Goal: Task Accomplishment & Management: Use online tool/utility

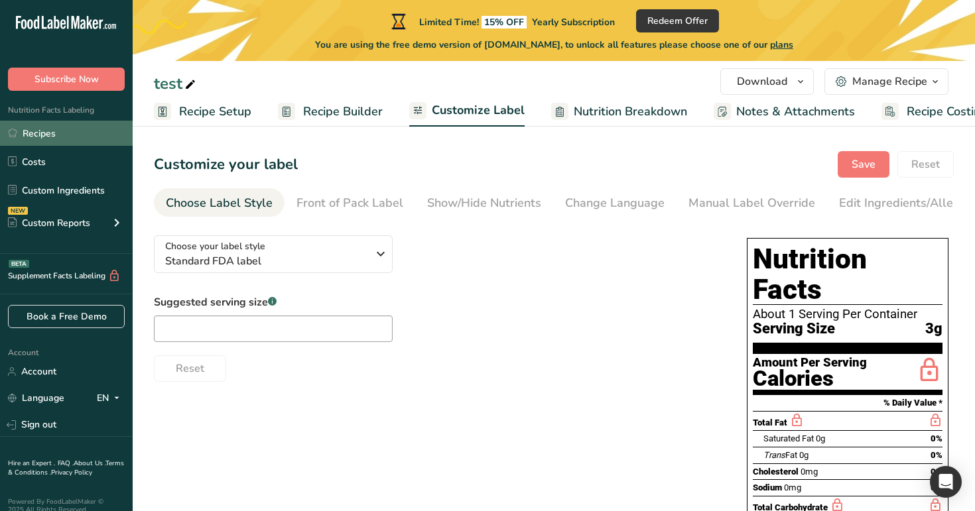
click at [86, 133] on link "Recipes" at bounding box center [66, 133] width 133 height 25
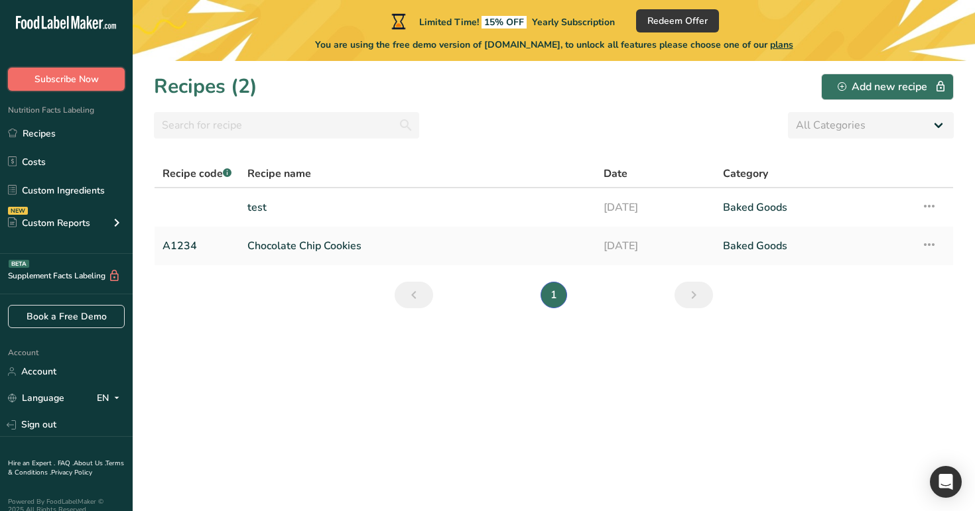
click at [90, 84] on span "Subscribe Now" at bounding box center [66, 79] width 64 height 14
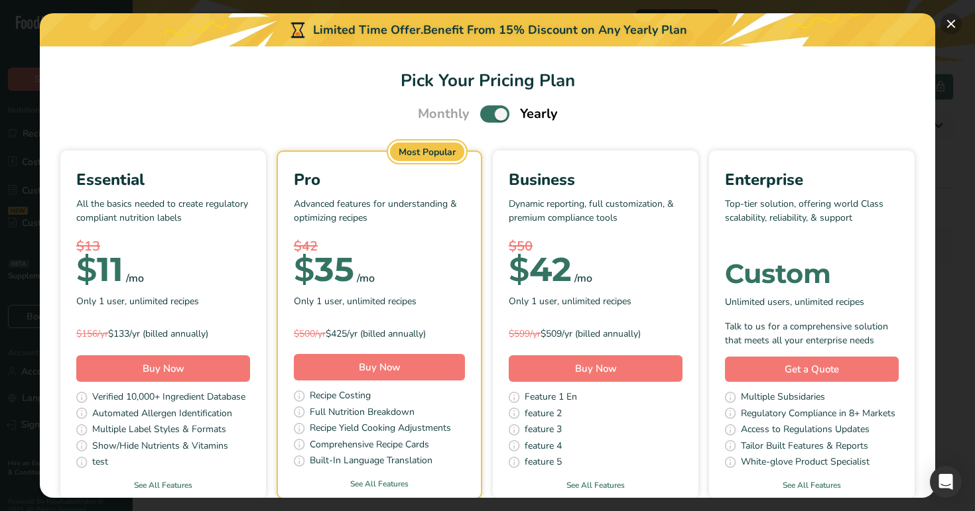
click at [952, 24] on button "Pick Your Pricing Plan Modal" at bounding box center [951, 23] width 21 height 21
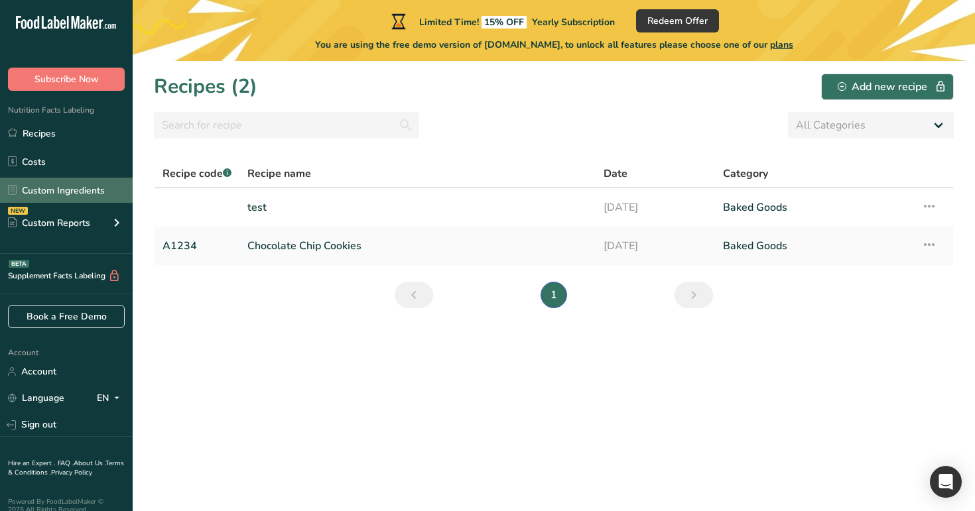
click at [83, 188] on link "Custom Ingredients" at bounding box center [66, 190] width 133 height 25
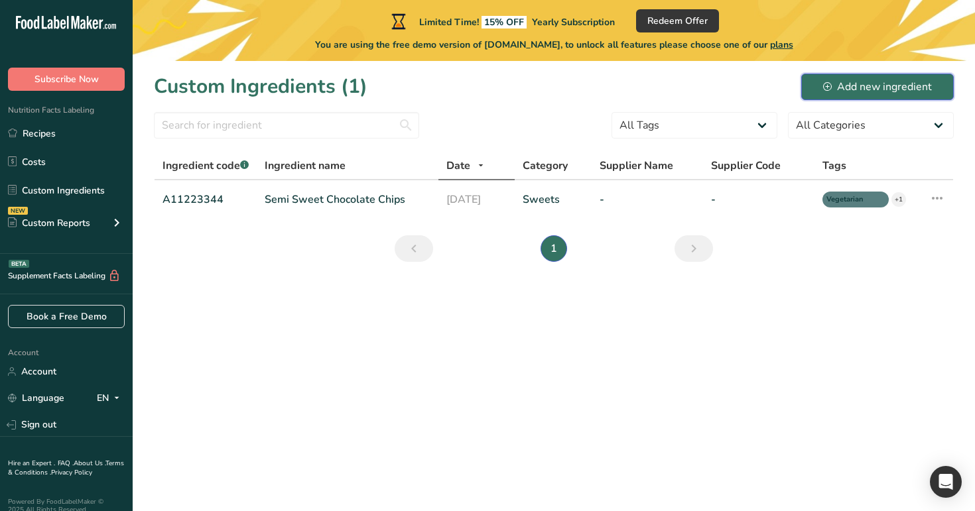
click at [849, 86] on div "Add new ingredient" at bounding box center [877, 87] width 109 height 16
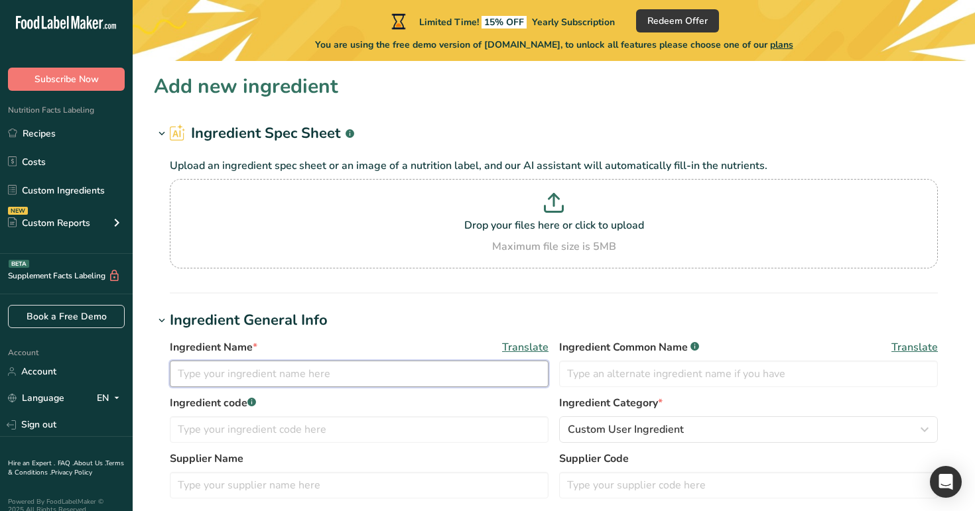
click at [351, 366] on input "text" at bounding box center [359, 374] width 379 height 27
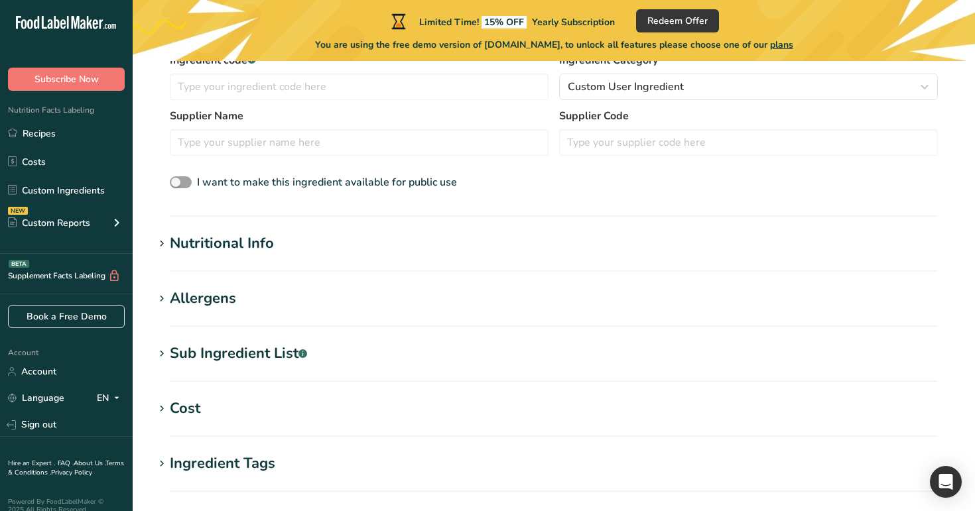
scroll to position [381, 0]
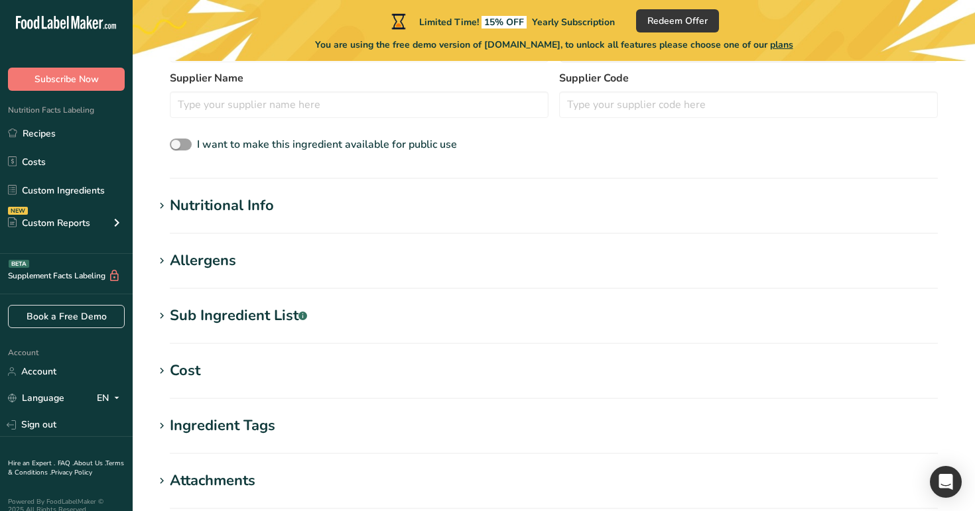
type input "test custom 1"
click at [277, 199] on h1 "Nutritional Info" at bounding box center [554, 206] width 800 height 22
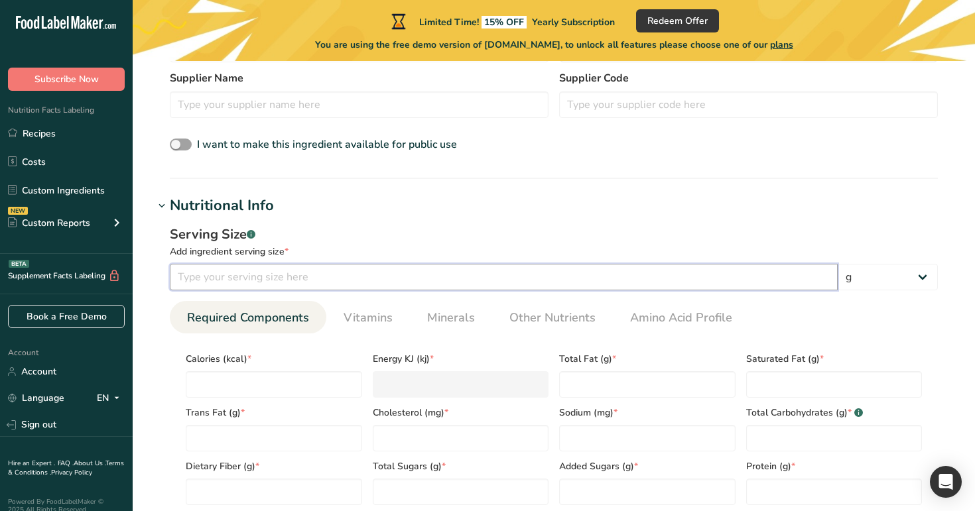
click at [273, 286] on input "number" at bounding box center [504, 277] width 668 height 27
type input "100"
type input "1"
type KJ "4.2"
type input "1"
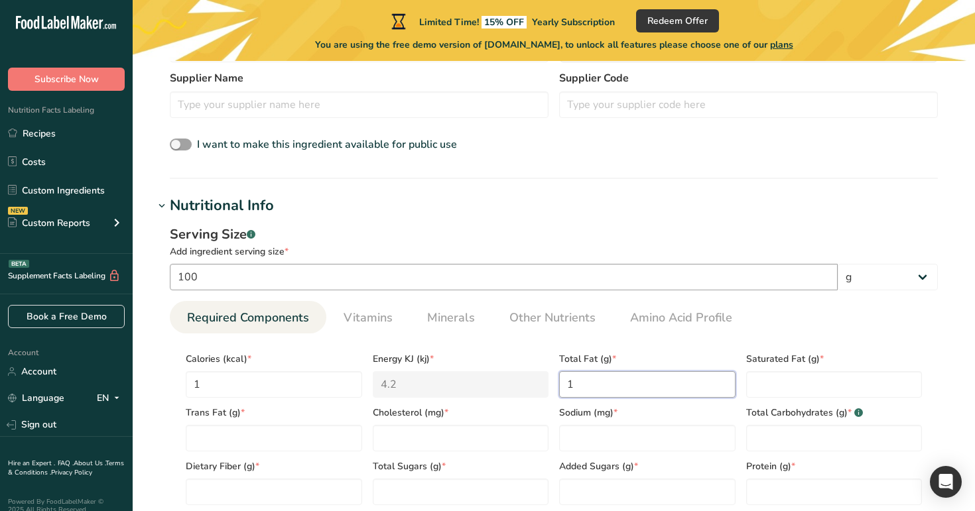
type Fat "1"
type input "1"
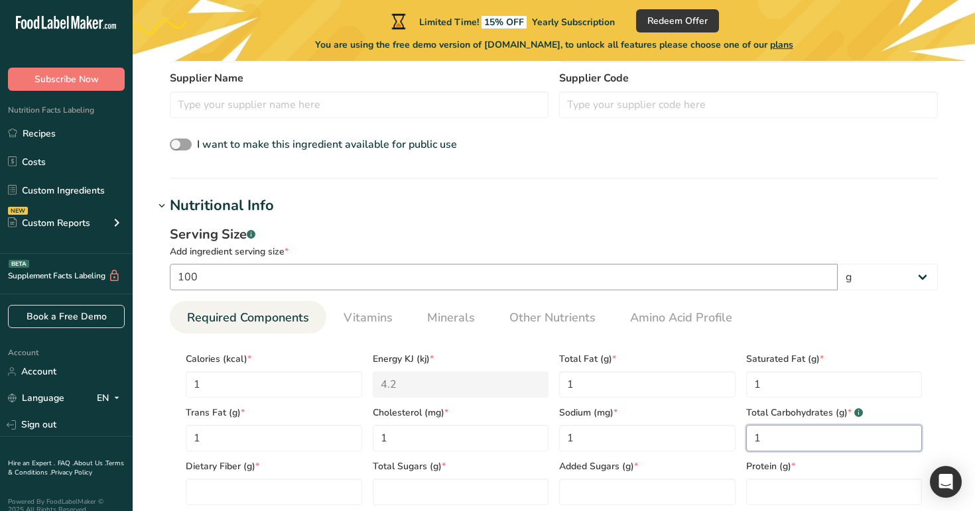
type Carbohydrates "1"
type Fiber "1"
type Sugars "1"
type input "1"
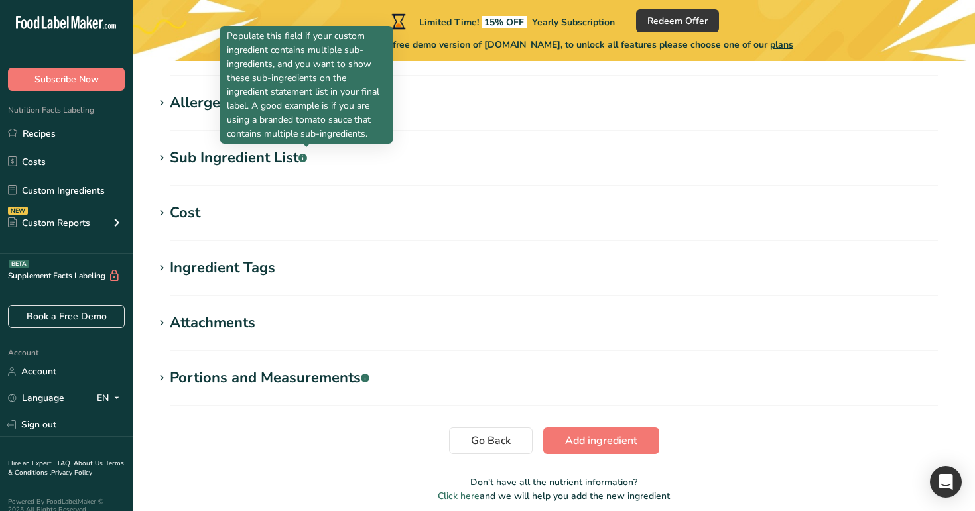
scroll to position [902, 0]
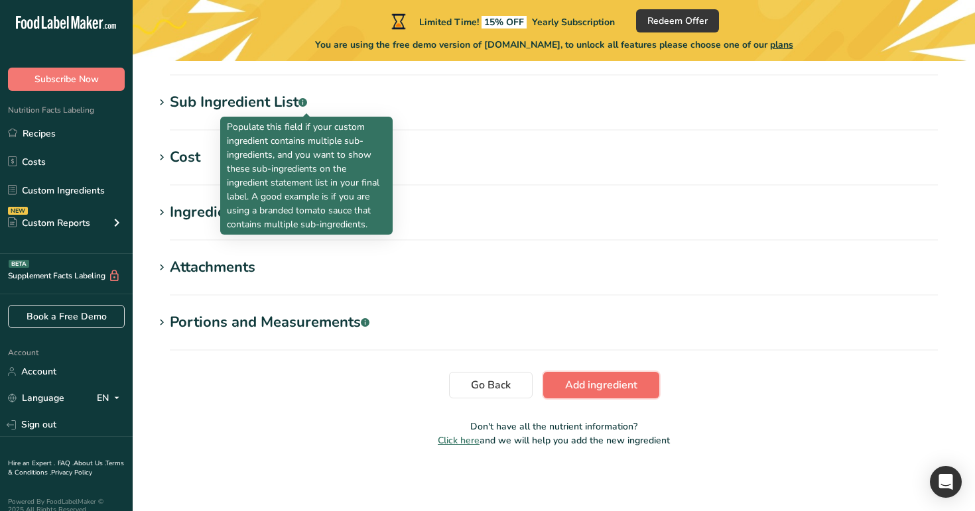
click at [607, 381] on span "Add ingredient" at bounding box center [601, 385] width 72 height 16
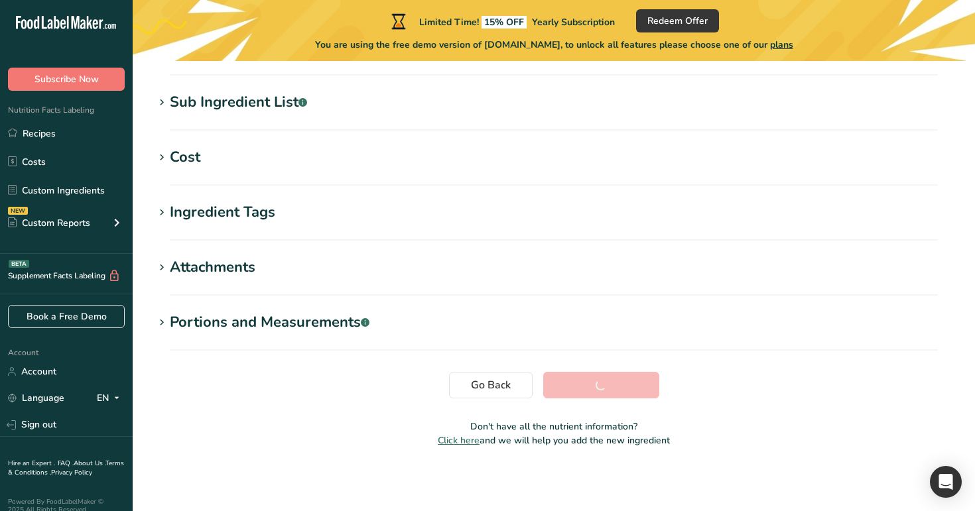
scroll to position [251, 0]
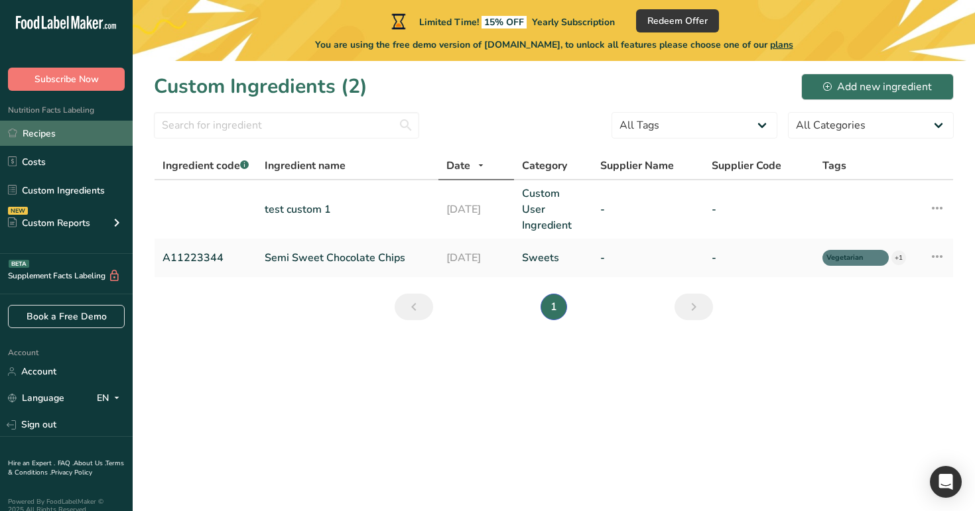
click at [39, 140] on link "Recipes" at bounding box center [66, 133] width 133 height 25
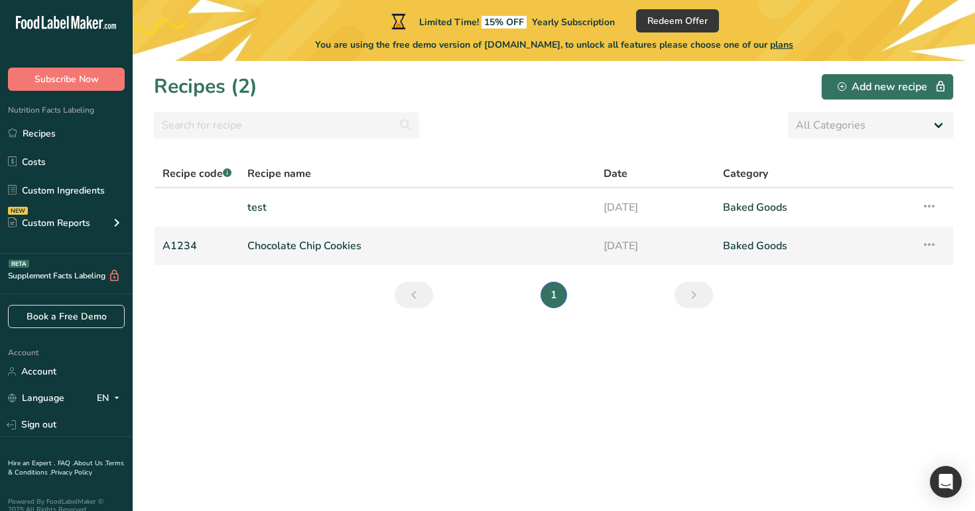
click at [294, 245] on link "Chocolate Chip Cookies" at bounding box center [417, 246] width 340 height 28
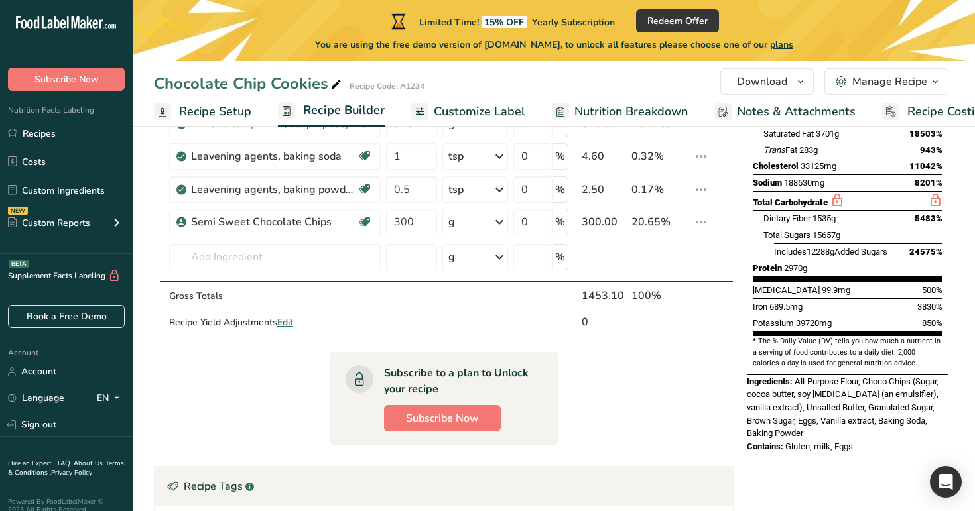
scroll to position [259, 0]
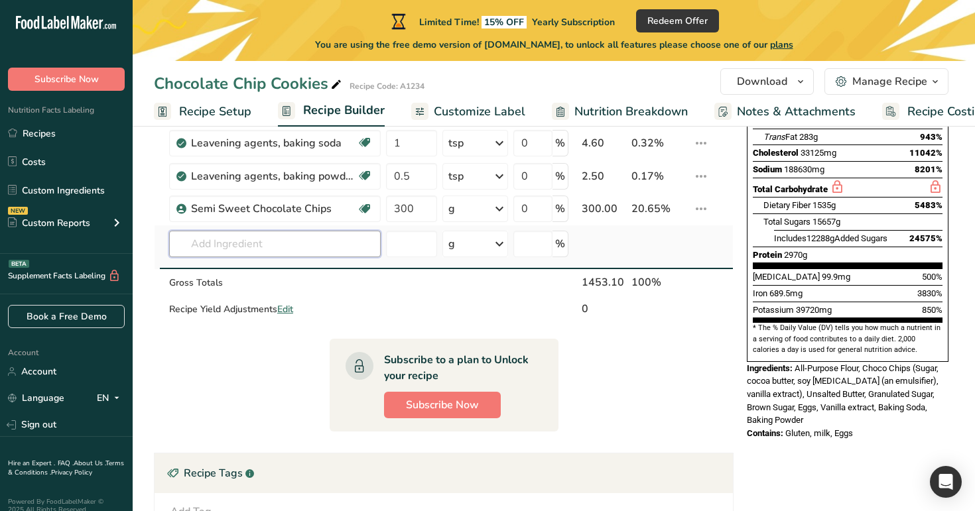
click at [257, 249] on input "text" at bounding box center [275, 244] width 212 height 27
type input "m"
type input "u"
type input "i"
type input "s"
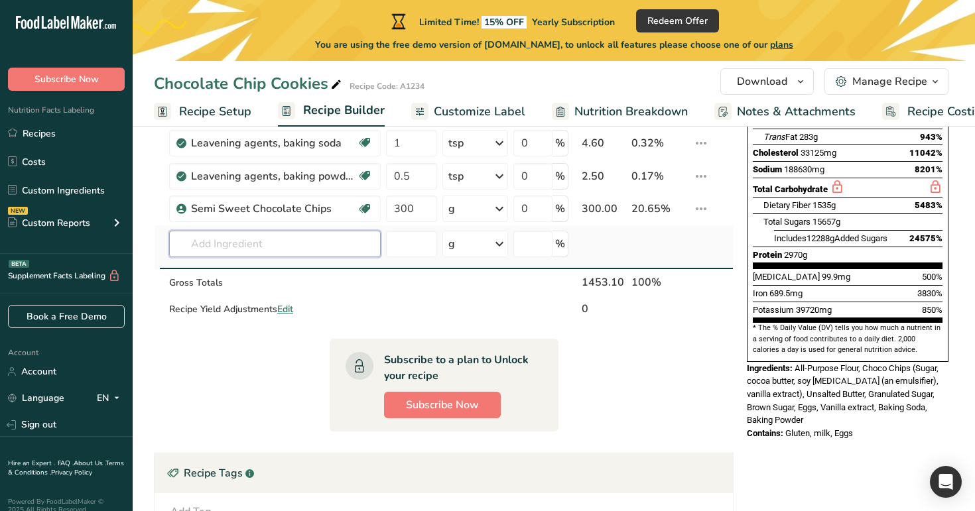
type input "a"
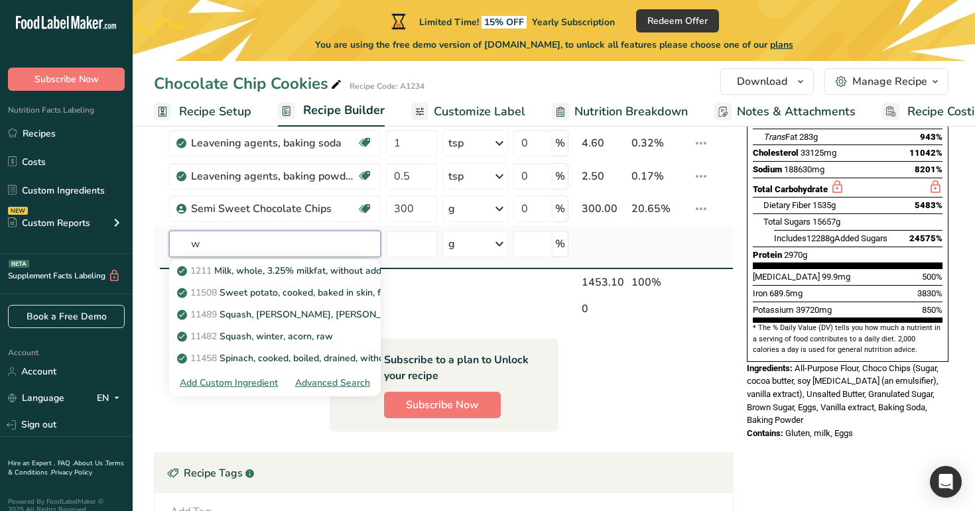
type input "w"
click at [342, 381] on div "Advanced Search" at bounding box center [332, 383] width 75 height 14
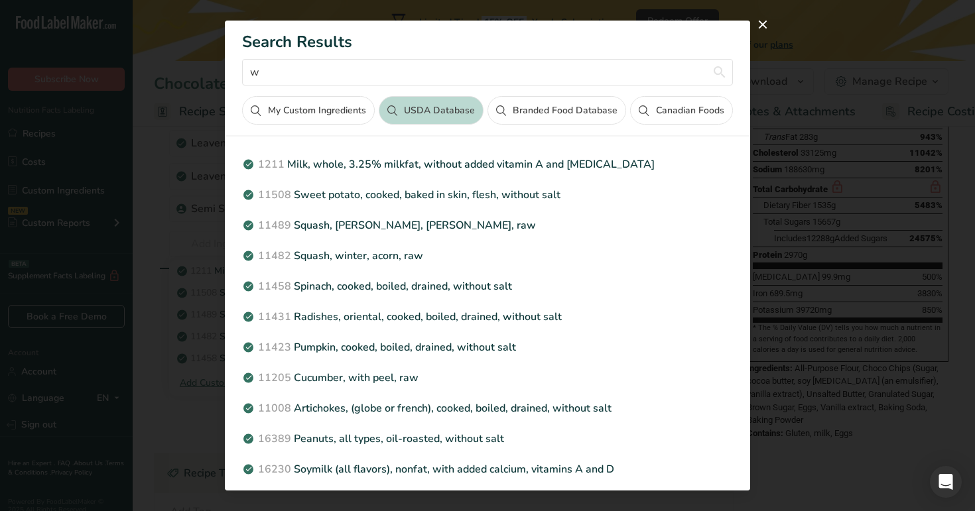
click at [329, 115] on button "My Custom Ingredients" at bounding box center [308, 110] width 132 height 29
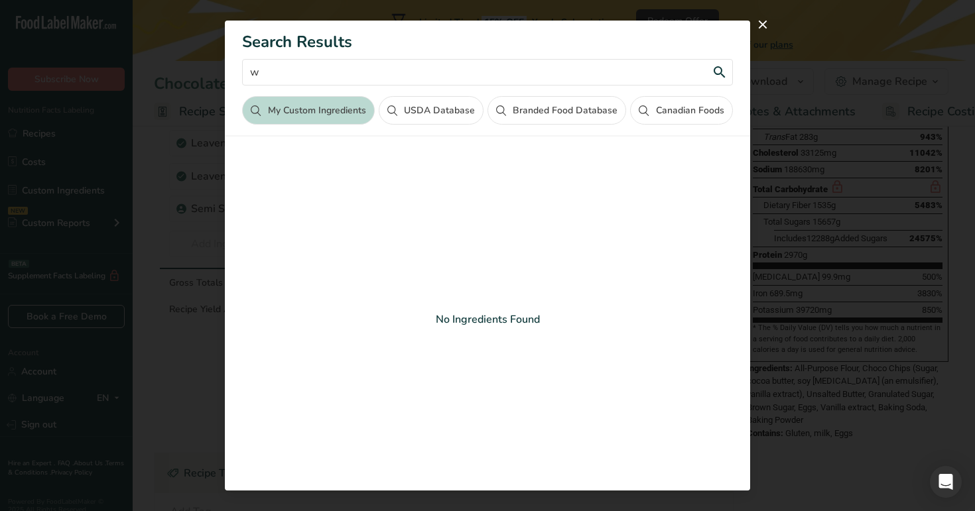
click at [363, 83] on input "w" at bounding box center [487, 72] width 490 height 27
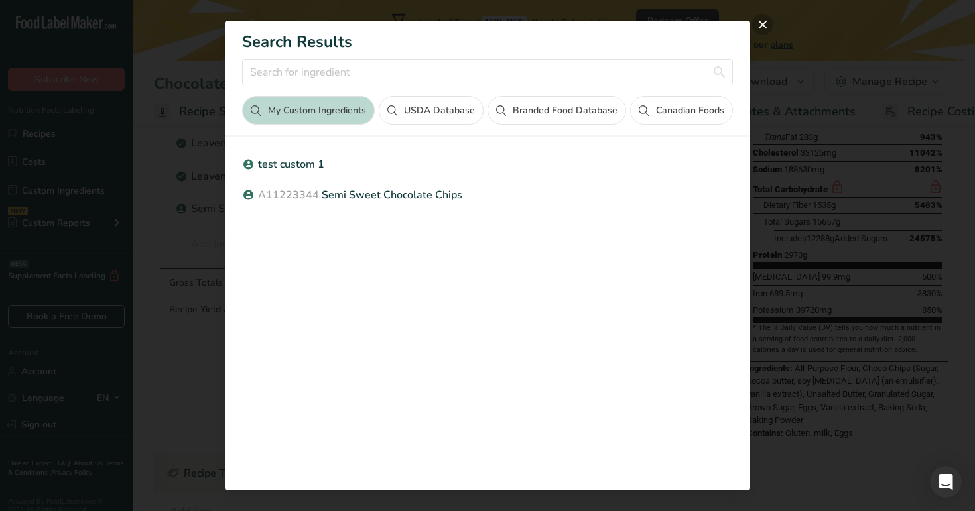
click at [757, 23] on button "close" at bounding box center [762, 24] width 21 height 21
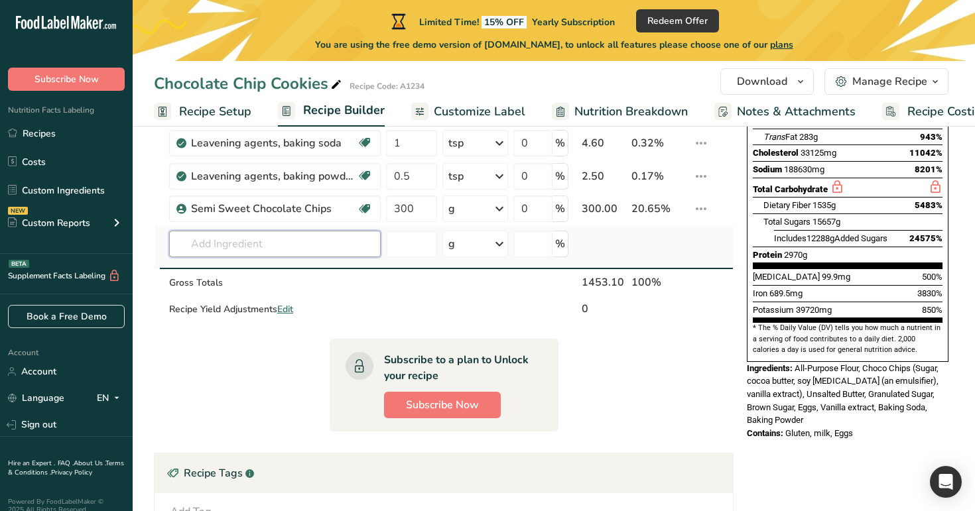
click at [237, 243] on input "text" at bounding box center [275, 244] width 212 height 27
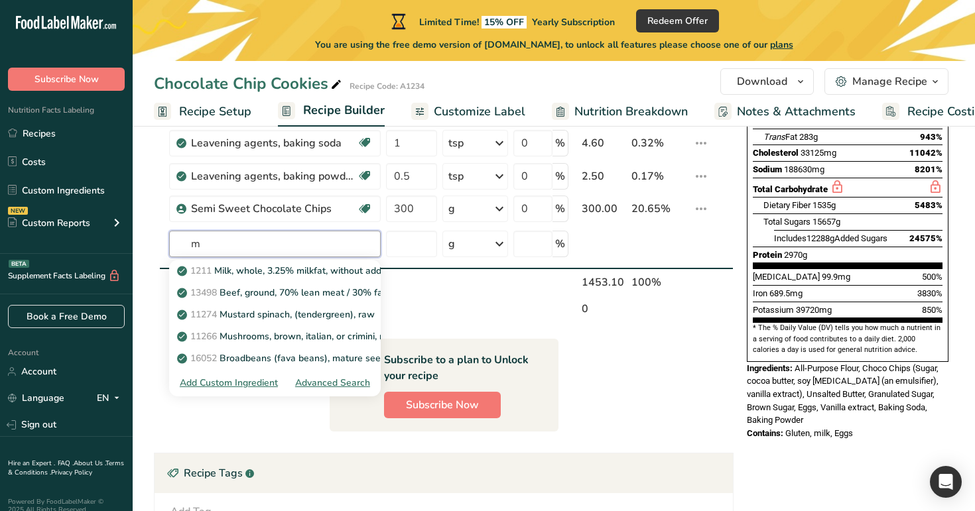
type input "m"
type input "w"
click at [602, 329] on section "Ingredient * Amount * Unit * Waste * .a-a{fill:#347362;}.b-a{fill:#fff;} Grams …" at bounding box center [444, 316] width 580 height 836
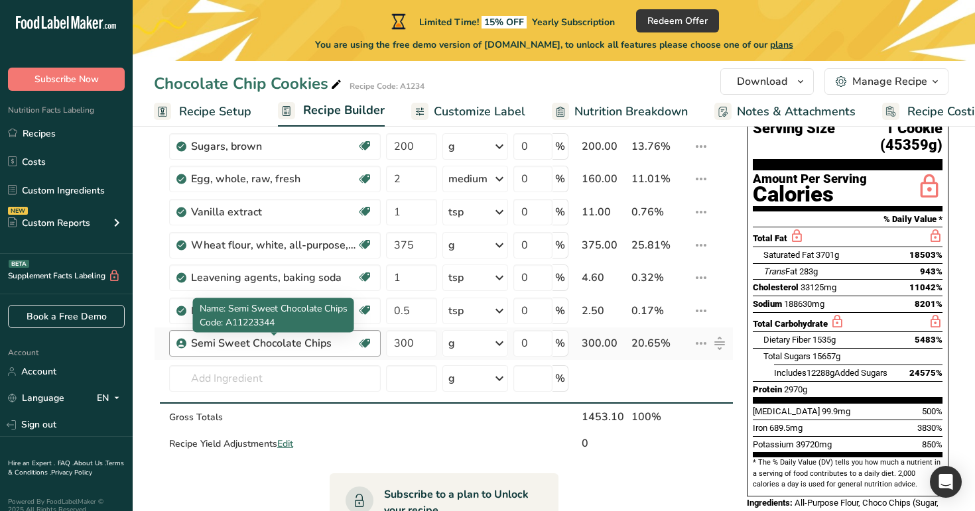
scroll to position [133, 0]
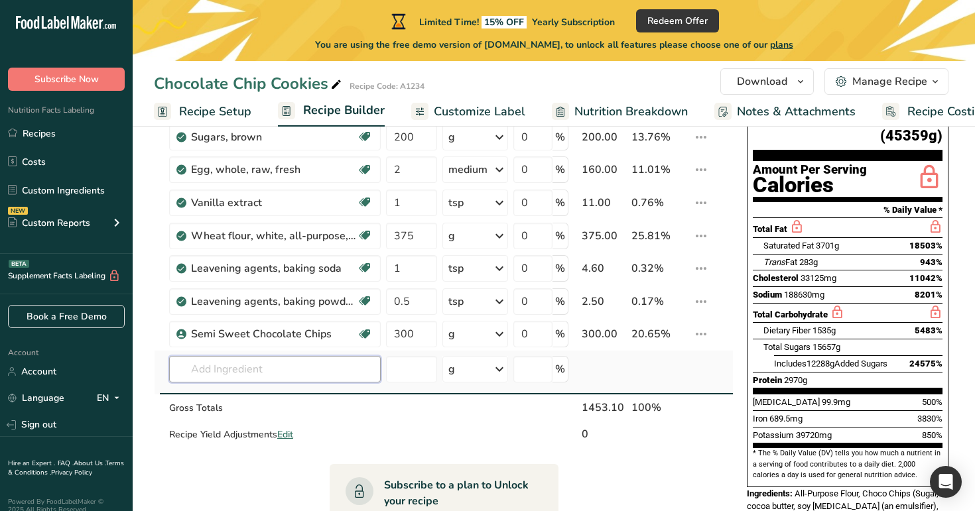
click at [269, 368] on input "text" at bounding box center [275, 369] width 212 height 27
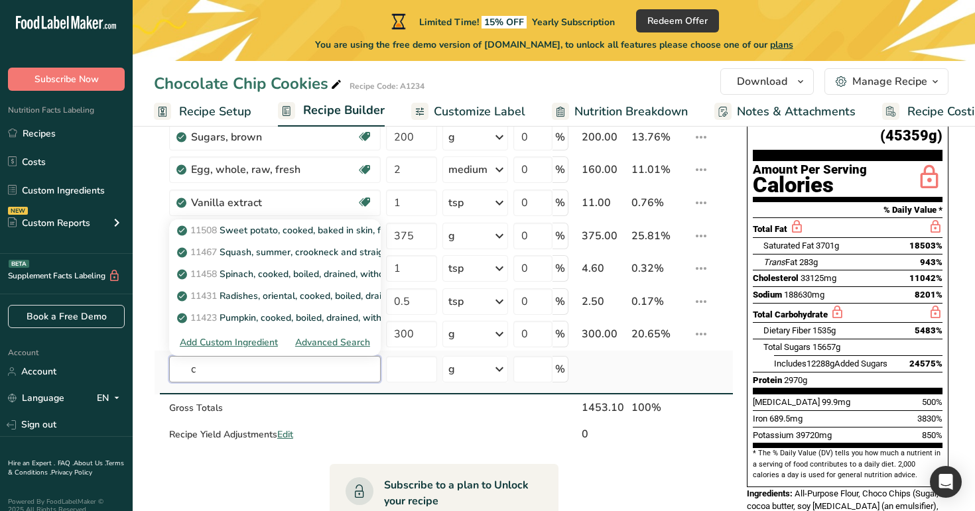
type input "c"
click at [315, 336] on div "Advanced Search" at bounding box center [332, 343] width 75 height 14
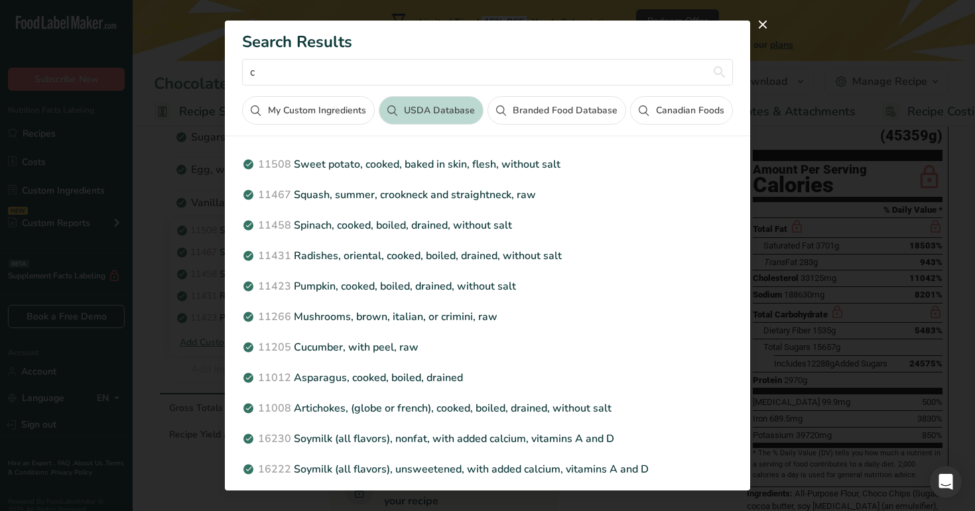
click at [343, 120] on button "My Custom Ingredients" at bounding box center [308, 110] width 132 height 29
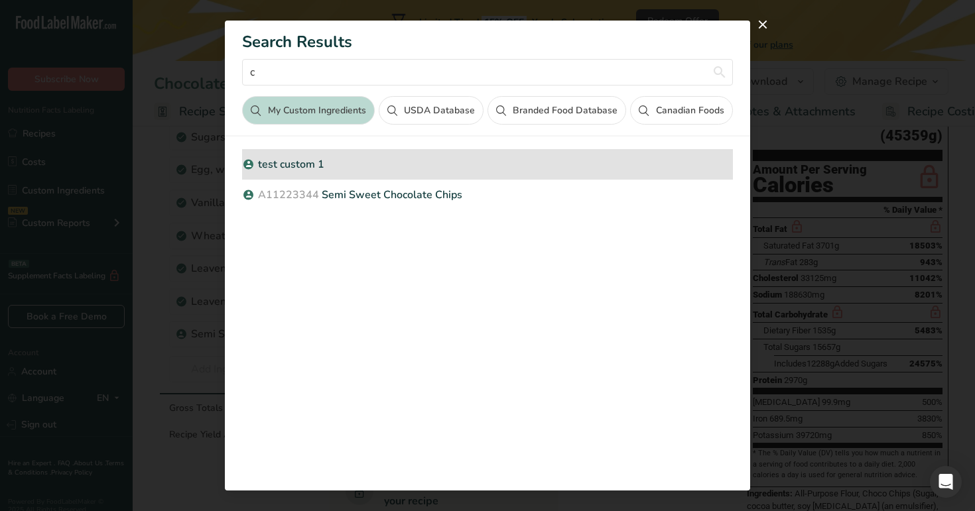
click at [348, 163] on p "test custom 1" at bounding box center [487, 165] width 490 height 16
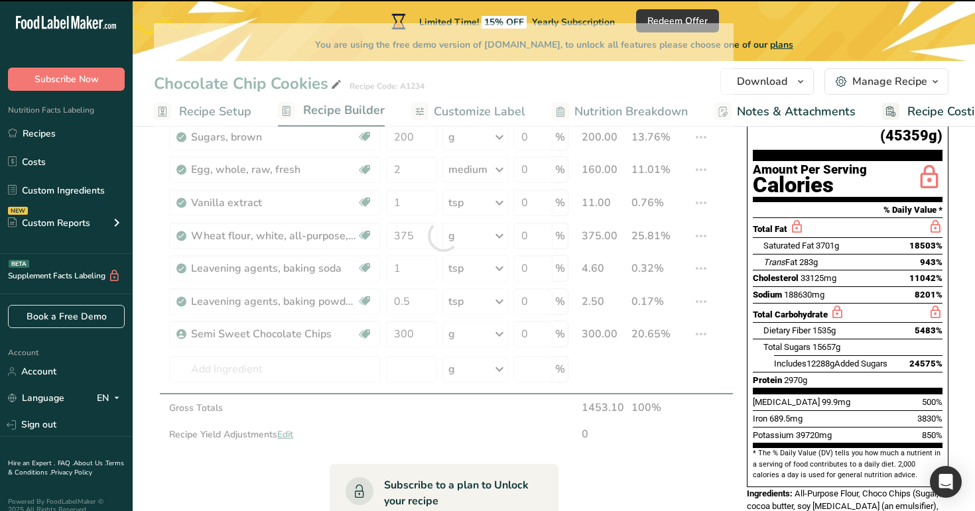
type input "0"
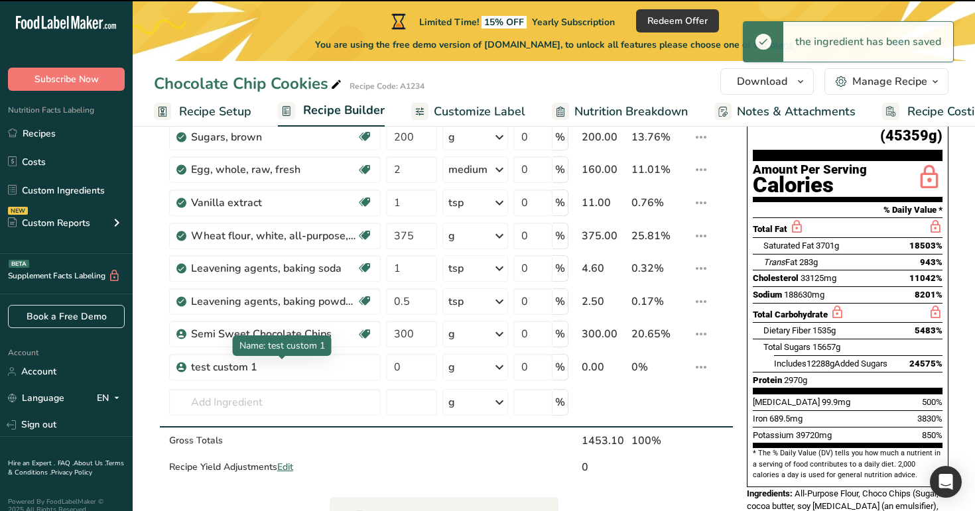
click at [306, 373] on div "test custom 1" at bounding box center [274, 368] width 166 height 16
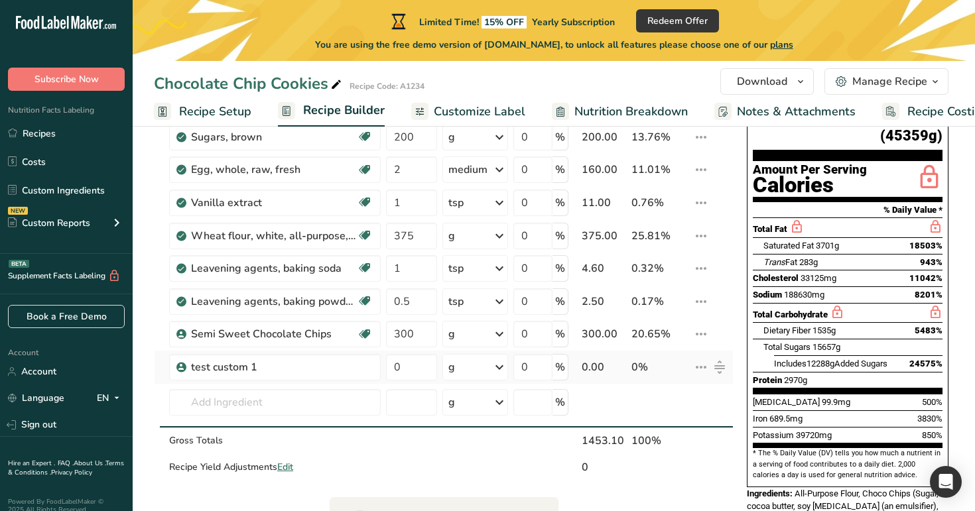
click at [705, 368] on icon at bounding box center [701, 368] width 16 height 24
click at [669, 429] on span "Delete" at bounding box center [671, 427] width 29 height 14
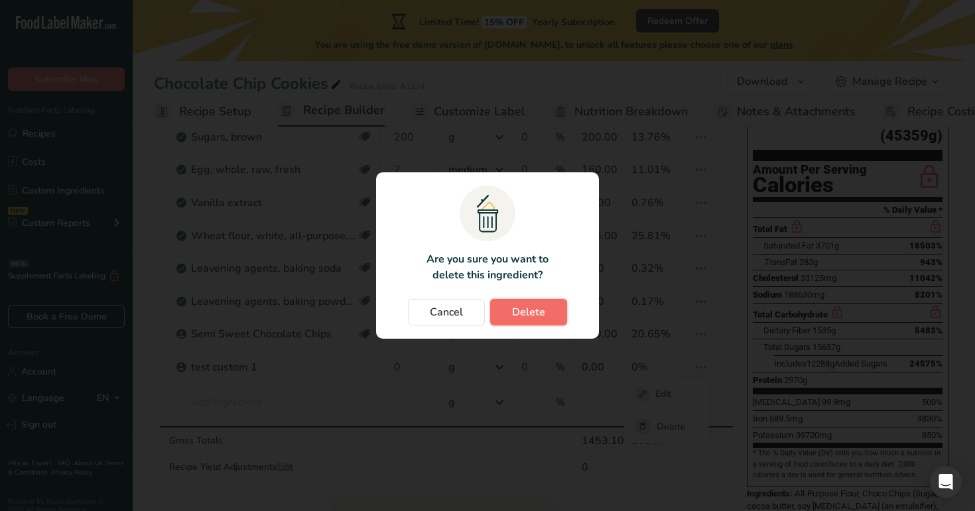
click at [541, 318] on span "Delete" at bounding box center [528, 312] width 33 height 16
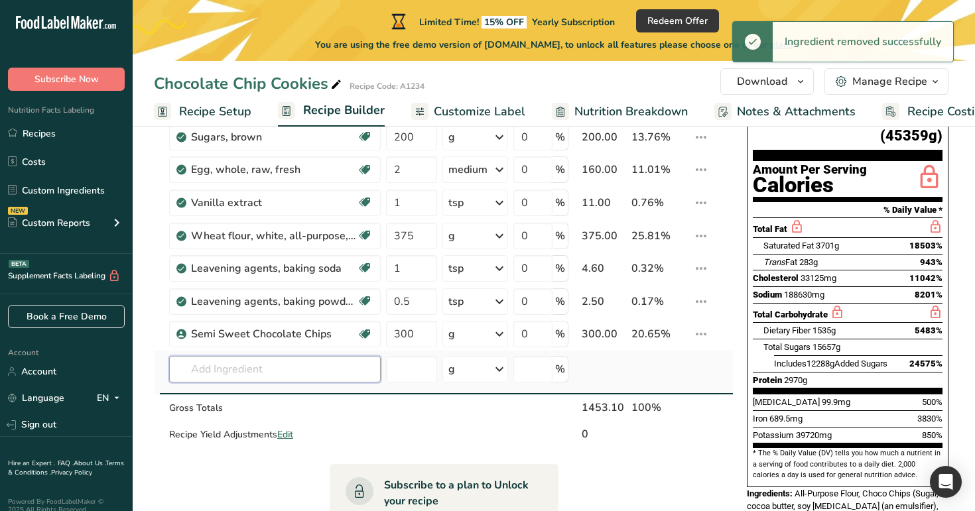
click at [258, 372] on input "text" at bounding box center [275, 369] width 212 height 27
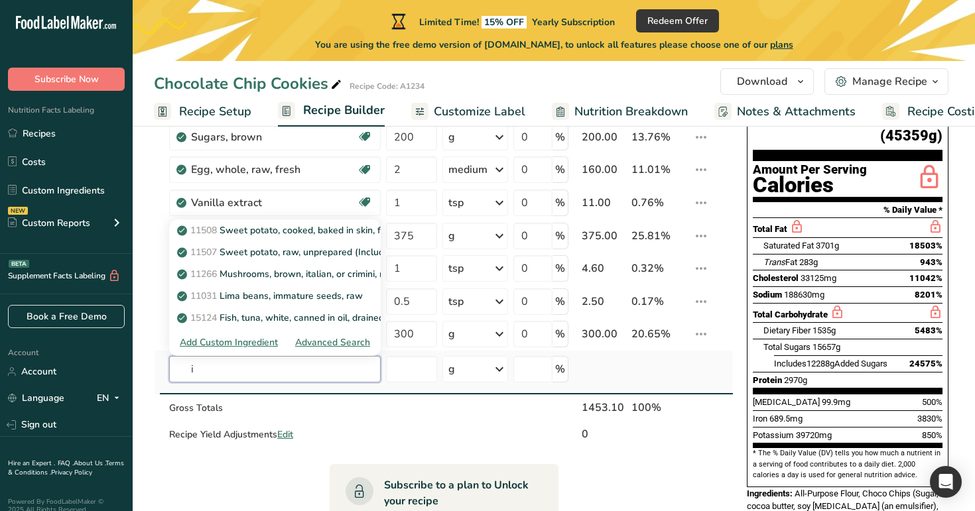
type input "i"
click at [323, 340] on div "Advanced Search" at bounding box center [332, 343] width 75 height 14
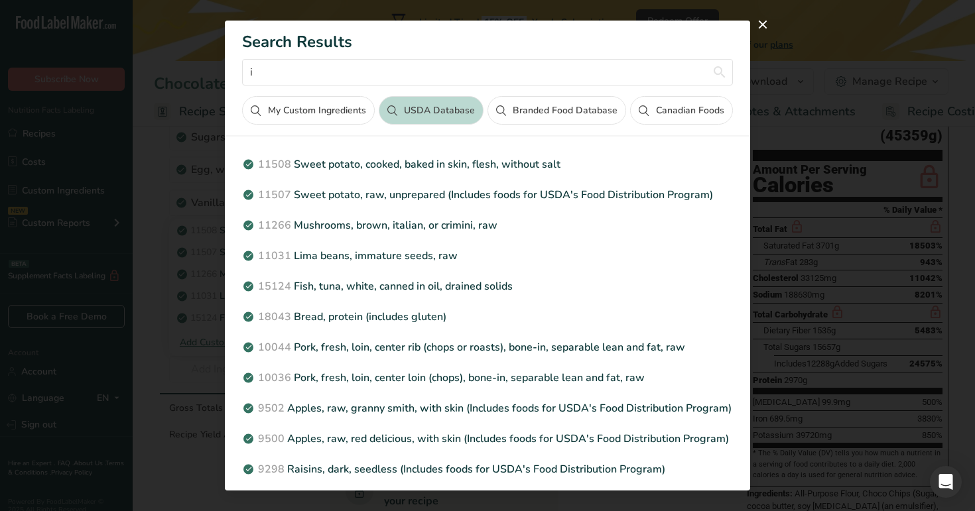
click at [509, 107] on button "Branded Food Database" at bounding box center [557, 110] width 139 height 29
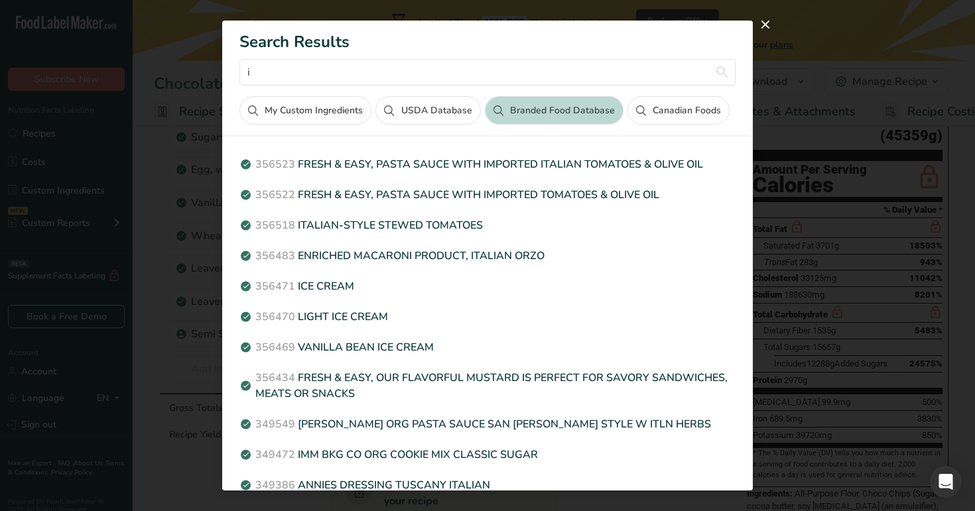
click at [696, 121] on button "Canadian Foods" at bounding box center [679, 110] width 102 height 29
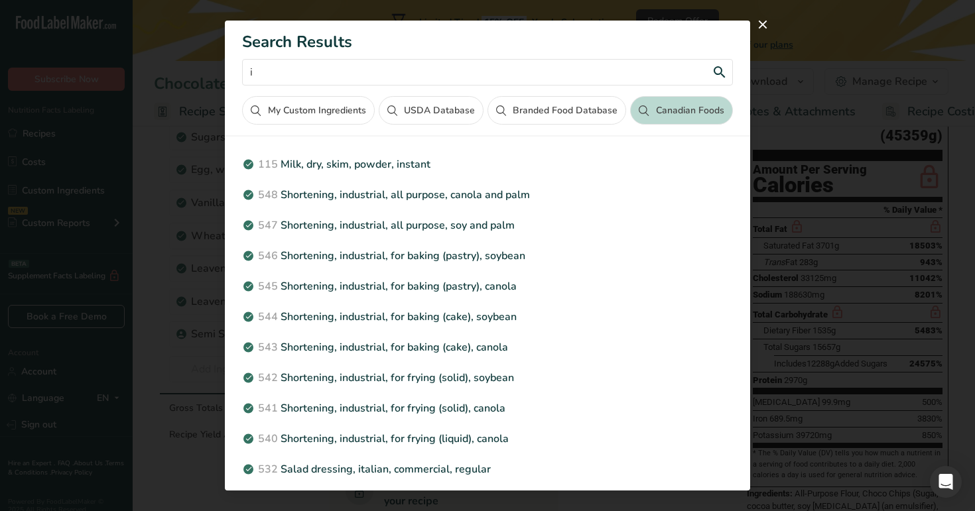
click at [358, 80] on input "i" at bounding box center [487, 72] width 490 height 27
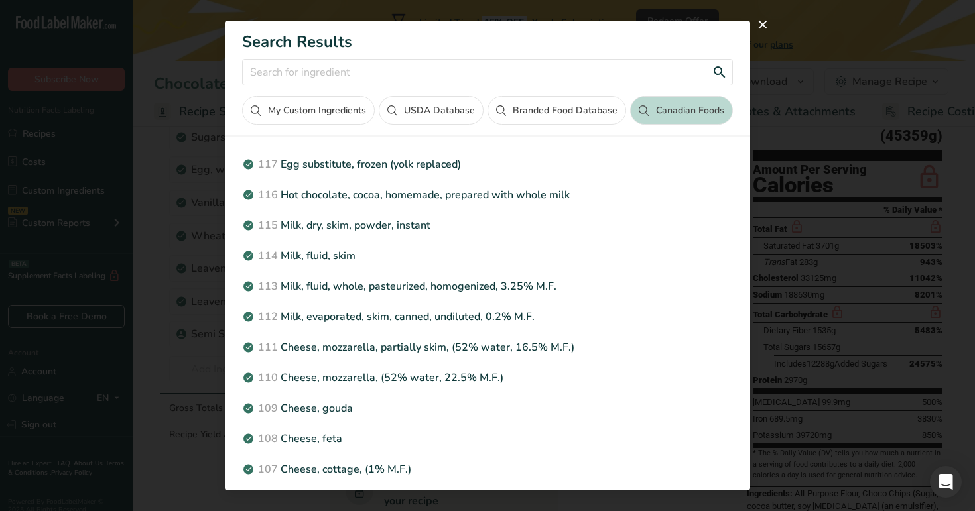
click at [421, 74] on input "Search results modal" at bounding box center [487, 72] width 490 height 27
type input "z"
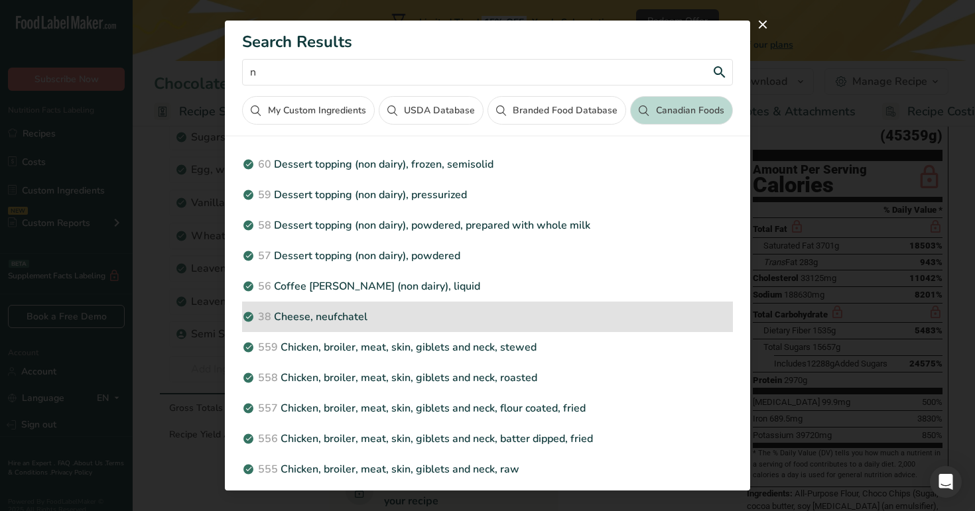
type input "n"
click at [475, 321] on p "38 Cheese, neufchatel" at bounding box center [487, 317] width 490 height 16
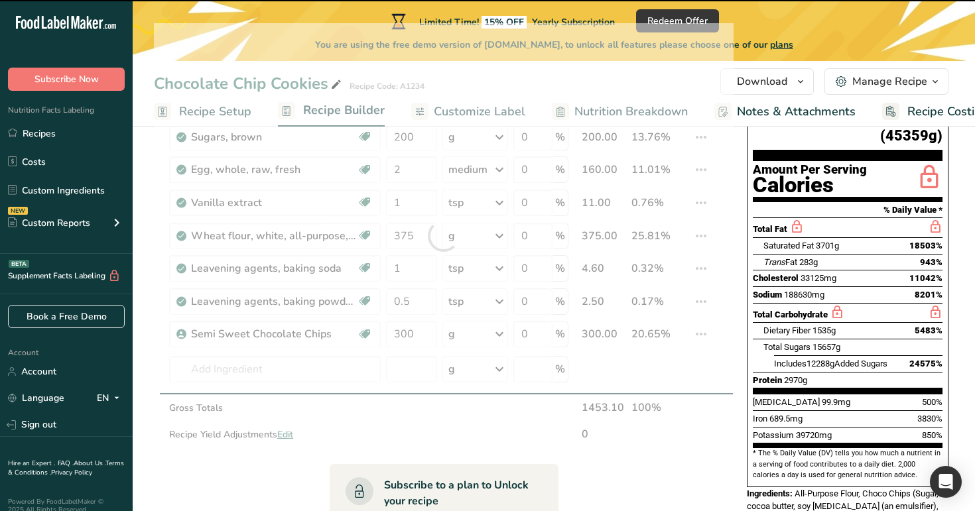
type input "0"
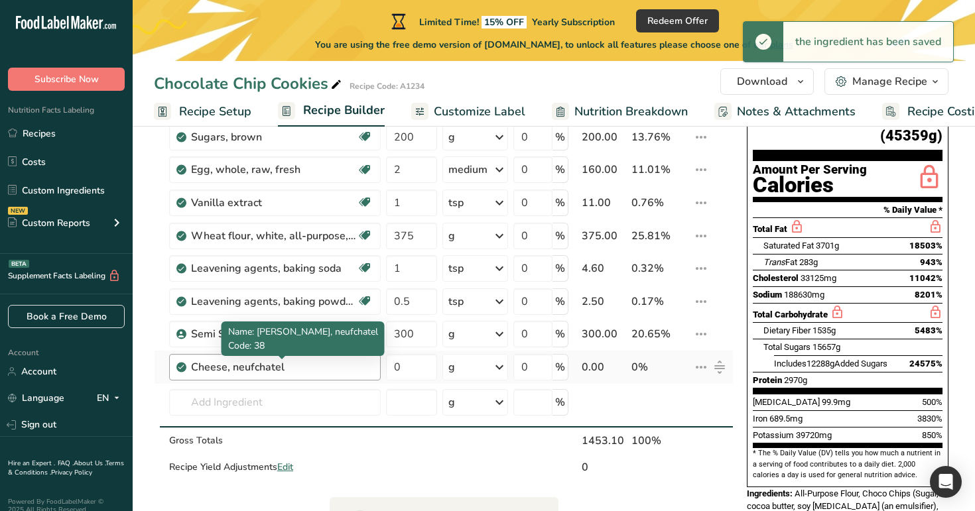
drag, startPoint x: 289, startPoint y: 368, endPoint x: 191, endPoint y: 370, distance: 98.2
click at [191, 370] on div "Cheese, neufchatel" at bounding box center [274, 368] width 166 height 16
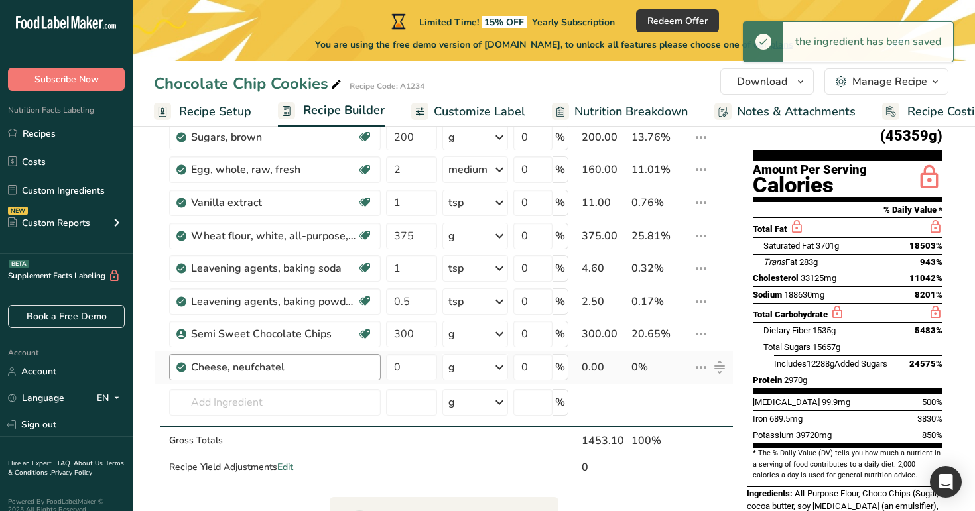
copy div "Cheese, neufchatel"
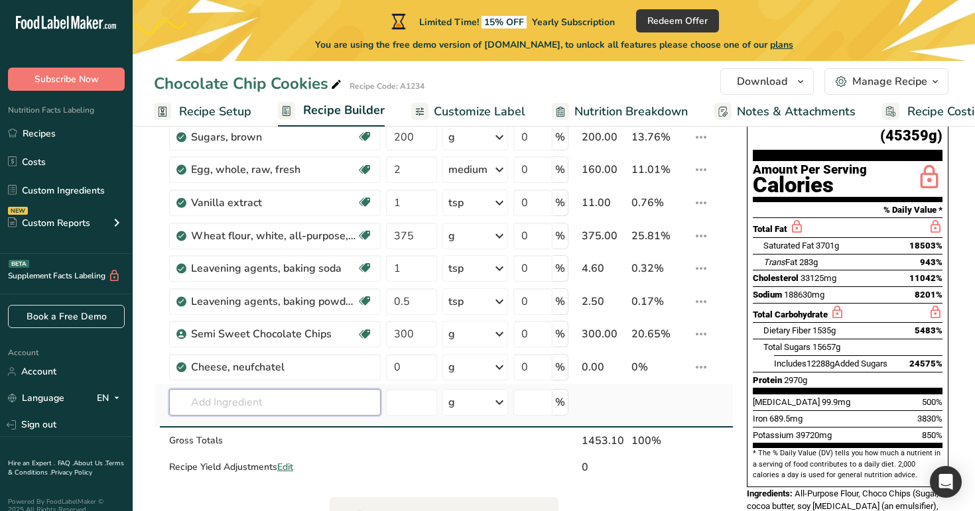
click at [337, 400] on input "text" at bounding box center [275, 402] width 212 height 27
paste input "Cheese, neufchatel"
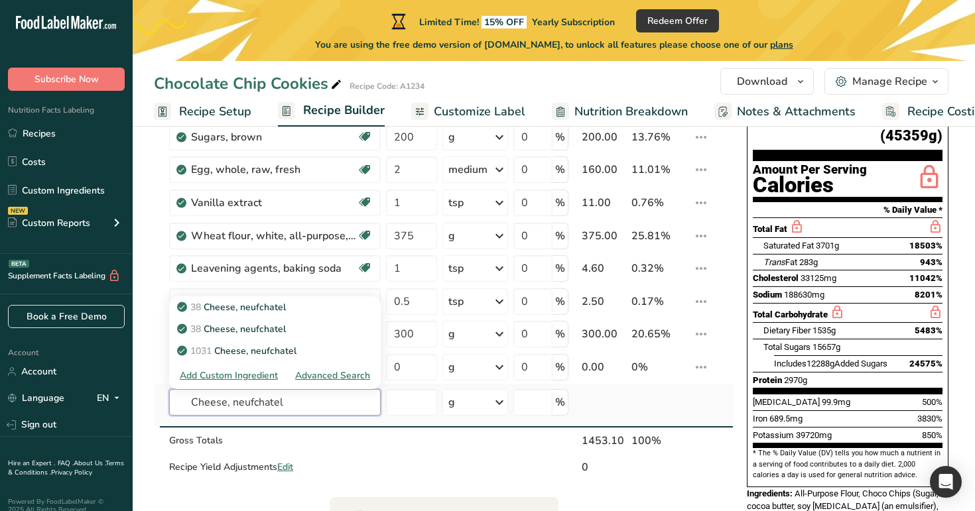
type input "Cheese, neufchatel"
click at [329, 375] on div "Advanced Search" at bounding box center [332, 376] width 75 height 14
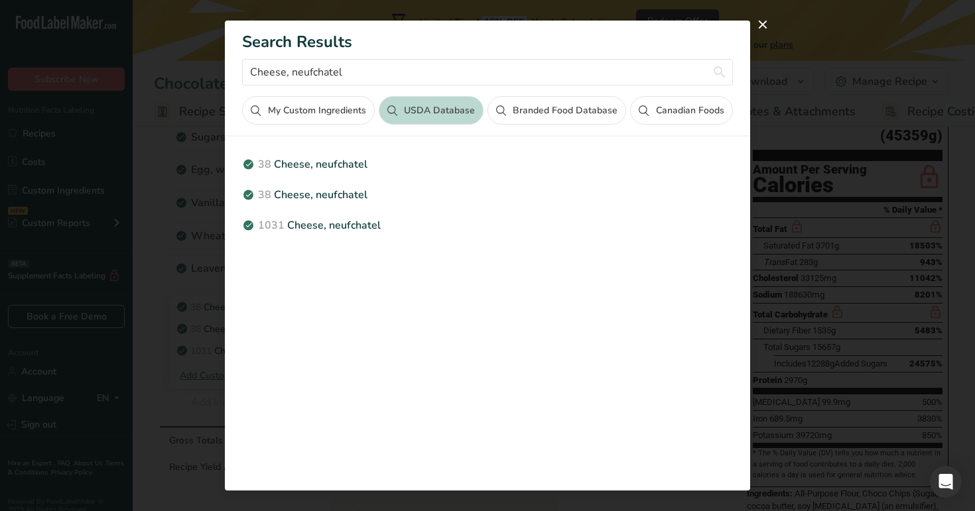
click at [719, 110] on button "Canadian Foods" at bounding box center [681, 110] width 102 height 29
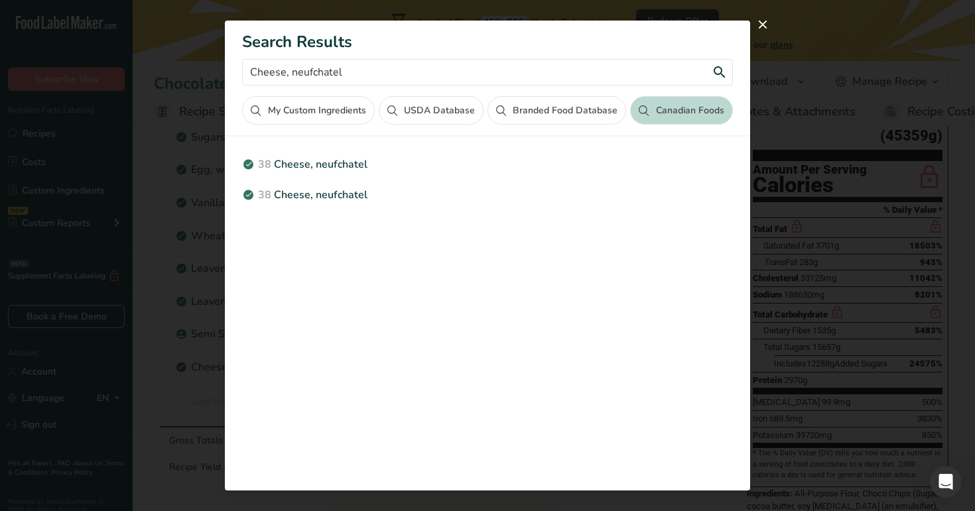
drag, startPoint x: 350, startPoint y: 68, endPoint x: 234, endPoint y: 78, distance: 116.5
click at [234, 78] on div "Search Results Cheese, neufchatel My Custom Ingredients USDA Database Branded F…" at bounding box center [487, 73] width 525 height 104
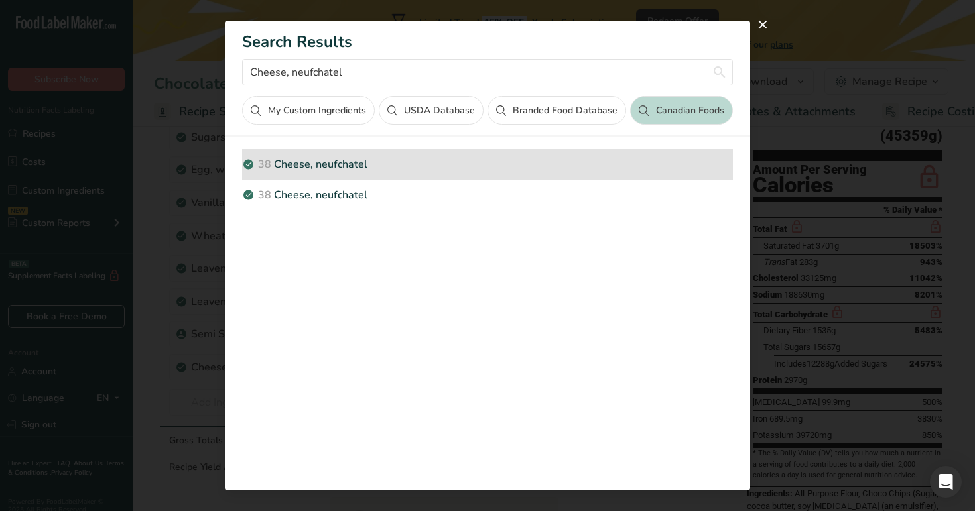
click at [383, 161] on p "38 Cheese, neufchatel" at bounding box center [487, 165] width 490 height 16
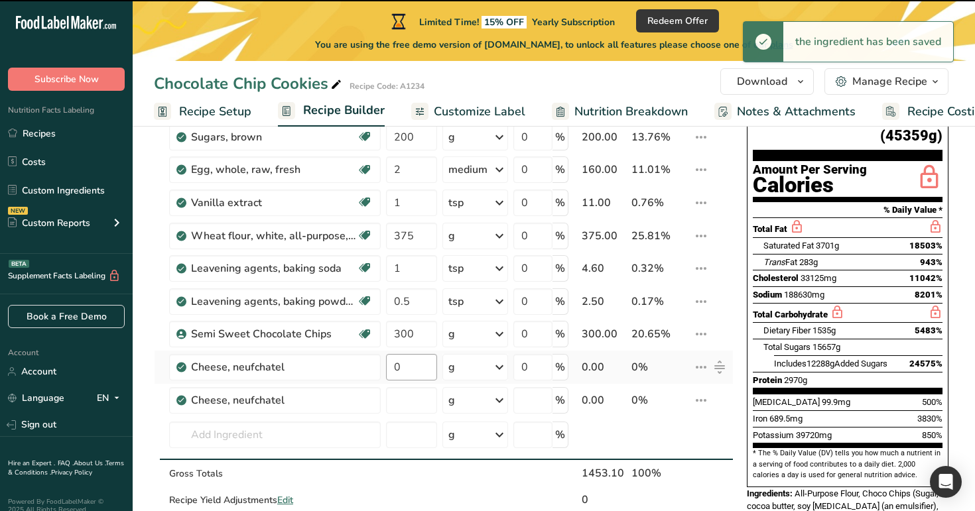
type input "0"
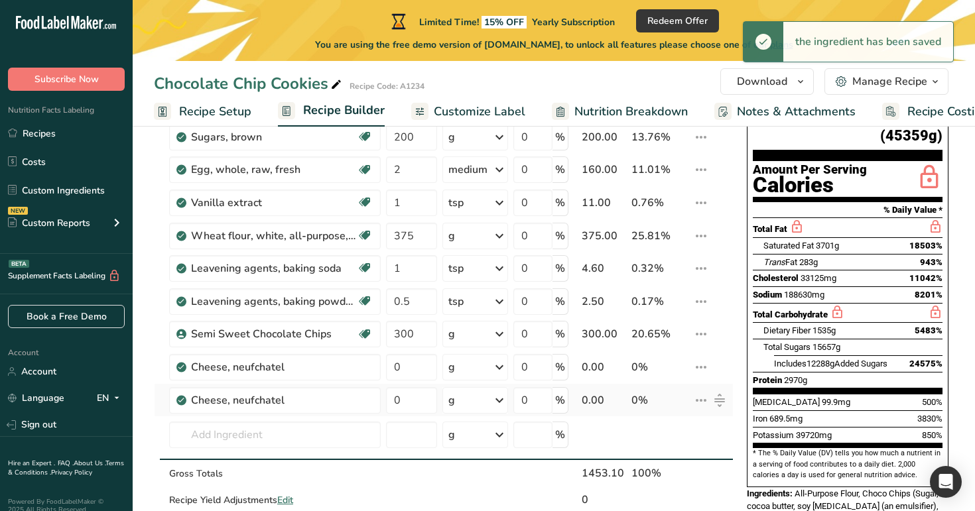
click at [704, 399] on icon at bounding box center [701, 401] width 16 height 24
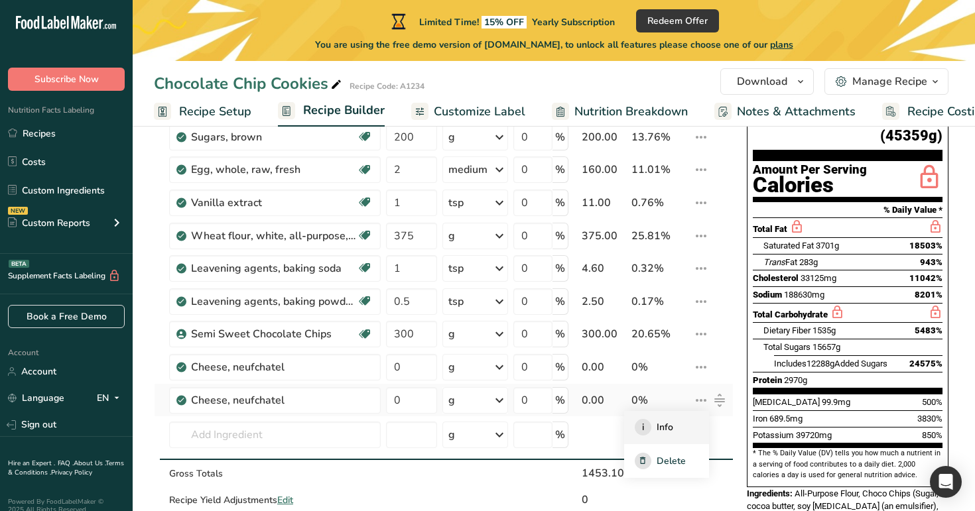
click at [677, 434] on div "i Info" at bounding box center [667, 427] width 64 height 17
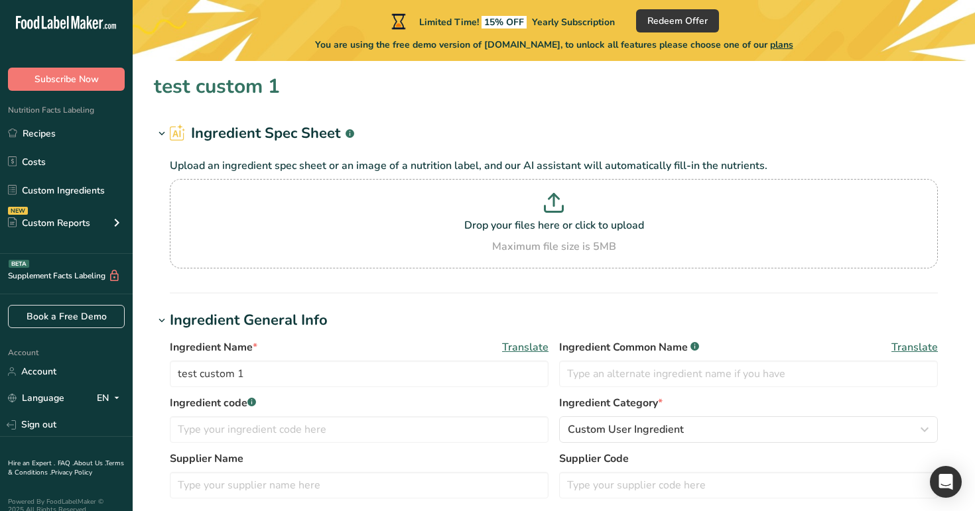
type input "Cheese, neufchatel"
type input "253"
type KJ "1059"
type Fat "22.78"
type Fat "12.79"
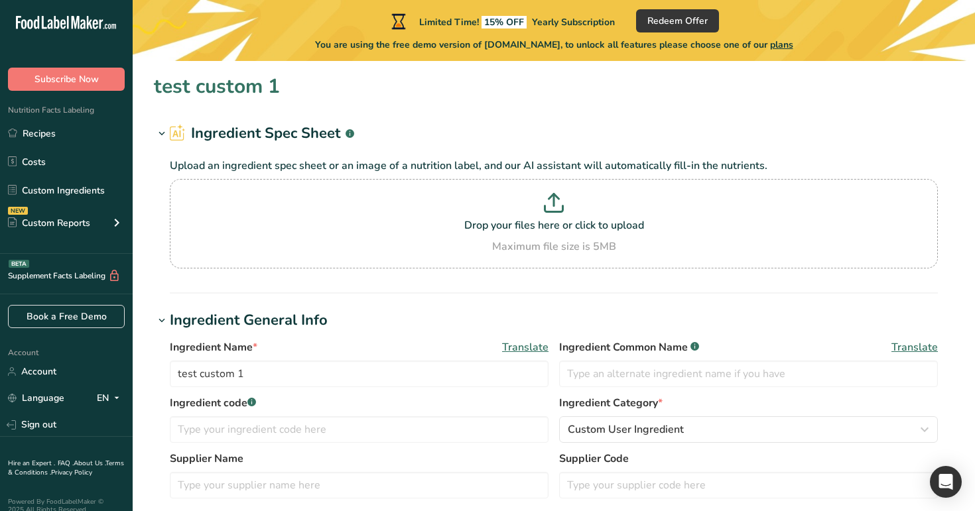
type input "74"
type input "334"
type Carbohydrates "3.59"
type Sugars "3.19"
type input "9.15"
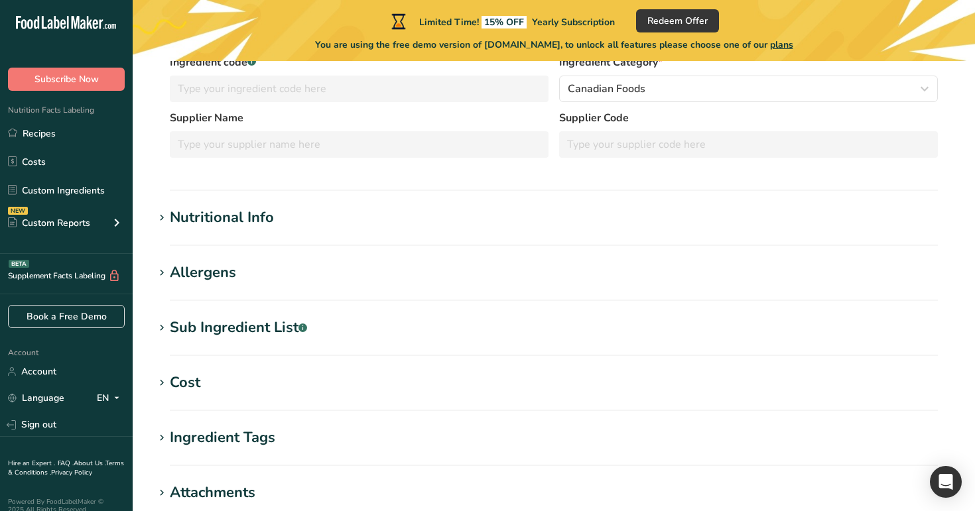
scroll to position [274, 0]
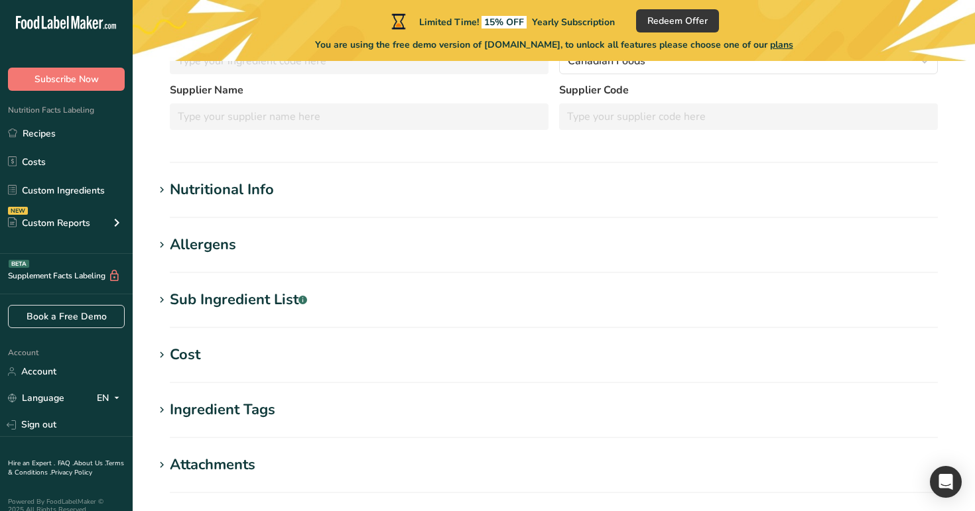
click at [249, 186] on div "Nutritional Info" at bounding box center [222, 190] width 104 height 22
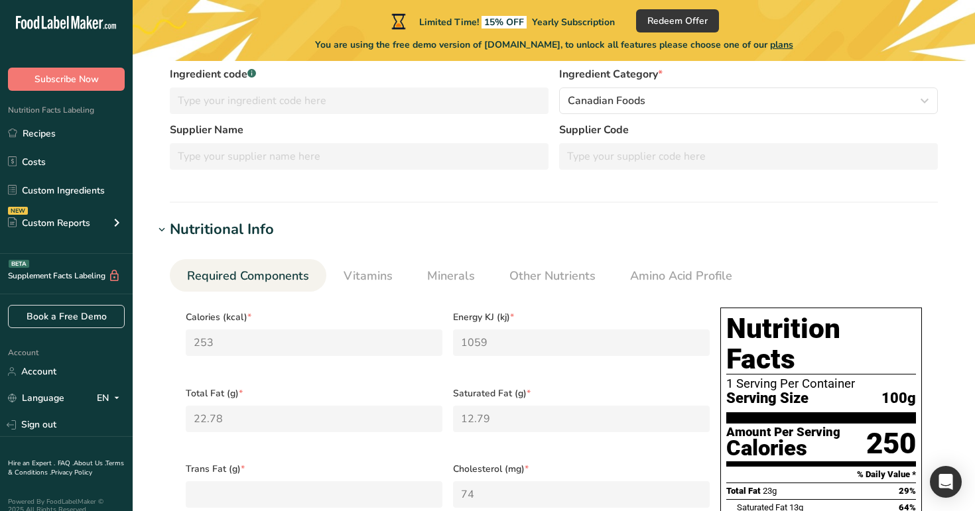
scroll to position [239, 0]
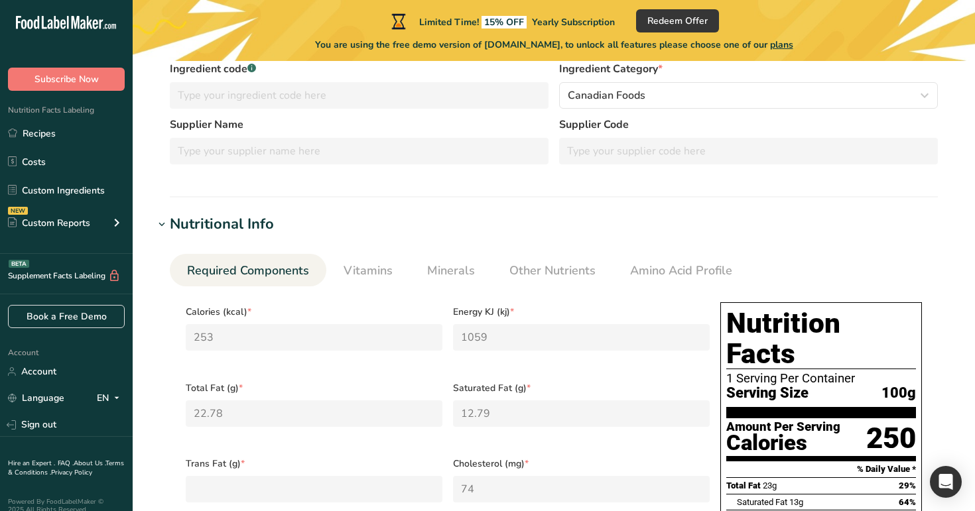
click at [258, 230] on div "Nutritional Info" at bounding box center [222, 225] width 104 height 22
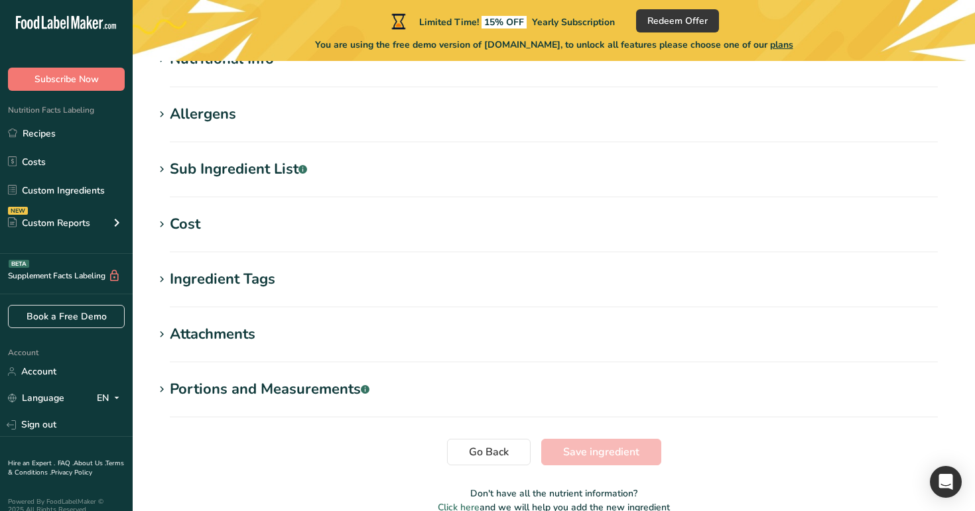
scroll to position [417, 0]
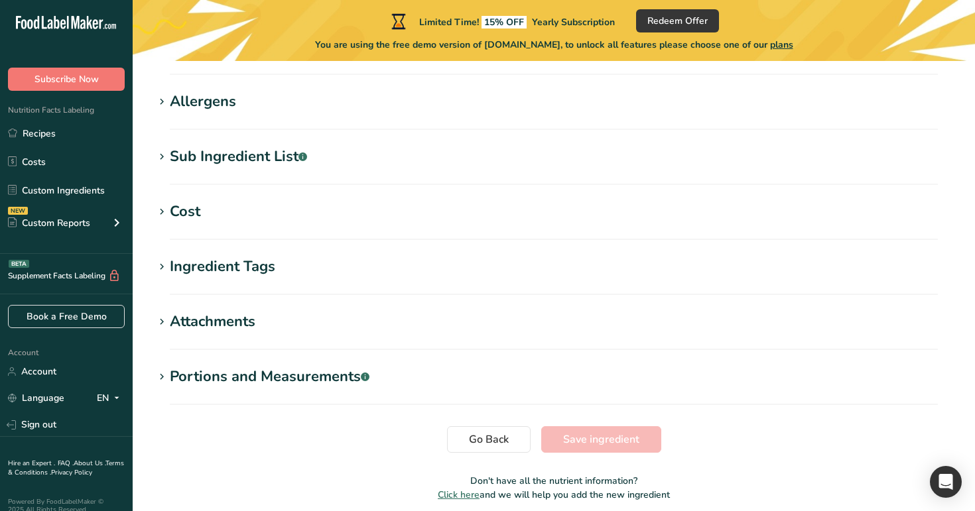
click at [330, 379] on div "Portions and Measurements .a-a{fill:#347362;}.b-a{fill:#fff;}" at bounding box center [270, 377] width 200 height 22
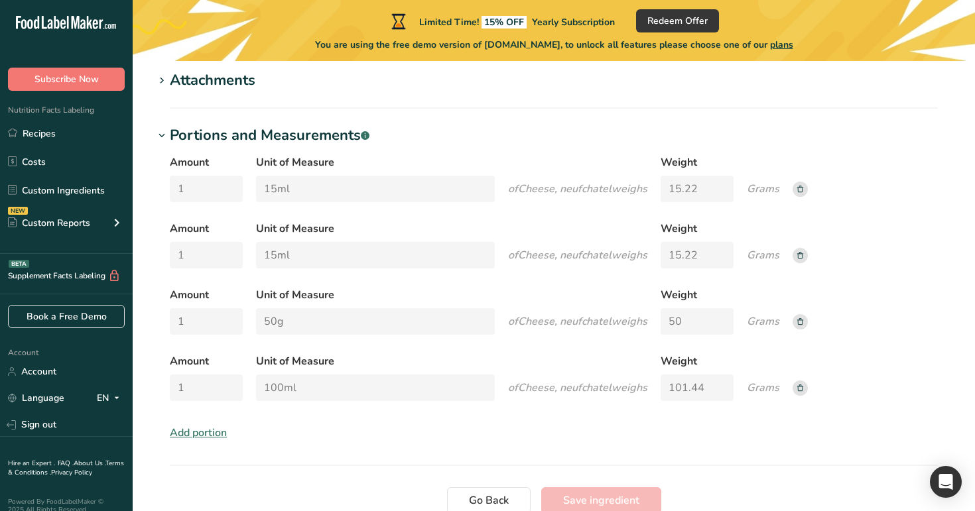
scroll to position [654, 0]
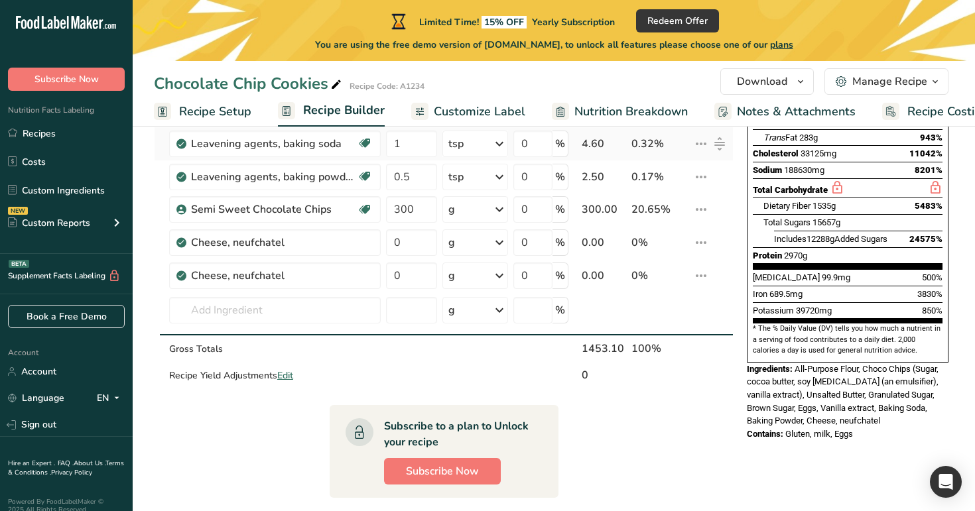
scroll to position [265, 0]
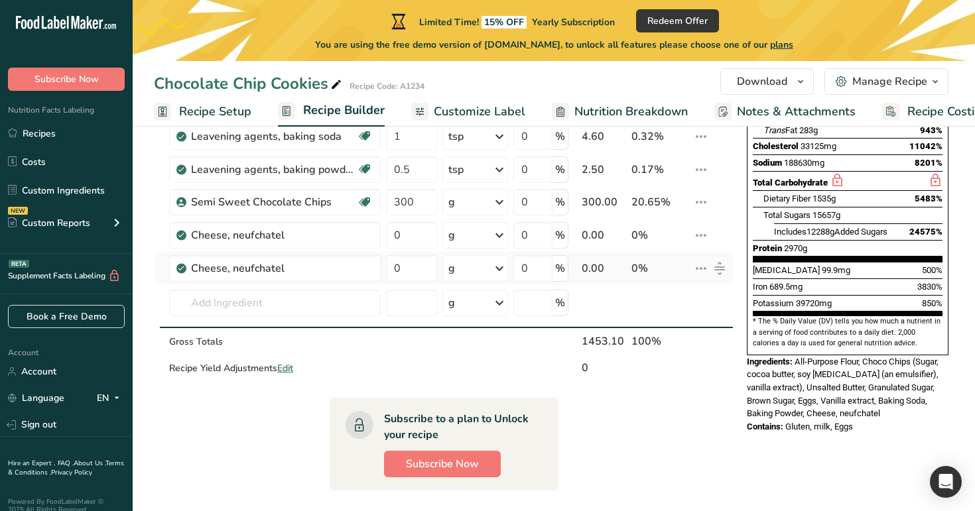
click at [486, 274] on div "g" at bounding box center [475, 268] width 66 height 27
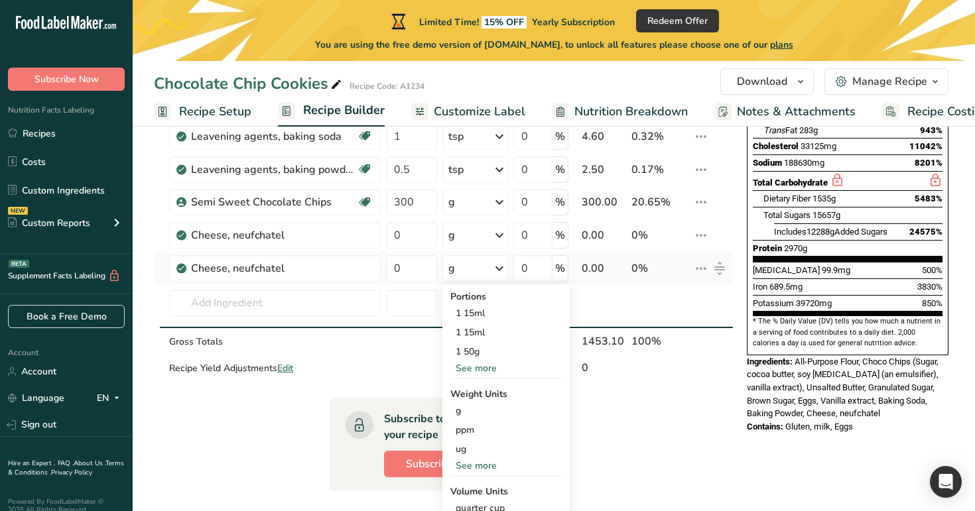
click at [482, 366] on div "See more" at bounding box center [505, 369] width 111 height 14
click at [501, 279] on icon at bounding box center [500, 269] width 16 height 24
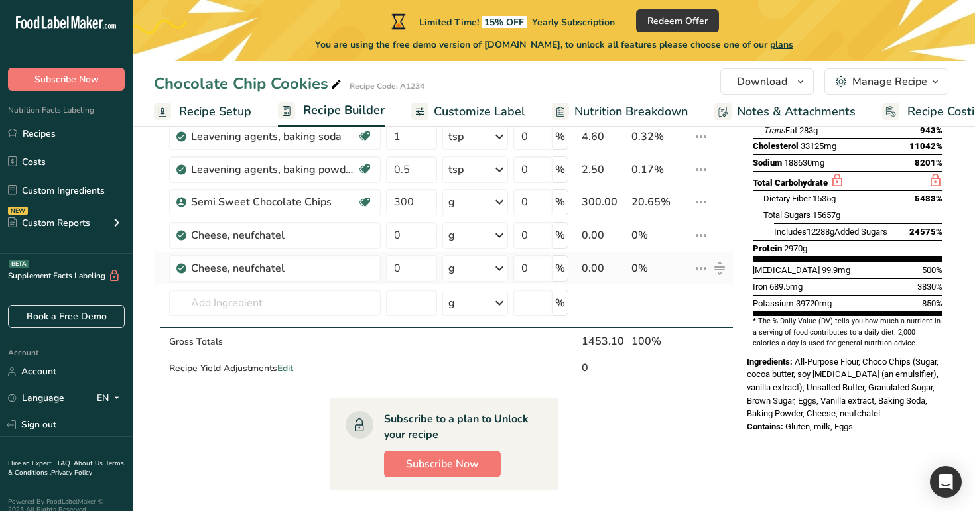
click at [501, 279] on icon at bounding box center [500, 269] width 16 height 24
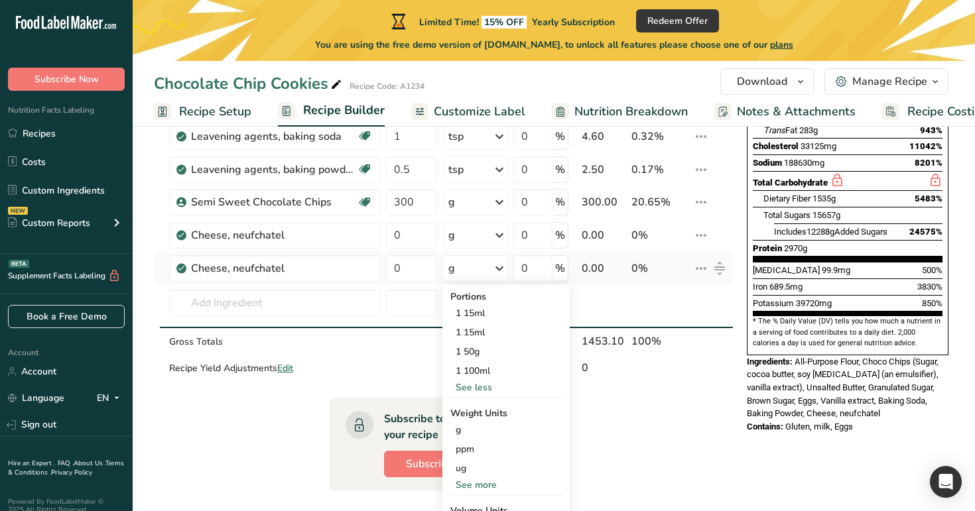
click at [440, 281] on td "0" at bounding box center [411, 268] width 56 height 33
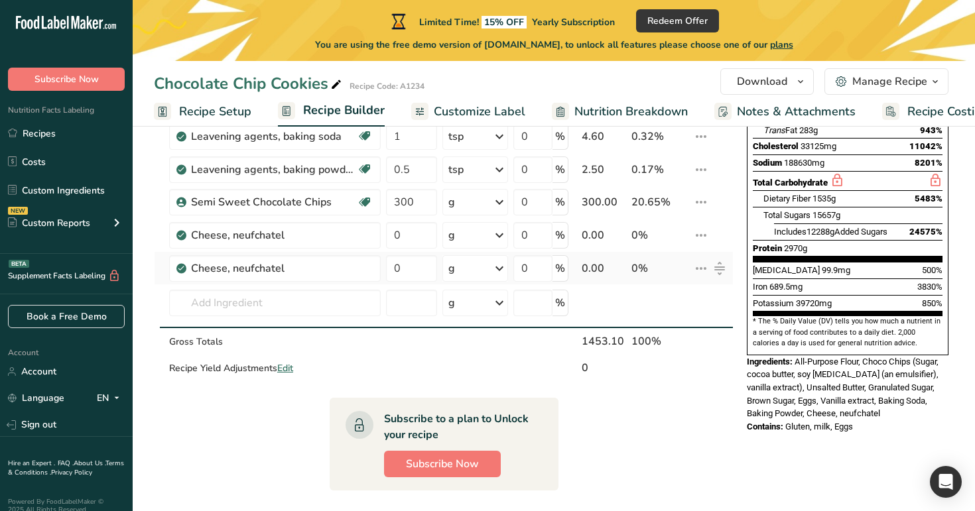
click at [475, 269] on div "g" at bounding box center [475, 268] width 66 height 27
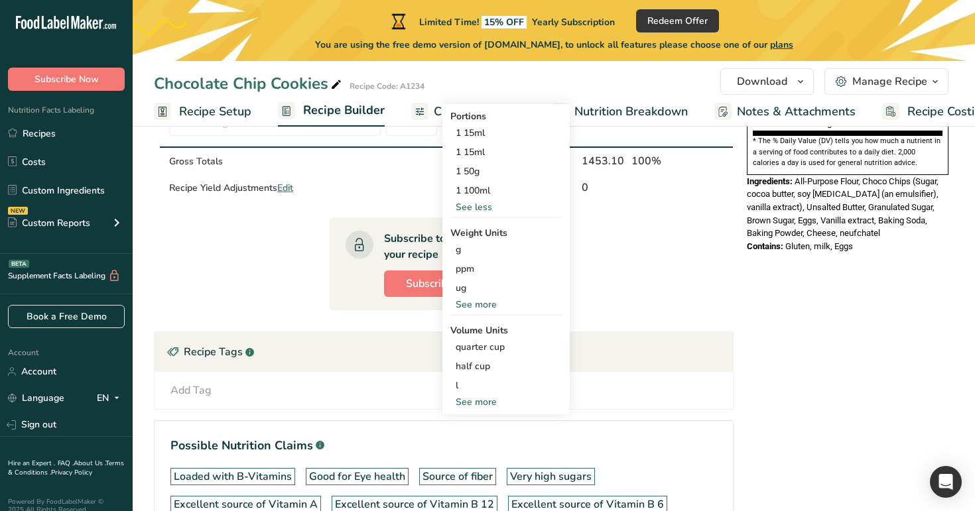
scroll to position [450, 0]
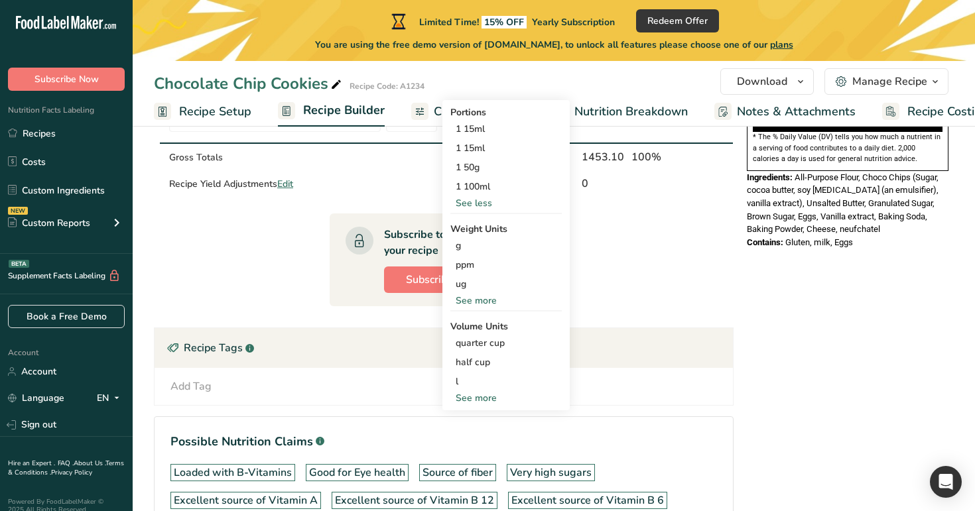
click at [480, 206] on div "See less" at bounding box center [505, 203] width 111 height 14
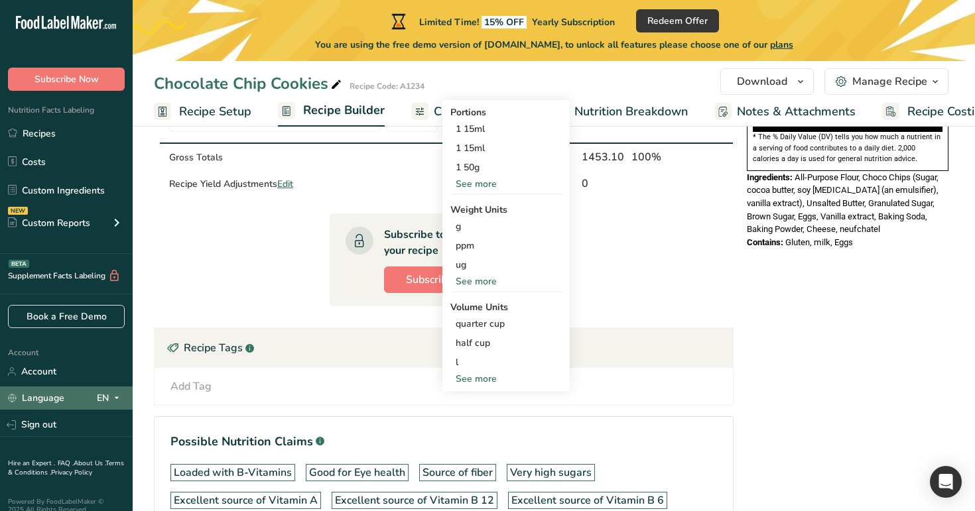
click at [113, 399] on icon at bounding box center [116, 398] width 11 height 17
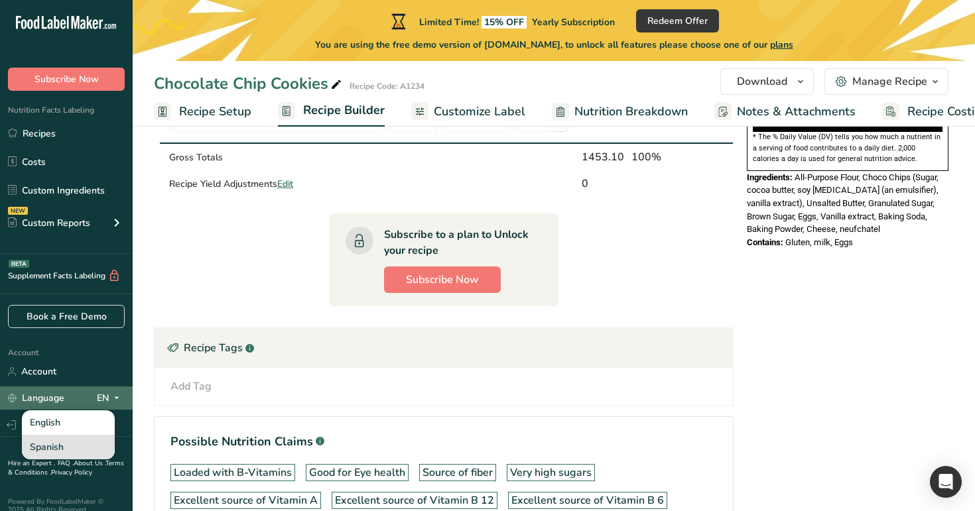
click at [92, 438] on div "Spanish" at bounding box center [68, 447] width 93 height 25
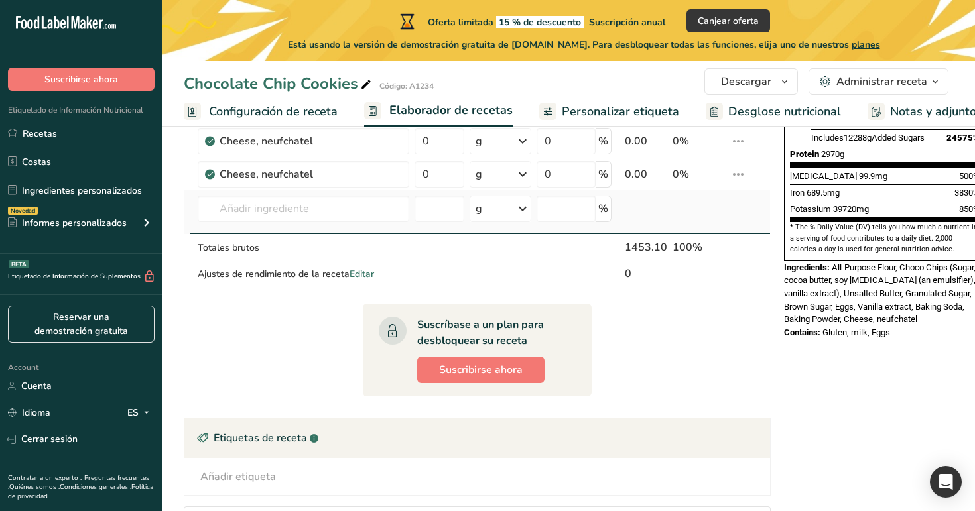
scroll to position [356, 0]
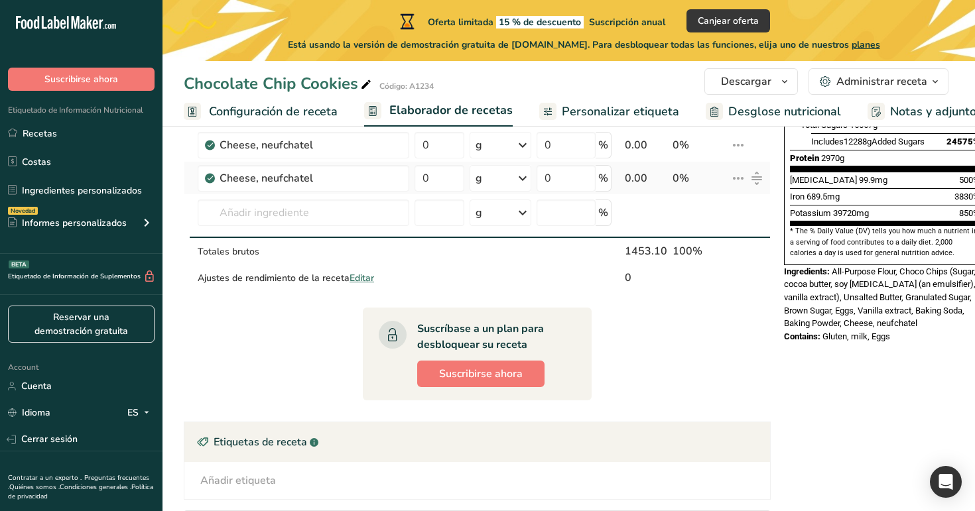
click at [511, 183] on div "g" at bounding box center [501, 178] width 62 height 27
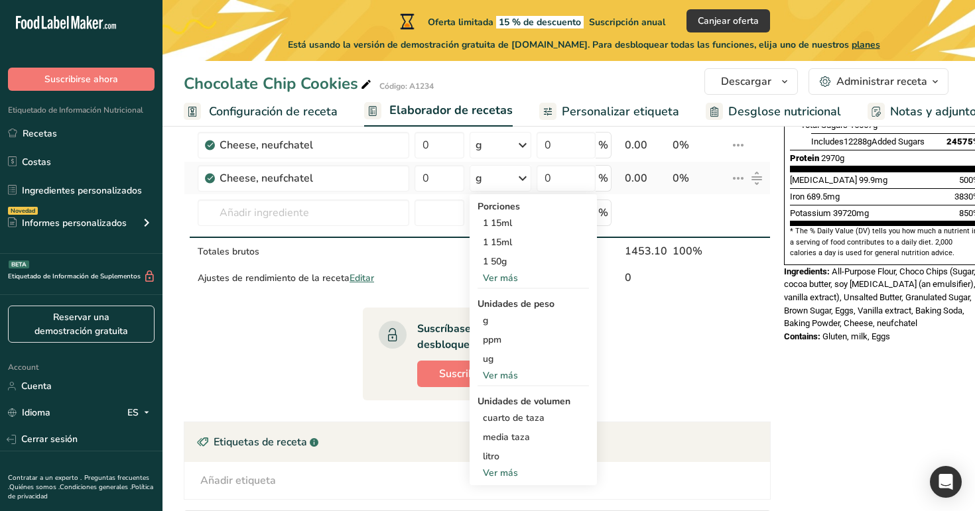
click at [515, 279] on div "Ver más" at bounding box center [533, 278] width 111 height 14
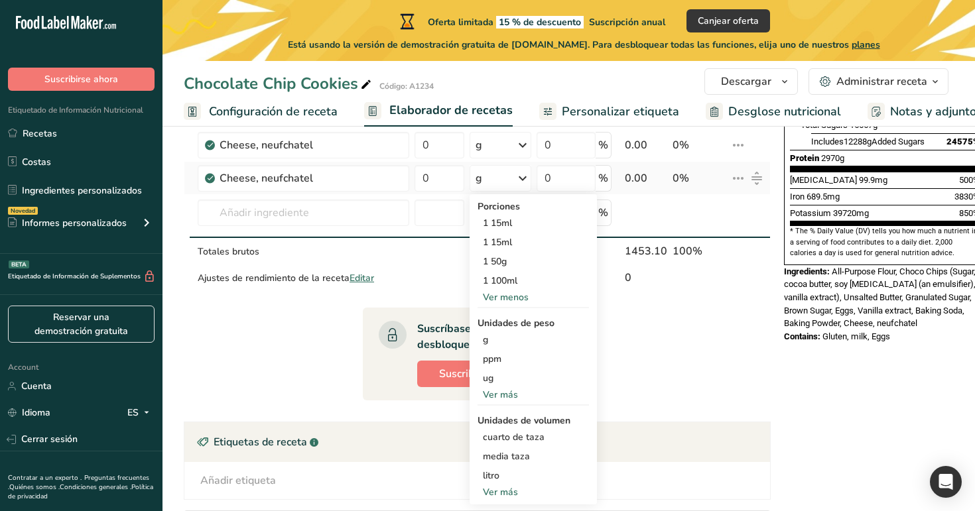
click at [517, 293] on div "Ver menos" at bounding box center [533, 298] width 111 height 14
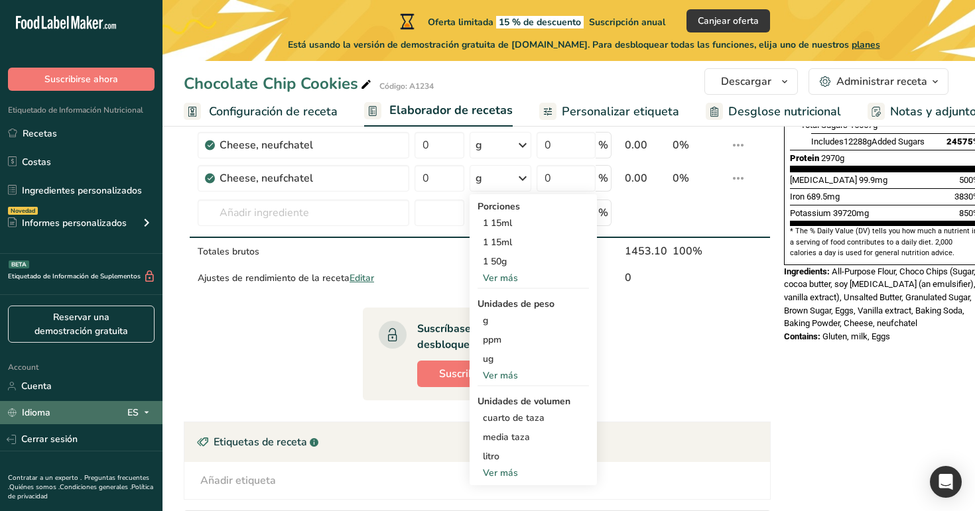
click at [145, 407] on icon at bounding box center [146, 413] width 11 height 17
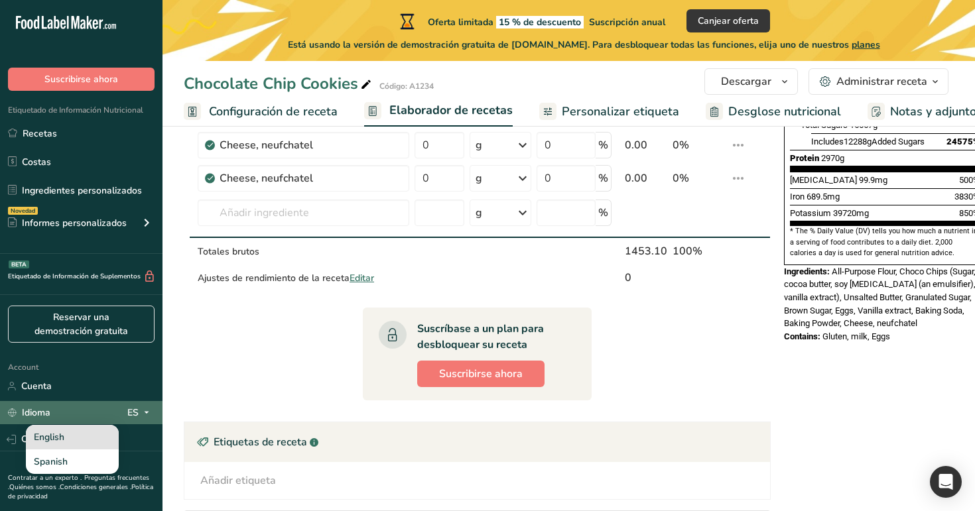
click at [103, 435] on div "English" at bounding box center [72, 437] width 93 height 25
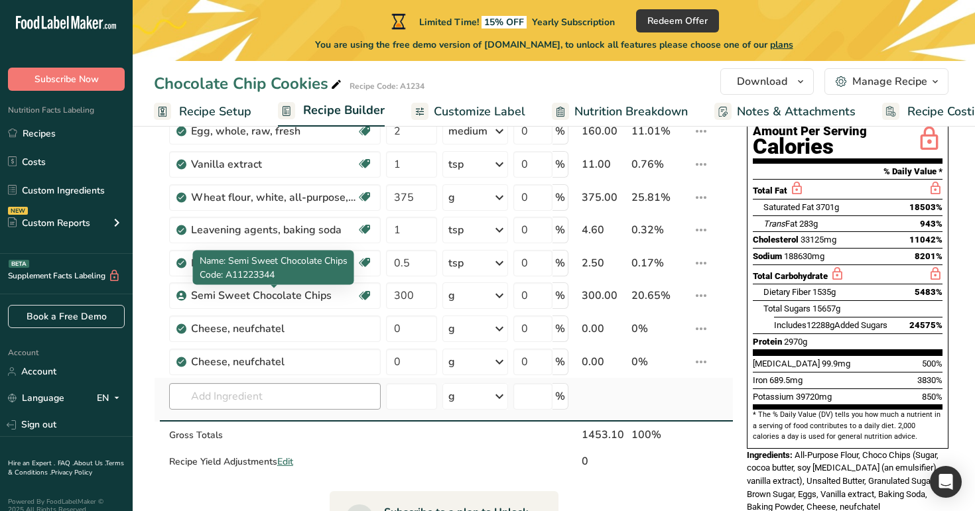
scroll to position [129, 0]
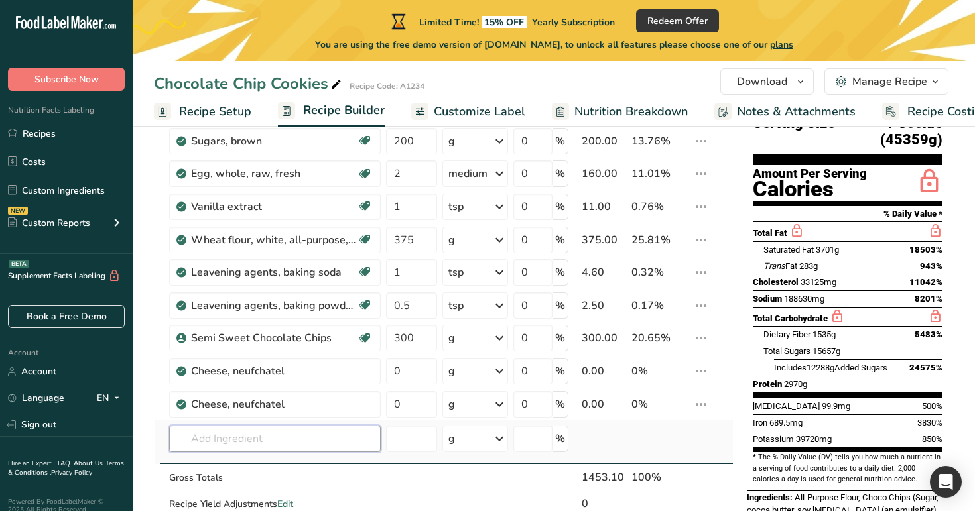
click at [308, 448] on input "text" at bounding box center [275, 439] width 212 height 27
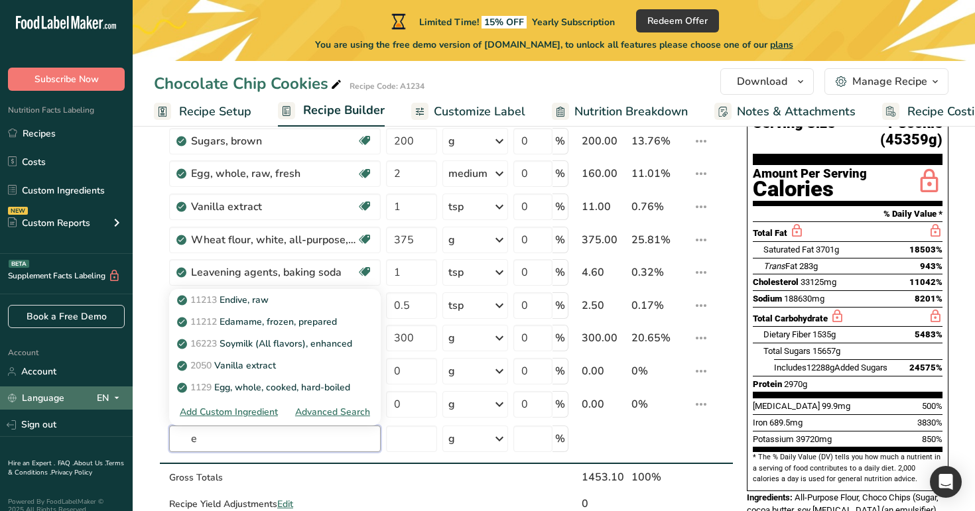
type input "e"
click at [109, 401] on span at bounding box center [117, 399] width 16 height 16
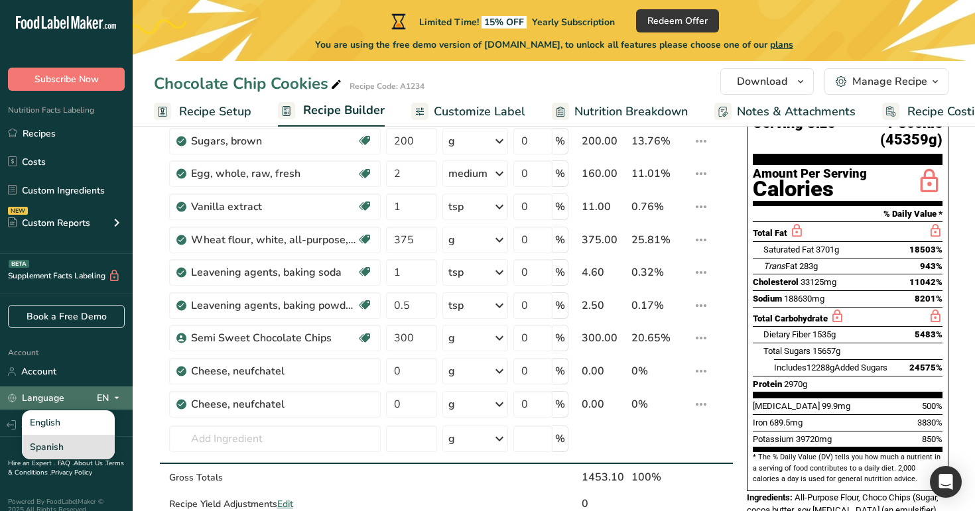
click at [89, 447] on div "Spanish" at bounding box center [68, 447] width 93 height 25
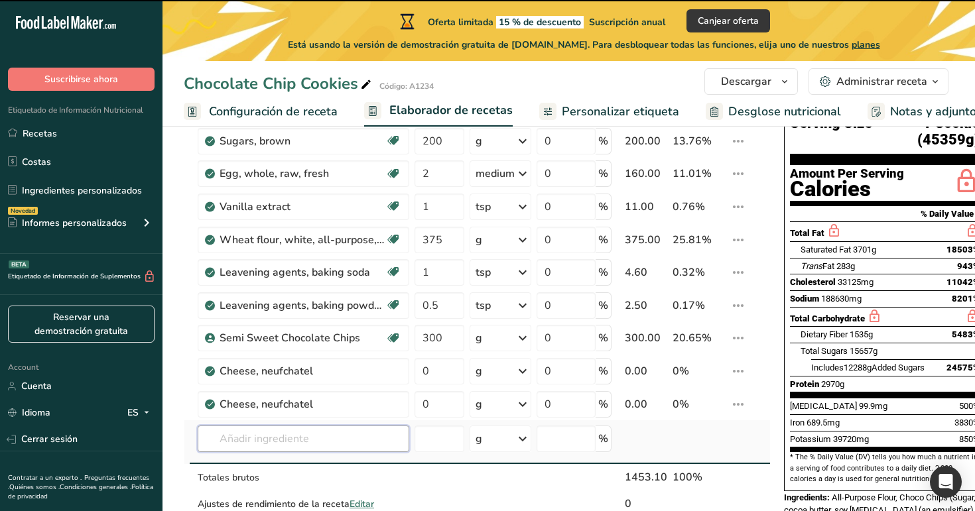
click at [316, 431] on input "text" at bounding box center [304, 439] width 212 height 27
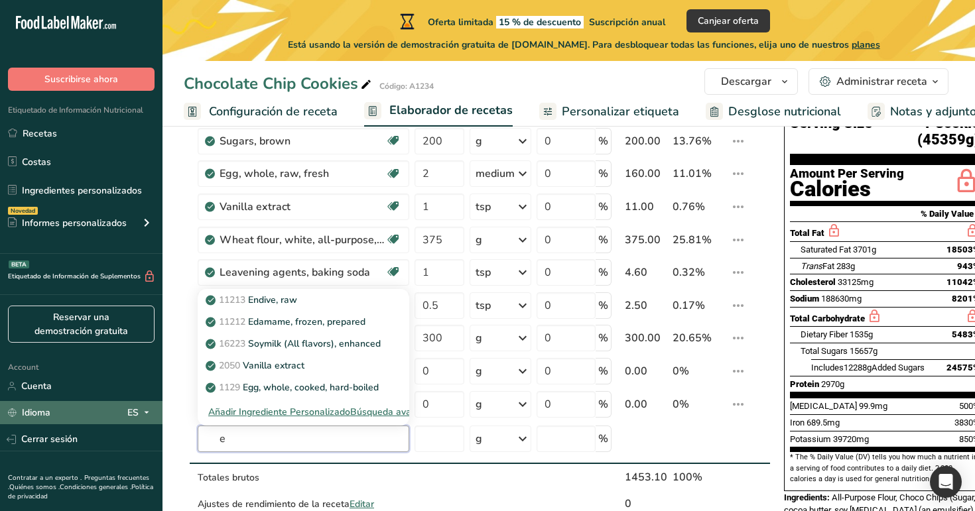
type input "e"
click at [132, 407] on div "ES" at bounding box center [140, 413] width 27 height 16
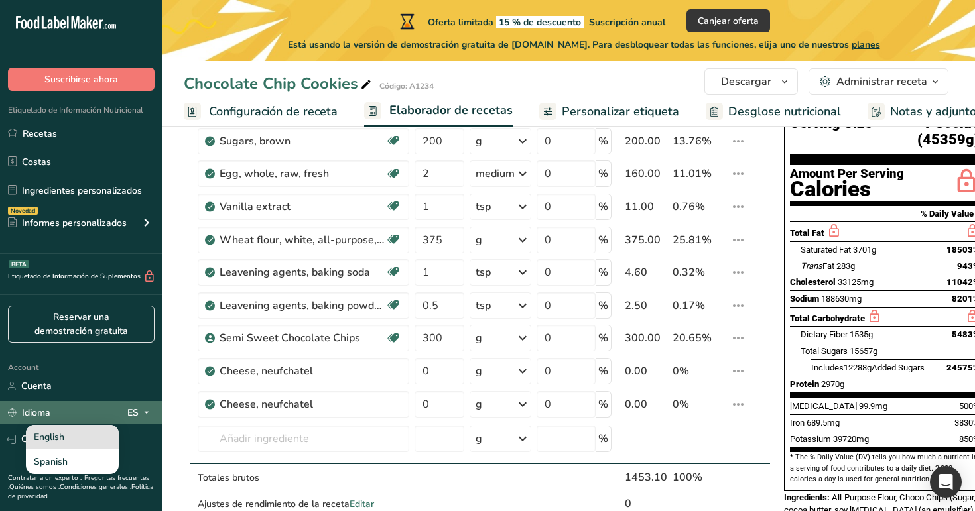
click at [91, 442] on div "English" at bounding box center [72, 437] width 93 height 25
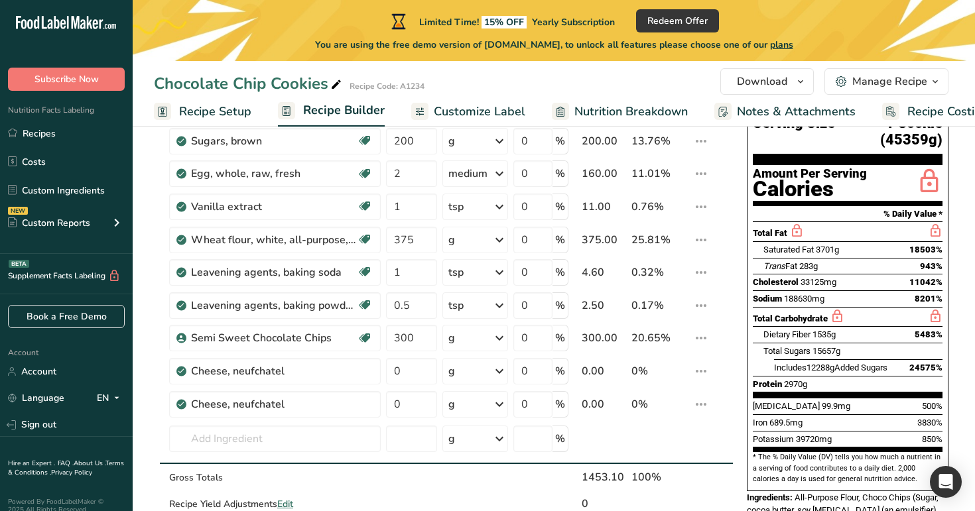
click at [454, 111] on span "Customize Label" at bounding box center [480, 112] width 92 height 18
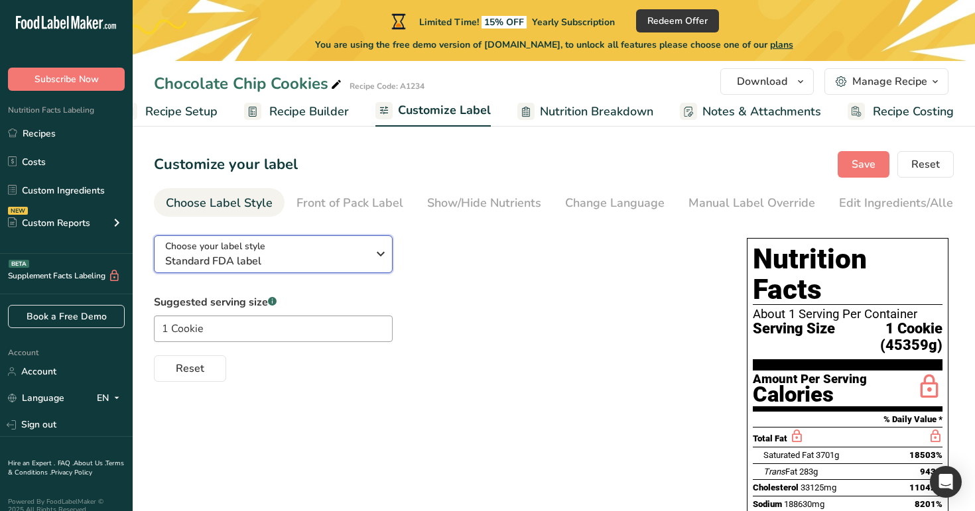
click at [364, 238] on button "Choose your label style Standard FDA label" at bounding box center [273, 255] width 239 height 38
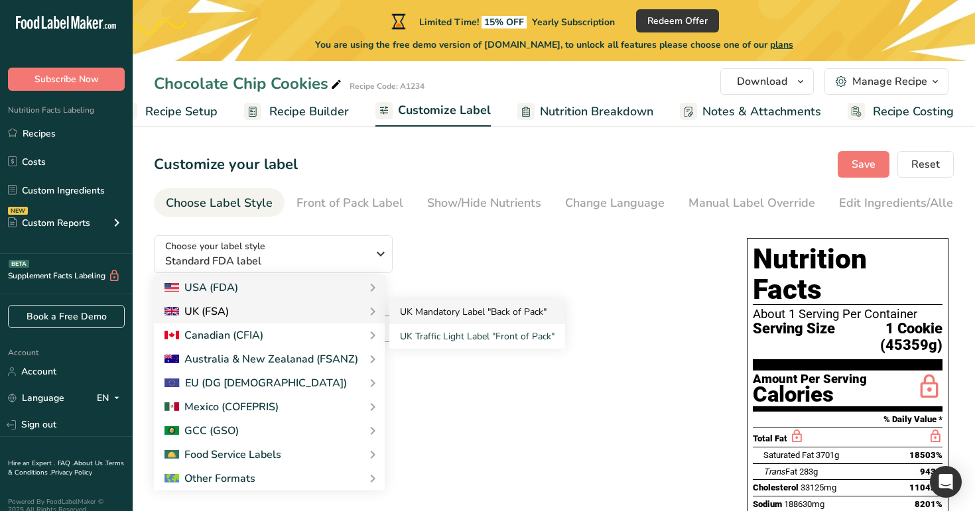
click at [429, 317] on link "UK Mandatory Label "Back of Pack"" at bounding box center [477, 312] width 176 height 25
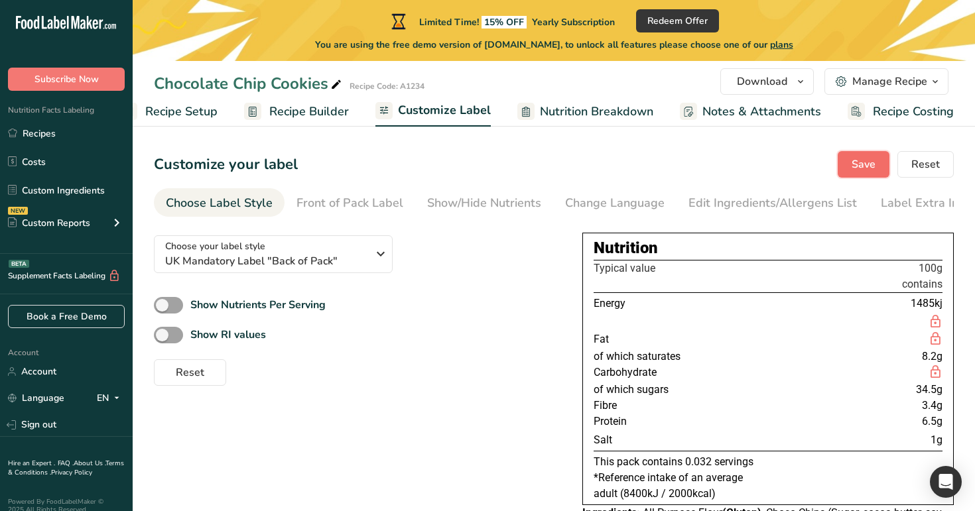
click at [867, 165] on span "Save" at bounding box center [864, 165] width 24 height 16
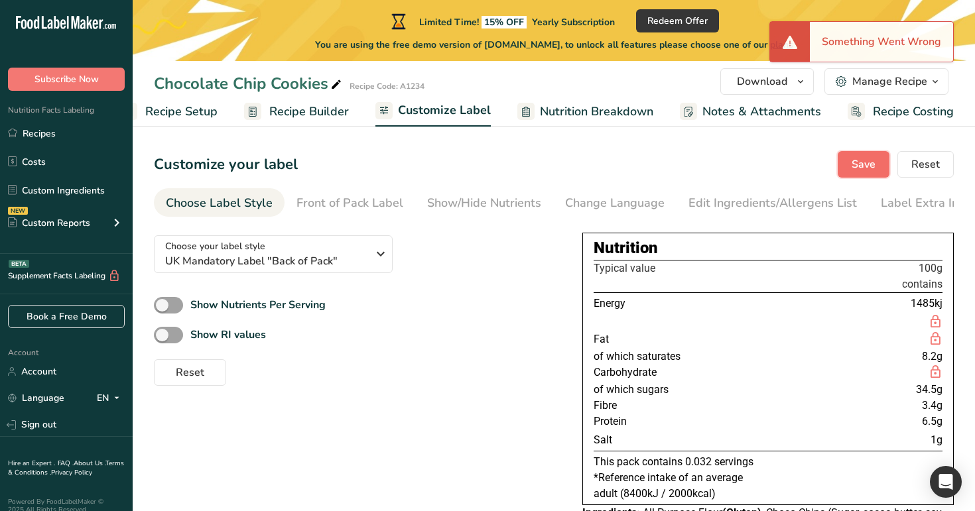
click at [848, 166] on button "Save" at bounding box center [864, 164] width 52 height 27
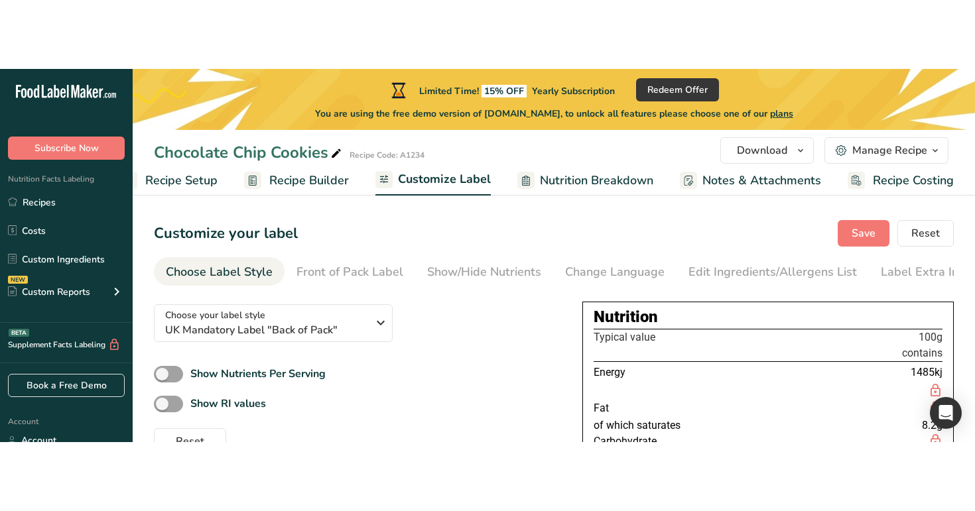
scroll to position [12, 0]
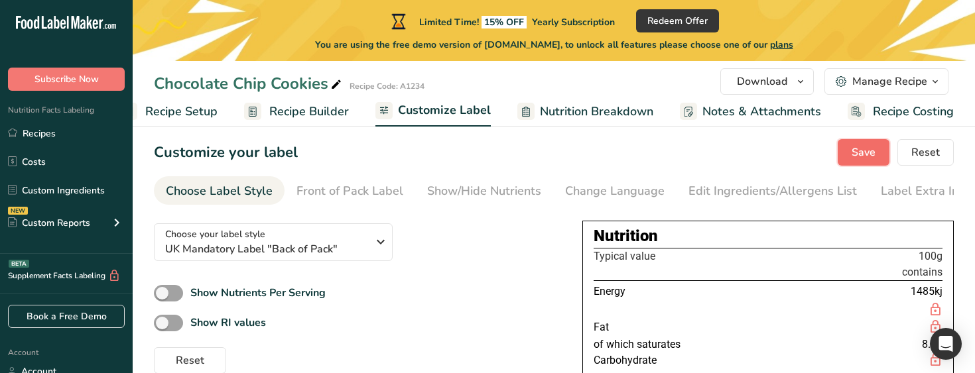
click at [858, 165] on button "Save" at bounding box center [864, 152] width 52 height 27
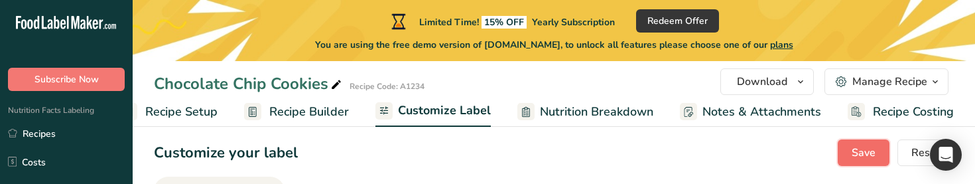
click at [880, 149] on button "Save" at bounding box center [864, 152] width 52 height 27
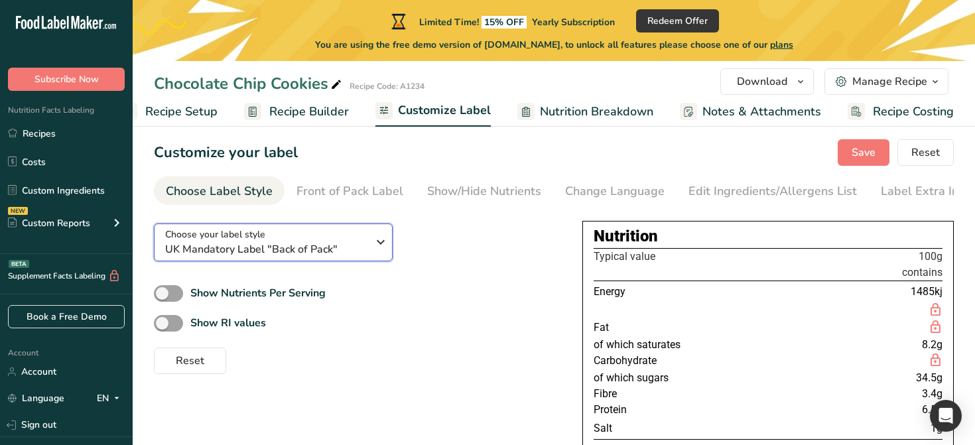
click at [364, 249] on span "UK Mandatory Label "Back of Pack"" at bounding box center [266, 249] width 202 height 16
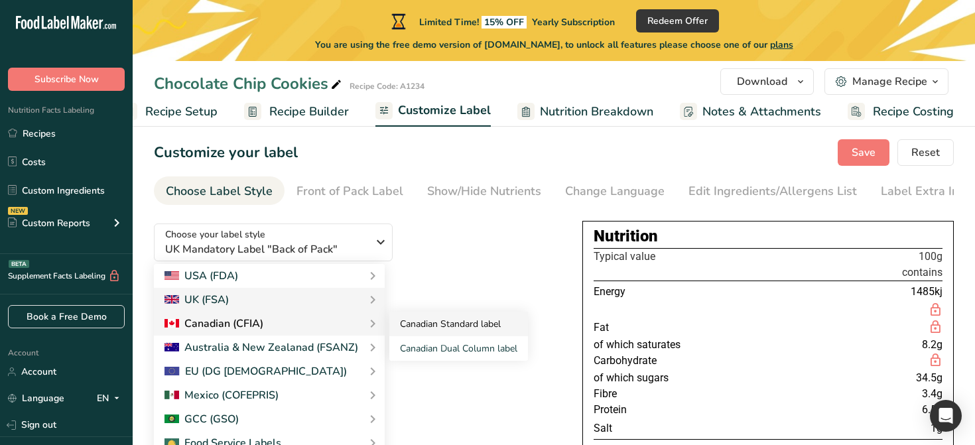
click at [435, 334] on link "Canadian Standard label" at bounding box center [458, 324] width 139 height 25
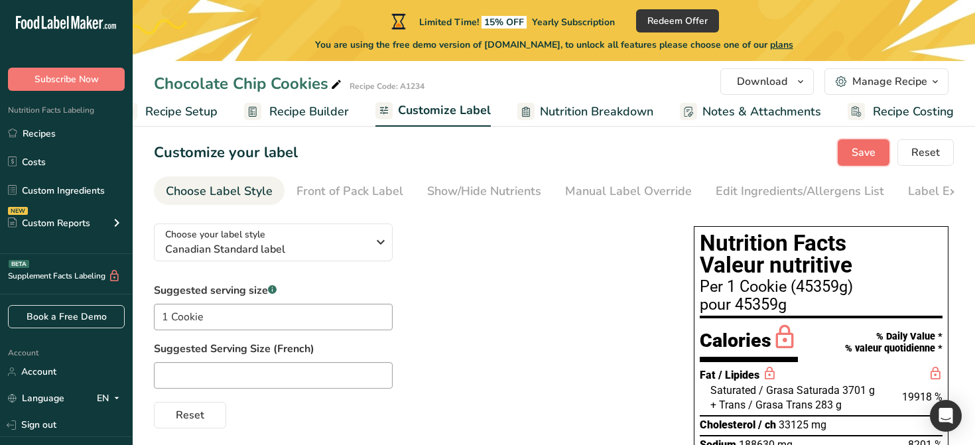
click at [869, 155] on span "Save" at bounding box center [864, 153] width 24 height 16
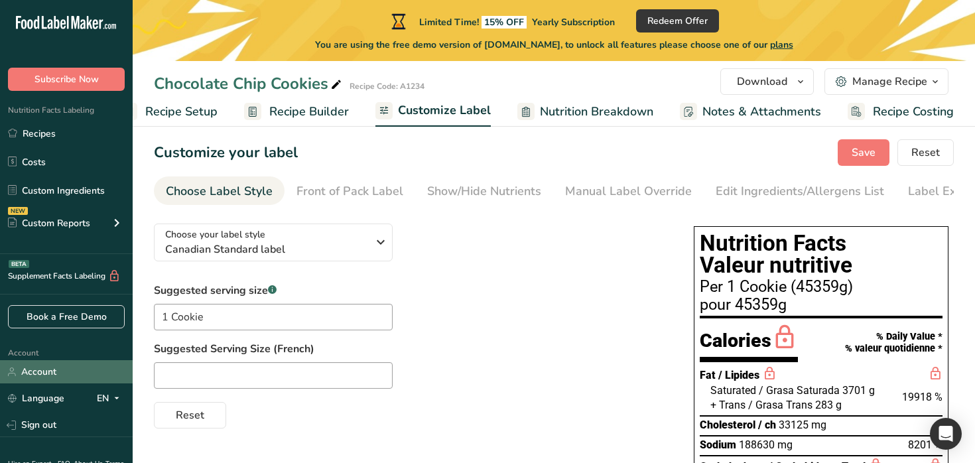
click at [72, 370] on link "Account" at bounding box center [66, 371] width 133 height 23
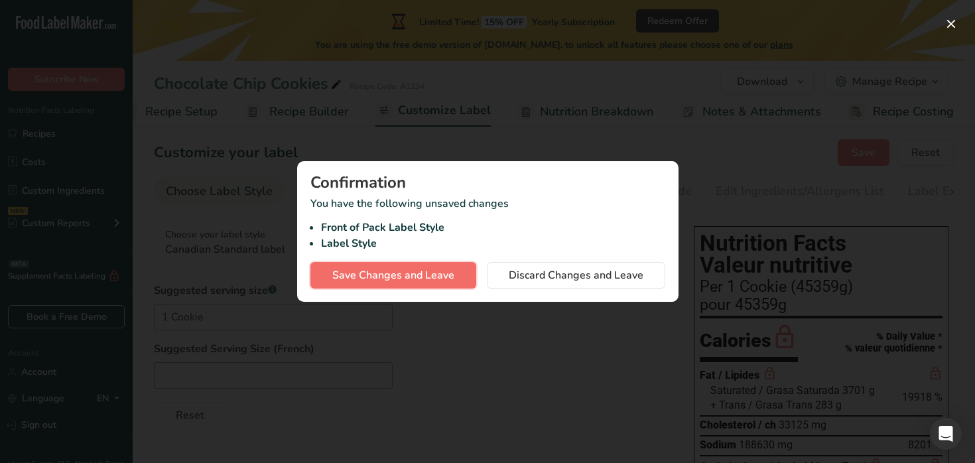
click at [399, 275] on span "Save Changes and Leave" at bounding box center [393, 275] width 122 height 16
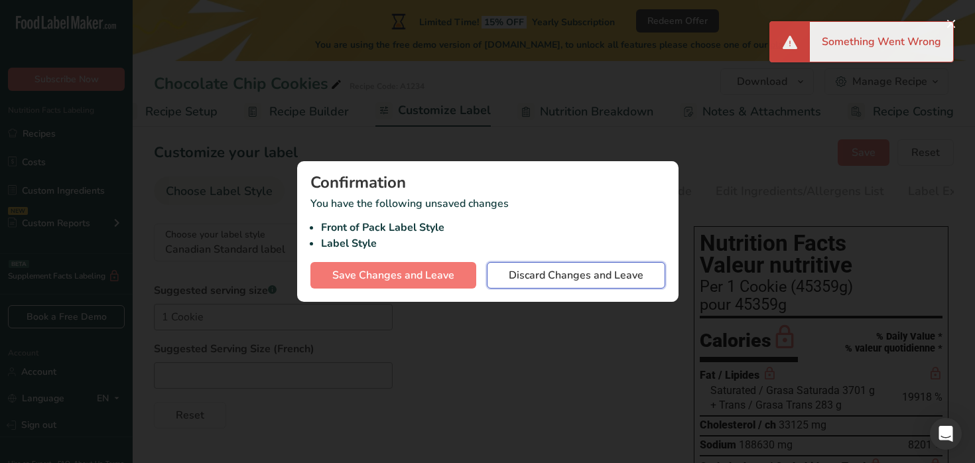
click at [537, 275] on span "Discard Changes and Leave" at bounding box center [576, 275] width 135 height 16
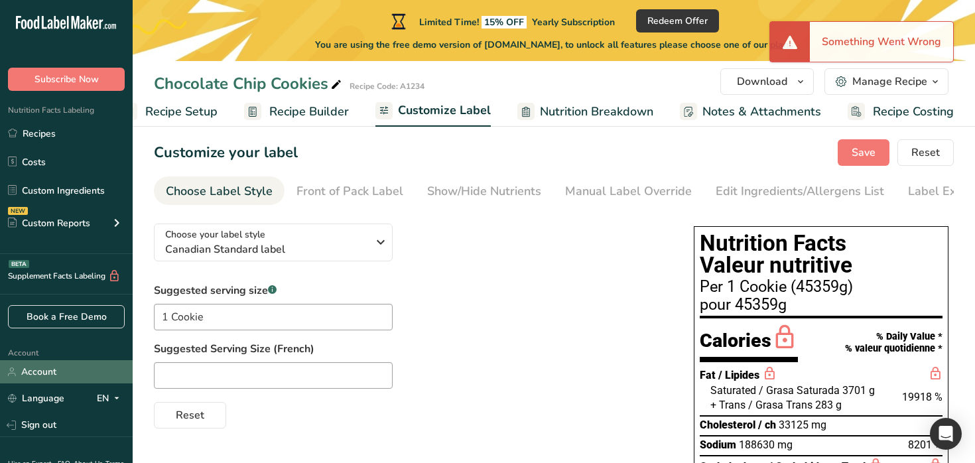
click at [91, 377] on link "Account" at bounding box center [66, 371] width 133 height 23
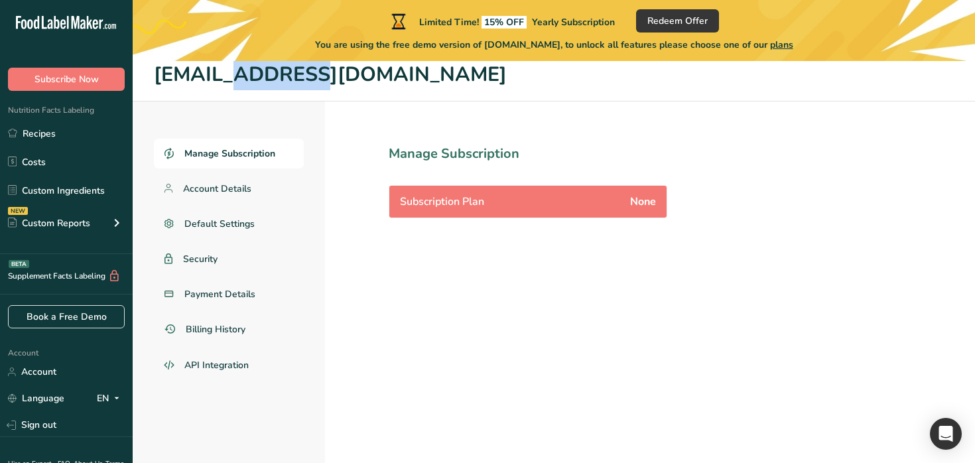
drag, startPoint x: 231, startPoint y: 80, endPoint x: 147, endPoint y: 83, distance: 83.6
click at [147, 83] on header "s1@t.co" at bounding box center [554, 75] width 842 height 52
copy h1 "s1@t.co"
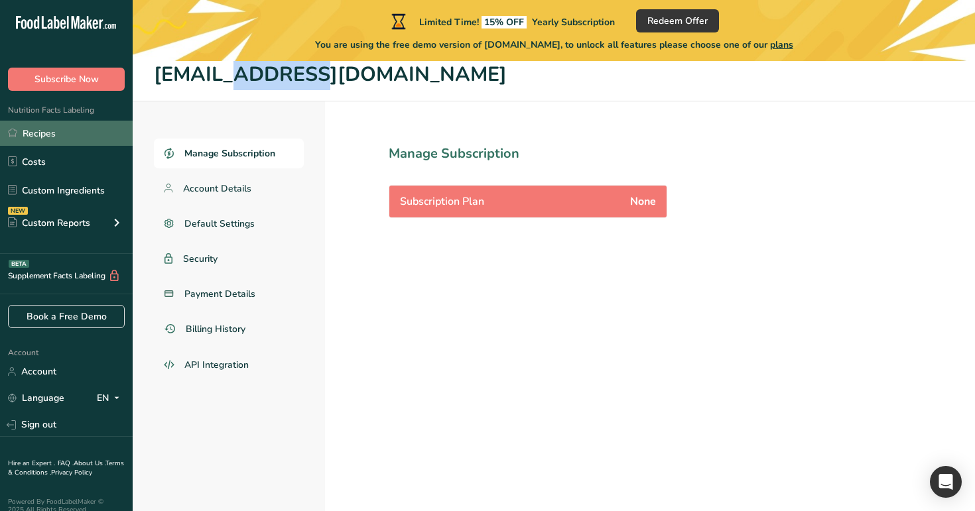
click at [36, 132] on link "Recipes" at bounding box center [66, 133] width 133 height 25
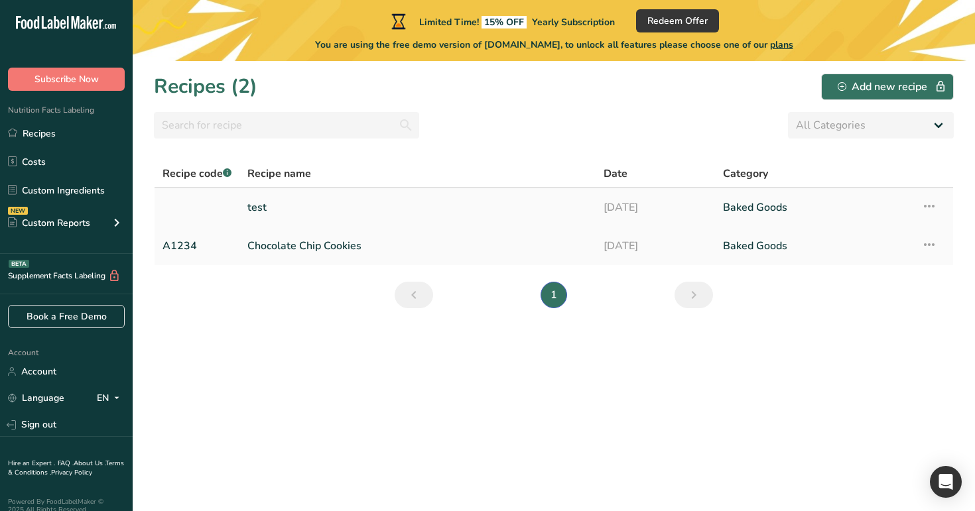
click at [932, 207] on icon at bounding box center [929, 206] width 16 height 24
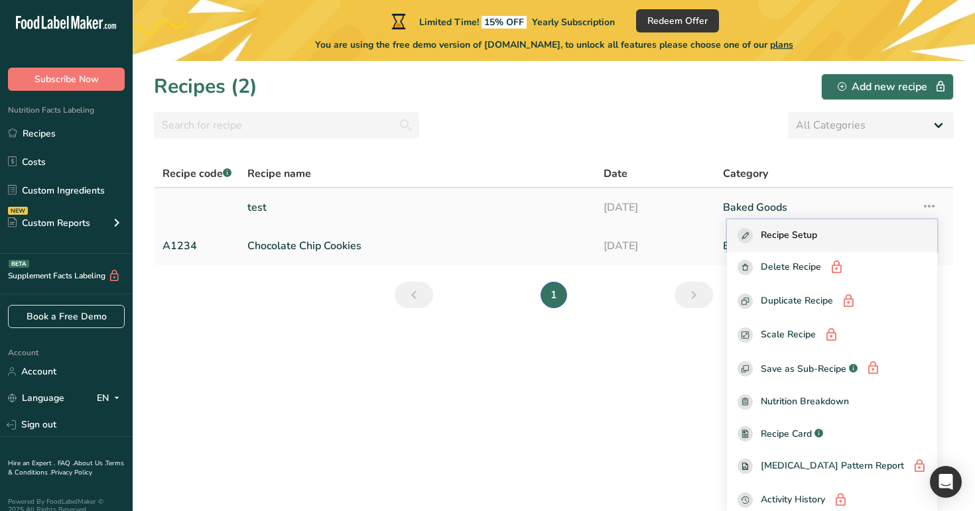
click at [842, 230] on div "Recipe Setup" at bounding box center [832, 235] width 189 height 15
select select "24"
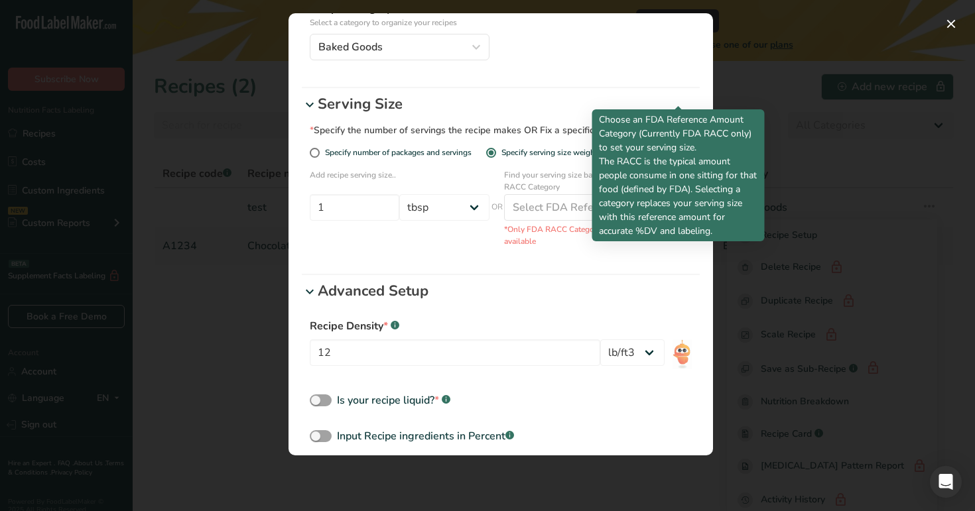
scroll to position [232, 0]
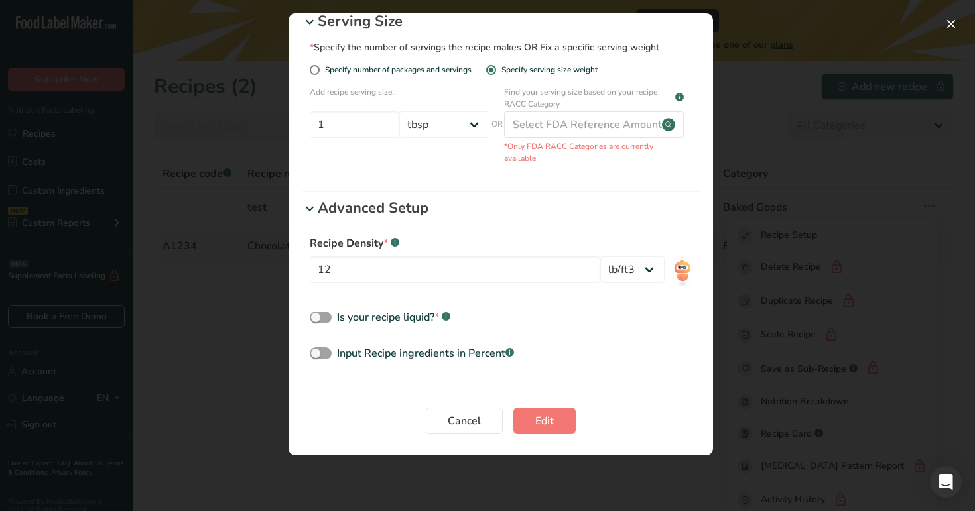
click at [500, 203] on p "Advanced Setup" at bounding box center [509, 209] width 382 height 22
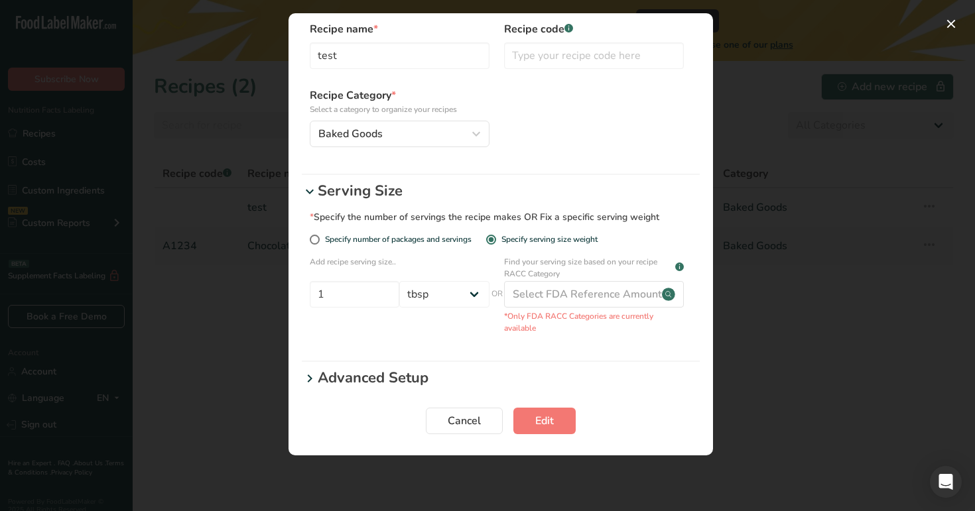
scroll to position [62, 0]
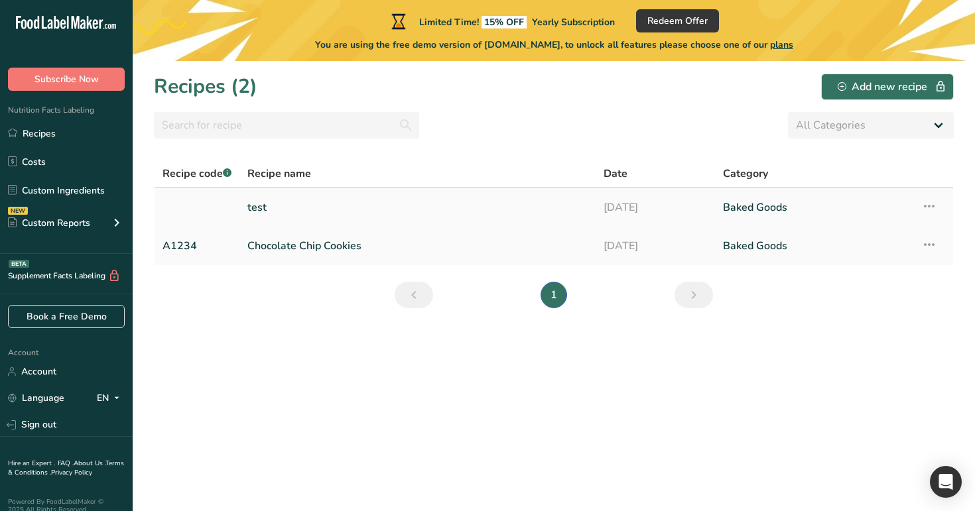
click at [330, 206] on link "test" at bounding box center [417, 208] width 340 height 28
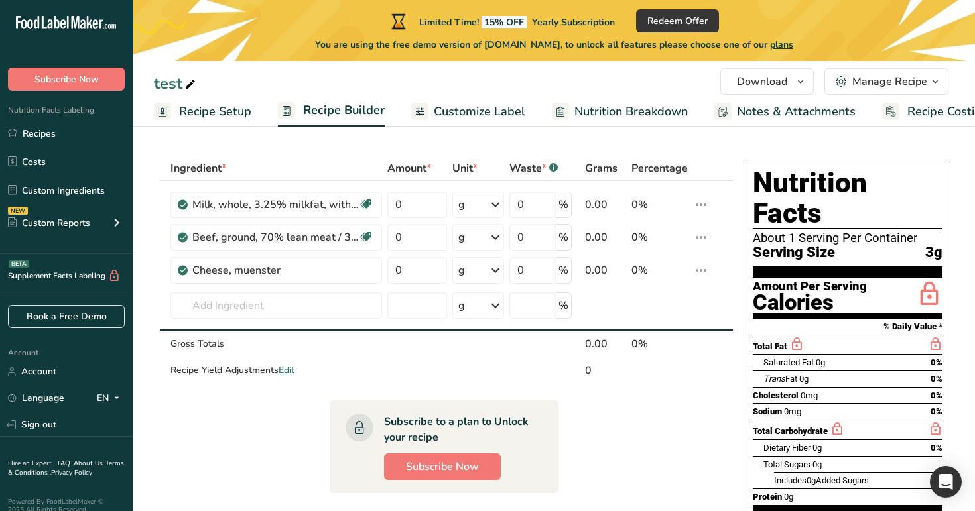
click at [467, 107] on span "Customize Label" at bounding box center [480, 112] width 92 height 18
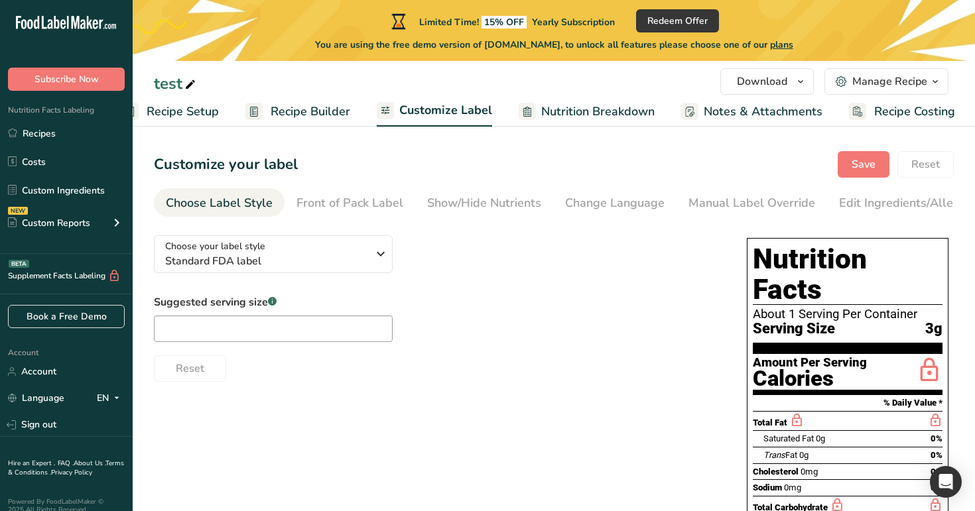
scroll to position [0, 34]
click at [325, 245] on div "Choose your label style Standard FDA label" at bounding box center [266, 254] width 202 height 30
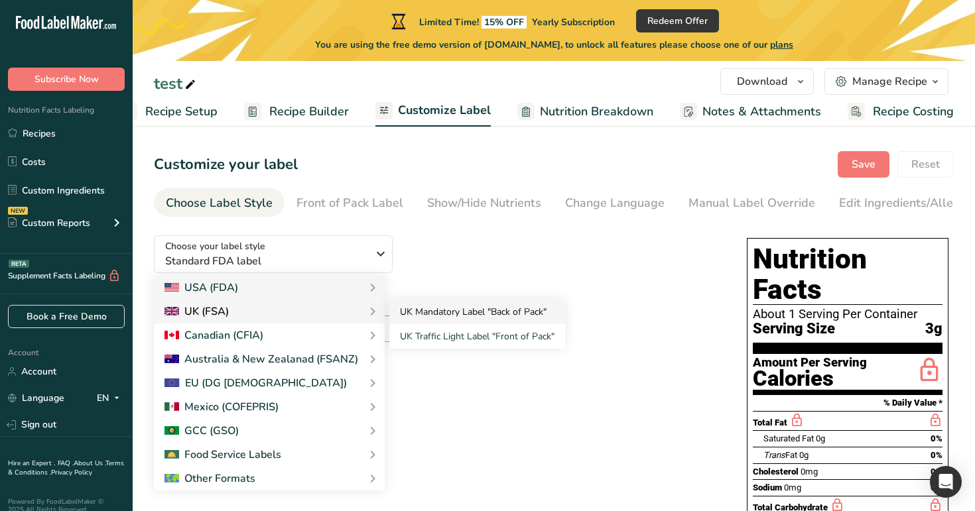
click at [473, 309] on link "UK Mandatory Label "Back of Pack"" at bounding box center [477, 312] width 176 height 25
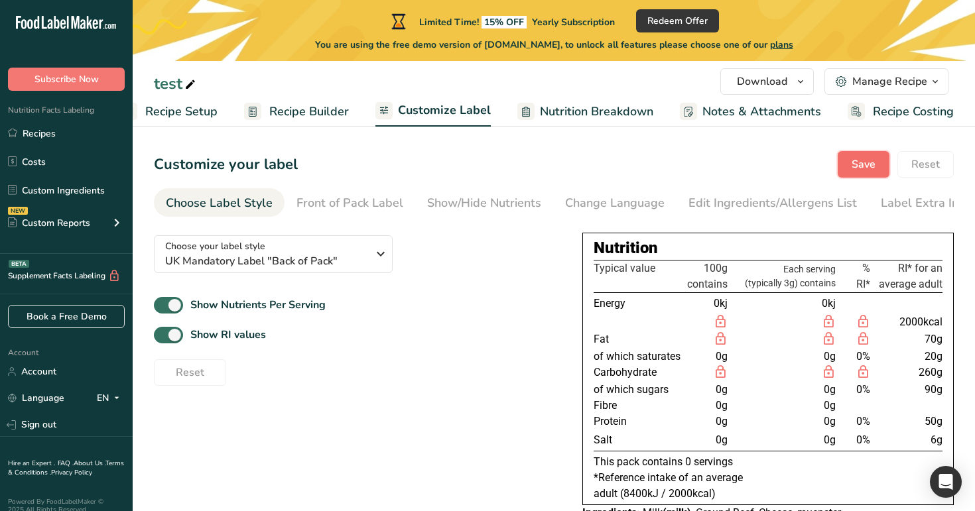
click at [866, 154] on button "Save" at bounding box center [864, 164] width 52 height 27
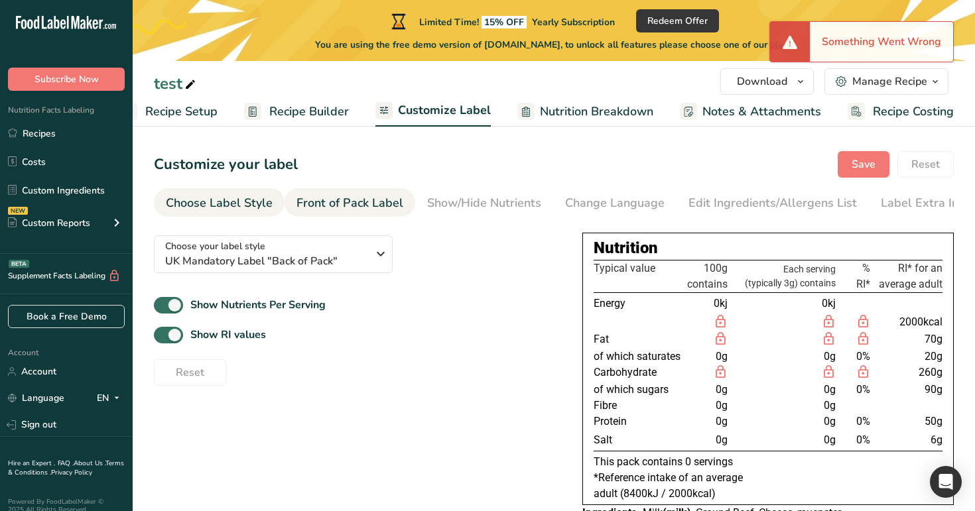
click at [326, 205] on div "Front of Pack Label" at bounding box center [350, 203] width 107 height 18
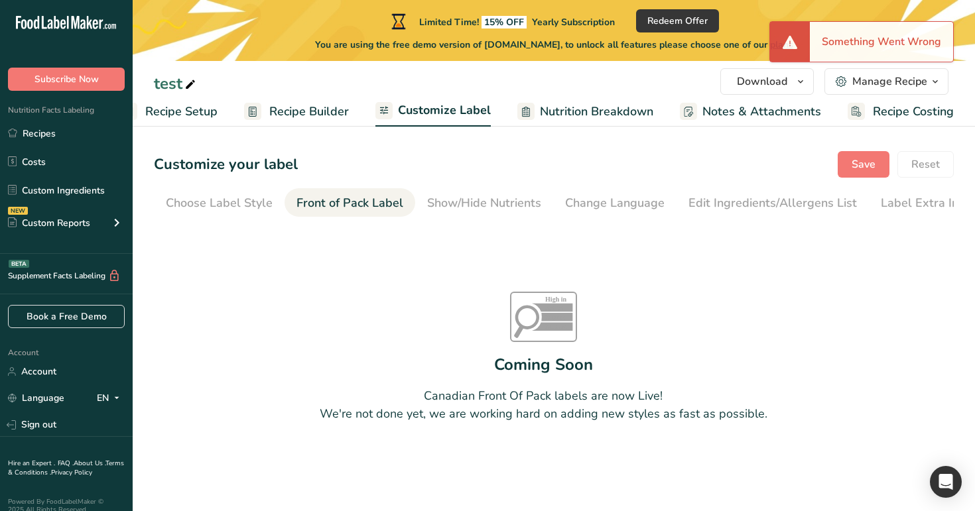
scroll to position [0, 16]
click at [435, 199] on div "Show/Hide Nutrients" at bounding box center [468, 203] width 114 height 18
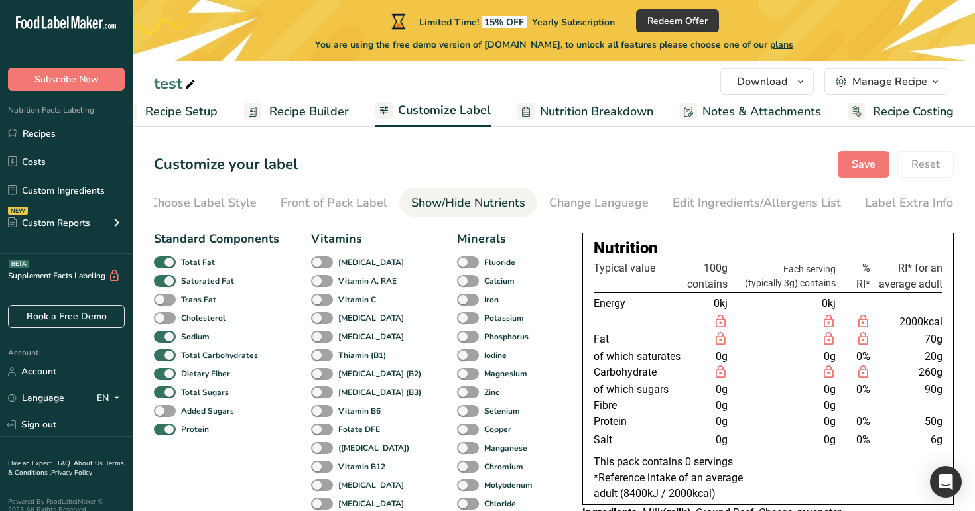
click at [336, 310] on div "Vitamins Vitamin D Vitamin A, RAE Vitamin C Vitamin E Vitamin K Thiamin (B1) Ri…" at bounding box center [368, 390] width 114 height 320
click at [338, 324] on b "[MEDICAL_DATA]" at bounding box center [371, 318] width 66 height 12
click at [320, 322] on input "[MEDICAL_DATA]" at bounding box center [315, 318] width 9 height 9
checkbox input "true"
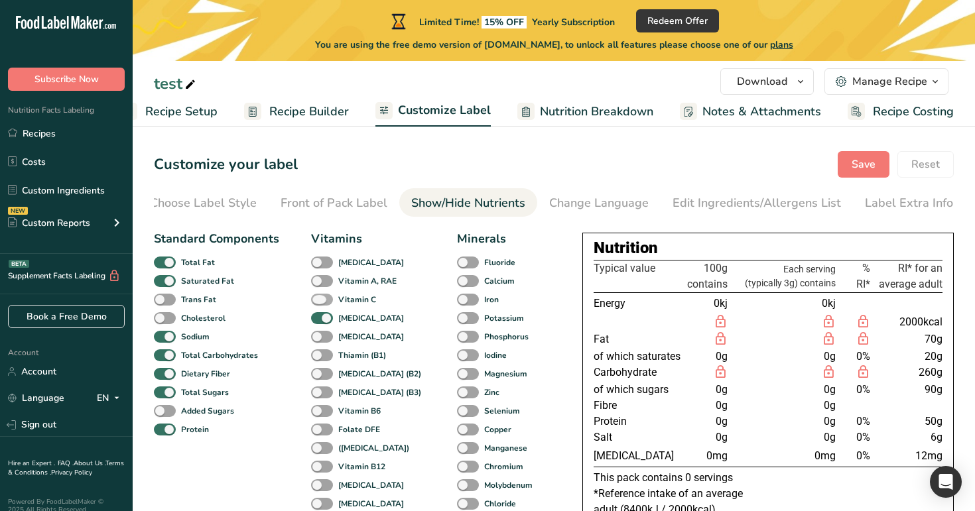
click at [357, 297] on b "Vitamin C" at bounding box center [357, 300] width 38 height 12
click at [320, 297] on input "Vitamin C" at bounding box center [315, 299] width 9 height 9
checkbox input "true"
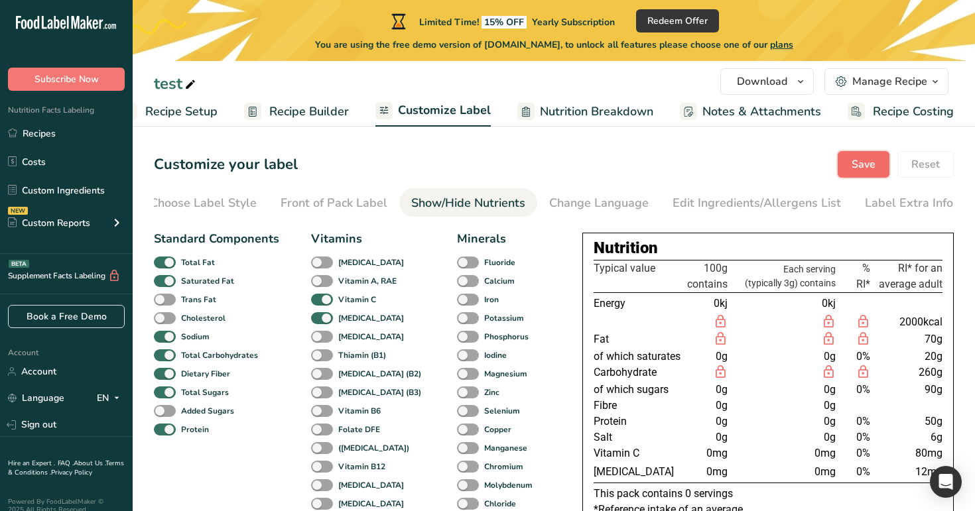
click at [876, 153] on button "Save" at bounding box center [864, 164] width 52 height 27
click at [605, 209] on div "Change Language" at bounding box center [599, 203] width 100 height 18
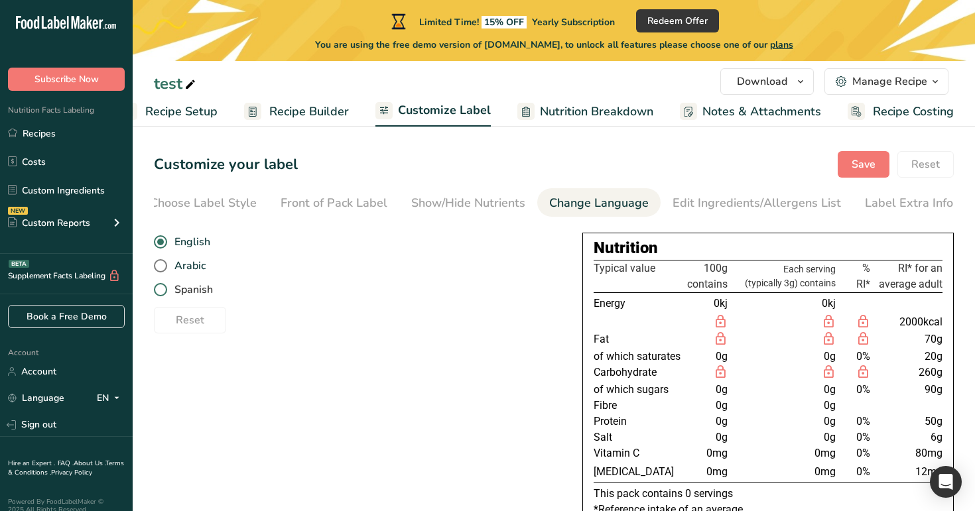
click at [196, 291] on span "Spanish" at bounding box center [190, 289] width 46 height 13
click at [163, 291] on input "Spanish" at bounding box center [158, 290] width 9 height 9
radio input "true"
radio input "false"
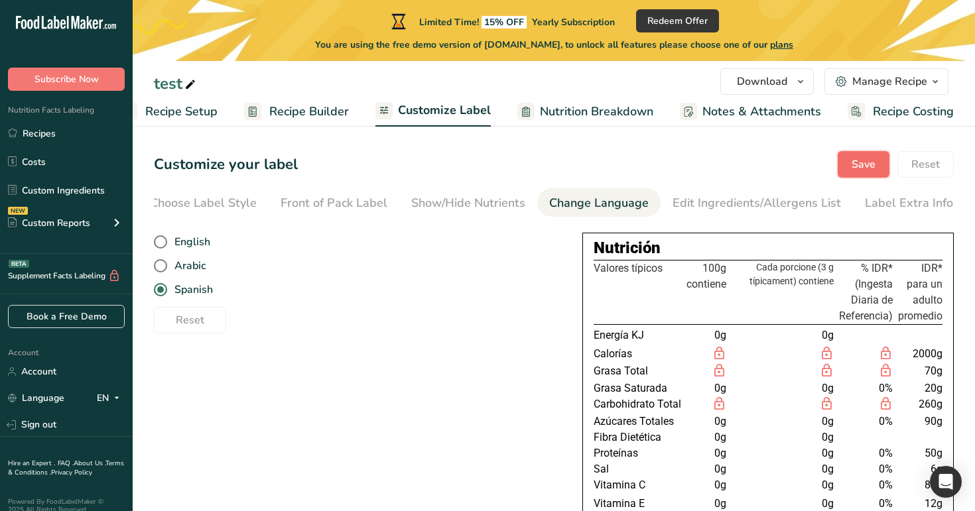
click at [858, 162] on span "Save" at bounding box center [864, 165] width 24 height 16
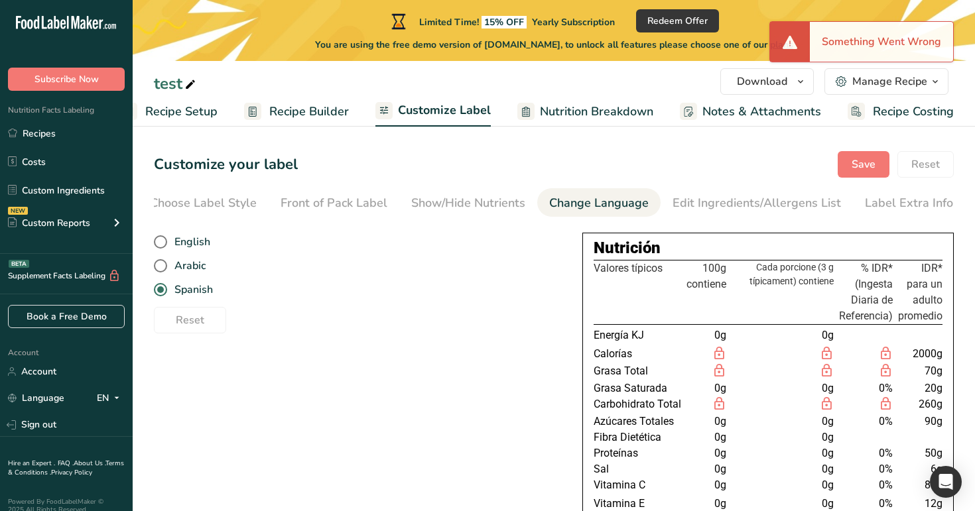
click at [592, 115] on span "Nutrition Breakdown" at bounding box center [596, 112] width 113 height 18
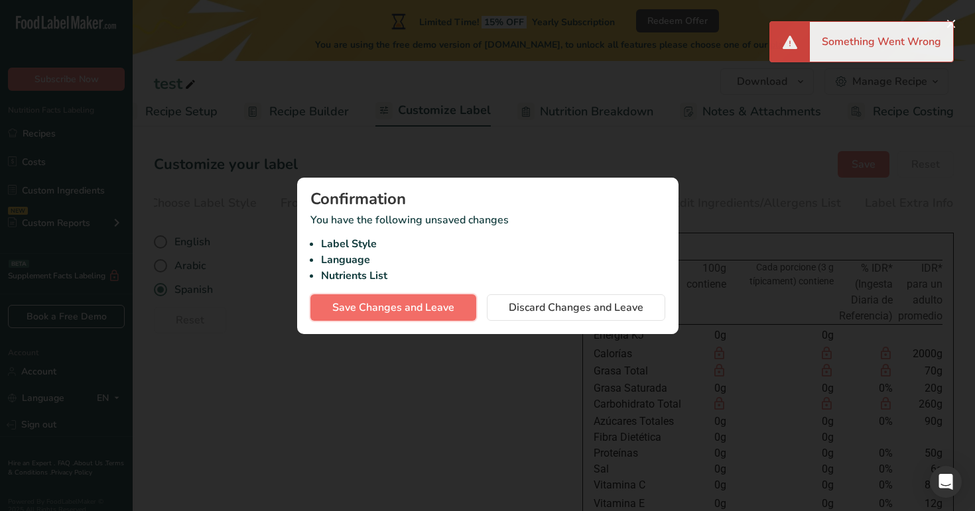
click at [390, 311] on span "Save Changes and Leave" at bounding box center [393, 308] width 122 height 16
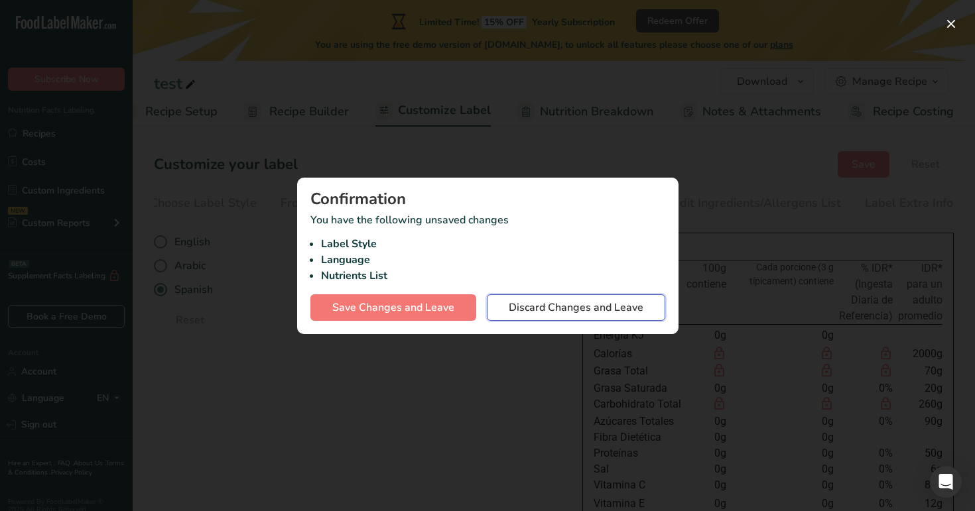
click at [588, 305] on span "Discard Changes and Leave" at bounding box center [576, 308] width 135 height 16
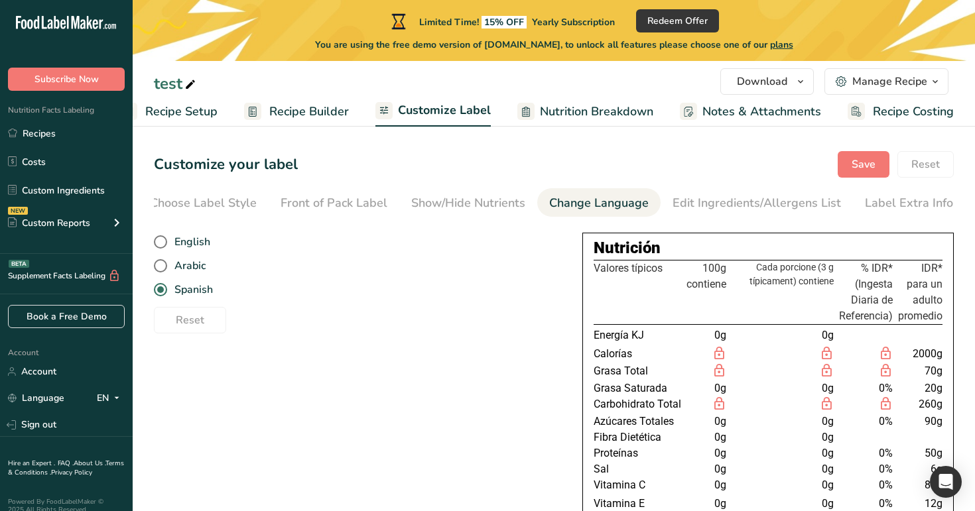
click at [598, 101] on link "Nutrition Breakdown" at bounding box center [585, 112] width 136 height 30
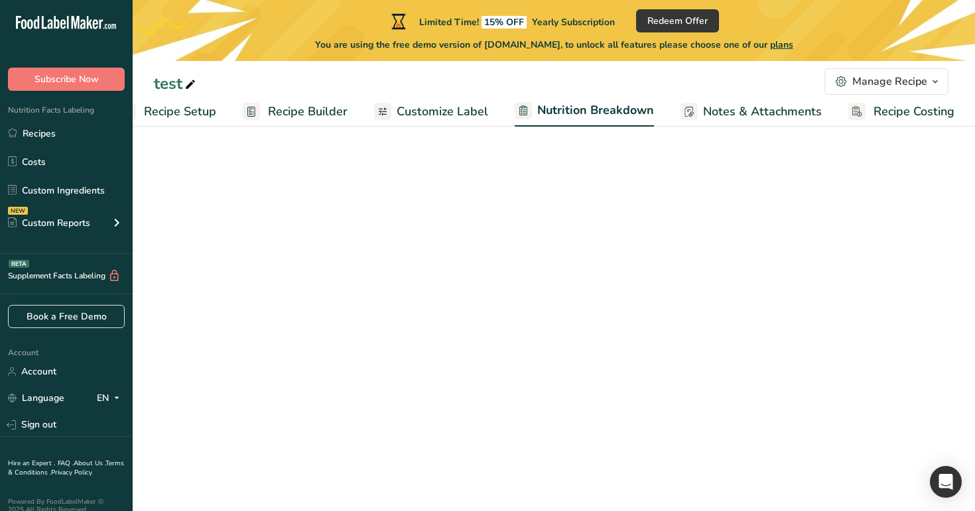
select select "Calories"
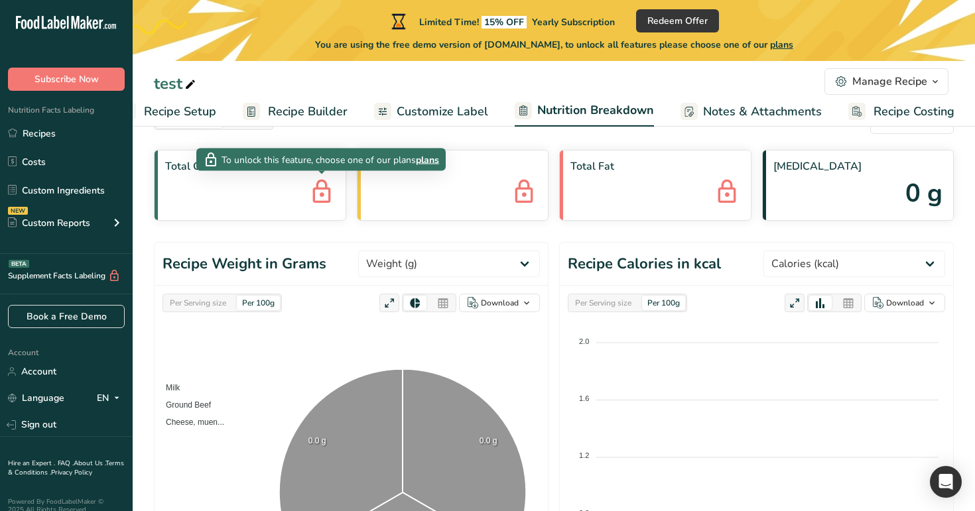
scroll to position [0, 0]
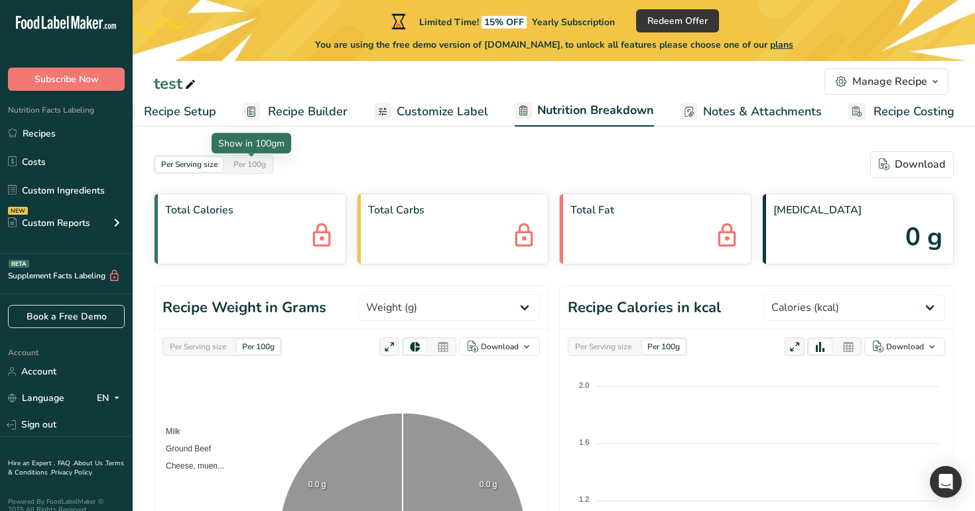
click at [254, 161] on div "Per 100g" at bounding box center [249, 164] width 43 height 15
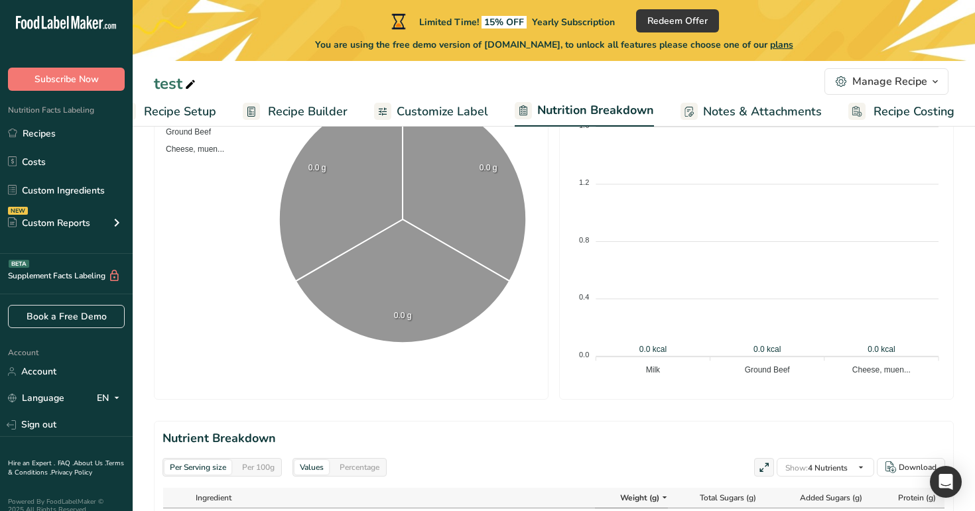
scroll to position [329, 0]
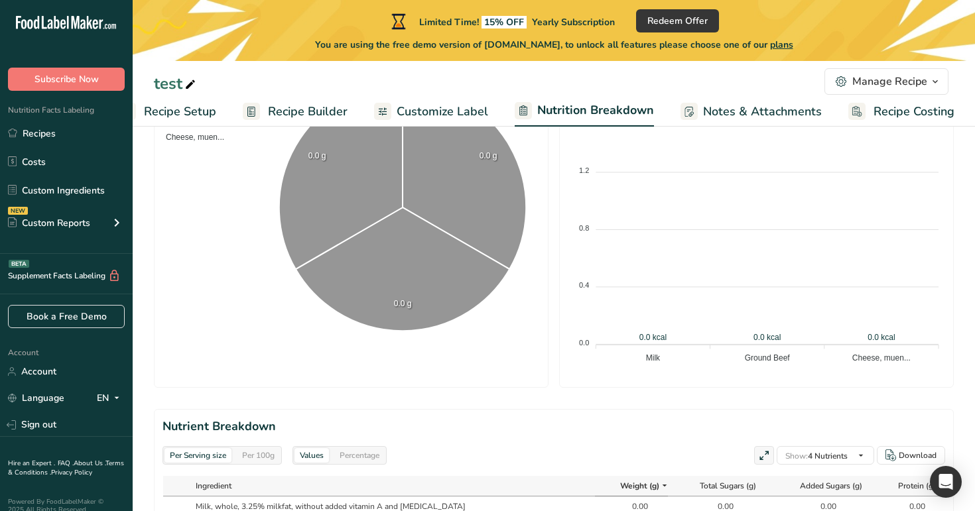
click at [339, 119] on span "Recipe Builder" at bounding box center [308, 112] width 80 height 18
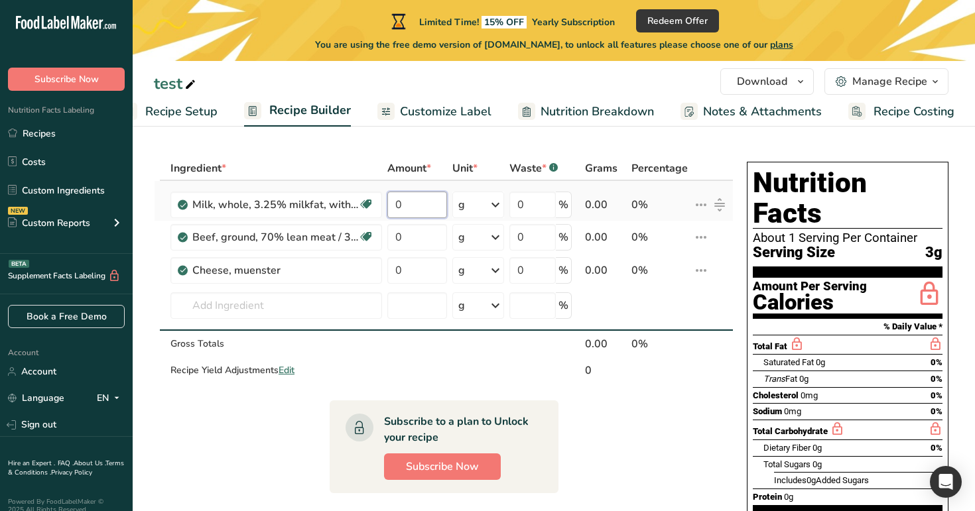
click at [420, 200] on input "0" at bounding box center [417, 205] width 60 height 27
type input "12"
click at [415, 247] on div "Ingredient * Amount * Unit * Waste * .a-a{fill:#347362;}.b-a{fill:#fff;} Grams …" at bounding box center [444, 271] width 580 height 228
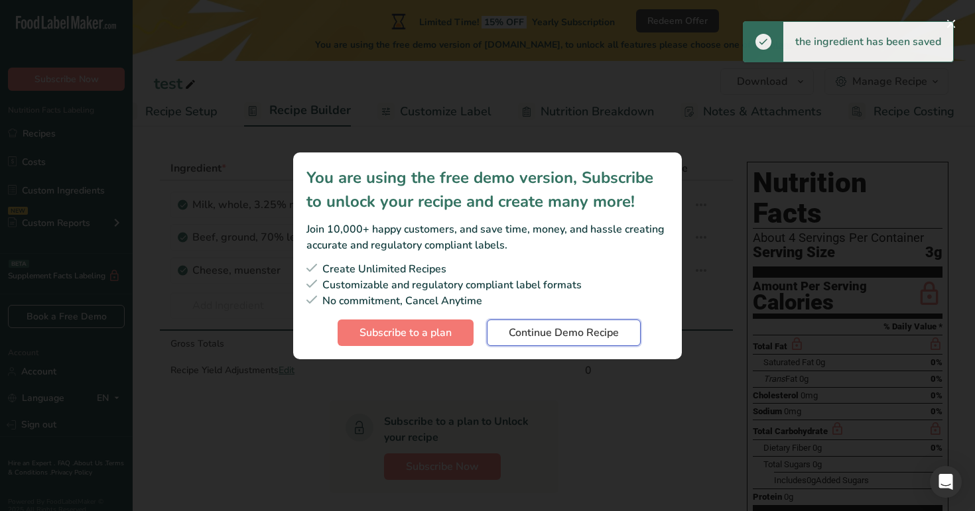
click at [511, 344] on button "Continue Demo Recipe" at bounding box center [564, 333] width 154 height 27
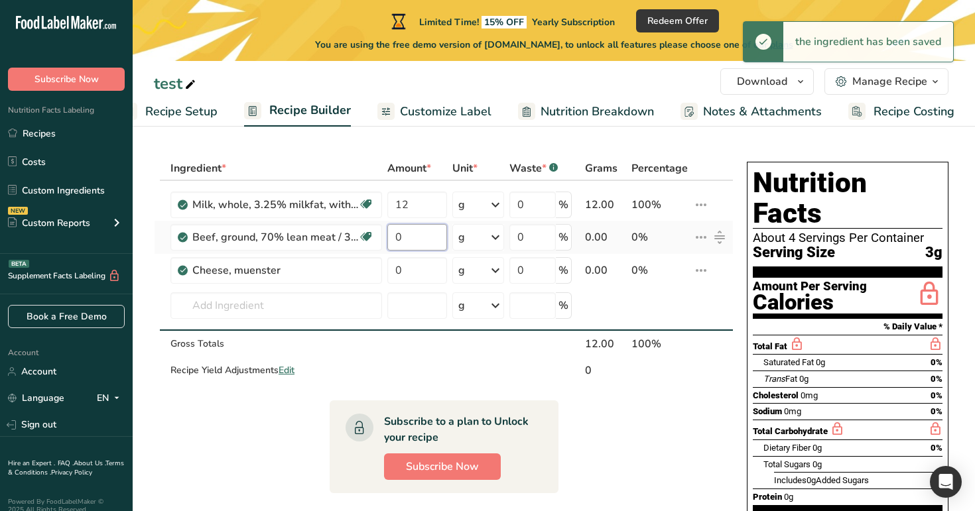
click at [420, 230] on input "0" at bounding box center [417, 237] width 60 height 27
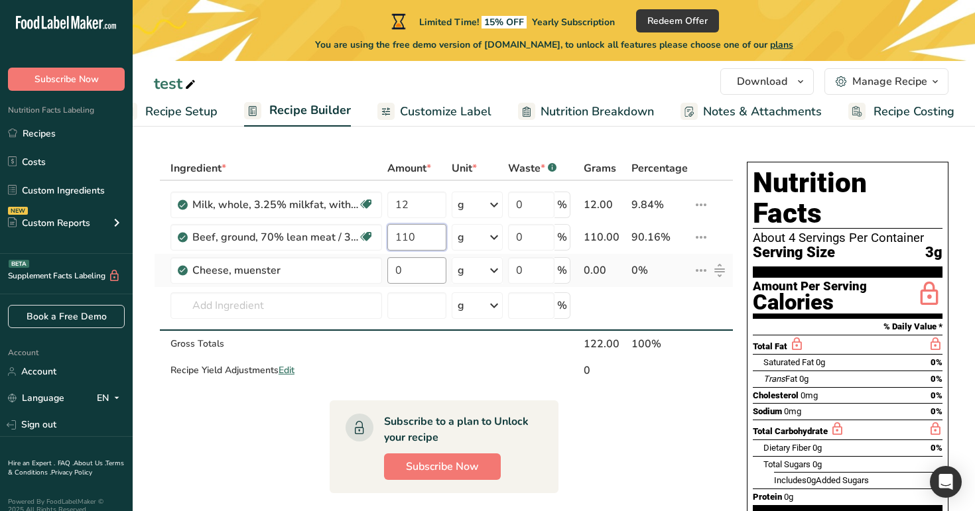
type input "110"
click at [414, 272] on div "Ingredient * Amount * Unit * Waste * .a-a{fill:#347362;}.b-a{fill:#fff;} Grams …" at bounding box center [444, 271] width 580 height 228
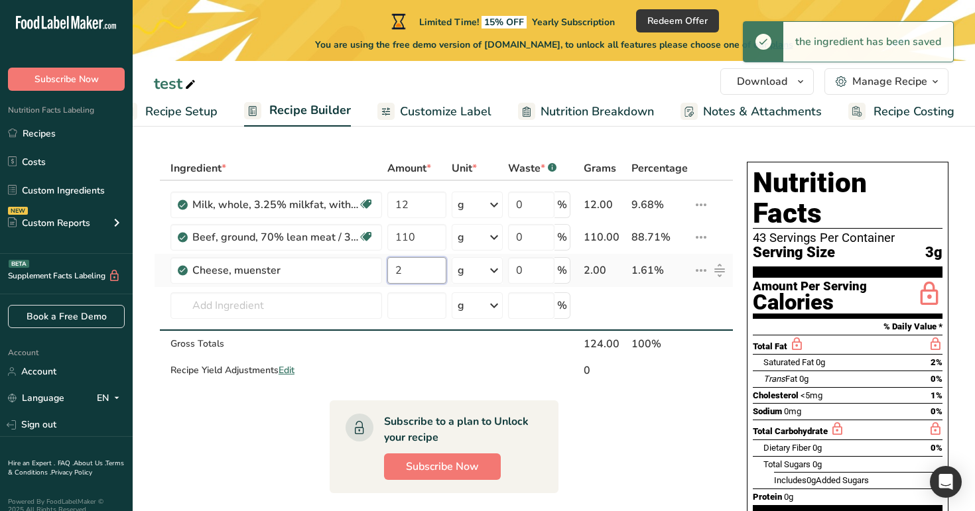
type input "2"
click at [474, 267] on div "Ingredient * Amount * Unit * Waste * .a-a{fill:#347362;}.b-a{fill:#fff;} Grams …" at bounding box center [444, 271] width 580 height 228
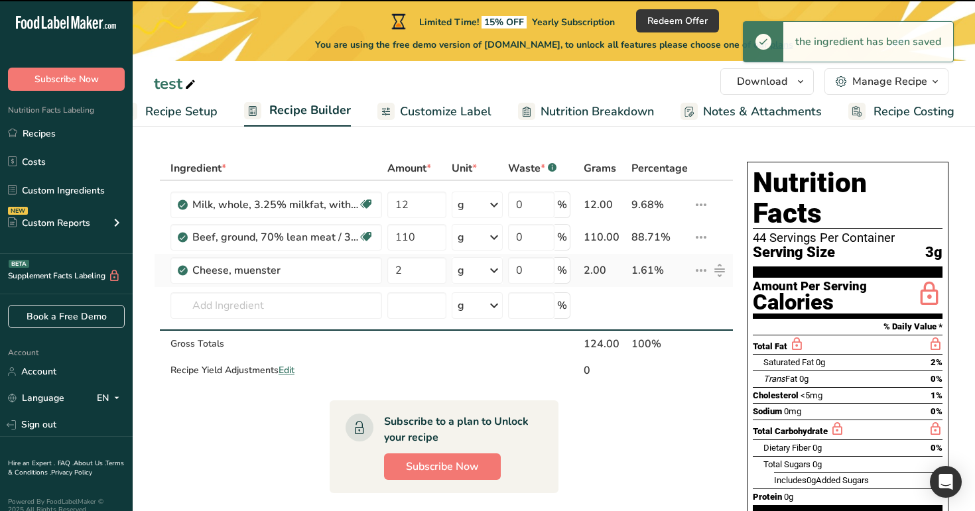
click at [474, 267] on div "g" at bounding box center [477, 270] width 51 height 27
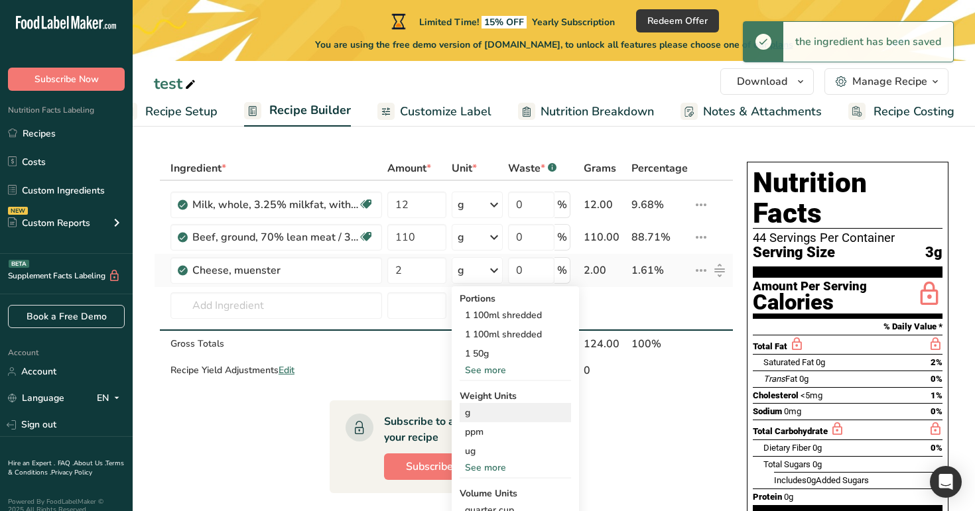
scroll to position [131, 0]
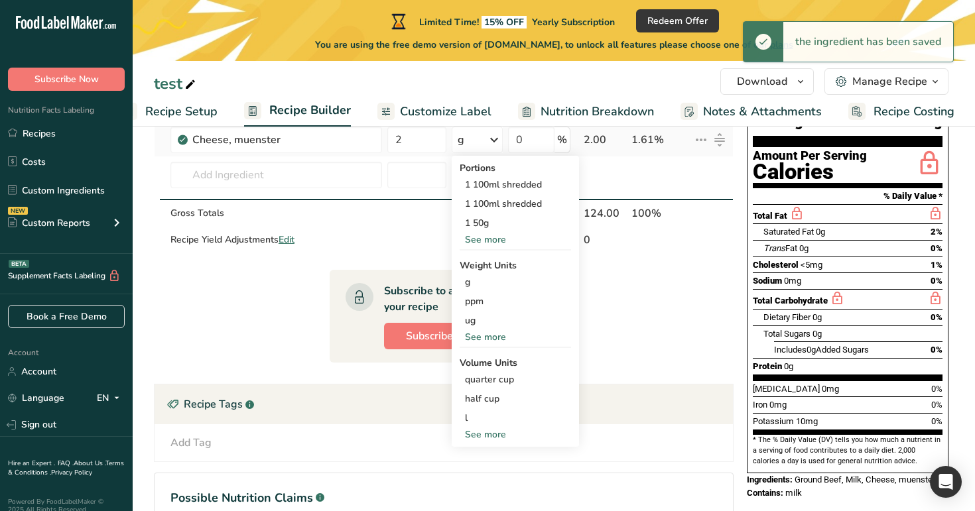
click at [501, 431] on div "See more" at bounding box center [515, 435] width 111 height 14
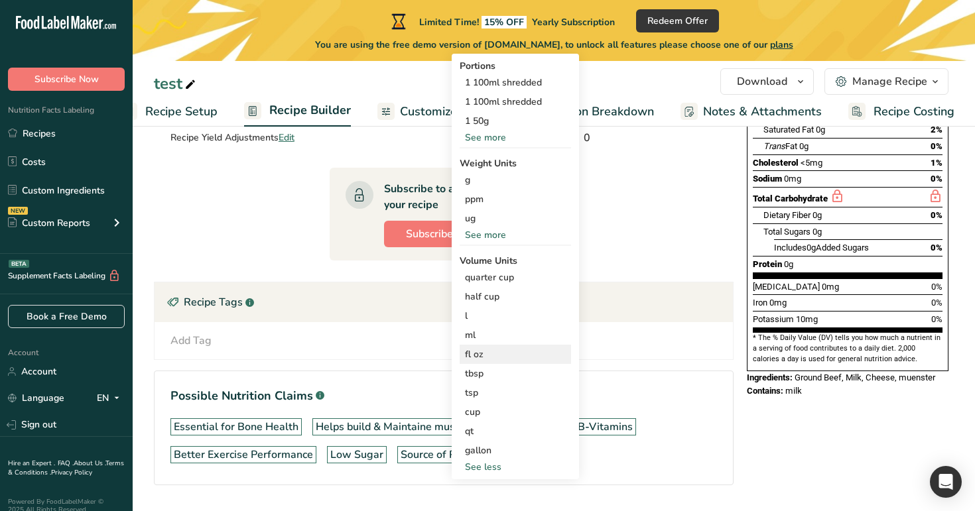
scroll to position [270, 0]
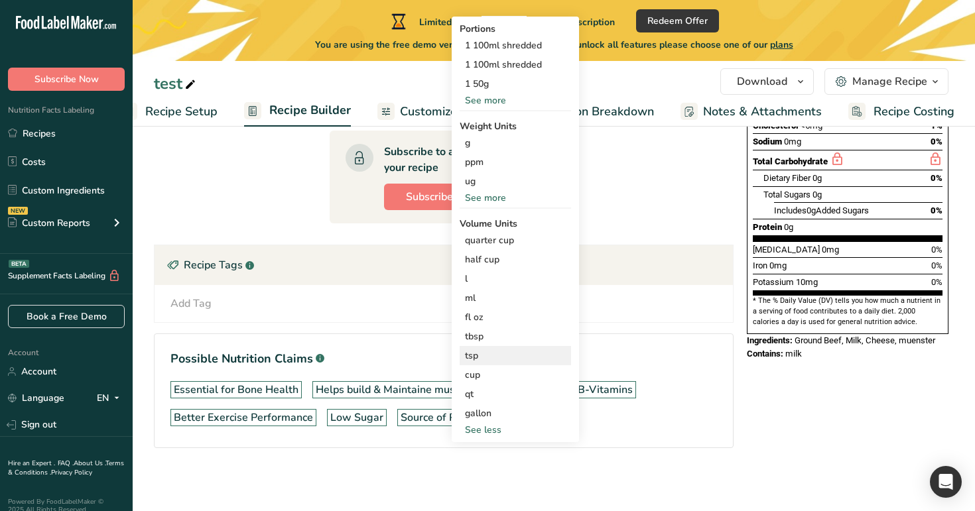
click at [492, 354] on div "tsp" at bounding box center [515, 356] width 101 height 14
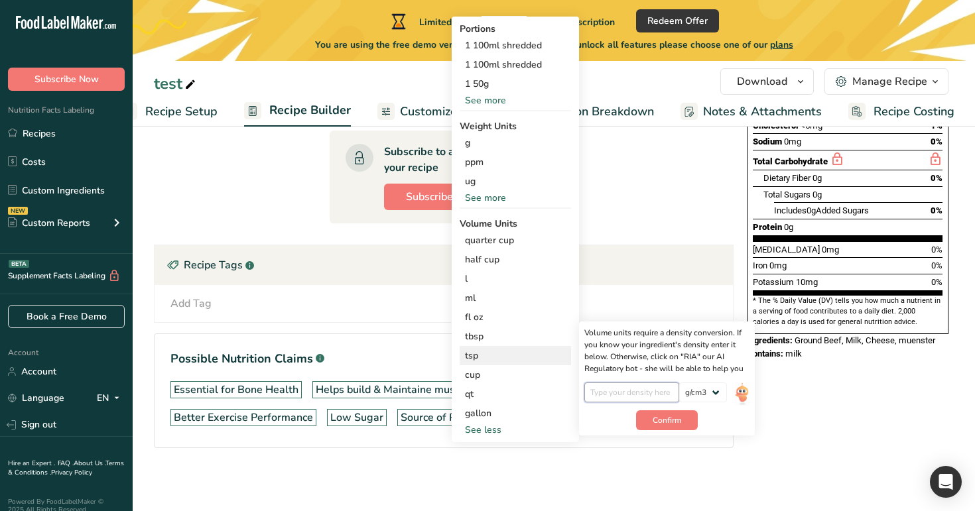
click at [615, 393] on input "number" at bounding box center [631, 393] width 95 height 20
type input "0.1"
click at [654, 418] on span "Confirm" at bounding box center [667, 421] width 29 height 12
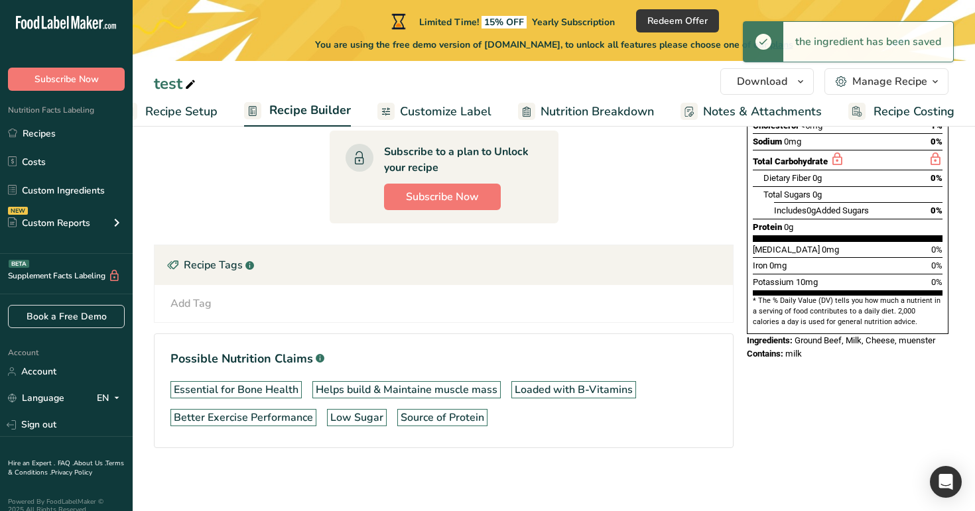
scroll to position [0, 0]
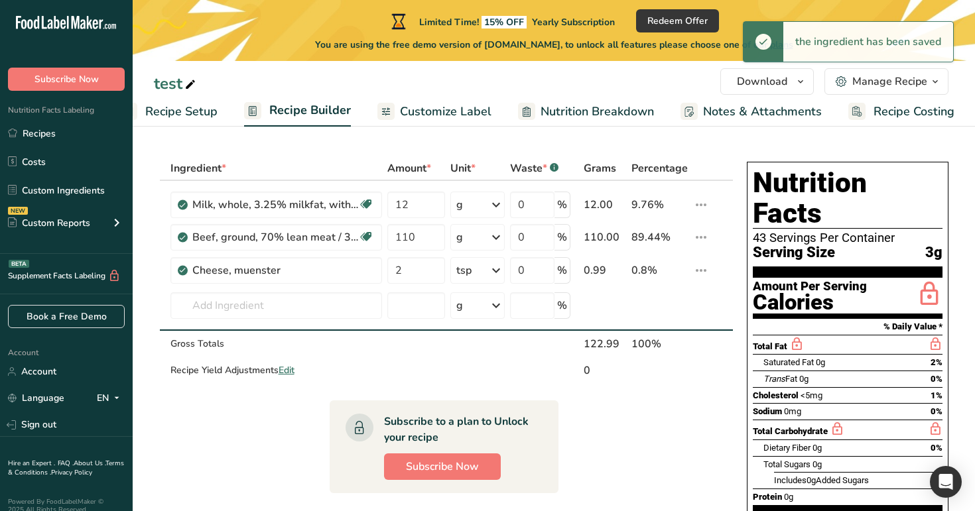
click at [622, 111] on span "Nutrition Breakdown" at bounding box center [597, 112] width 113 height 18
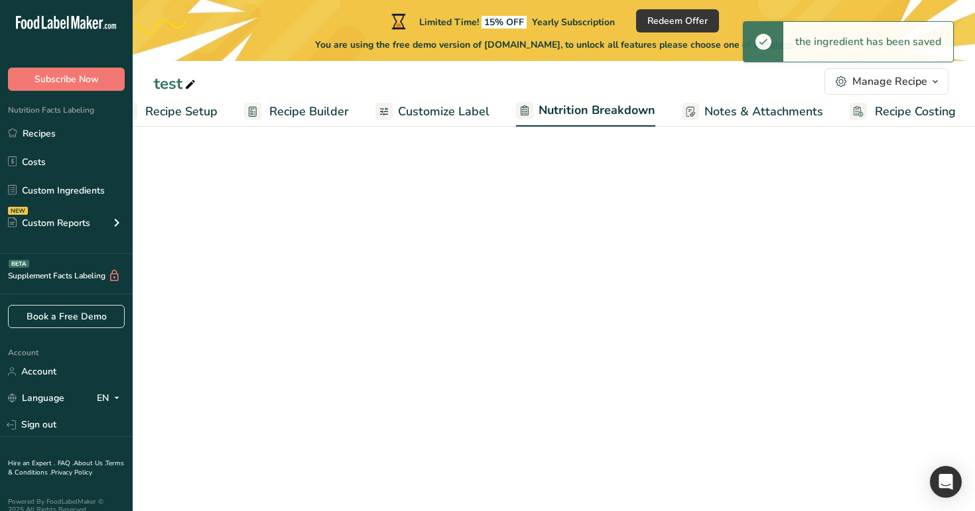
scroll to position [0, 35]
select select "Calories"
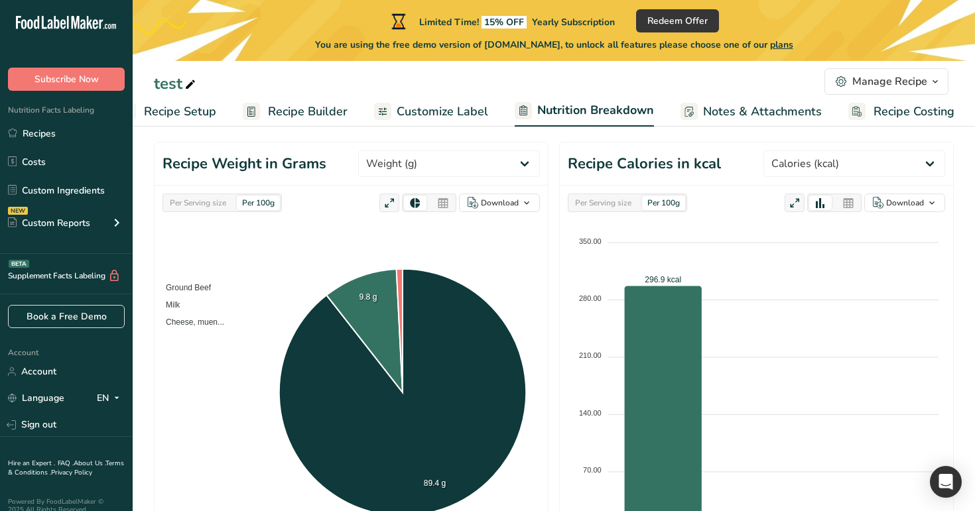
scroll to position [125, 0]
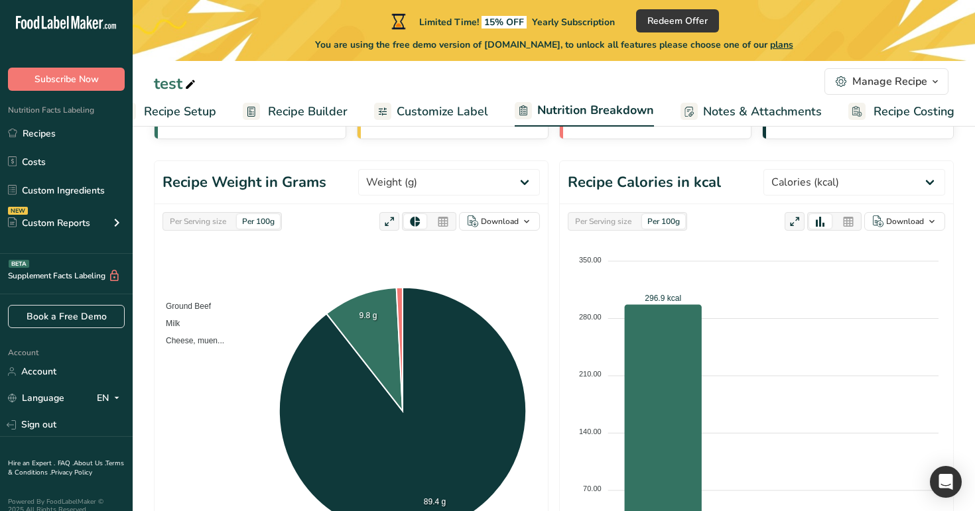
click at [176, 230] on div "Per Serving size Per 100g Download As image (.png) As table (.xlsx) Ground Beef…" at bounding box center [351, 397] width 393 height 387
click at [190, 220] on div "Per Serving size" at bounding box center [198, 221] width 67 height 15
click at [608, 222] on div "Per Serving size" at bounding box center [603, 221] width 67 height 15
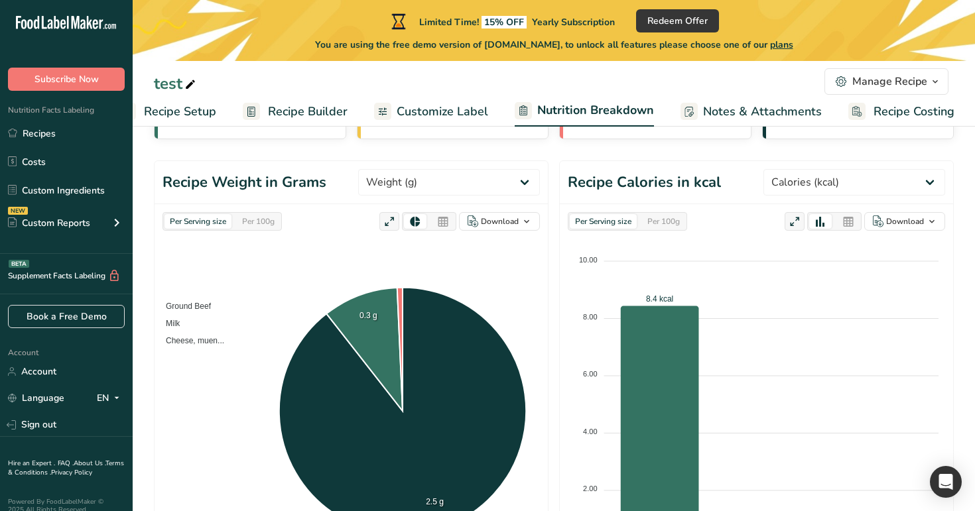
click at [652, 222] on div "Per 100g" at bounding box center [663, 221] width 43 height 15
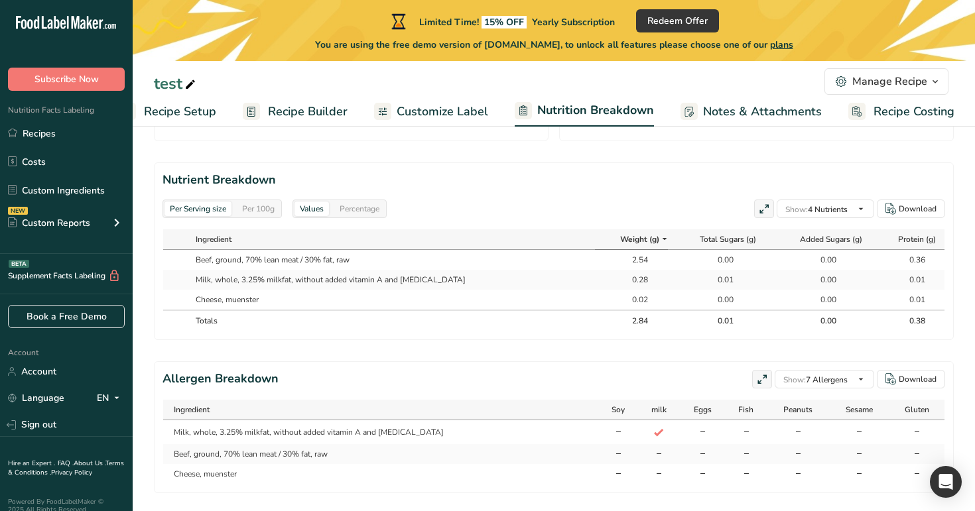
scroll to position [576, 0]
click at [260, 210] on div "Per 100g" at bounding box center [258, 208] width 43 height 15
click at [379, 208] on div "Percentage" at bounding box center [359, 208] width 50 height 15
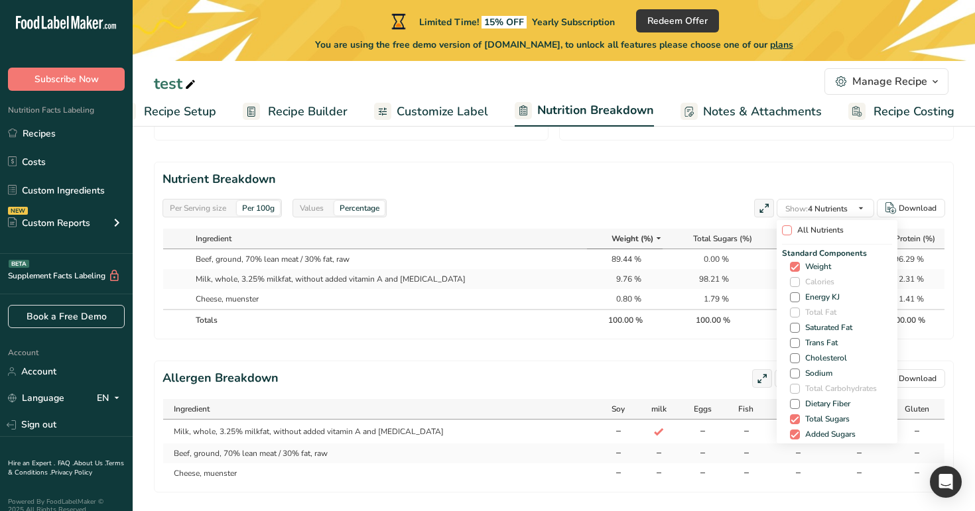
click at [809, 229] on span "All Nutrients" at bounding box center [818, 231] width 52 height 10
click at [791, 229] on input "All Nutrients" at bounding box center [786, 230] width 9 height 9
checkbox input "true"
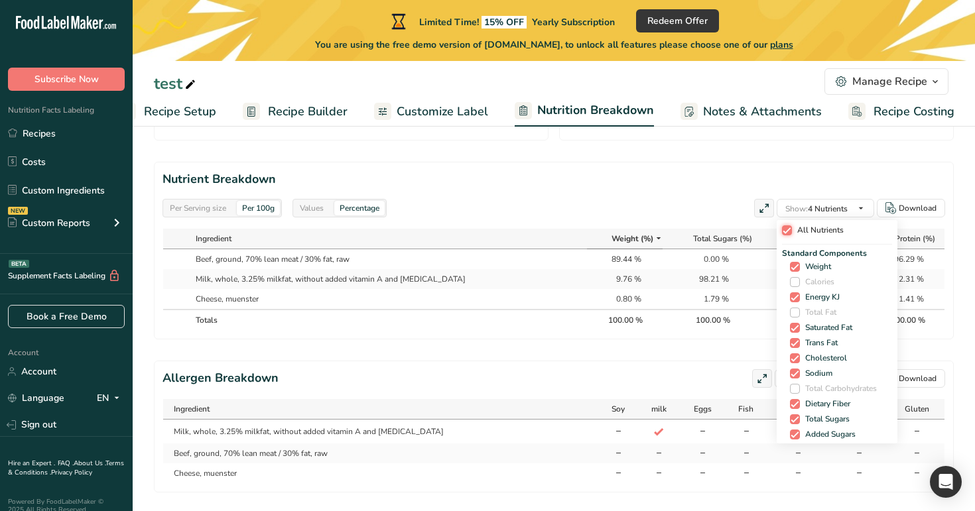
checkbox input "true"
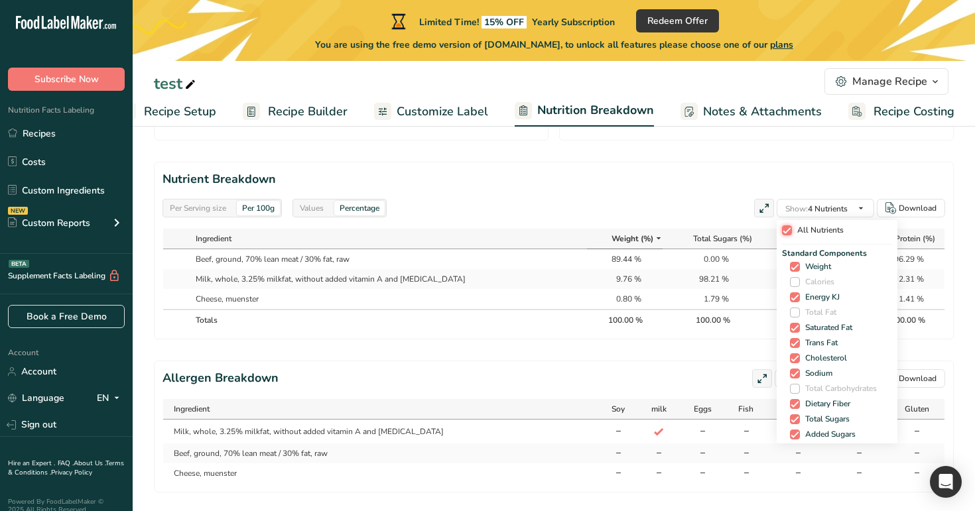
checkbox input "true"
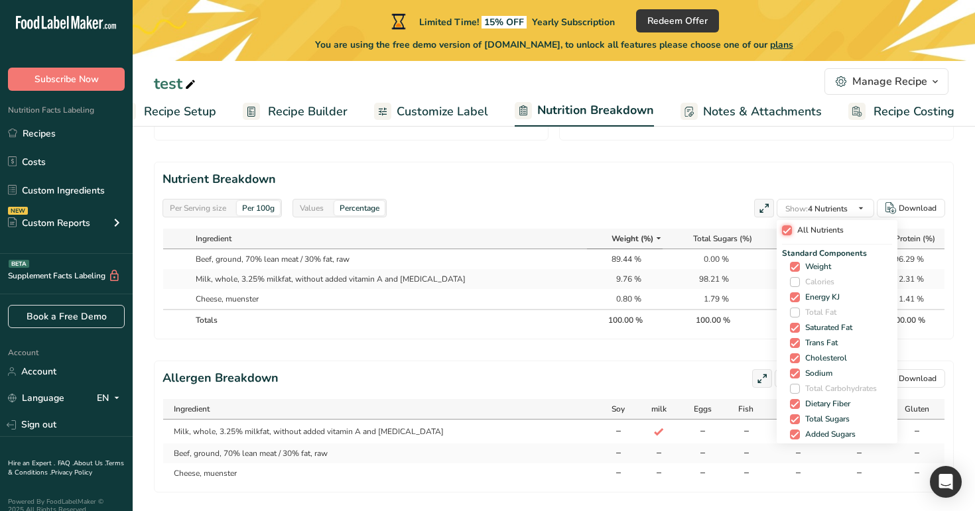
checkbox input "true"
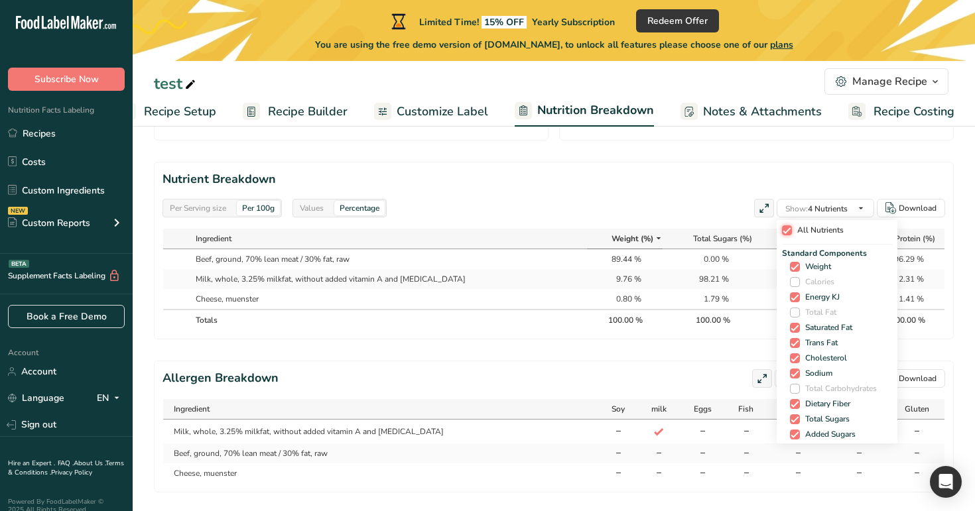
checkbox input "true"
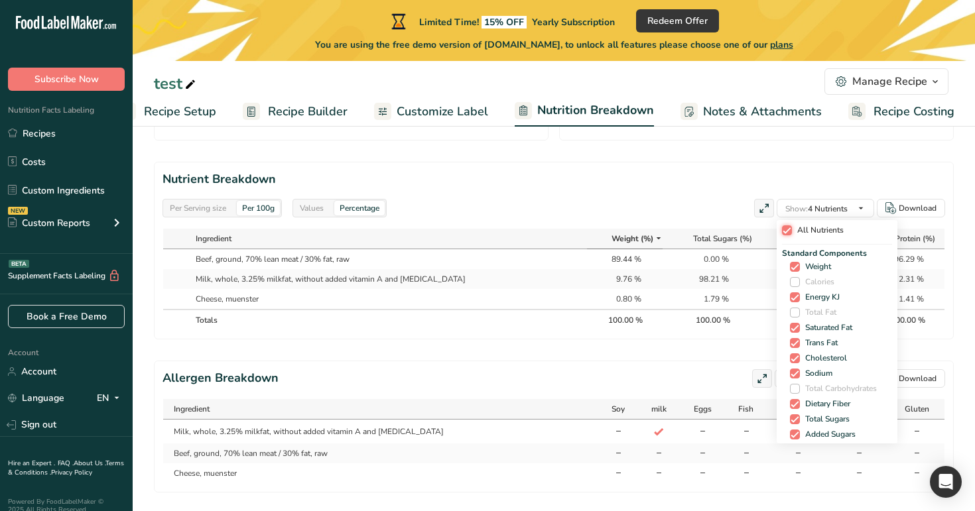
checkbox input "true"
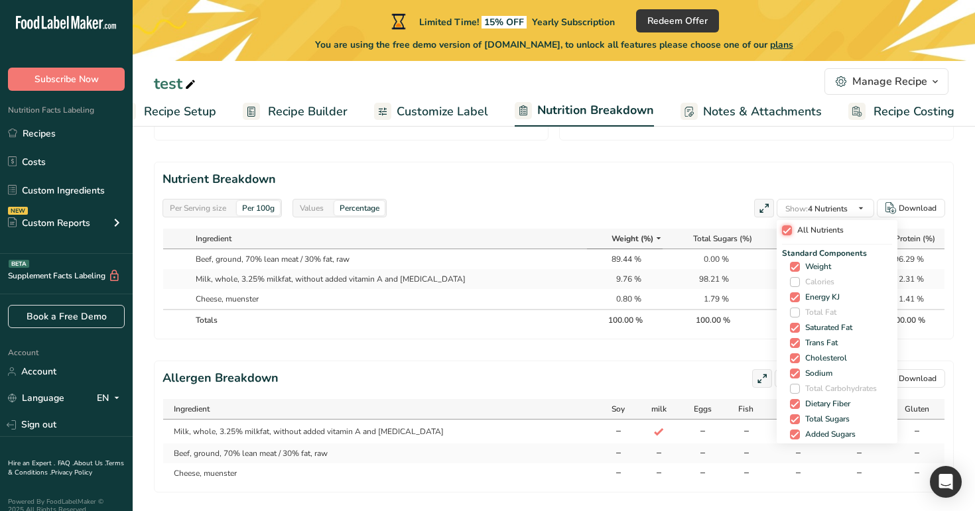
checkbox input "true"
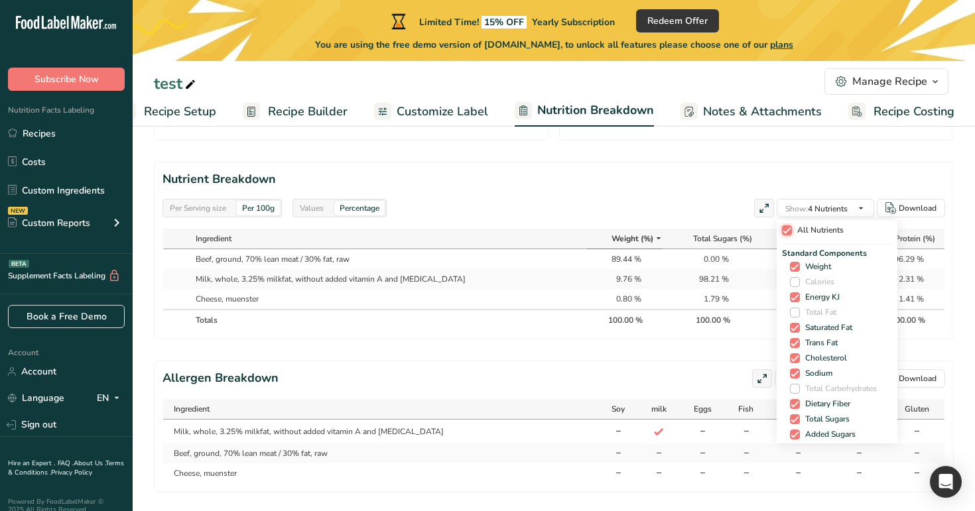
checkbox input "true"
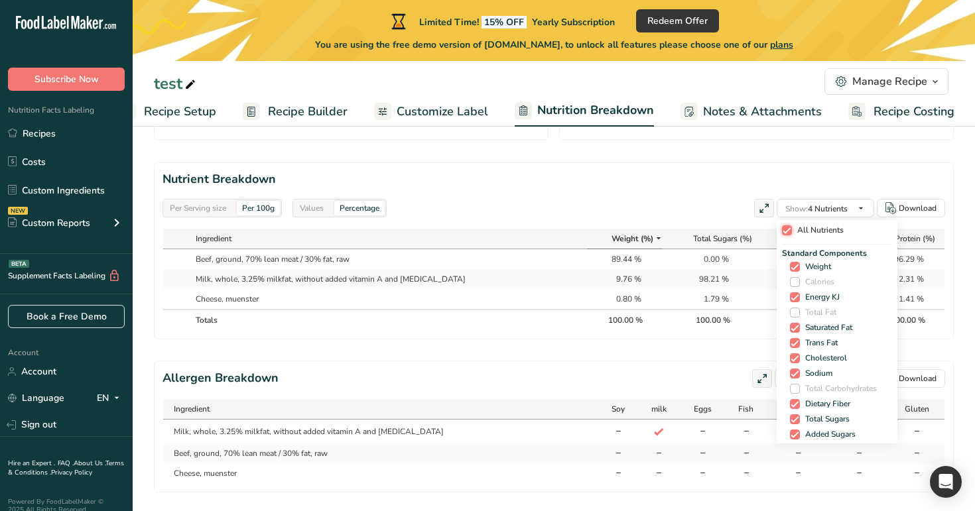
checkbox input "true"
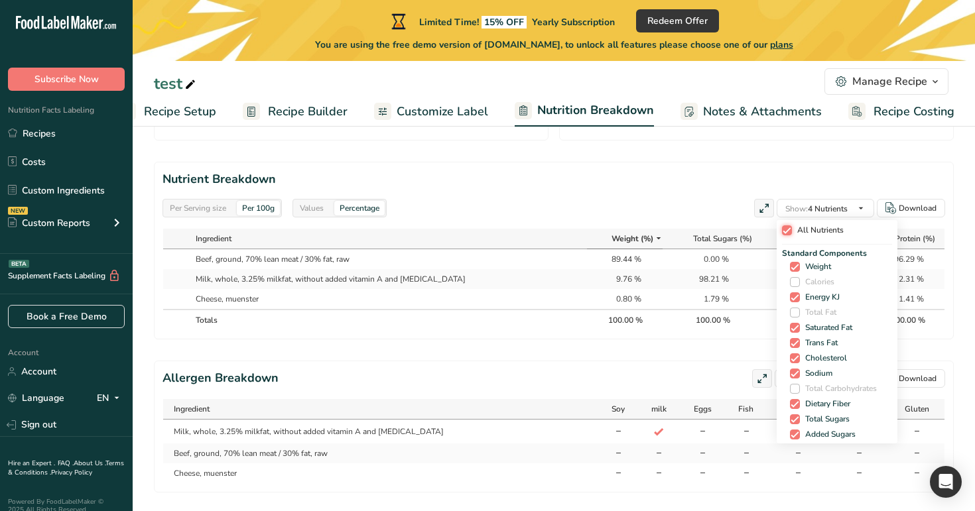
checkbox input "true"
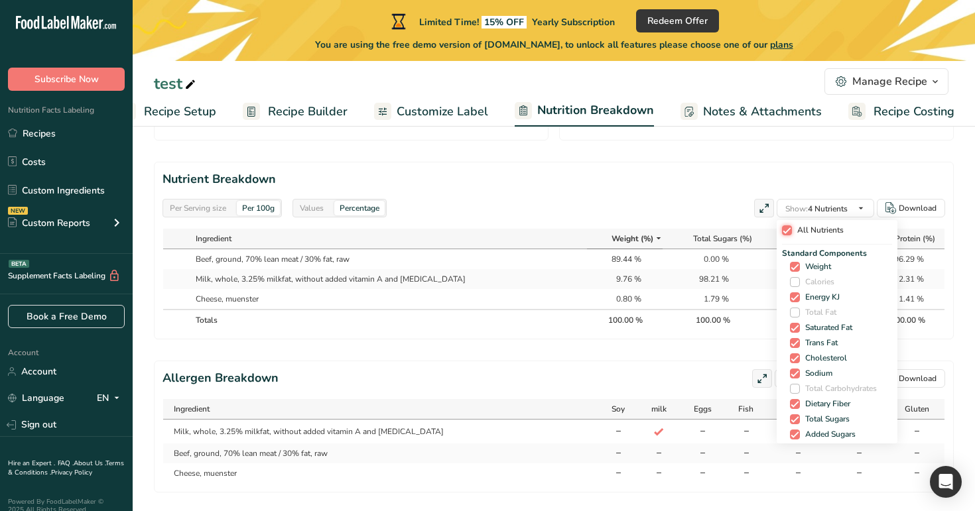
checkbox input "true"
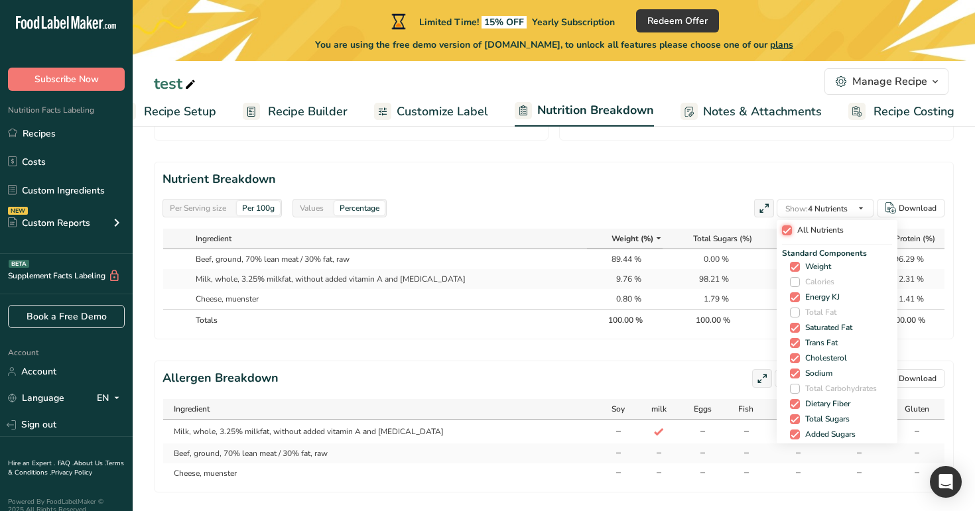
checkbox input "true"
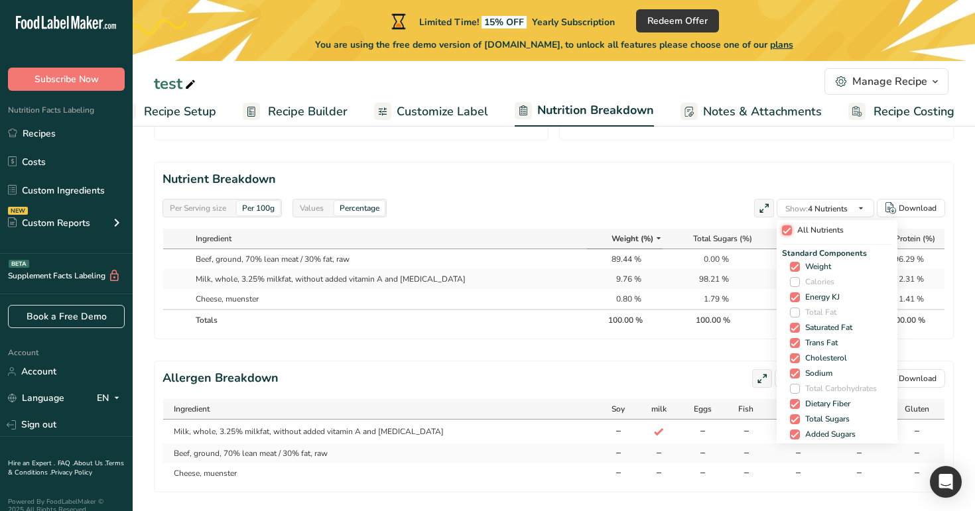
checkbox input "true"
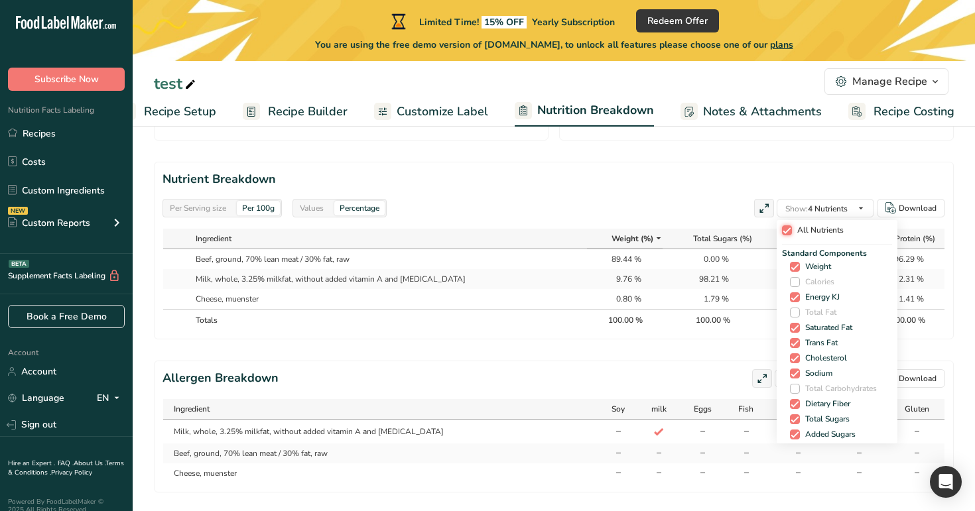
checkbox input "true"
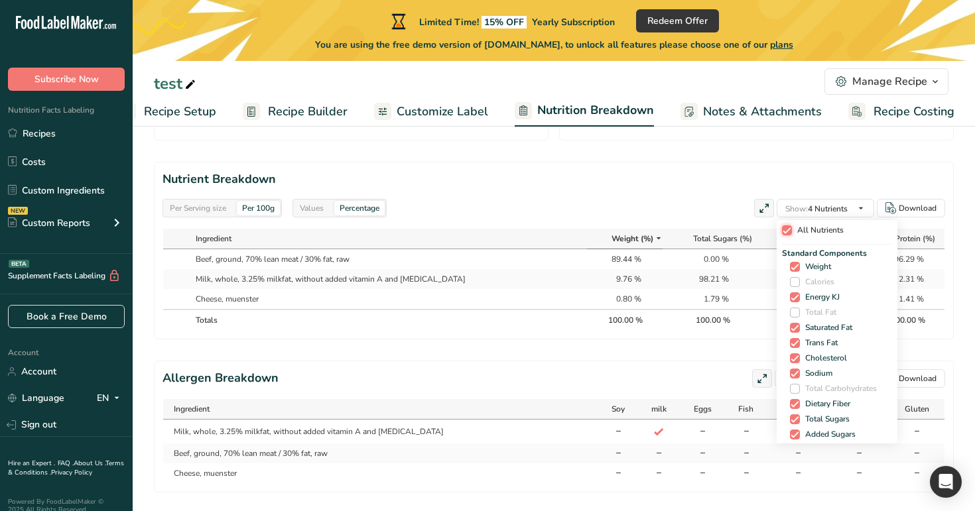
checkbox input "true"
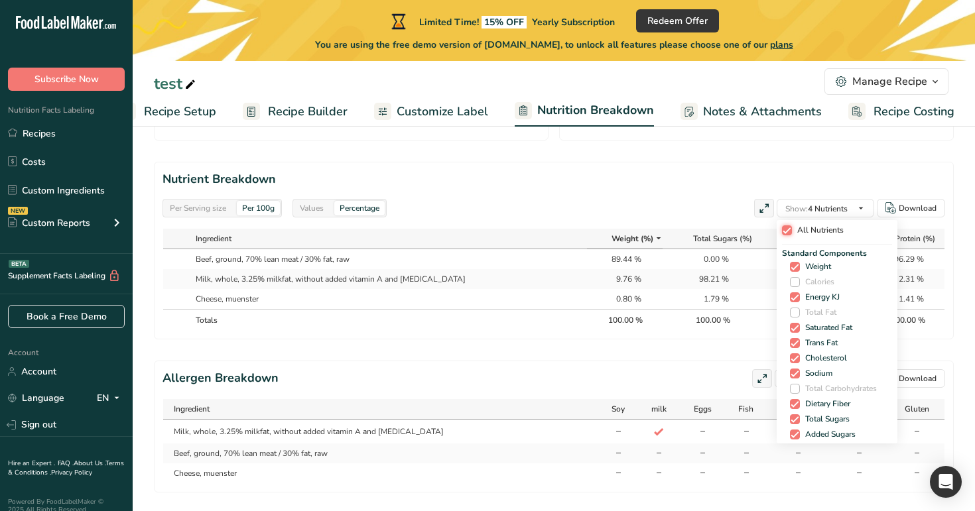
checkbox input "true"
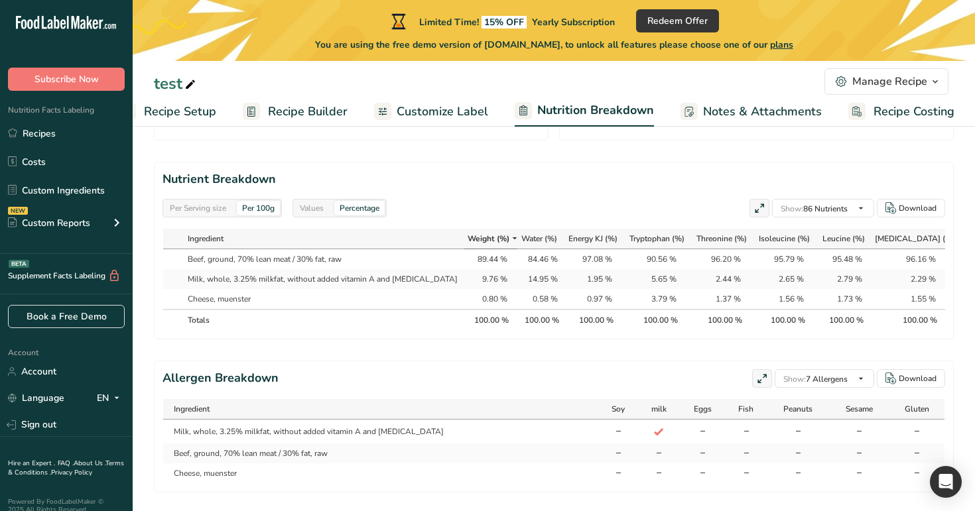
click at [641, 208] on div "Per Serving size Per 100g Values Percentage Show: 86 Nutrients All Nutrients St…" at bounding box center [554, 208] width 783 height 19
click at [790, 401] on span "All Allergens (16)" at bounding box center [825, 401] width 70 height 10
click at [787, 401] on input "All Allergens (16)" at bounding box center [784, 401] width 9 height 9
checkbox input "true"
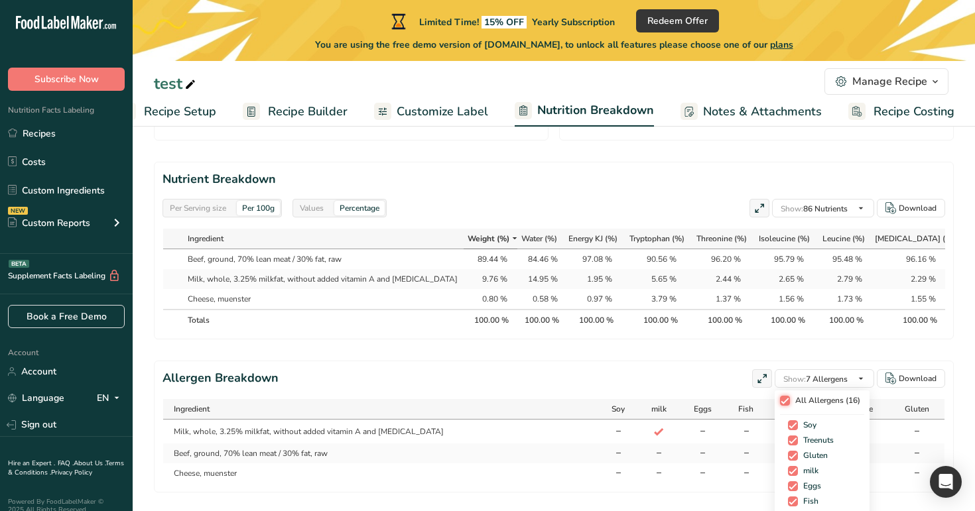
checkbox input "true"
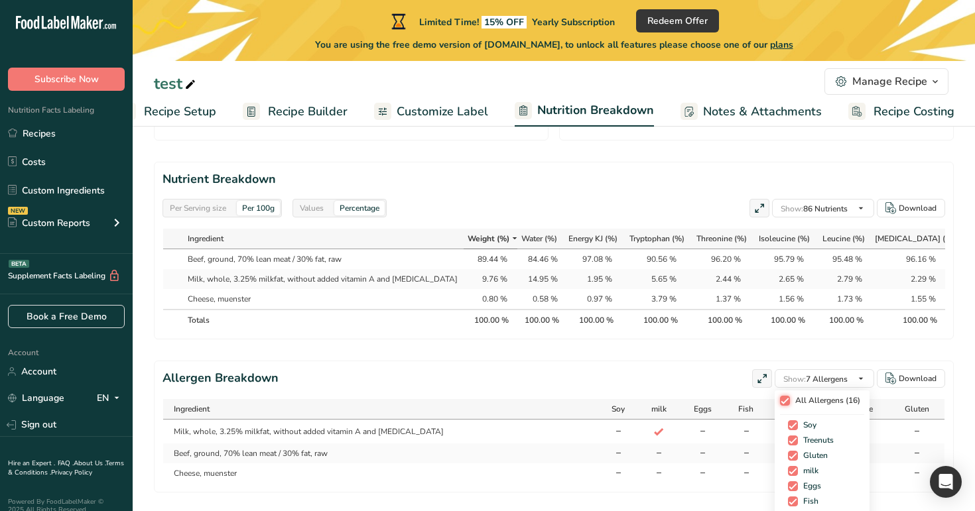
checkbox input "true"
click at [787, 401] on span "All Allergens (16)" at bounding box center [820, 401] width 70 height 10
click at [784, 401] on input "All Allergens (16)" at bounding box center [779, 401] width 9 height 9
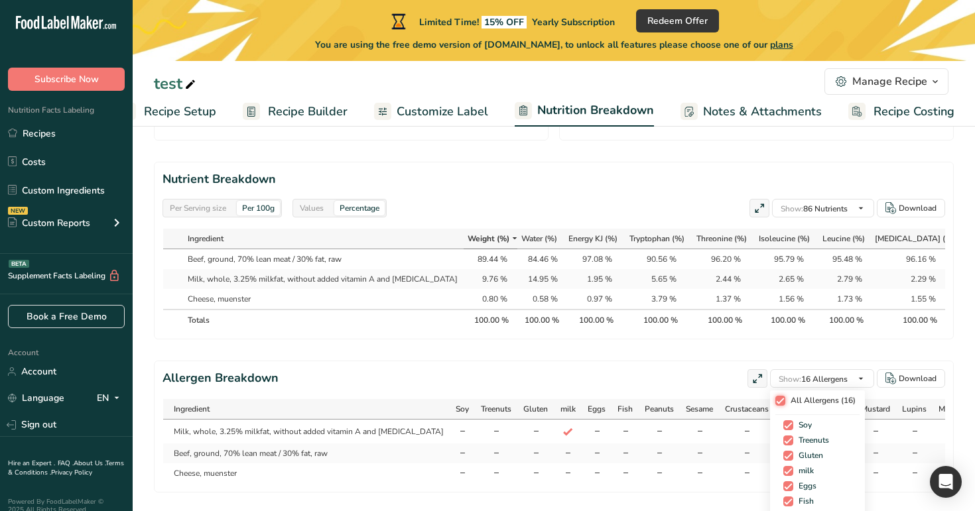
checkbox input "false"
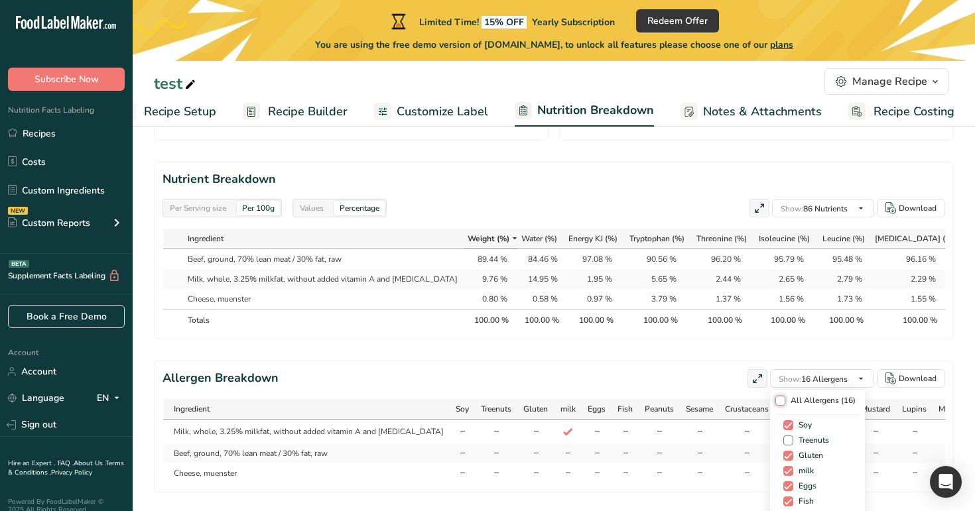
checkbox input "false"
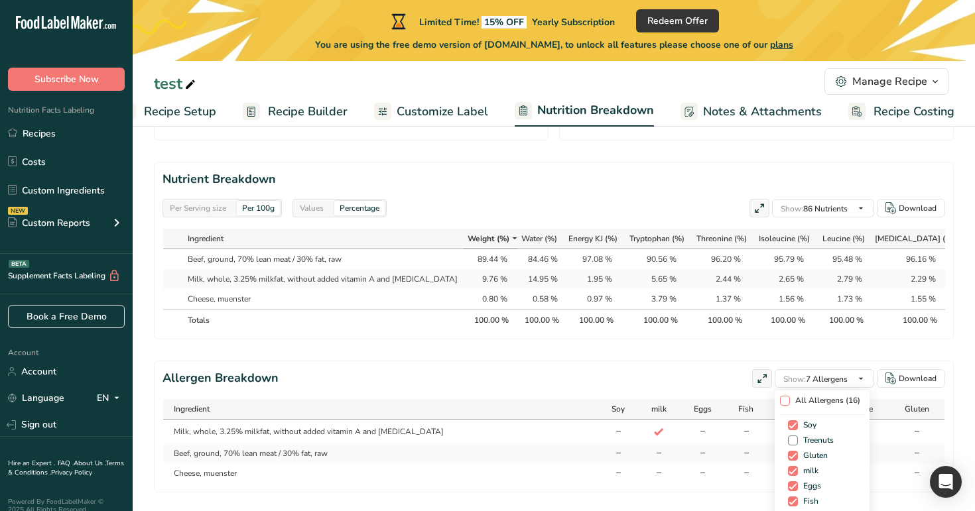
click at [790, 401] on span "All Allergens (16)" at bounding box center [825, 401] width 70 height 10
click at [787, 401] on input "All Allergens (16)" at bounding box center [784, 401] width 9 height 9
checkbox input "true"
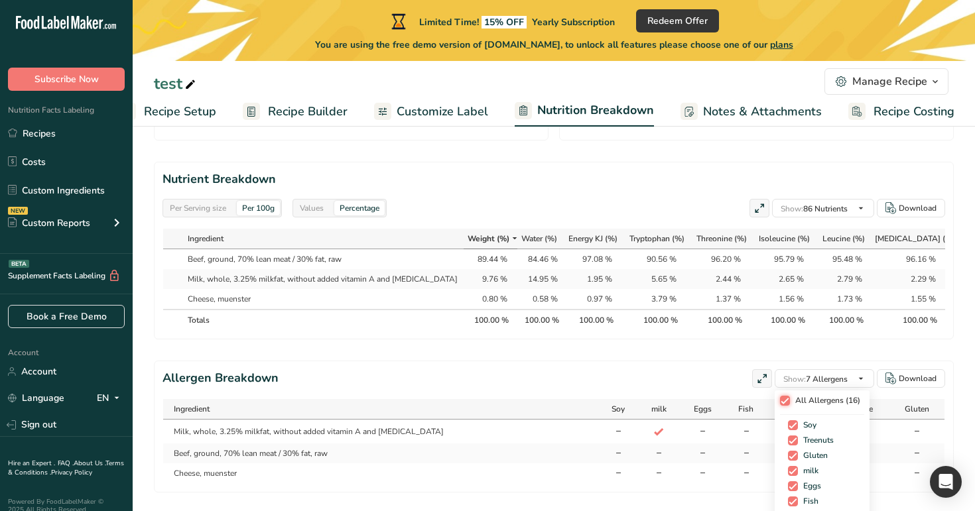
checkbox input "true"
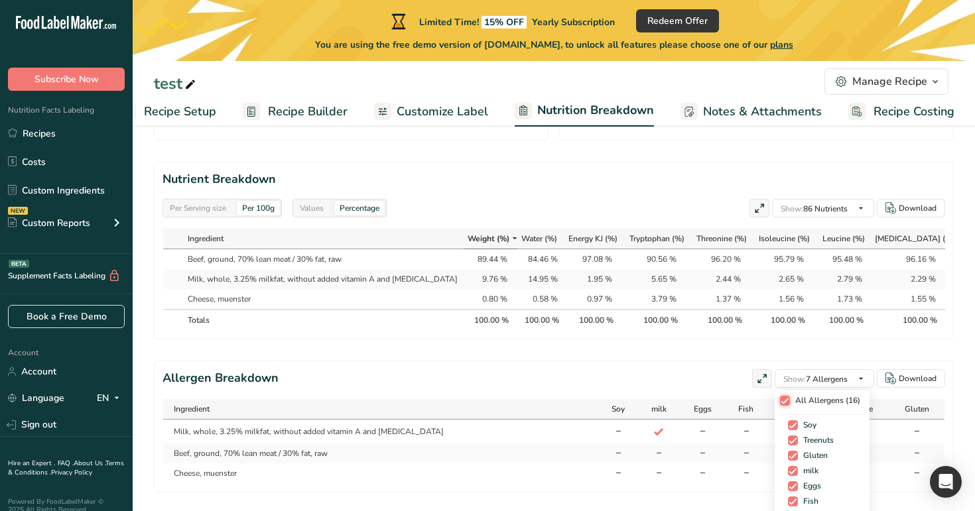
checkbox input "true"
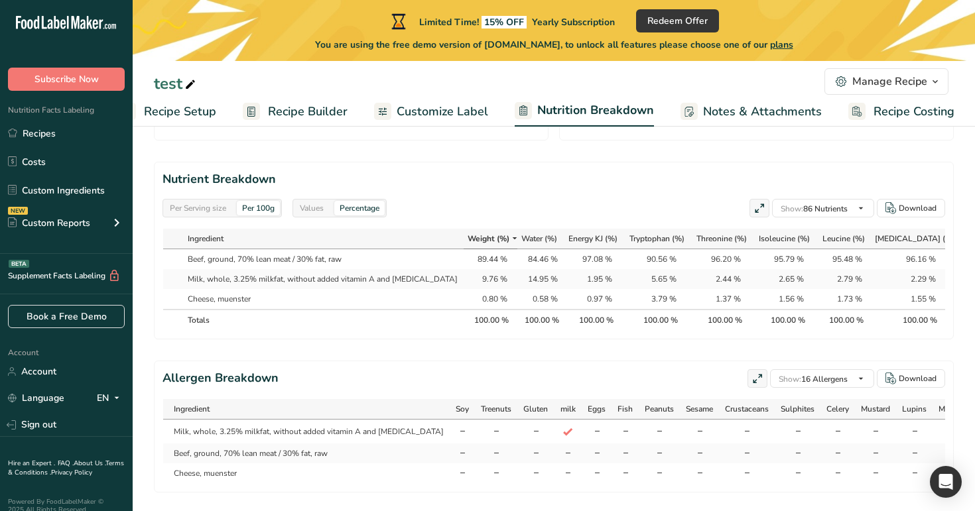
click at [670, 374] on div "Allergen Breakdown Show: 16 Allergens All Allergens (16) Soy Treenuts Gluten mi…" at bounding box center [554, 379] width 783 height 19
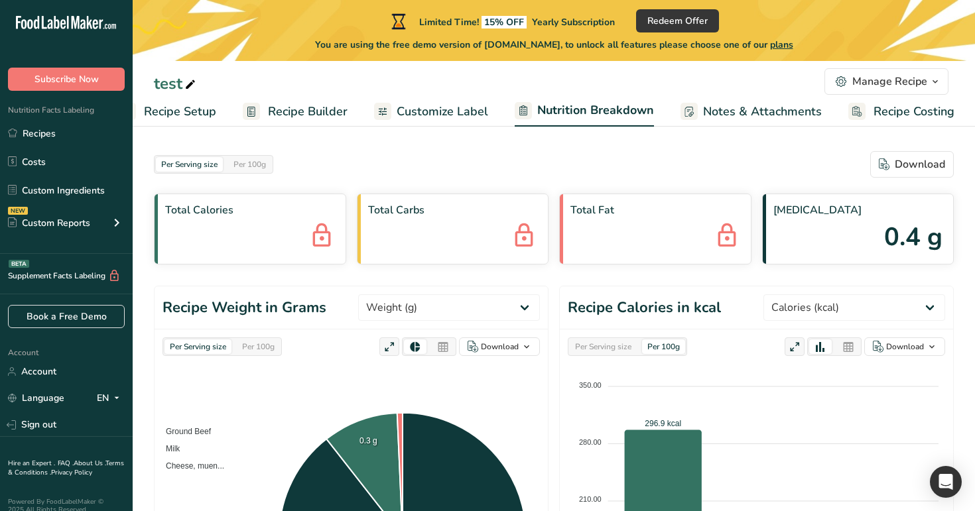
click at [776, 116] on span "Notes & Attachments" at bounding box center [762, 112] width 119 height 18
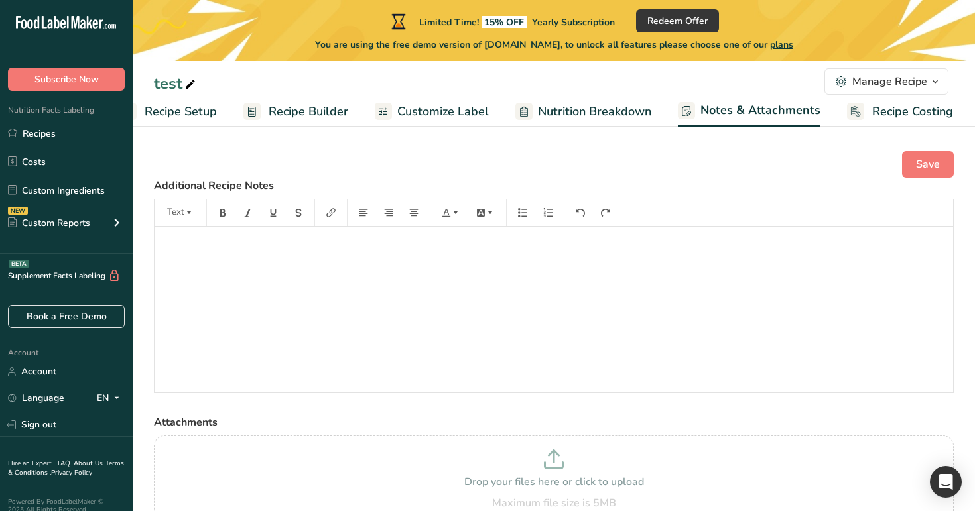
click at [872, 109] on span "Recipe Costing" at bounding box center [912, 112] width 81 height 18
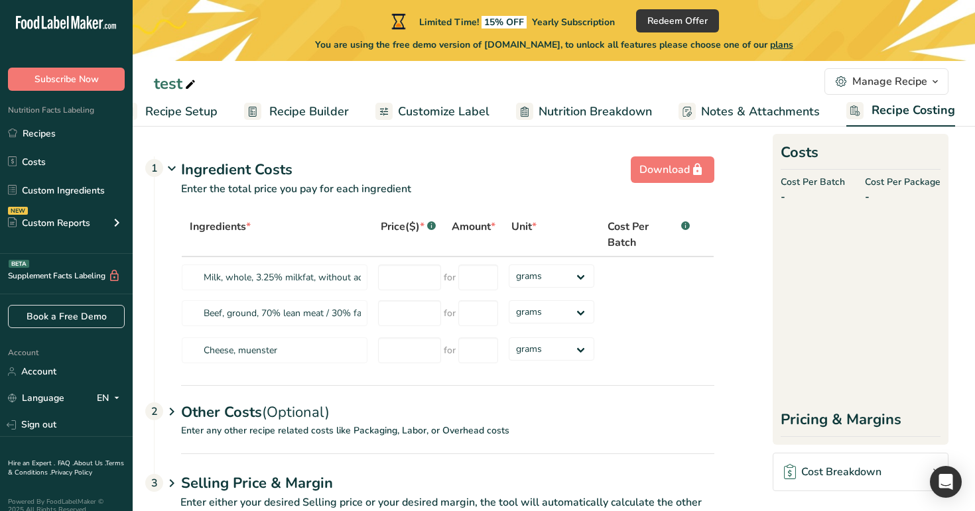
click at [909, 72] on button "Manage Recipe" at bounding box center [887, 81] width 124 height 27
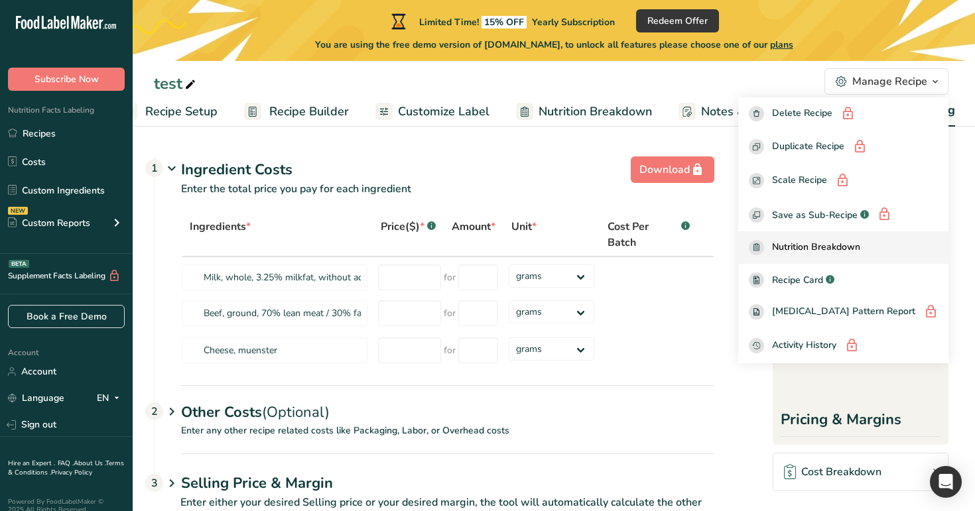
click at [894, 251] on div "Nutrition Breakdown" at bounding box center [843, 247] width 189 height 15
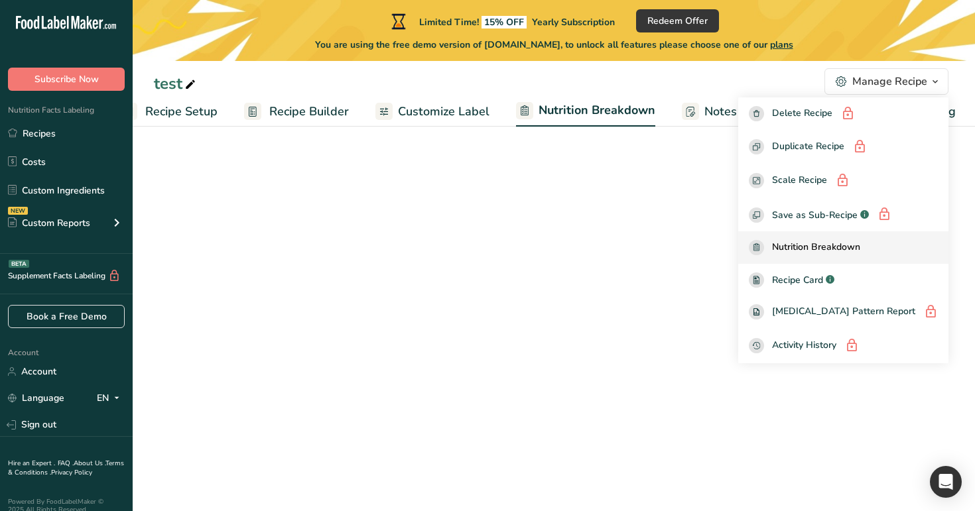
select select "Calories"
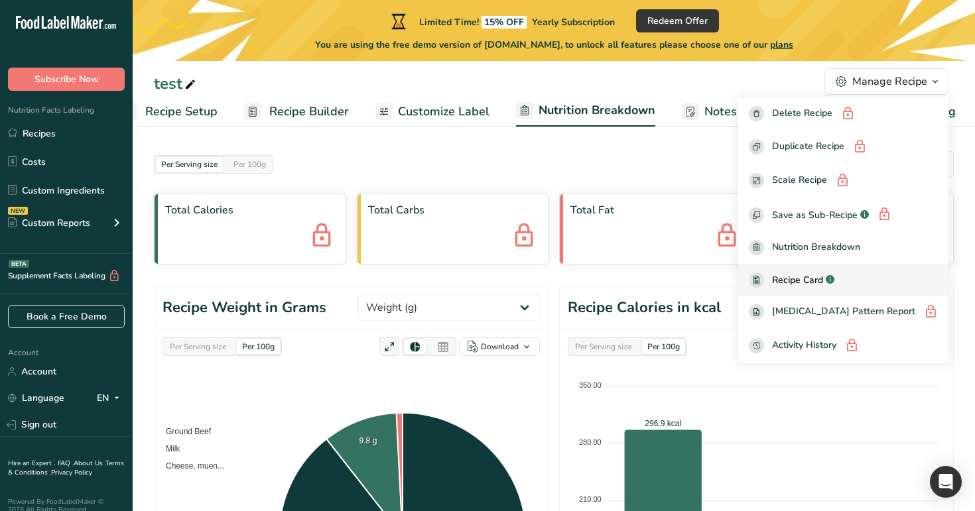
click at [878, 275] on div "Recipe Card .a-a{fill:#347362;}.b-a{fill:#fff;}" at bounding box center [843, 280] width 189 height 15
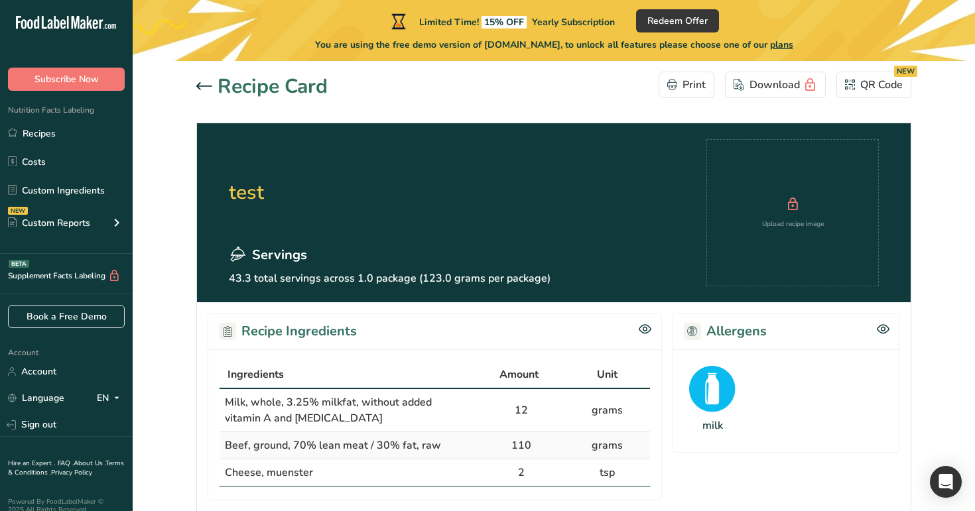
click at [206, 84] on icon at bounding box center [204, 86] width 16 height 8
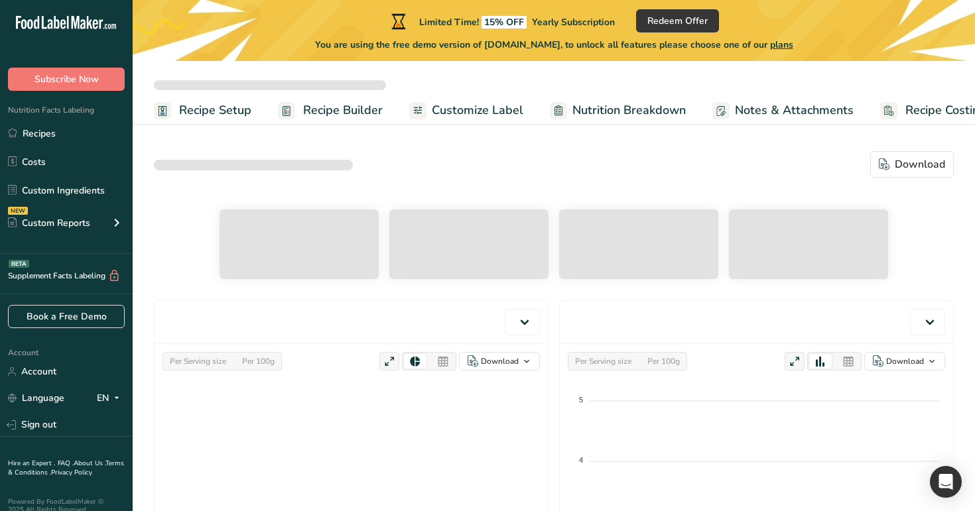
select select "Calories"
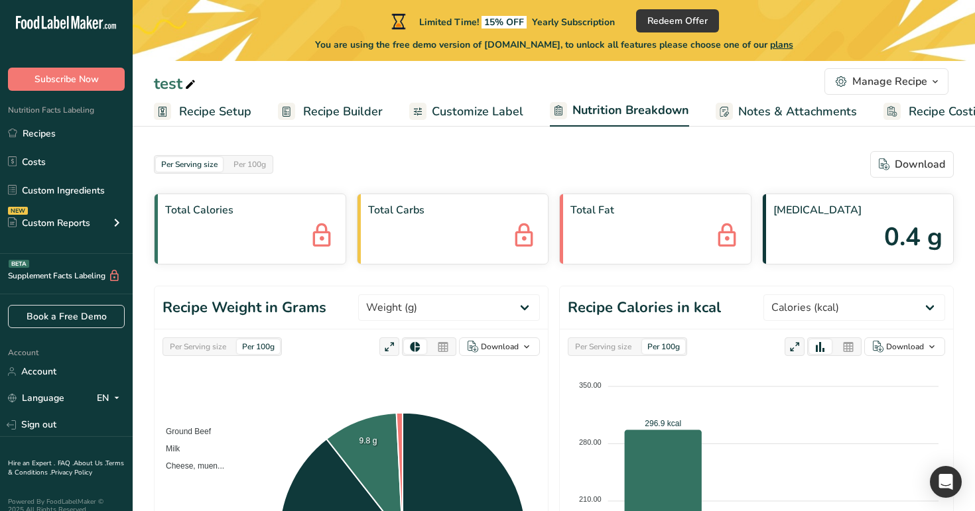
click at [462, 109] on span "Customize Label" at bounding box center [478, 112] width 92 height 18
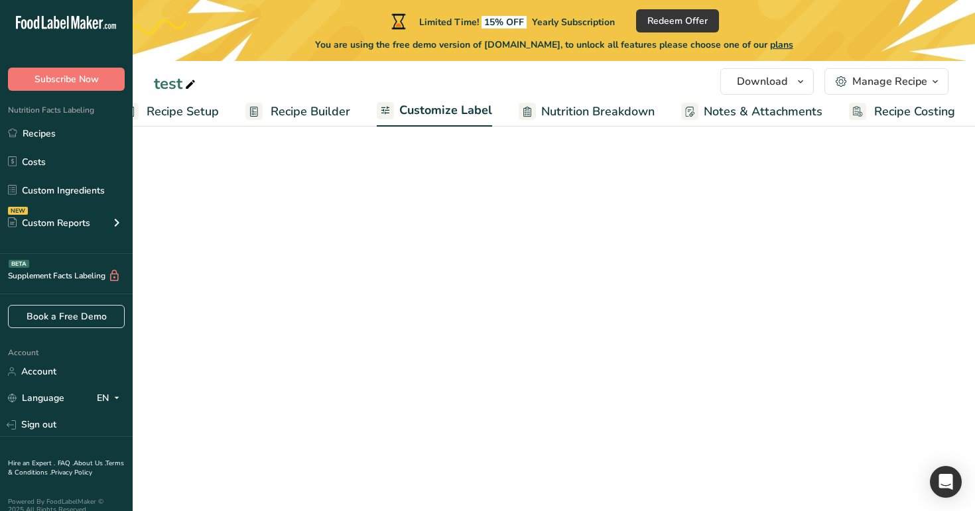
scroll to position [0, 34]
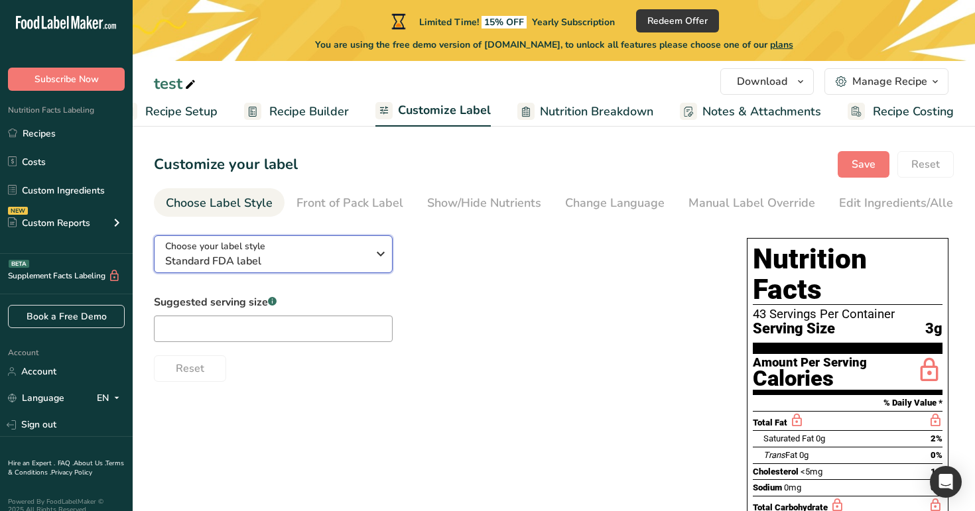
click at [335, 251] on div "Choose your label style Standard FDA label" at bounding box center [266, 254] width 202 height 30
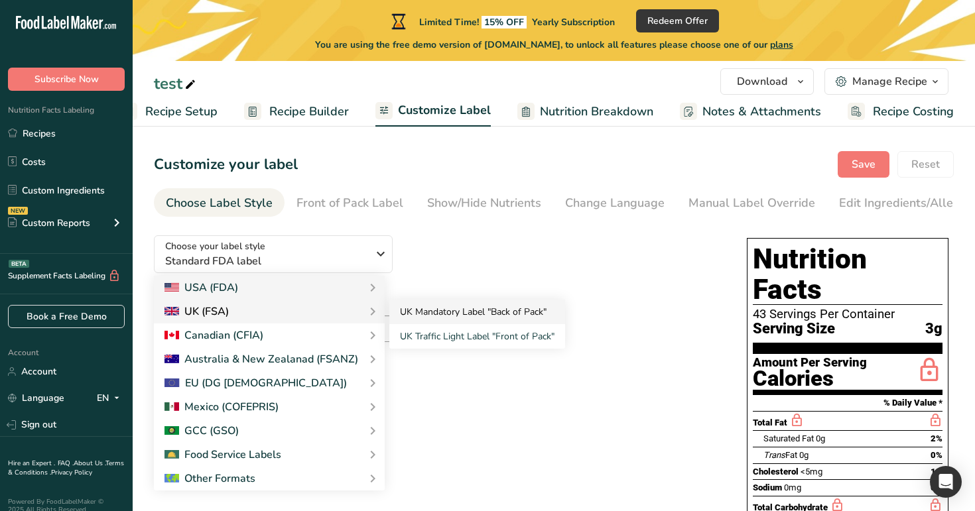
click at [477, 322] on link "UK Mandatory Label "Back of Pack"" at bounding box center [477, 312] width 176 height 25
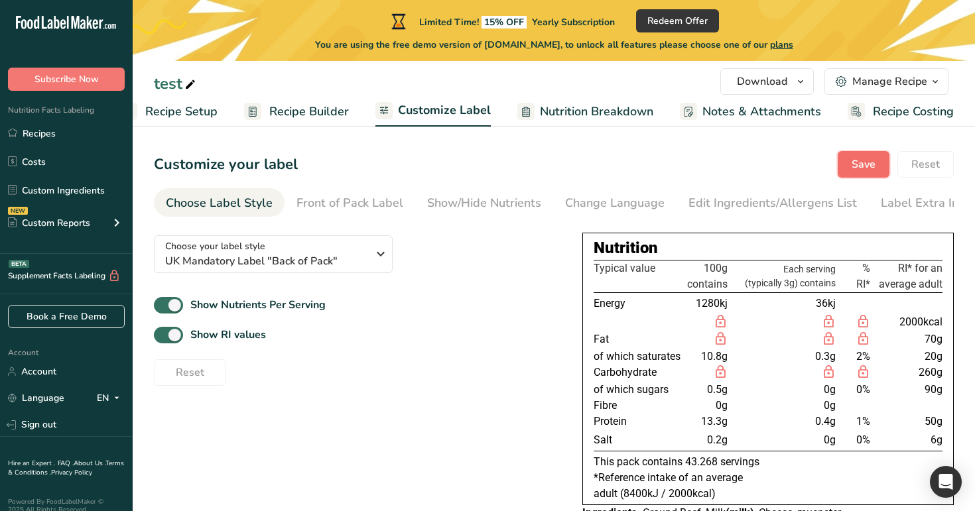
click at [864, 166] on span "Save" at bounding box center [864, 165] width 24 height 16
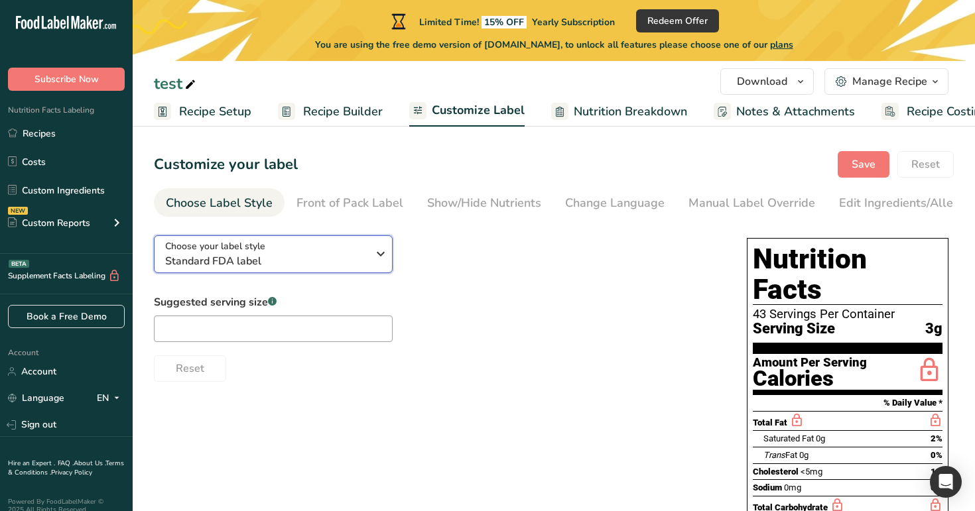
click at [334, 253] on div "Choose your label style Standard FDA label" at bounding box center [266, 254] width 202 height 30
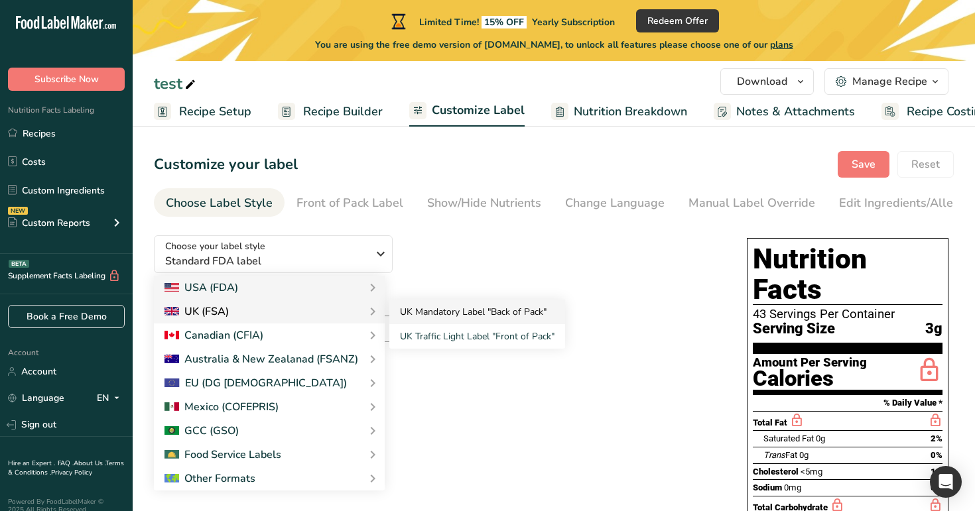
click at [442, 322] on link "UK Mandatory Label "Back of Pack"" at bounding box center [477, 312] width 176 height 25
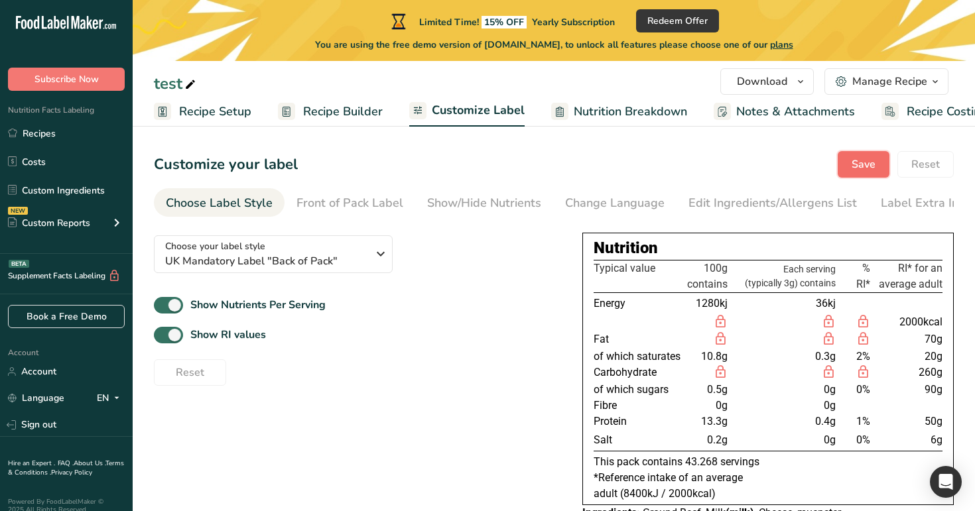
click at [875, 157] on span "Save" at bounding box center [864, 165] width 24 height 16
click at [344, 126] on link "Recipe Builder" at bounding box center [330, 112] width 105 height 30
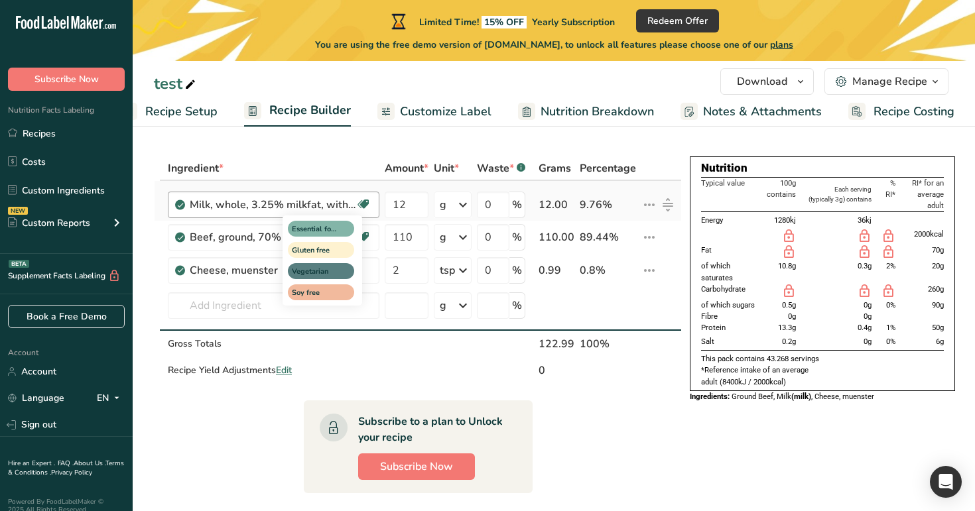
scroll to position [39, 0]
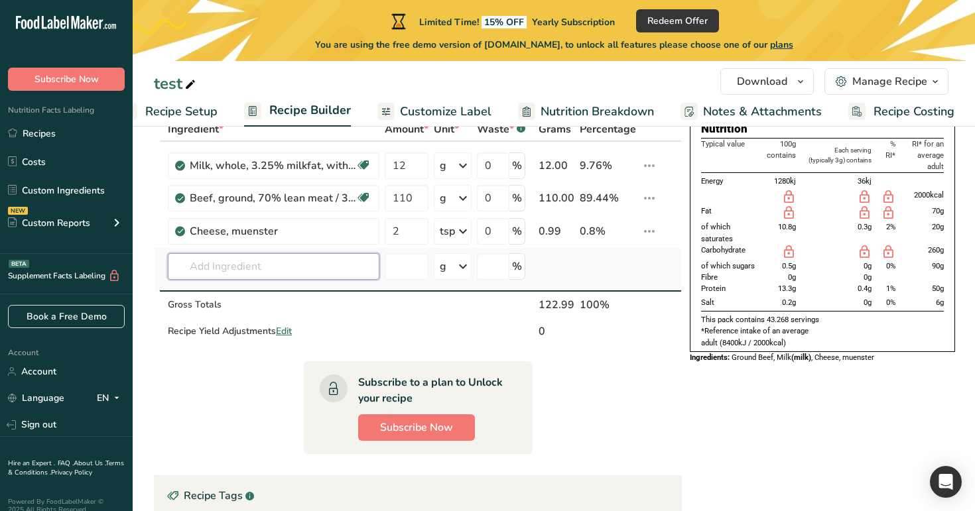
click at [232, 262] on input "text" at bounding box center [274, 266] width 212 height 27
paste input "Cheese, neufchatel"
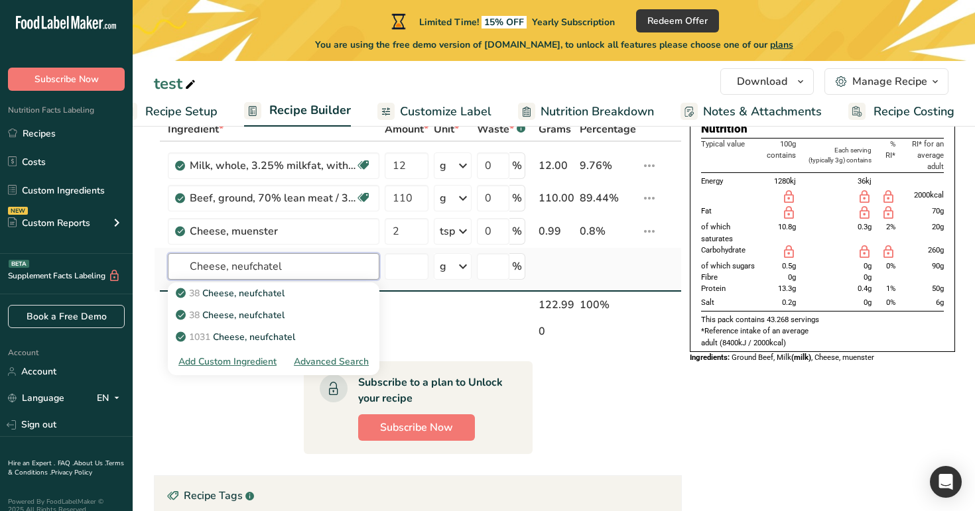
type input "Cheese, neufchatel"
click at [326, 362] on div "Advanced Search" at bounding box center [331, 362] width 75 height 14
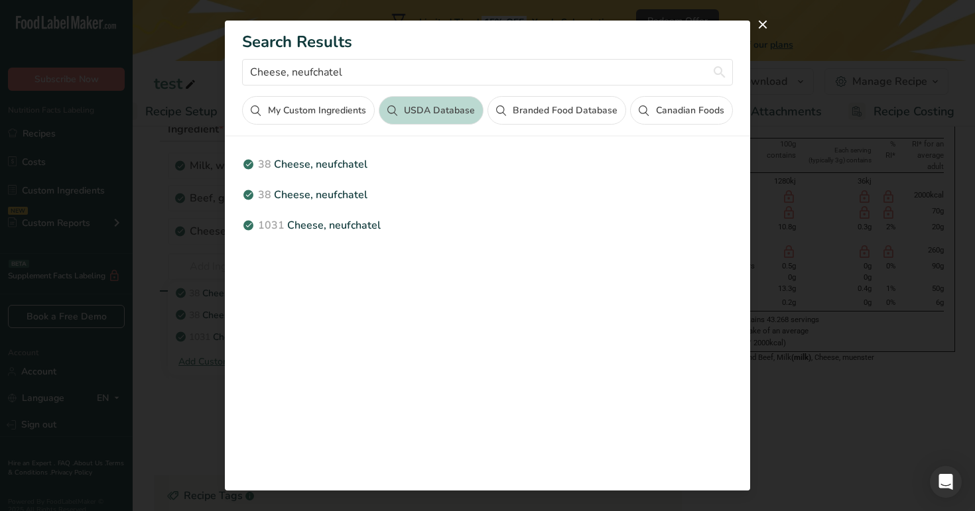
click at [692, 108] on button "Canadian Foods" at bounding box center [681, 110] width 102 height 29
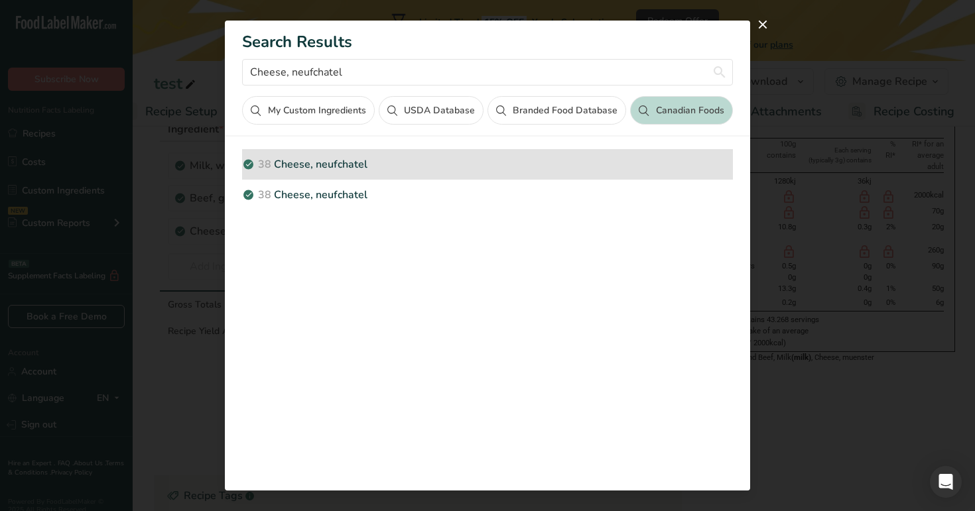
click at [346, 163] on p "38 Cheese, neufchatel" at bounding box center [487, 165] width 490 height 16
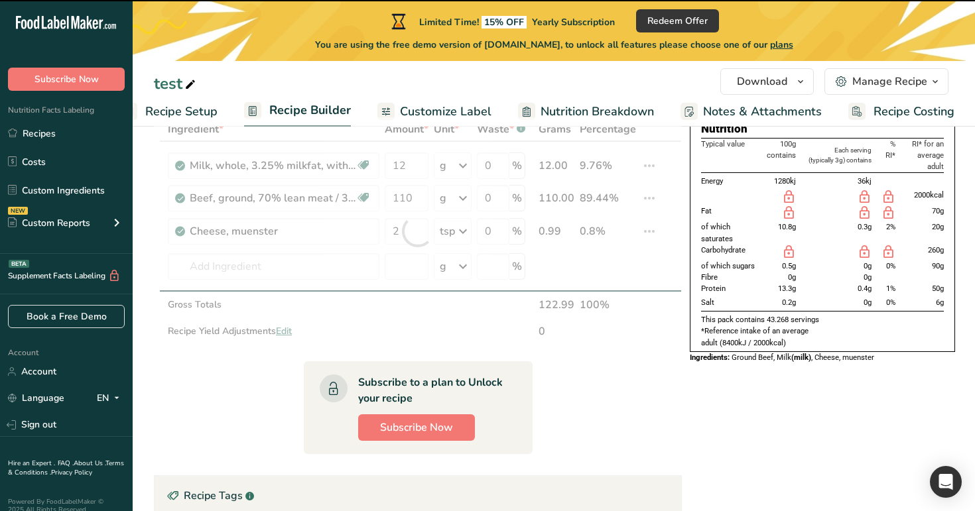
type input "0"
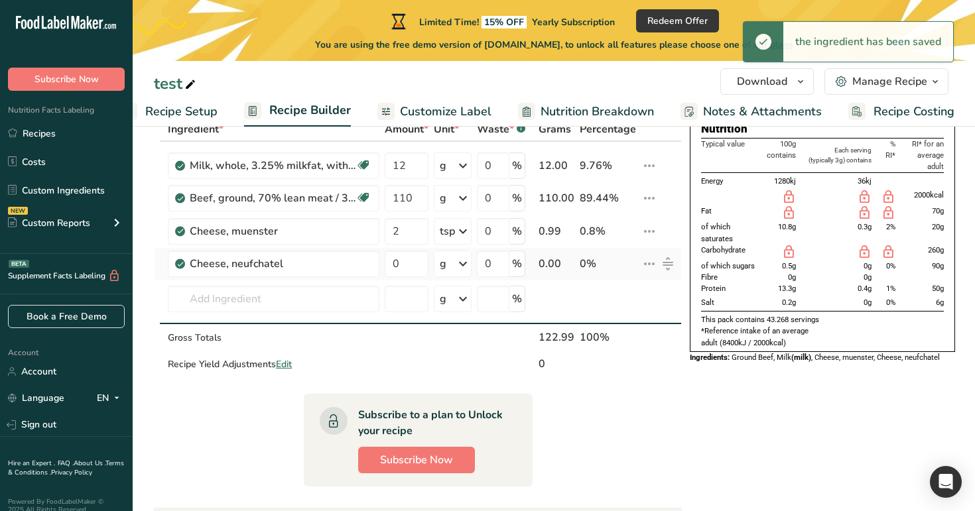
click at [642, 261] on icon at bounding box center [649, 264] width 16 height 24
click at [606, 295] on span "Info" at bounding box center [613, 292] width 17 height 14
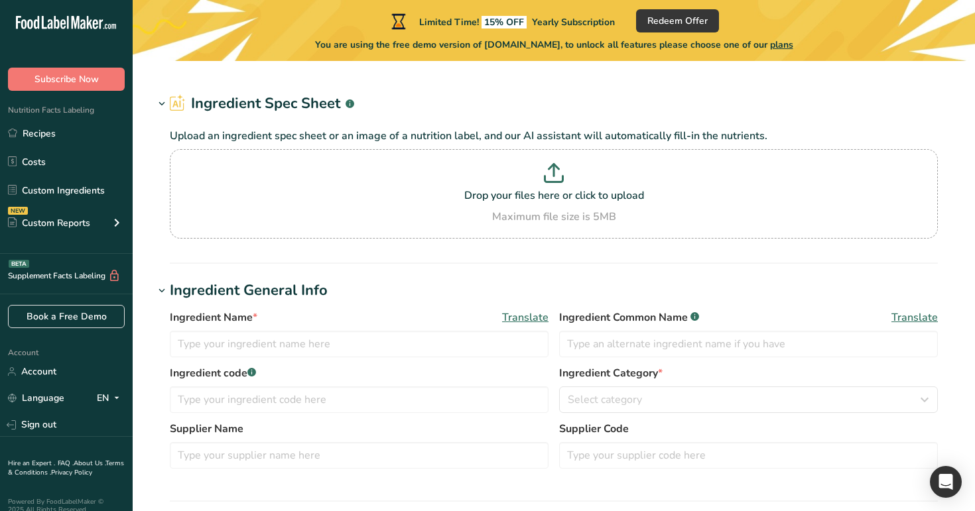
type input "Cheese, neufchatel"
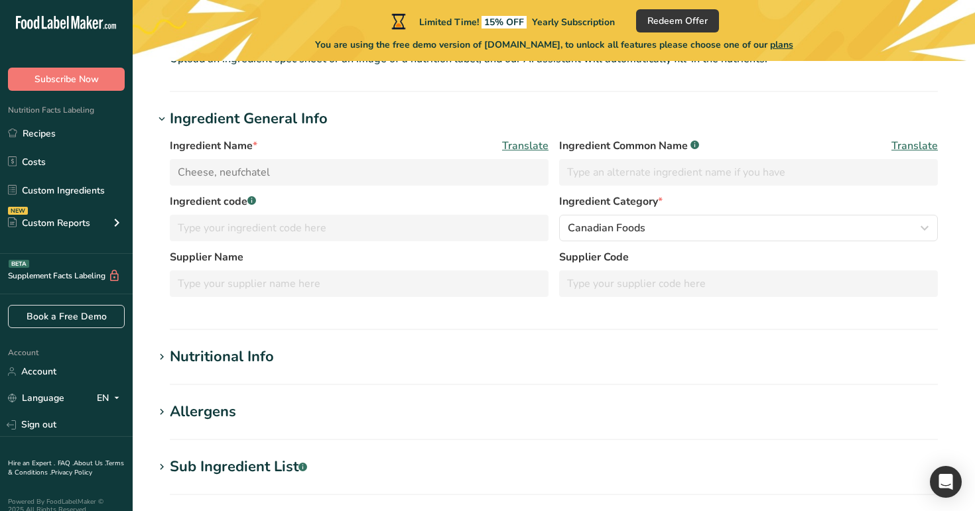
scroll to position [206, 0]
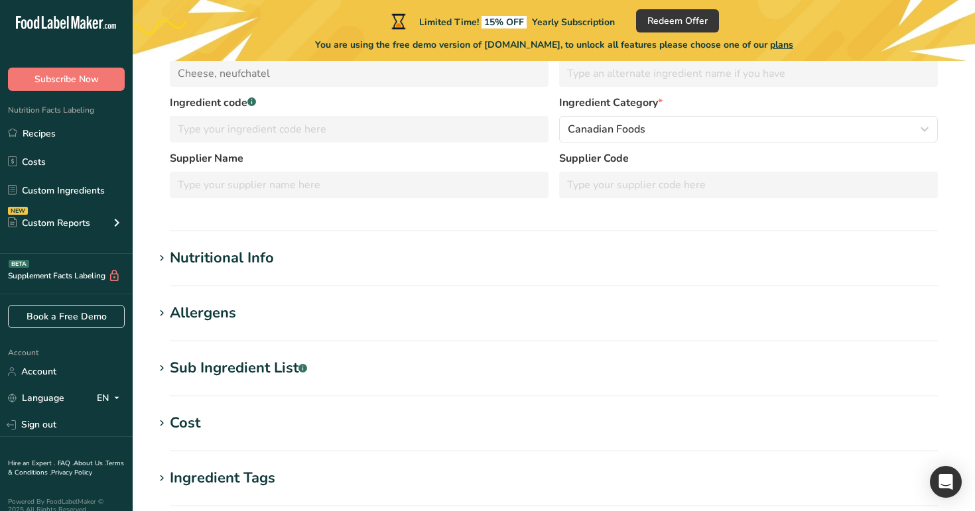
click at [350, 249] on h1 "Nutritional Info" at bounding box center [554, 258] width 800 height 22
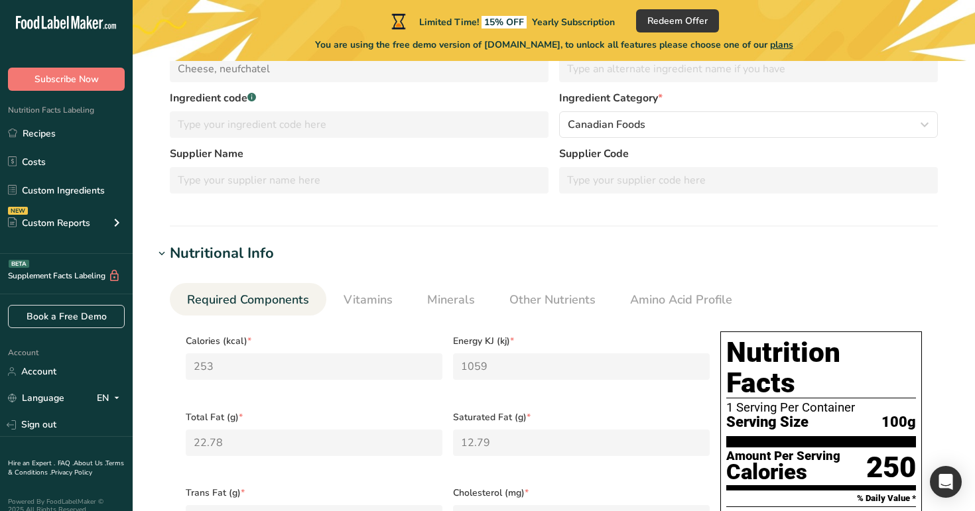
scroll to position [229, 0]
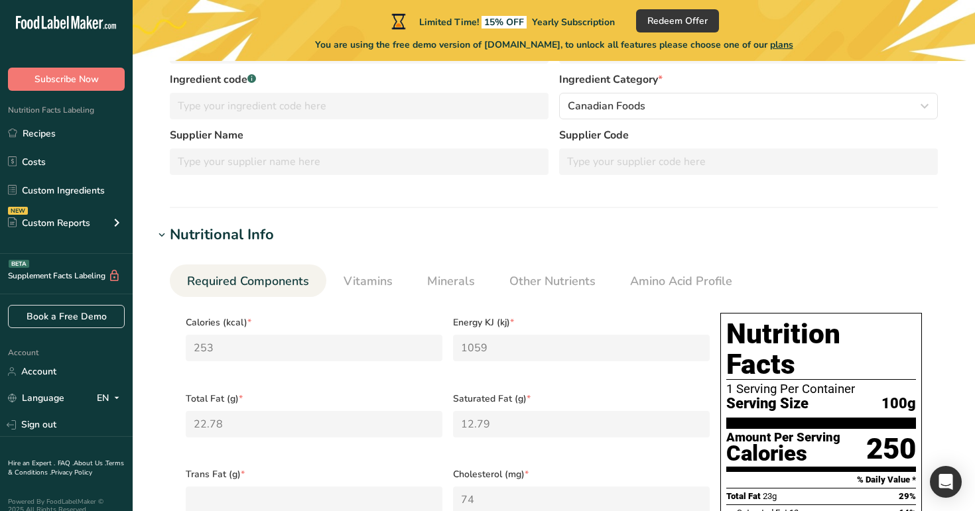
drag, startPoint x: 221, startPoint y: 323, endPoint x: 182, endPoint y: 323, distance: 38.5
click at [182, 323] on div "Calories (kcal) * 253" at bounding box center [313, 346] width 267 height 76
drag, startPoint x: 182, startPoint y: 323, endPoint x: 228, endPoint y: 323, distance: 45.8
click at [228, 323] on div "Calories (kcal) * 253" at bounding box center [313, 346] width 267 height 76
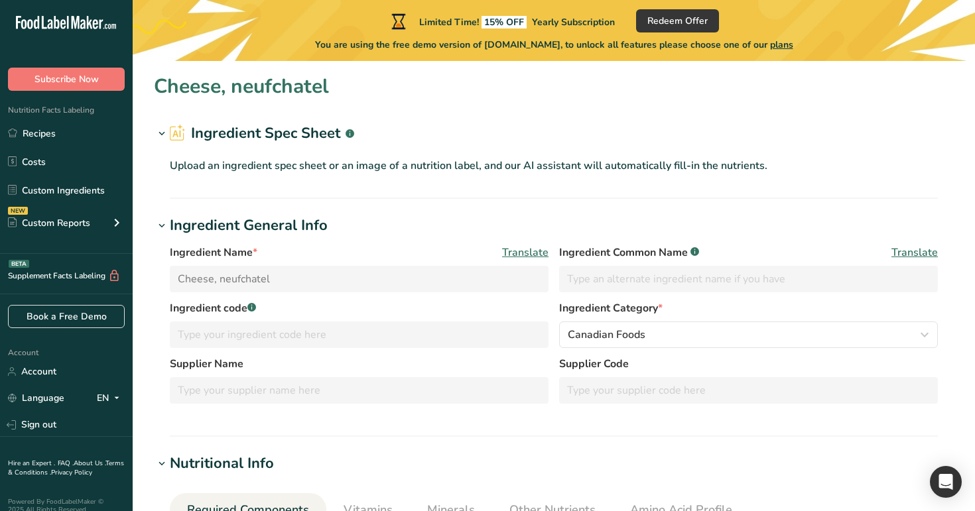
scroll to position [286, 0]
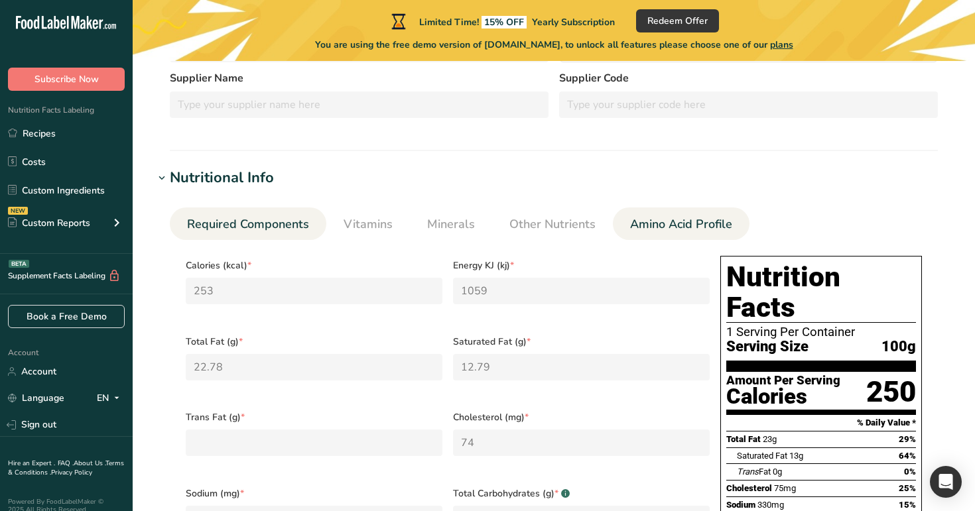
click at [646, 218] on span "Amino Acid Profile" at bounding box center [681, 225] width 102 height 18
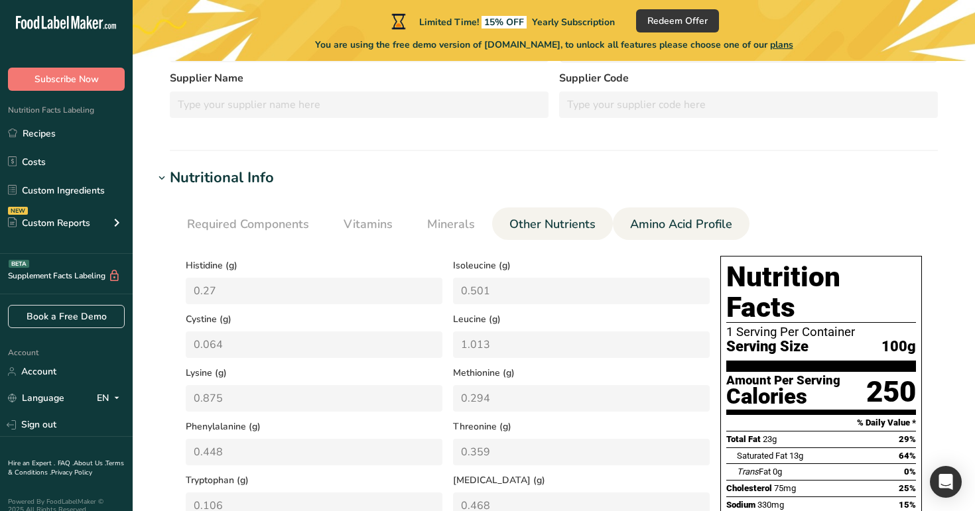
click at [551, 210] on link "Other Nutrients" at bounding box center [552, 225] width 97 height 34
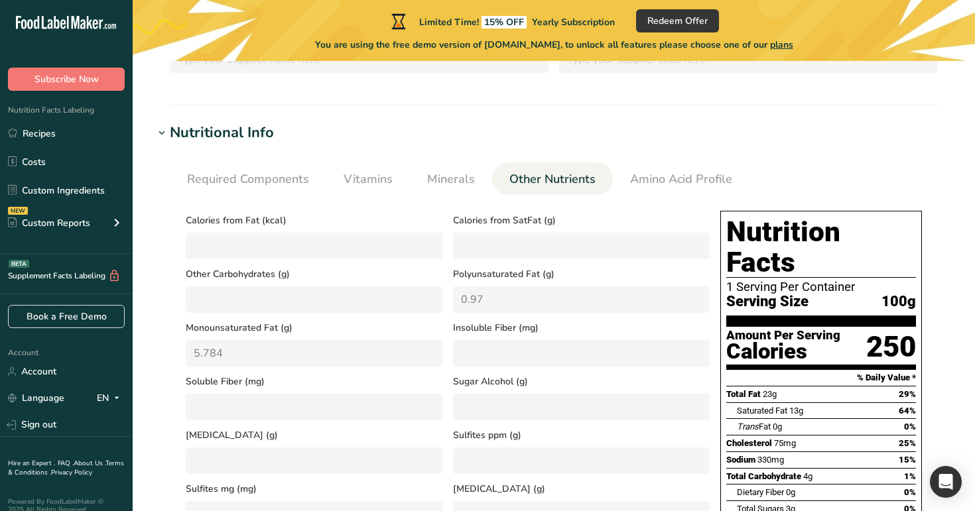
scroll to position [314, 0]
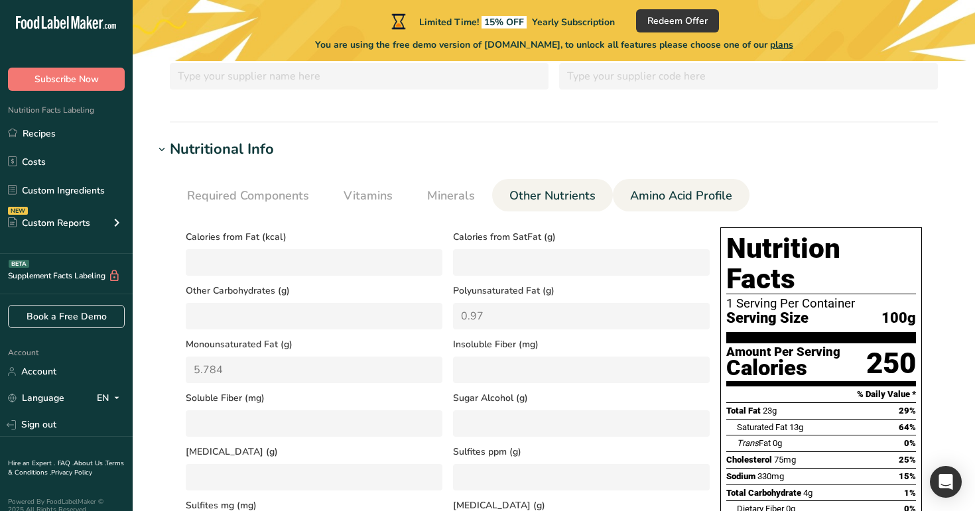
click at [618, 188] on li "Amino Acid Profile" at bounding box center [681, 195] width 137 height 33
click at [642, 195] on span "Amino Acid Profile" at bounding box center [681, 196] width 102 height 18
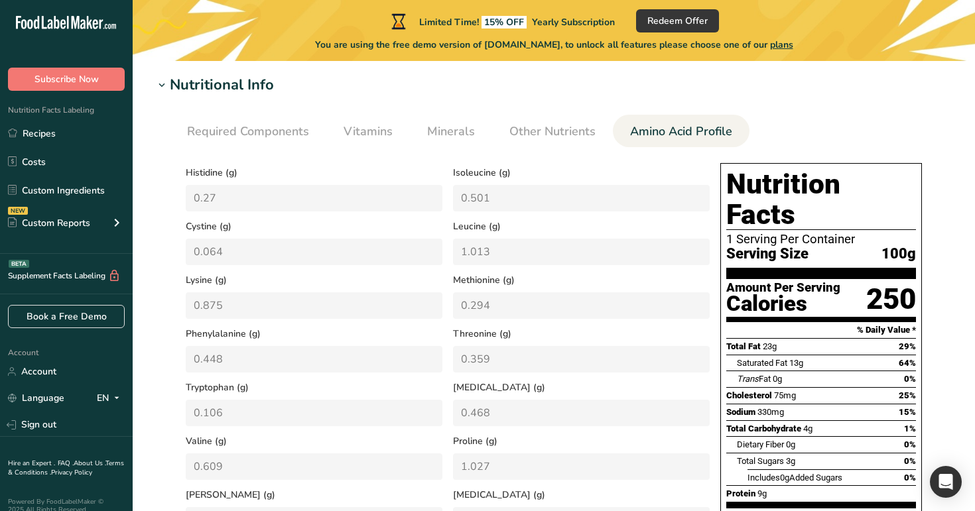
scroll to position [337, 0]
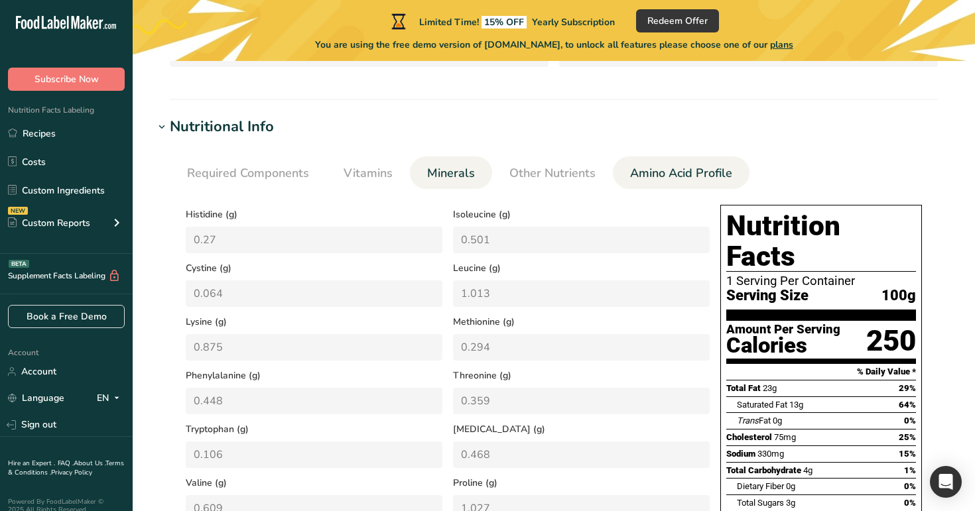
click at [446, 168] on span "Minerals" at bounding box center [451, 174] width 48 height 18
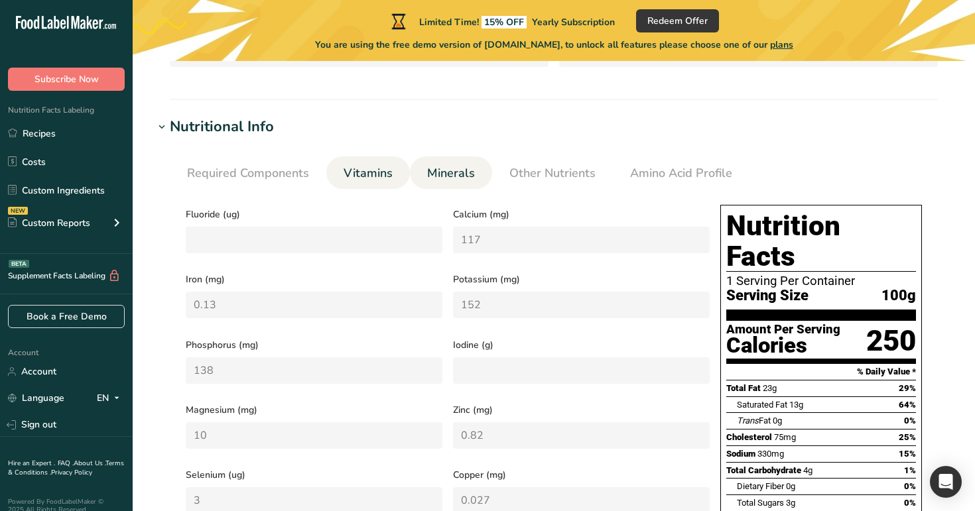
click at [371, 184] on link "Vitamins" at bounding box center [368, 174] width 60 height 34
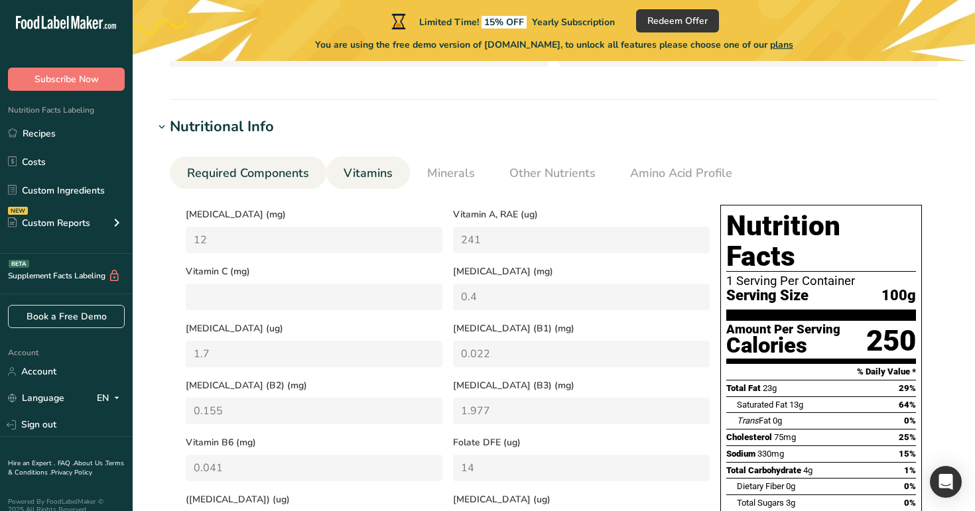
click at [283, 167] on span "Required Components" at bounding box center [248, 174] width 122 height 18
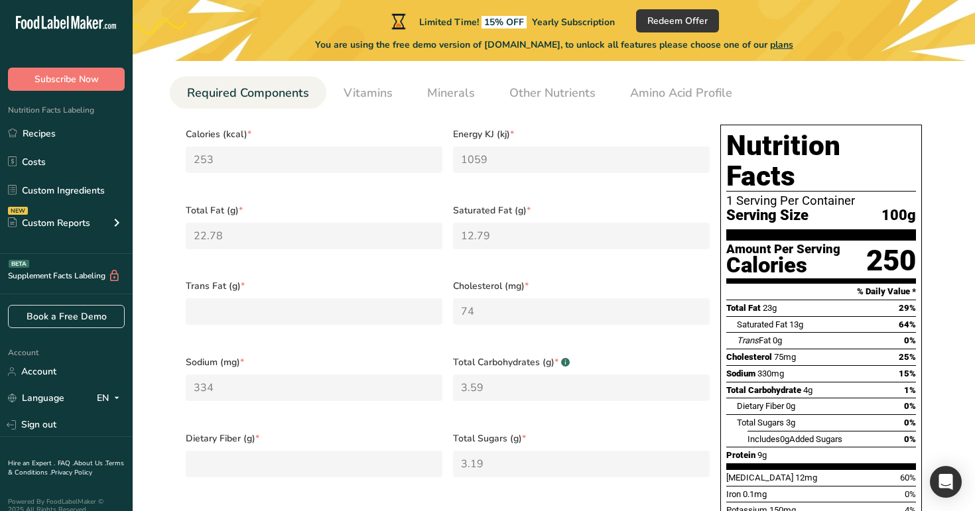
scroll to position [399, 0]
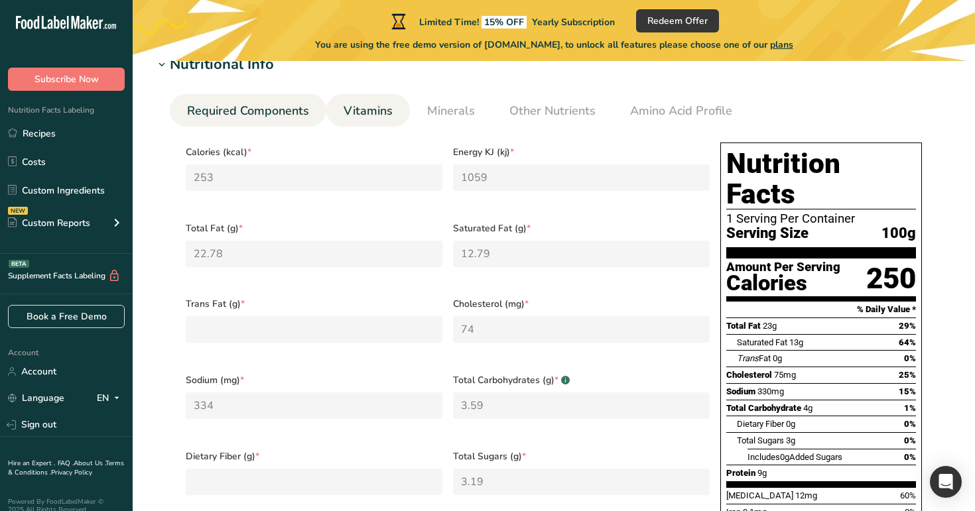
click at [368, 109] on span "Vitamins" at bounding box center [368, 111] width 49 height 18
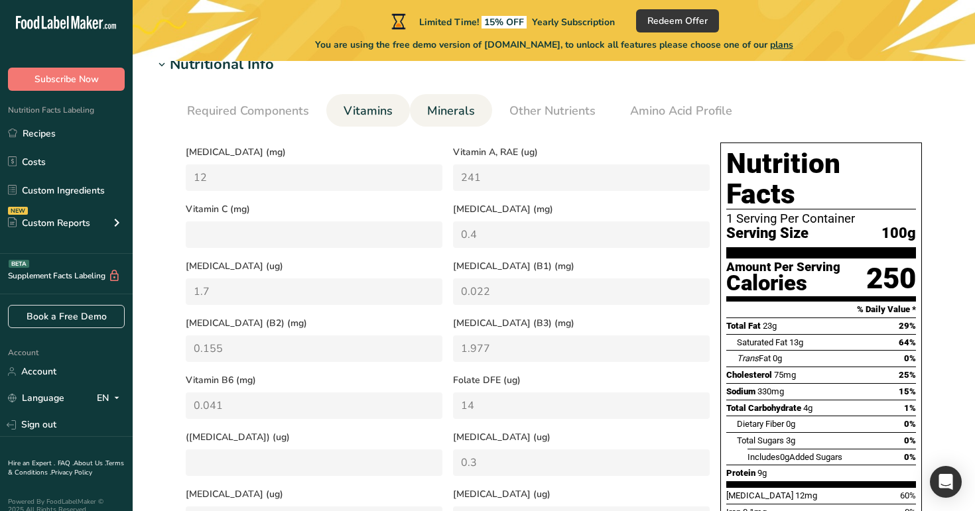
click at [464, 109] on span "Minerals" at bounding box center [451, 111] width 48 height 18
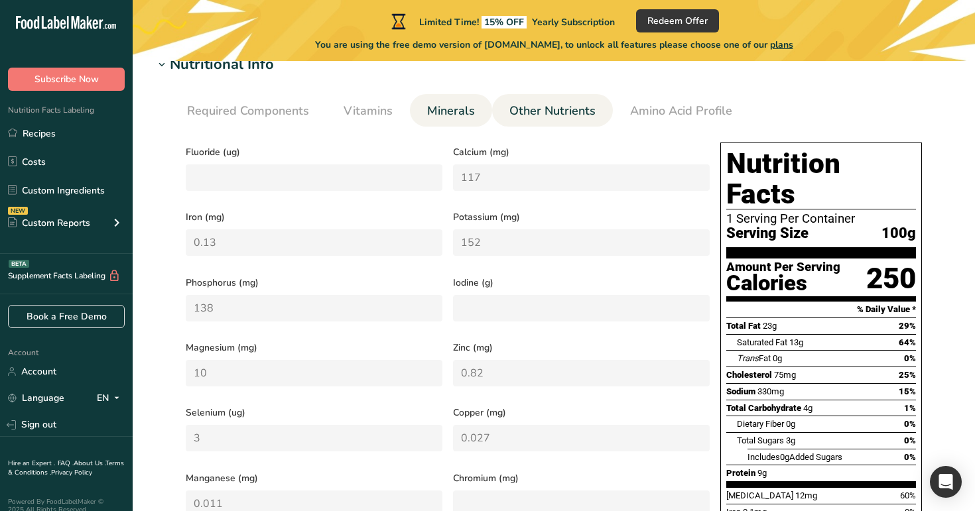
click at [567, 109] on span "Other Nutrients" at bounding box center [552, 111] width 86 height 18
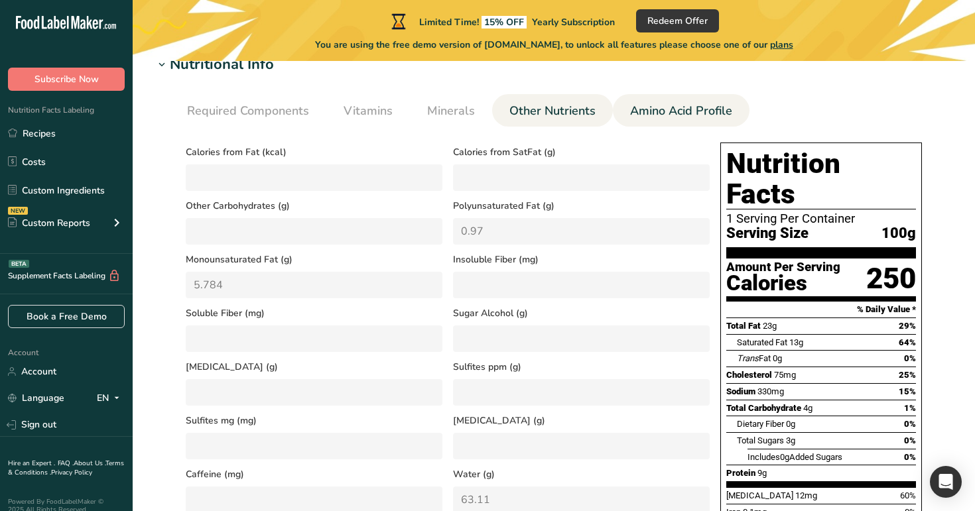
click at [649, 102] on span "Amino Acid Profile" at bounding box center [681, 111] width 102 height 18
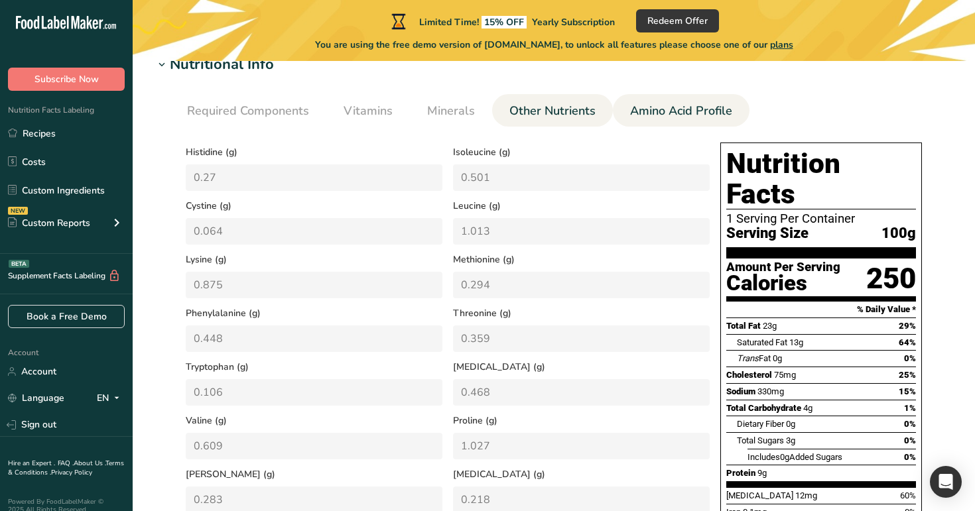
click at [565, 95] on link "Other Nutrients" at bounding box center [552, 111] width 97 height 34
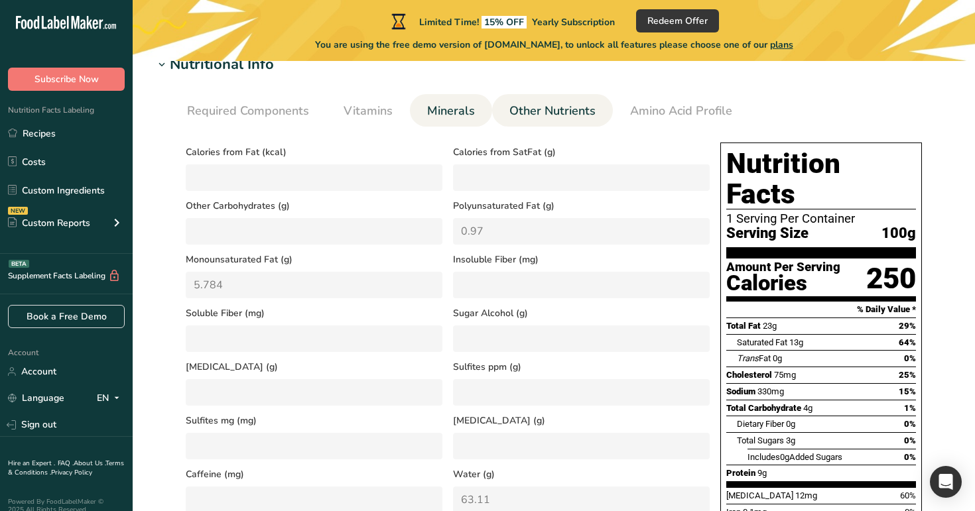
click at [456, 107] on span "Minerals" at bounding box center [451, 111] width 48 height 18
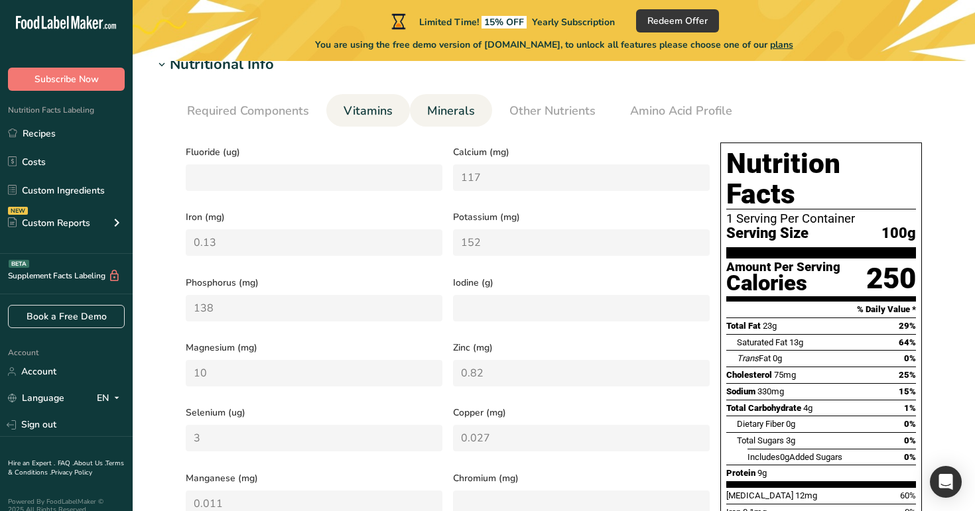
click at [362, 103] on span "Vitamins" at bounding box center [368, 111] width 49 height 18
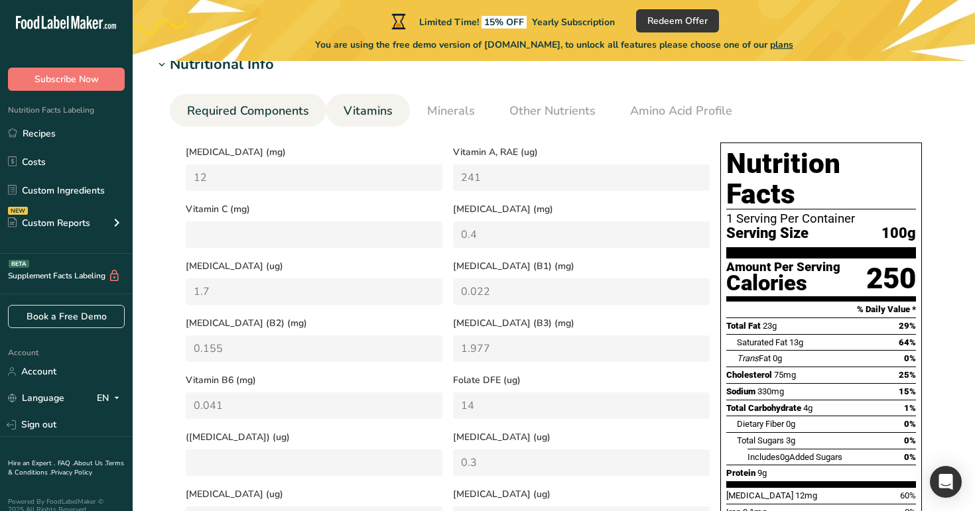
click at [246, 104] on span "Required Components" at bounding box center [248, 111] width 122 height 18
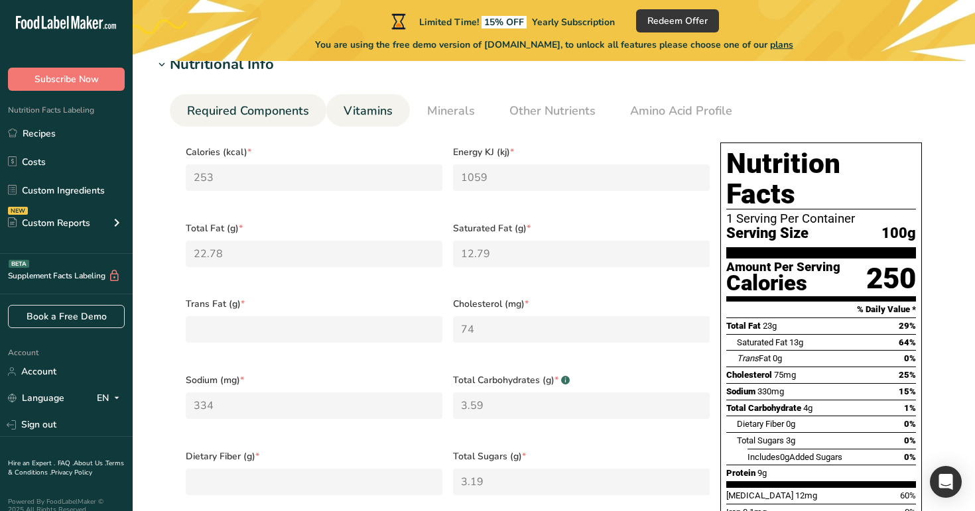
click at [362, 115] on span "Vitamins" at bounding box center [368, 111] width 49 height 18
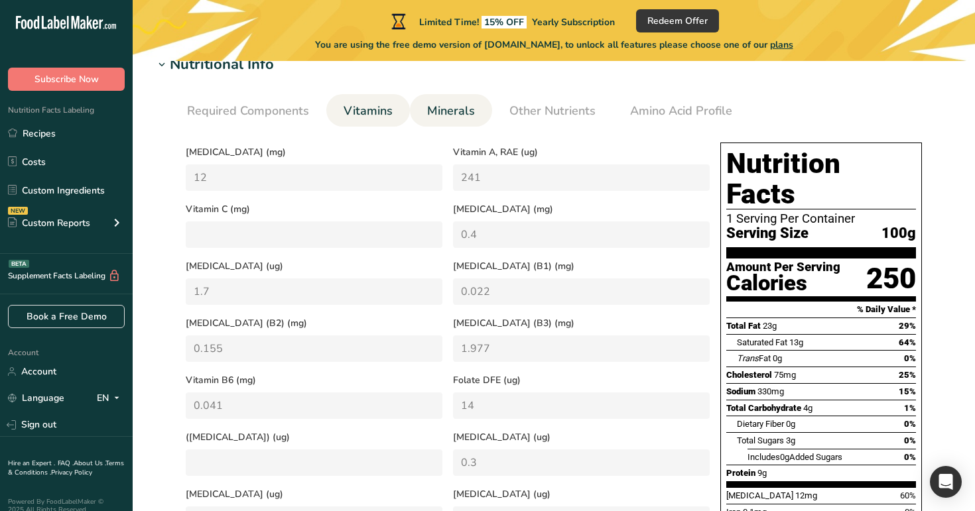
click at [470, 102] on span "Minerals" at bounding box center [451, 111] width 48 height 18
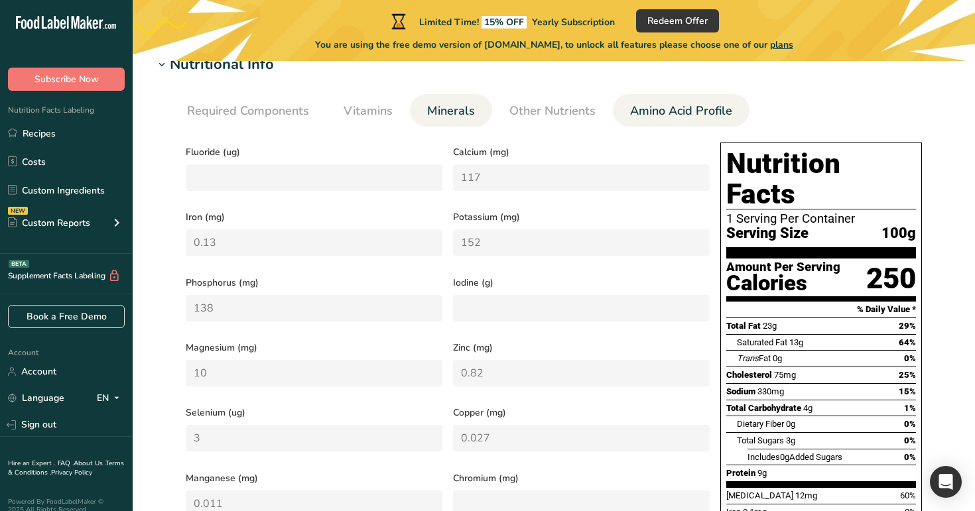
click at [665, 100] on link "Amino Acid Profile" at bounding box center [681, 111] width 113 height 34
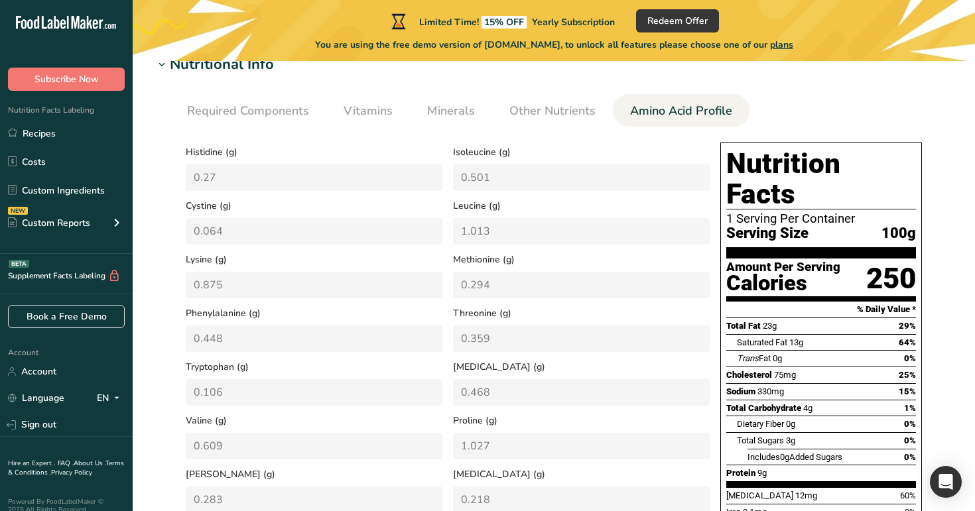
drag, startPoint x: 213, startPoint y: 261, endPoint x: 187, endPoint y: 261, distance: 25.9
click at [187, 261] on span "Lysine (g)" at bounding box center [314, 260] width 257 height 14
drag, startPoint x: 186, startPoint y: 261, endPoint x: 209, endPoint y: 261, distance: 23.2
click at [209, 261] on span "Lysine (g)" at bounding box center [314, 260] width 257 height 14
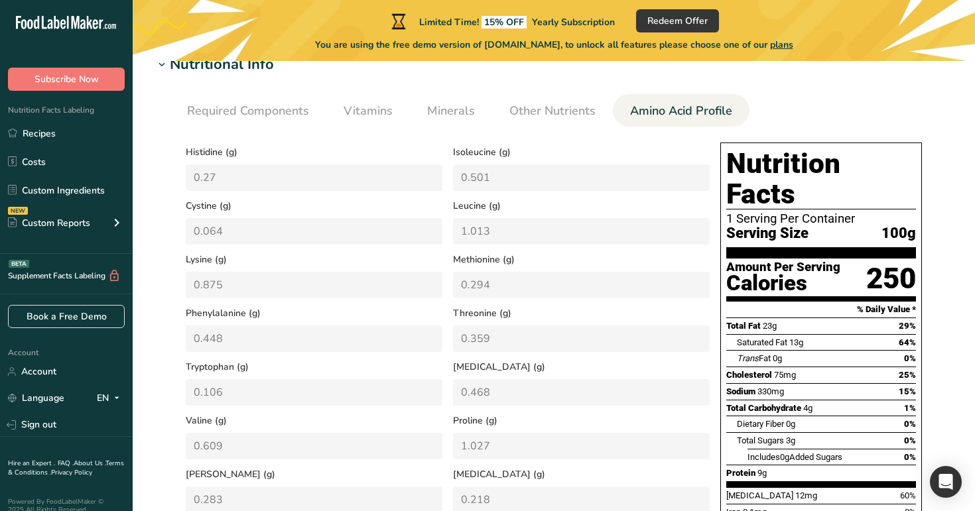
drag, startPoint x: 212, startPoint y: 261, endPoint x: 180, endPoint y: 261, distance: 32.5
click at [180, 261] on div "Lysine (g) 0.875" at bounding box center [313, 272] width 267 height 54
click at [545, 115] on span "Other Nutrients" at bounding box center [552, 111] width 86 height 18
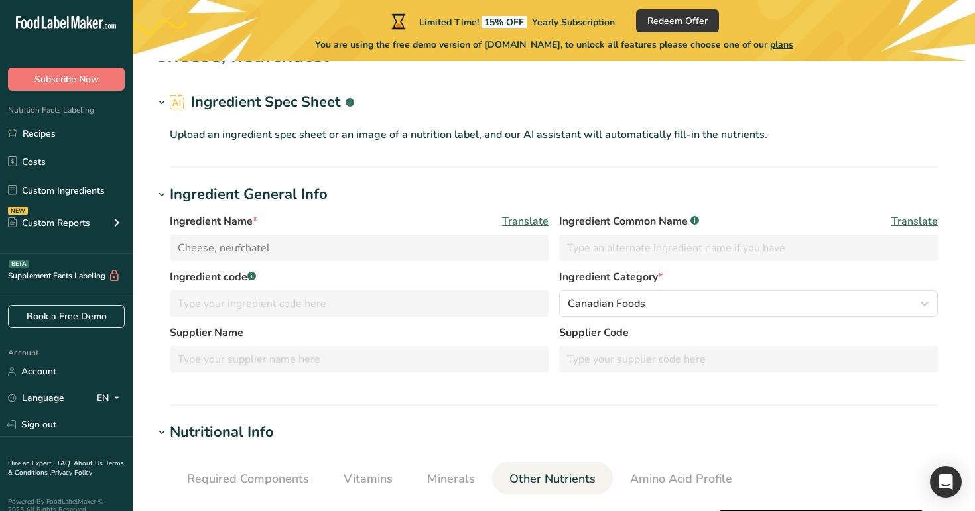
scroll to position [0, 0]
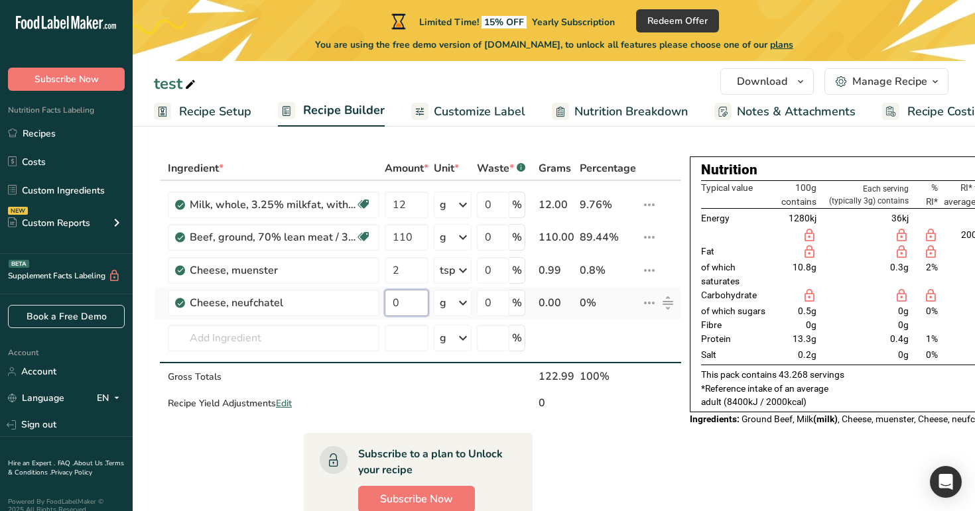
click at [407, 309] on input "0" at bounding box center [407, 303] width 44 height 27
click at [467, 307] on icon at bounding box center [463, 303] width 16 height 24
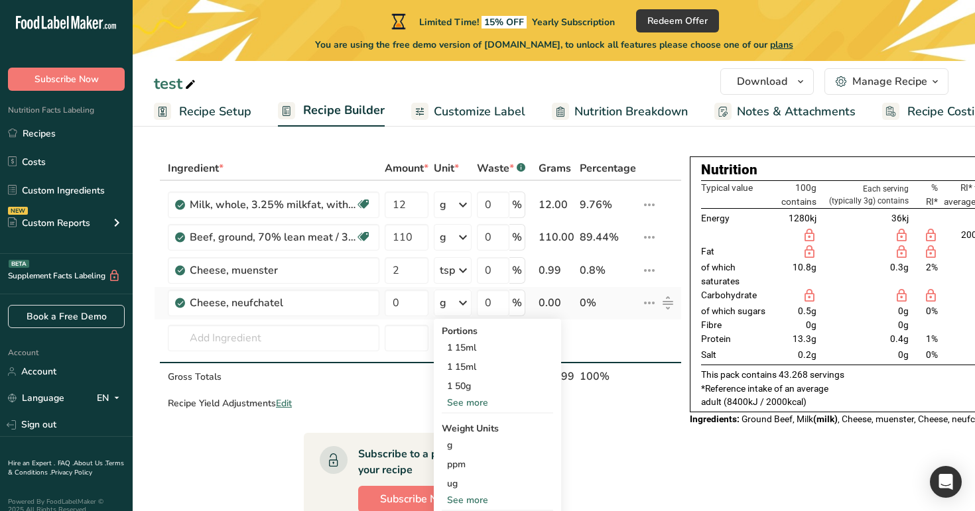
click at [466, 400] on div "See more" at bounding box center [497, 403] width 111 height 14
click at [498, 354] on div "1 15ml" at bounding box center [497, 347] width 111 height 19
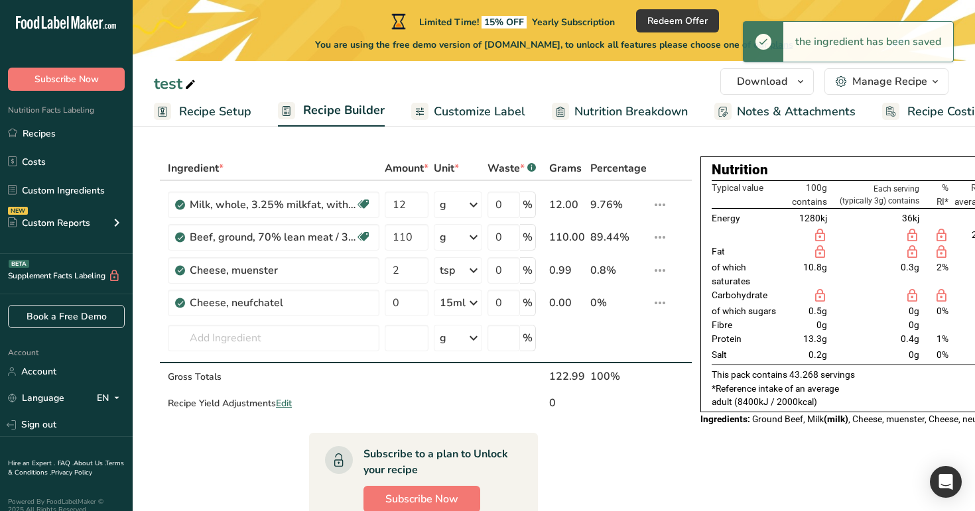
click at [602, 112] on span "Nutrition Breakdown" at bounding box center [630, 112] width 113 height 18
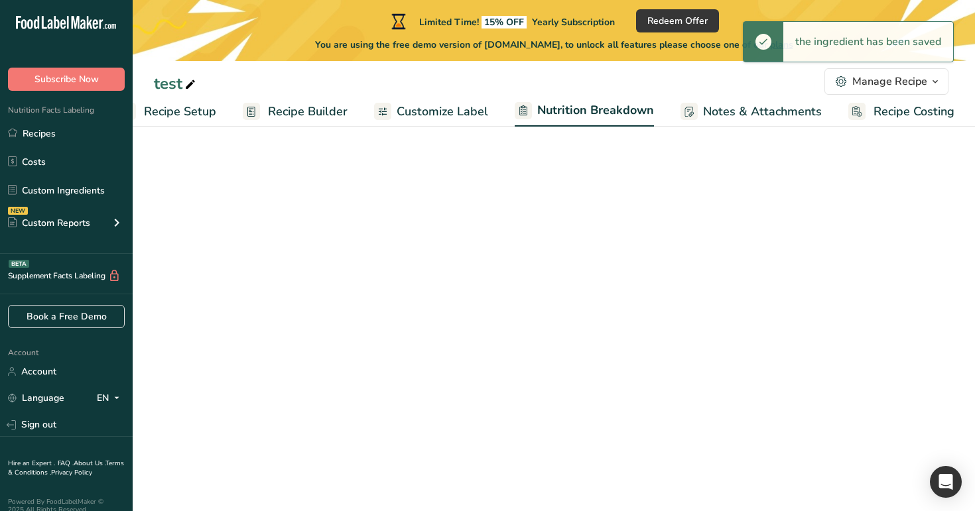
select select "Calories"
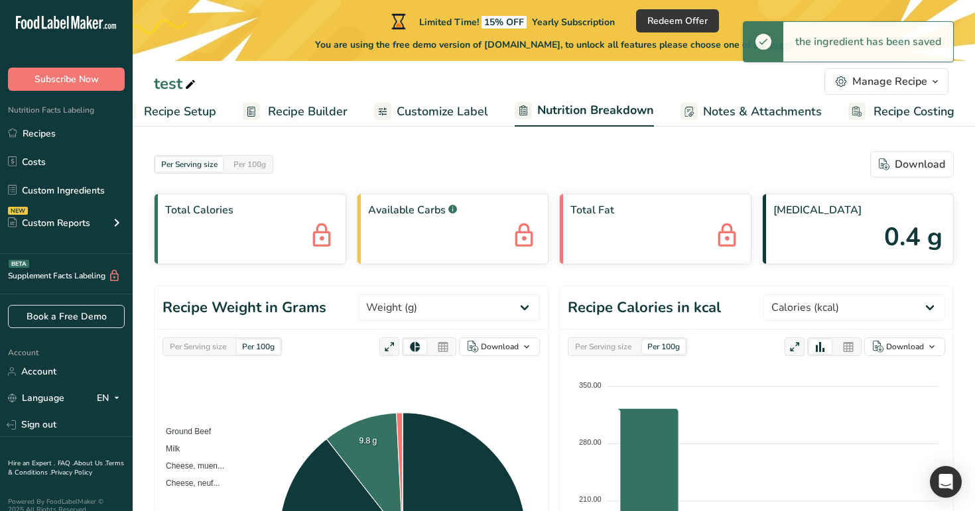
click at [443, 106] on span "Customize Label" at bounding box center [443, 112] width 92 height 18
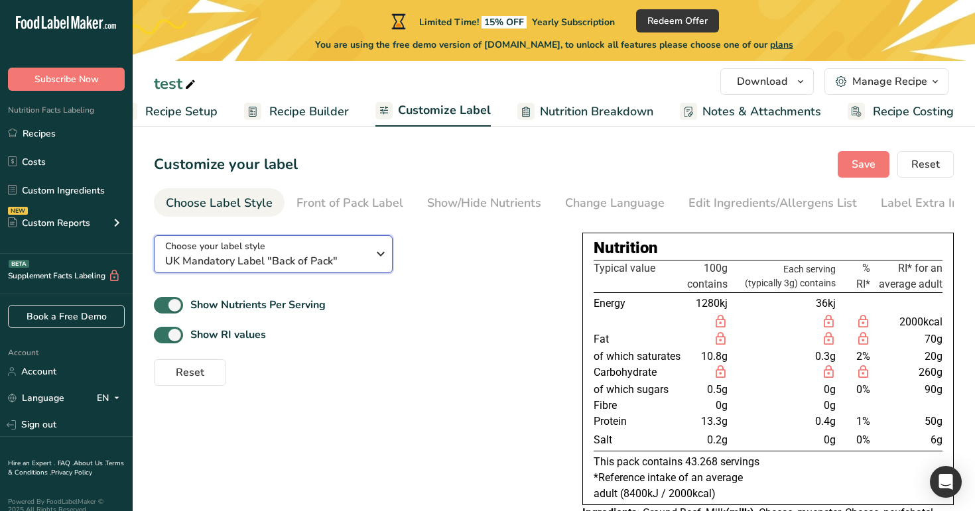
click at [332, 251] on div "Choose your label style UK Mandatory Label "Back of Pack"" at bounding box center [266, 254] width 202 height 30
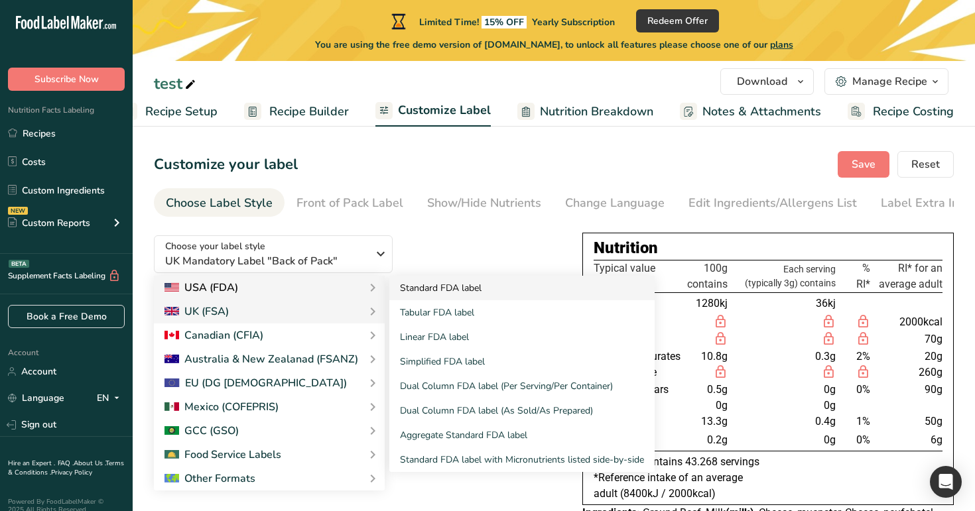
click at [462, 293] on link "Standard FDA label" at bounding box center [521, 288] width 265 height 25
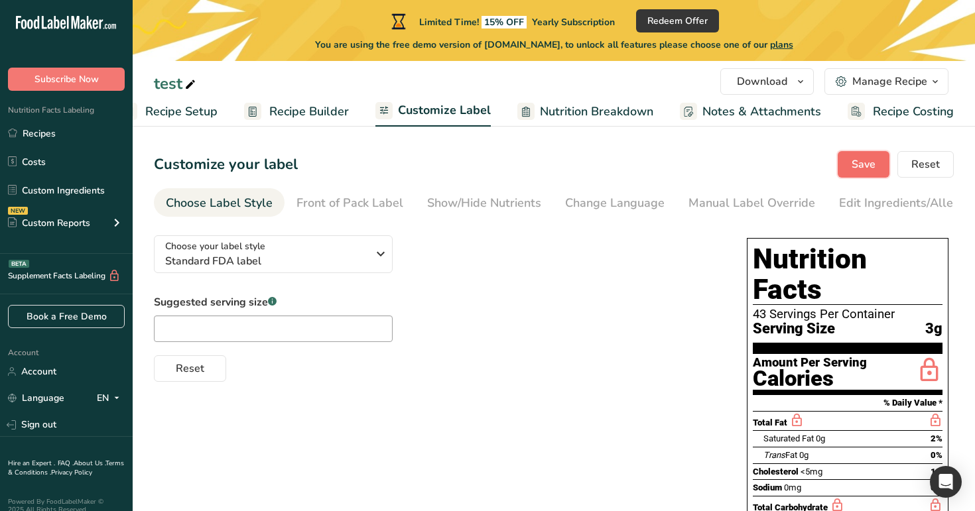
click at [866, 163] on span "Save" at bounding box center [864, 165] width 24 height 16
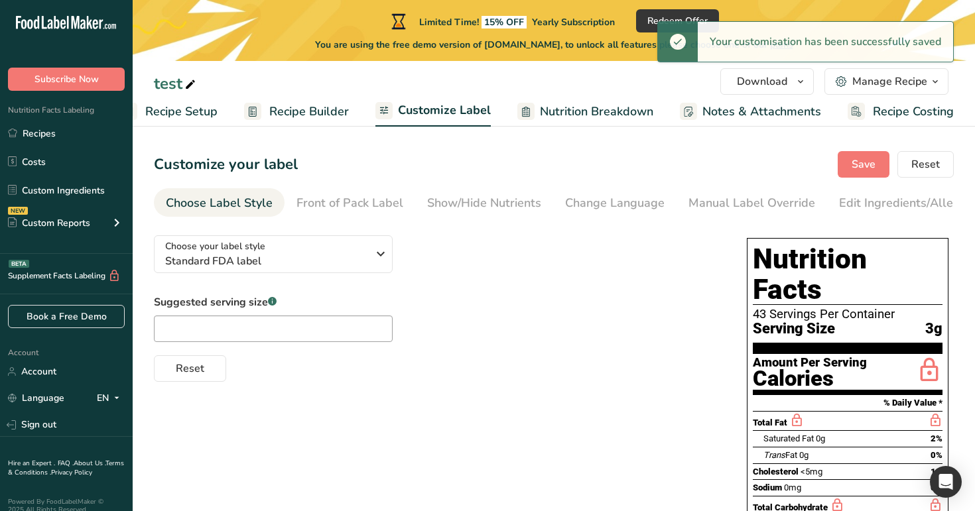
click at [328, 110] on span "Recipe Builder" at bounding box center [309, 112] width 80 height 18
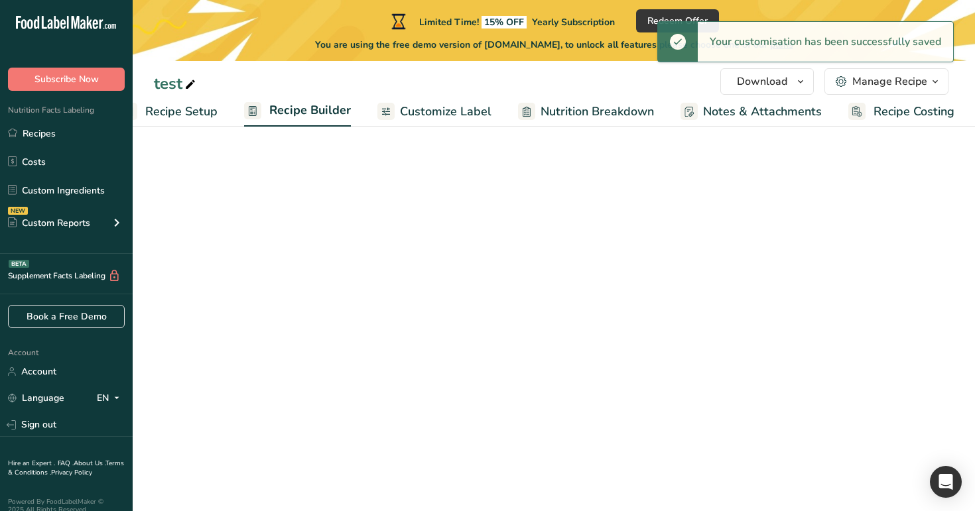
scroll to position [0, 34]
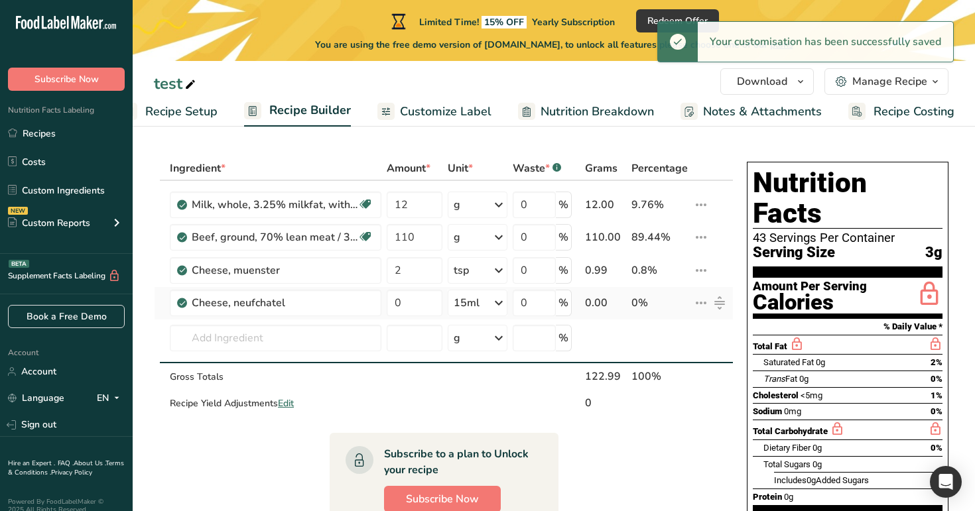
click at [480, 308] on div "15ml" at bounding box center [467, 303] width 26 height 16
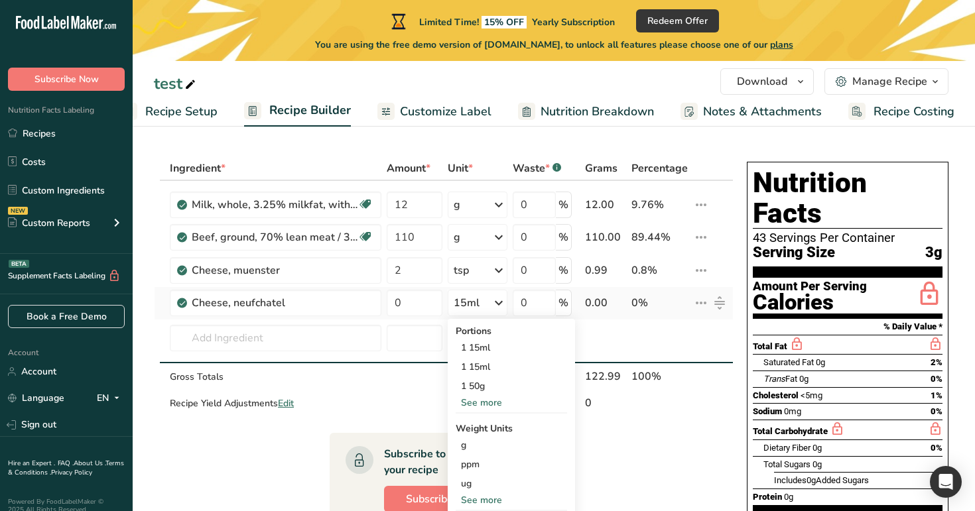
click at [496, 402] on div "See more" at bounding box center [511, 403] width 111 height 14
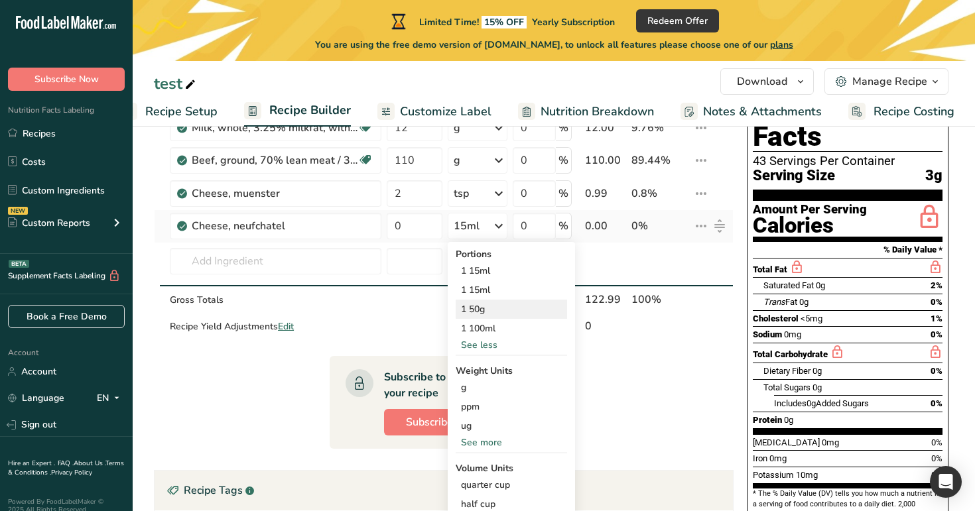
scroll to position [84, 0]
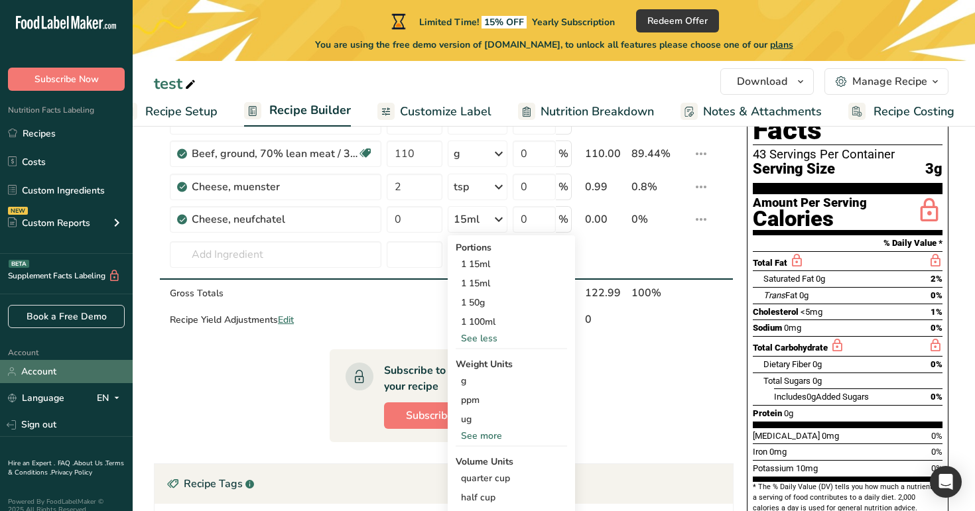
click at [67, 368] on link "Account" at bounding box center [66, 371] width 133 height 23
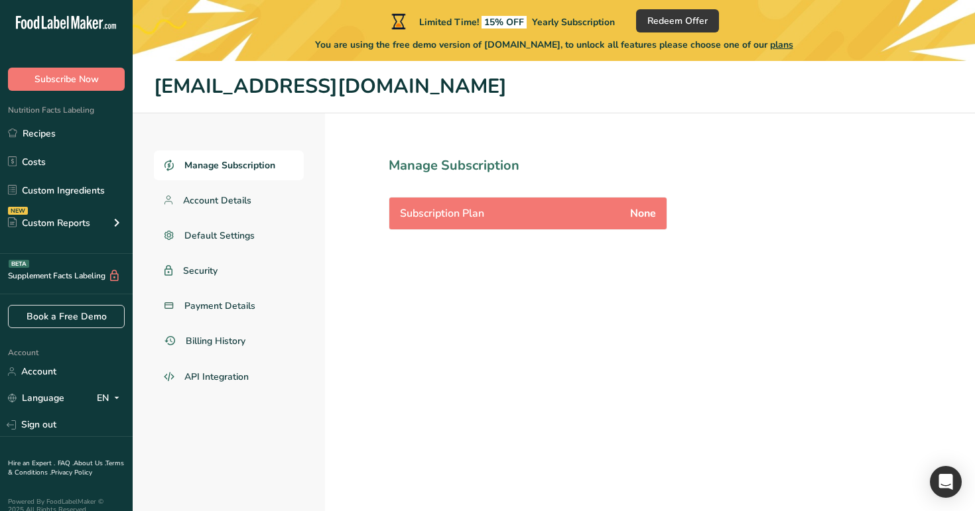
click at [220, 91] on h1 "s1@t.co" at bounding box center [554, 87] width 800 height 31
drag, startPoint x: 242, startPoint y: 91, endPoint x: 152, endPoint y: 92, distance: 90.2
click at [152, 92] on header "s1@t.co" at bounding box center [554, 87] width 842 height 52
copy h1 "s1@t.co"
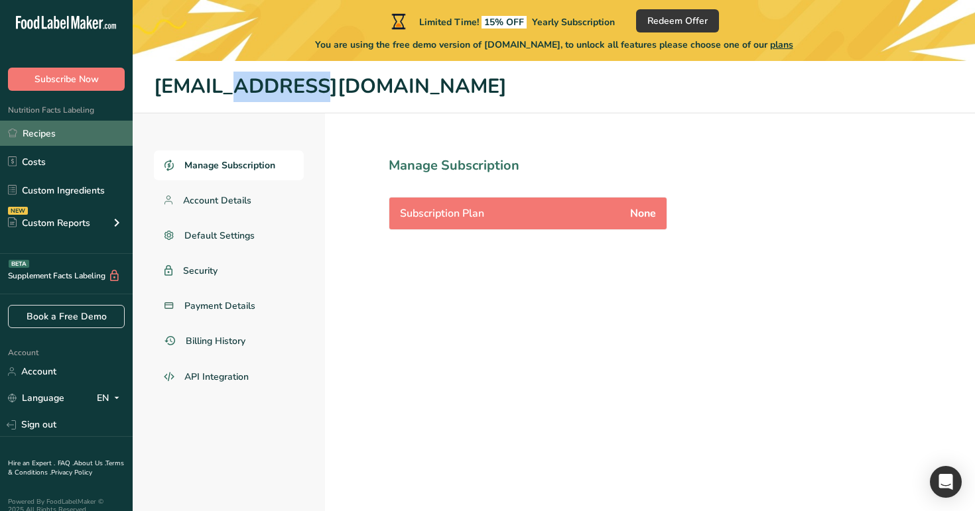
click at [52, 132] on link "Recipes" at bounding box center [66, 133] width 133 height 25
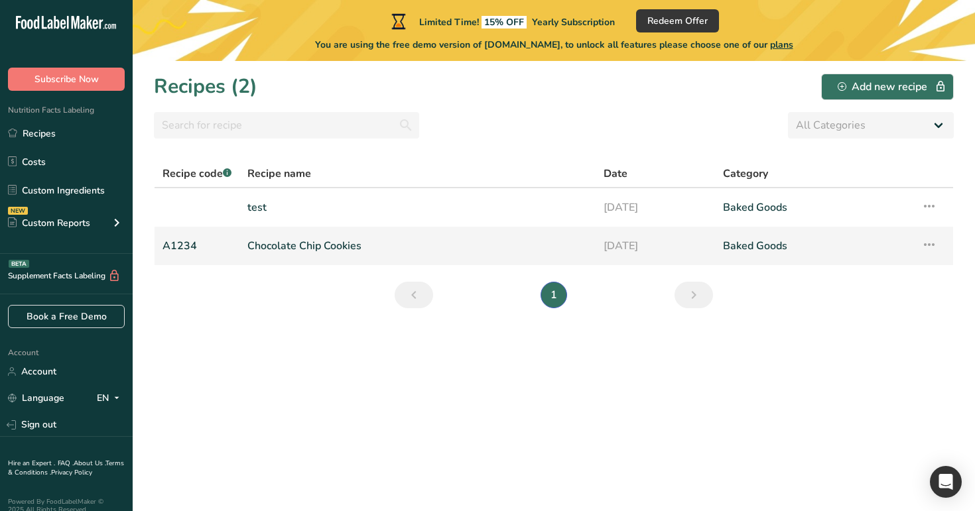
click at [297, 237] on link "Chocolate Chip Cookies" at bounding box center [417, 246] width 340 height 28
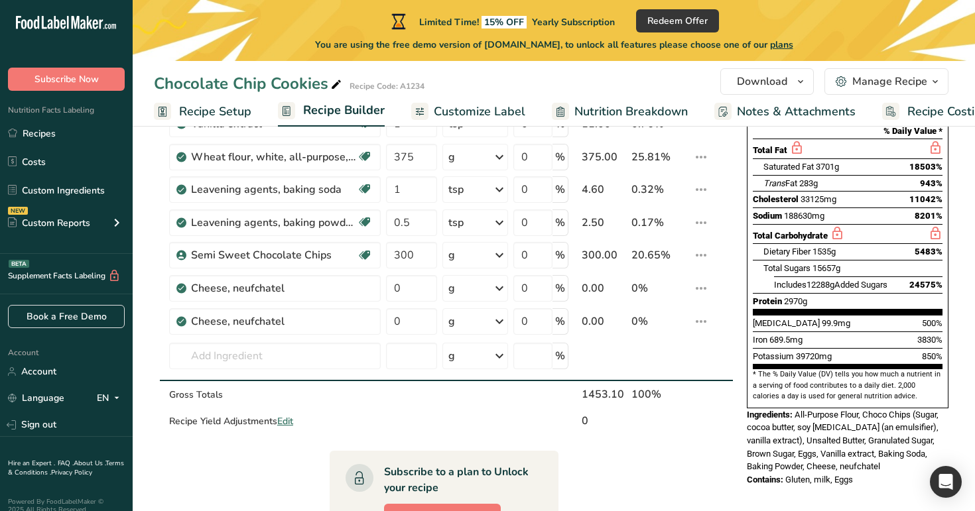
scroll to position [232, 0]
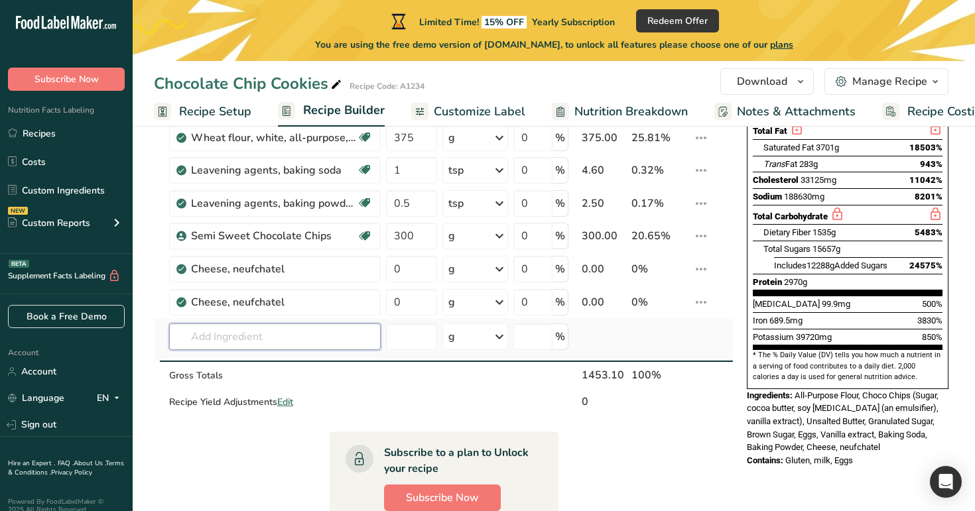
click at [309, 325] on input "text" at bounding box center [275, 337] width 212 height 27
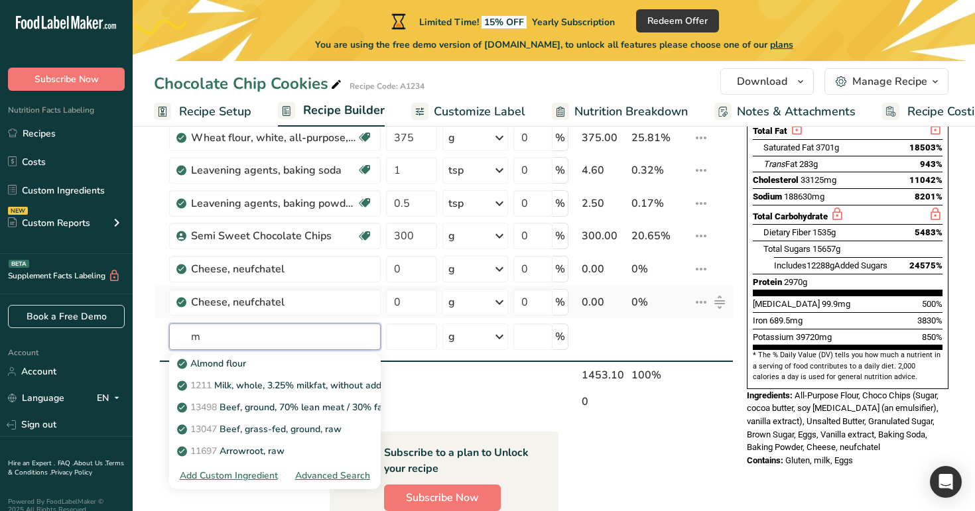
type input "m"
click at [470, 313] on div "g" at bounding box center [475, 302] width 66 height 27
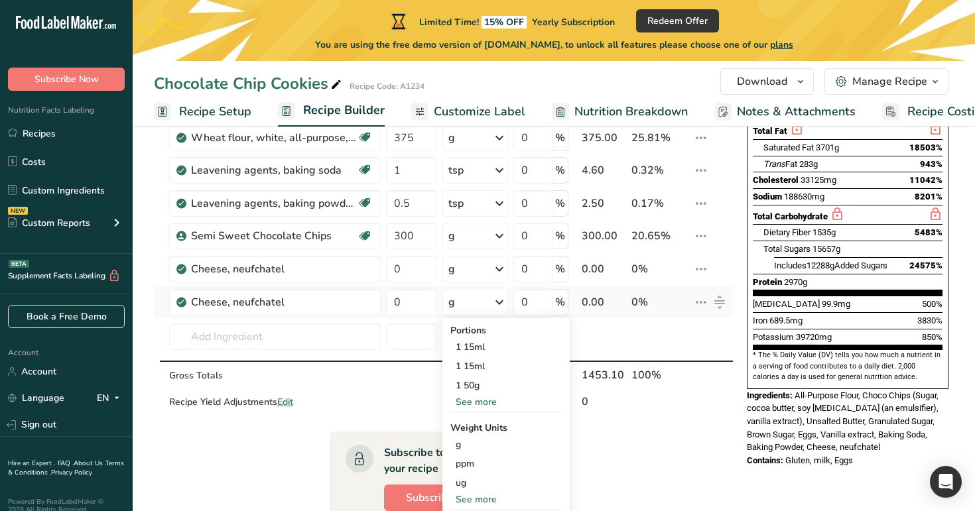
click at [473, 407] on div "See more" at bounding box center [505, 402] width 111 height 14
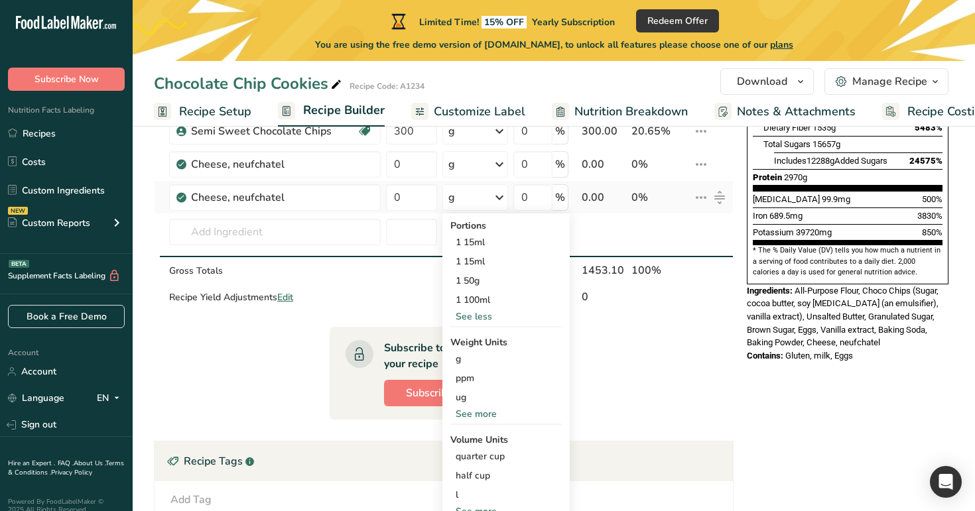
scroll to position [344, 0]
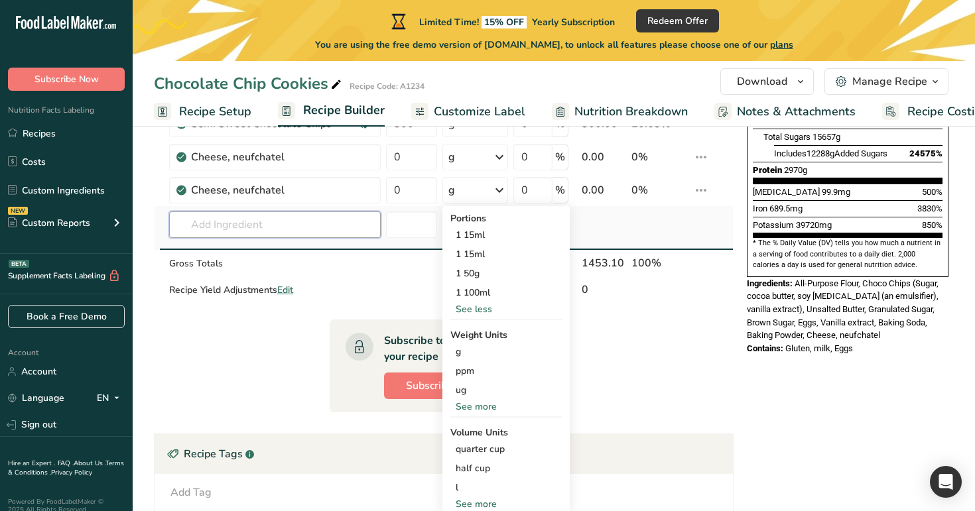
click at [299, 225] on input "text" at bounding box center [275, 225] width 212 height 27
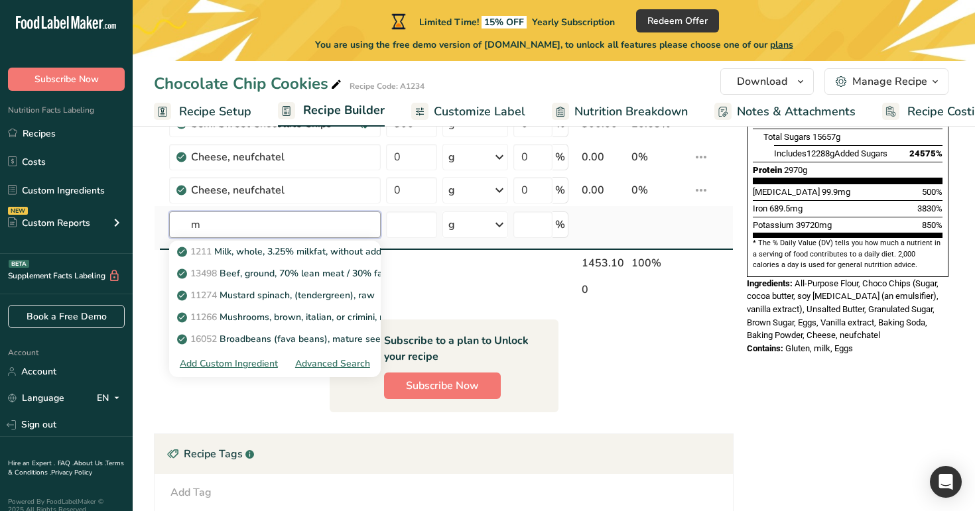
type input "m"
click at [348, 364] on div "Advanced Search" at bounding box center [332, 364] width 75 height 14
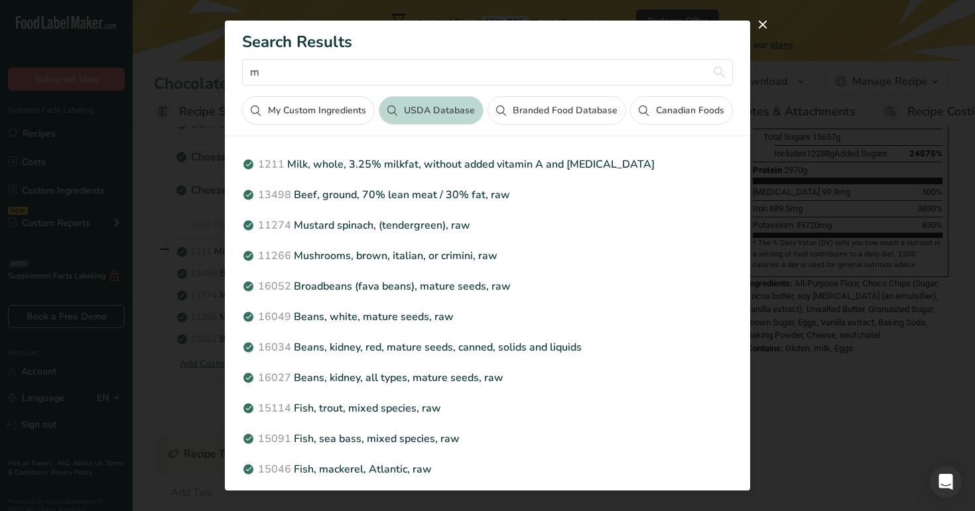
click at [671, 110] on button "Canadian Foods" at bounding box center [681, 110] width 102 height 29
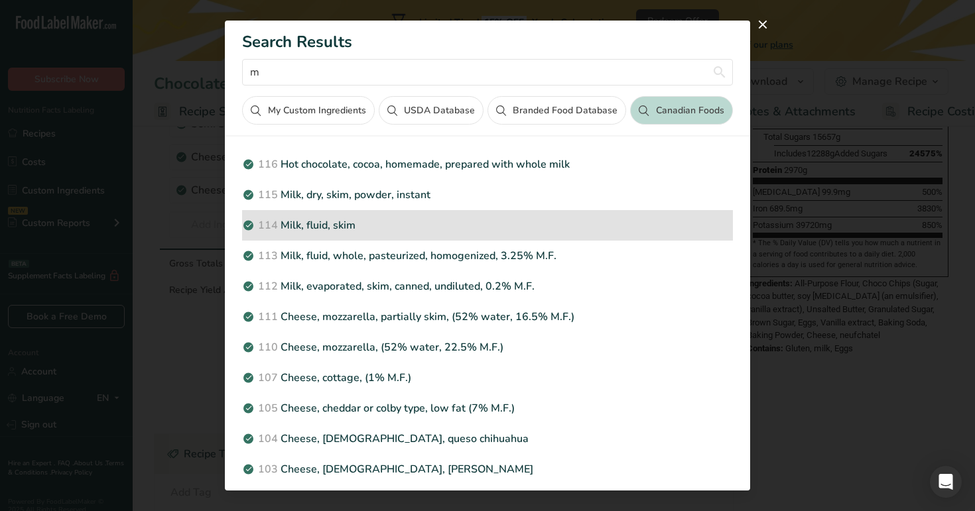
click at [397, 226] on p "114 Milk, fluid, skim" at bounding box center [487, 226] width 490 height 16
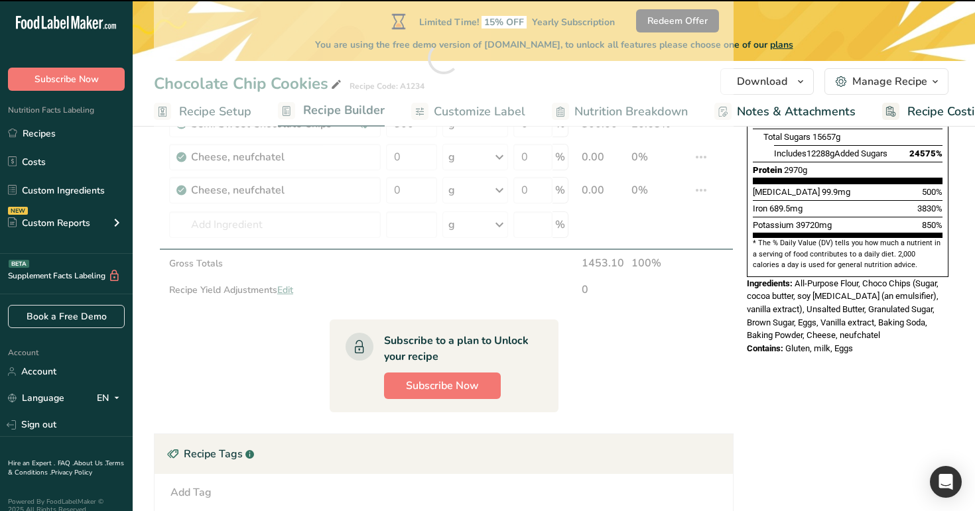
type input "0"
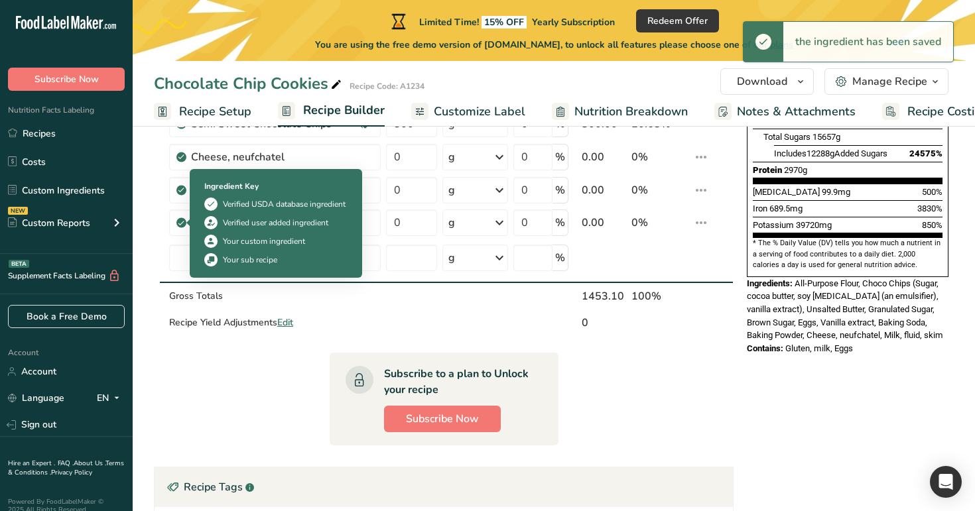
drag, startPoint x: 279, startPoint y: 220, endPoint x: 198, endPoint y: 224, distance: 81.7
click at [198, 224] on body ".a-20{fill:#fff;} Subscribe Now Nutrition Facts Labeling Recipes Costs Custom I…" at bounding box center [487, 223] width 975 height 1134
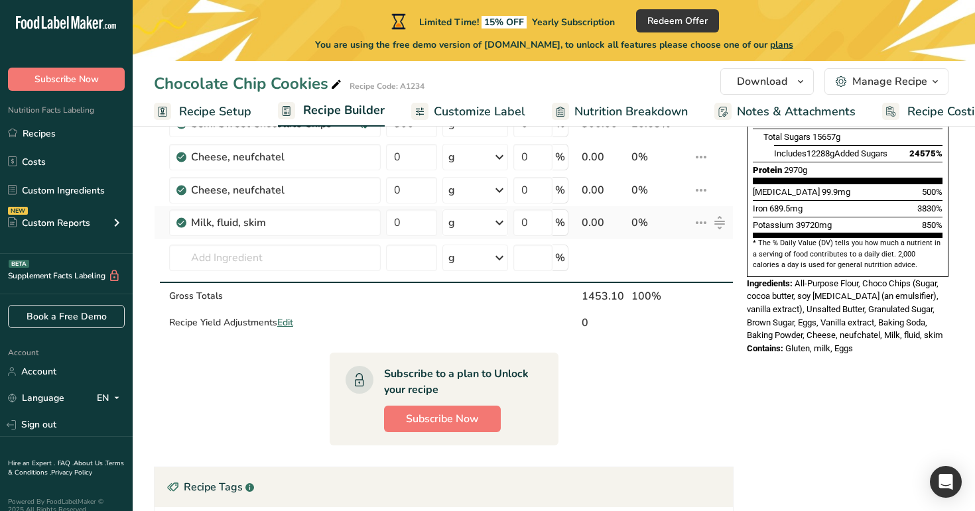
click at [462, 219] on div "g" at bounding box center [475, 223] width 66 height 27
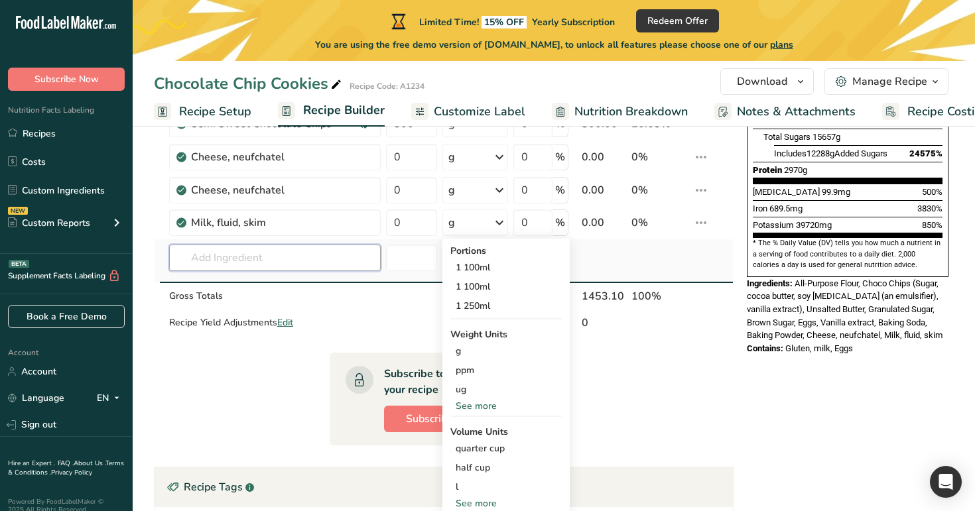
click at [289, 258] on input "text" at bounding box center [275, 258] width 212 height 27
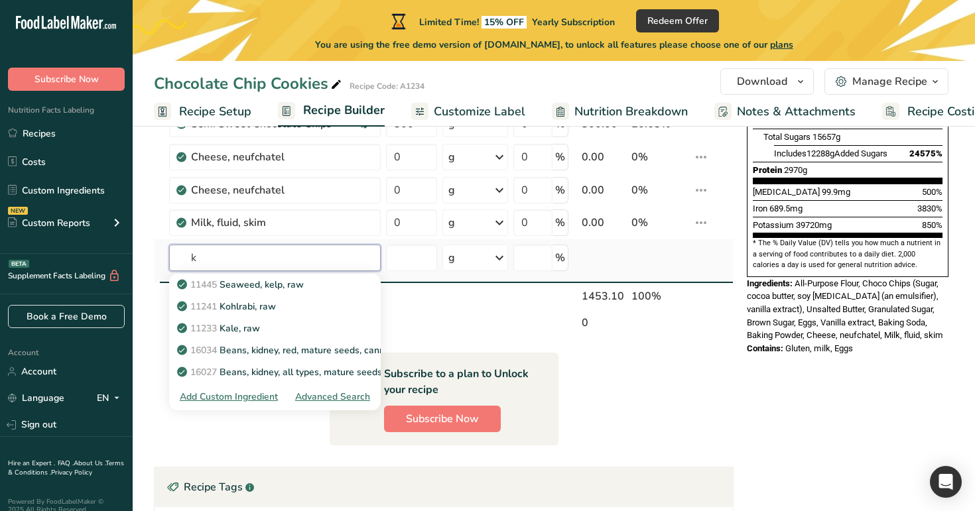
type input "k"
click at [345, 399] on div "Advanced Search" at bounding box center [332, 397] width 75 height 14
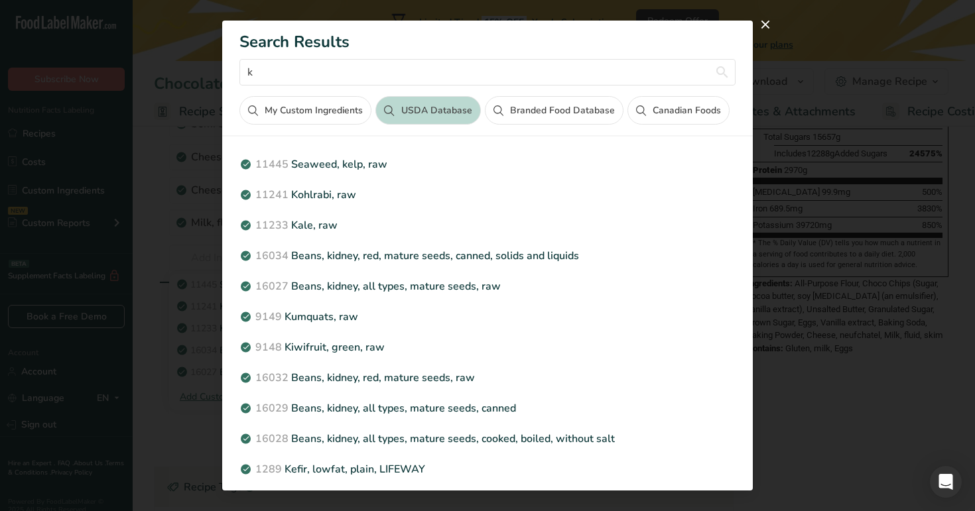
click at [656, 121] on button "Canadian Foods" at bounding box center [679, 110] width 102 height 29
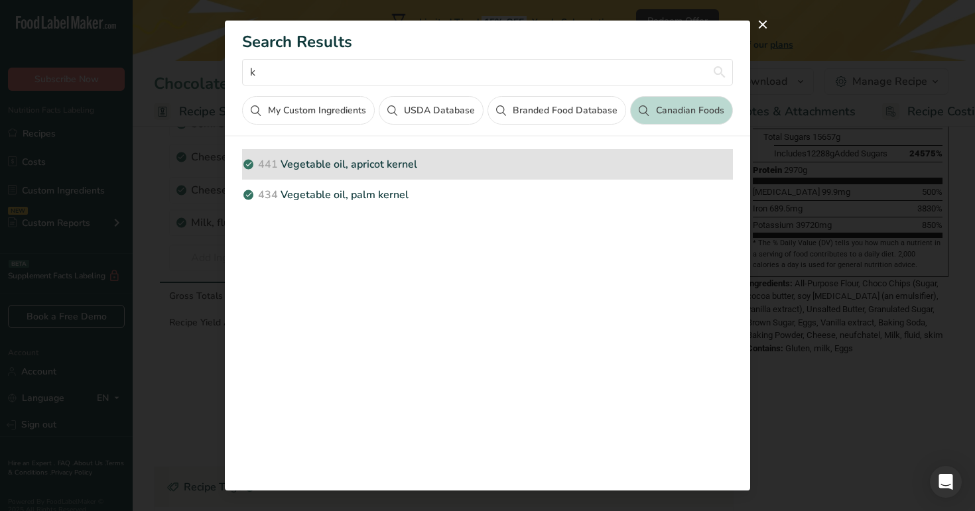
click at [391, 170] on p "441 Vegetable oil, apricot kernel" at bounding box center [487, 165] width 490 height 16
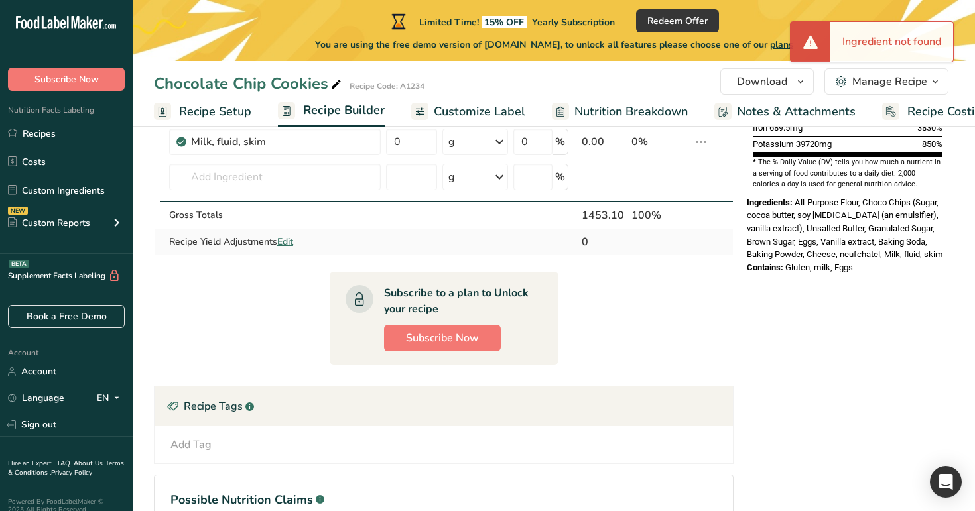
scroll to position [409, 0]
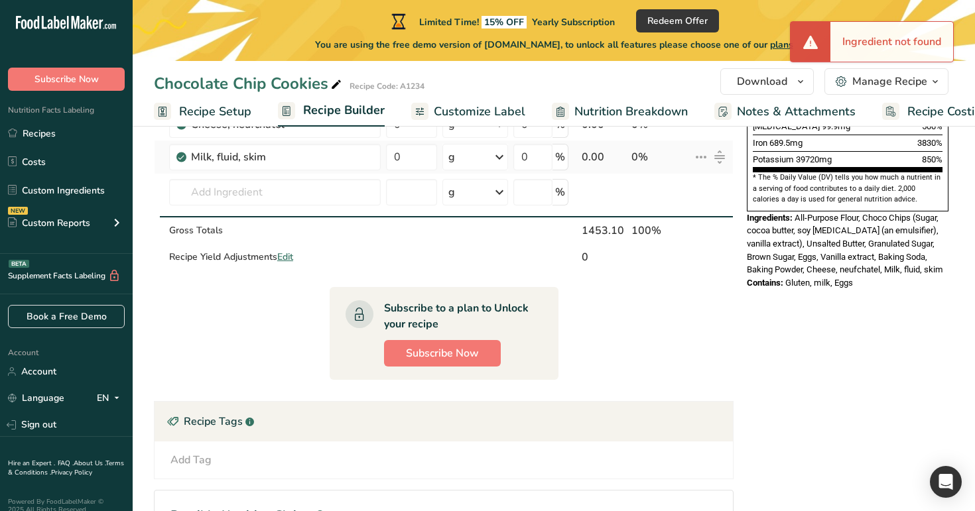
click at [486, 159] on div "g" at bounding box center [475, 157] width 66 height 27
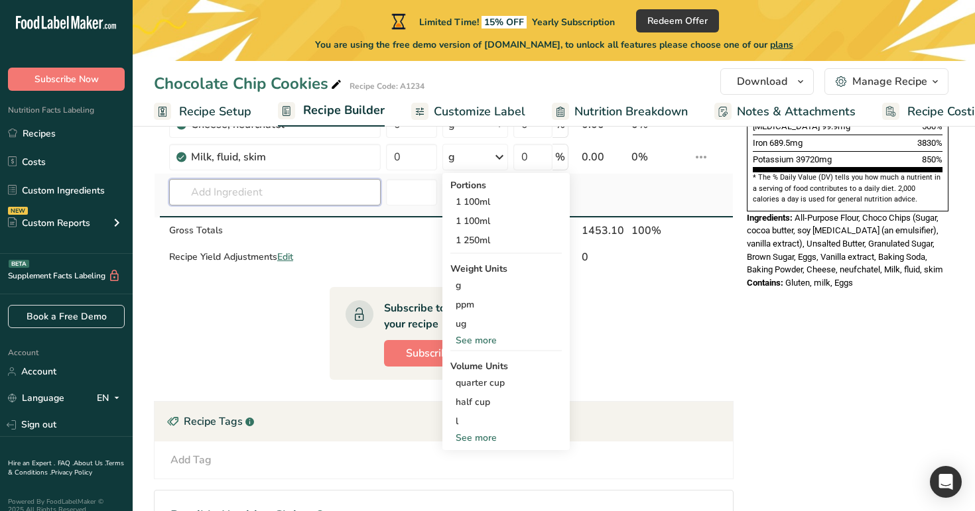
click at [294, 199] on input "text" at bounding box center [275, 192] width 212 height 27
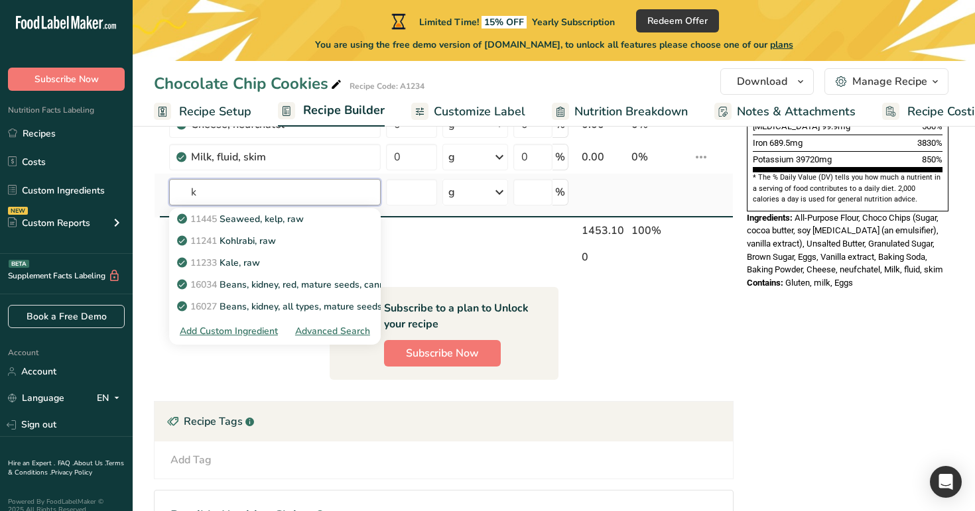
type input "k"
click at [333, 332] on div "Advanced Search" at bounding box center [332, 331] width 75 height 14
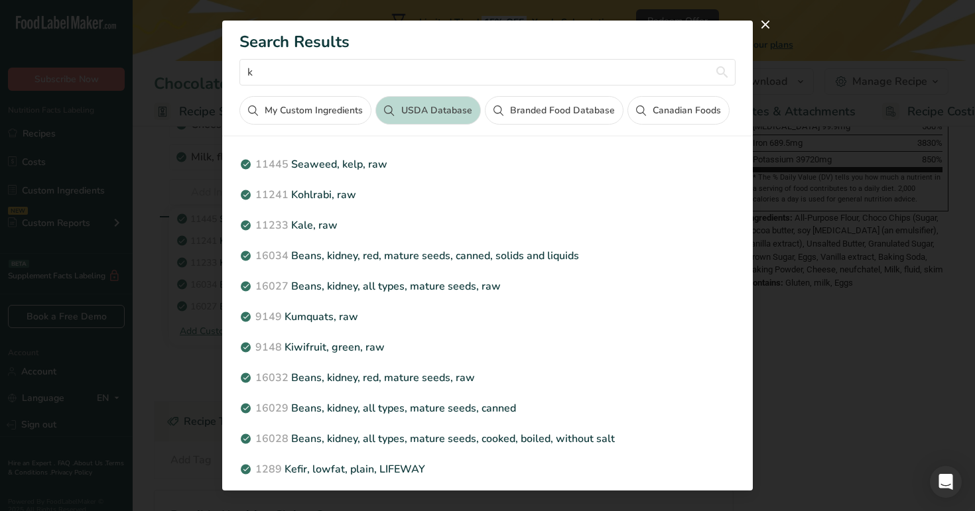
click at [667, 112] on button "Canadian Foods" at bounding box center [679, 110] width 102 height 29
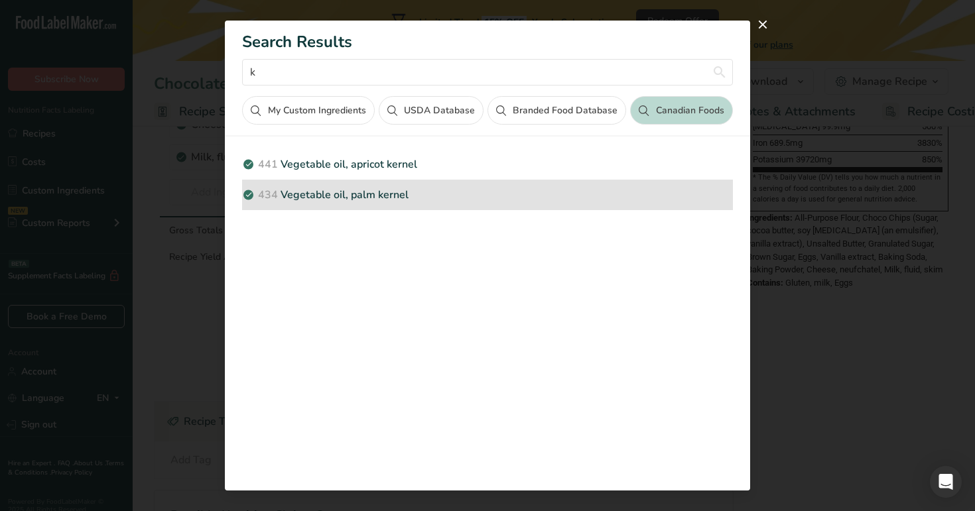
click at [351, 185] on div "434 Vegetable oil, palm kernel" at bounding box center [487, 195] width 490 height 31
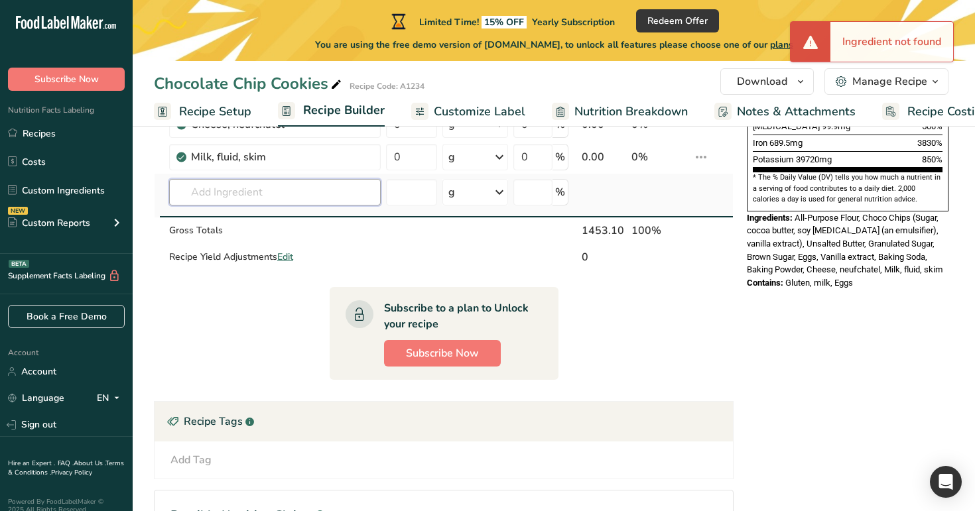
click at [301, 197] on input "text" at bounding box center [275, 192] width 212 height 27
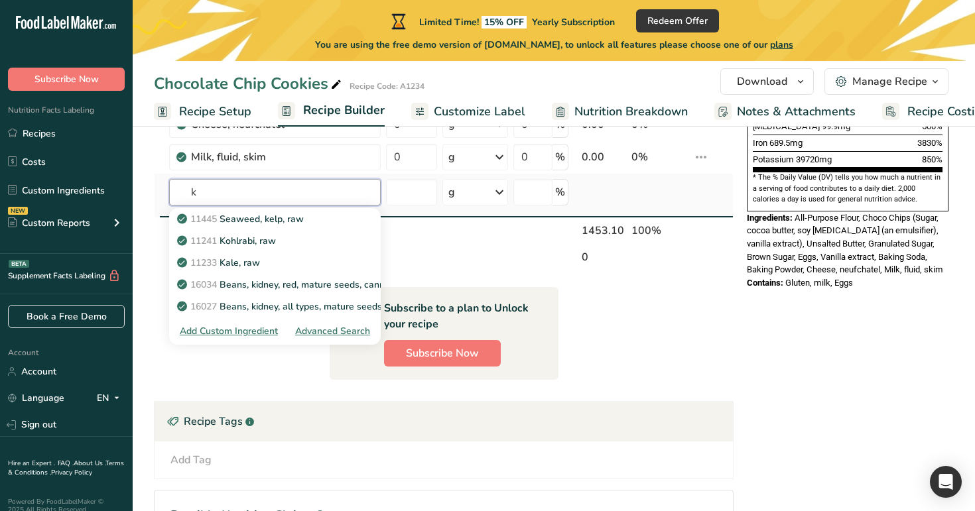
type input "k"
click at [338, 330] on div "Advanced Search" at bounding box center [332, 331] width 75 height 14
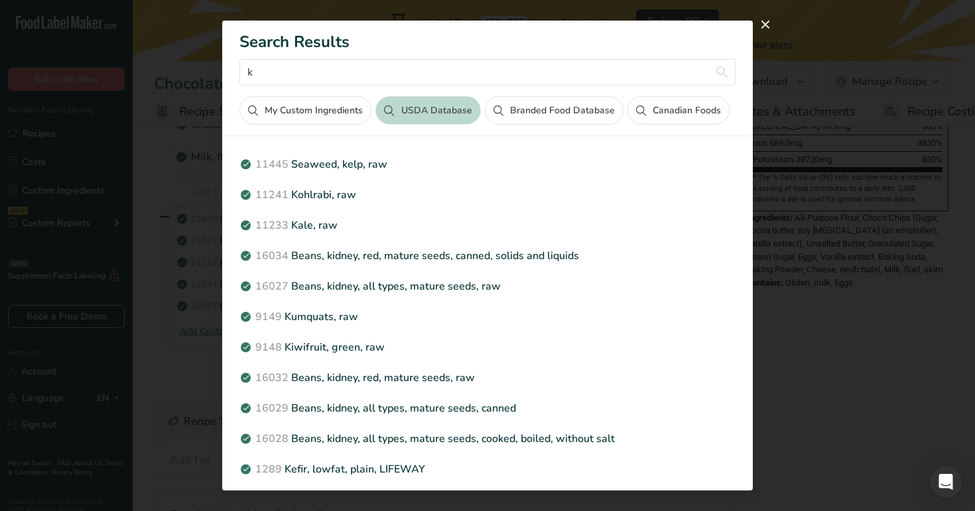
click at [680, 107] on button "Canadian Foods" at bounding box center [679, 110] width 102 height 29
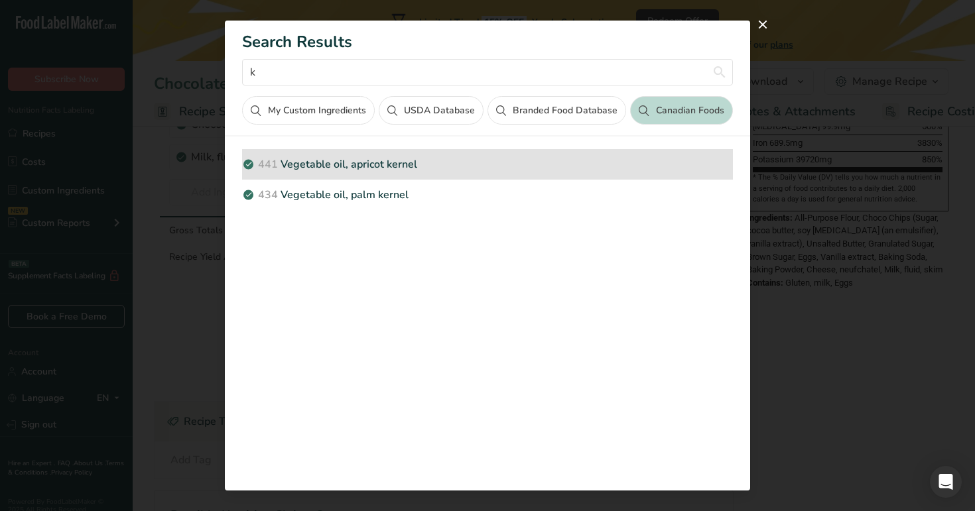
click at [401, 170] on p "441 Vegetable oil, apricot kernel" at bounding box center [487, 165] width 490 height 16
